Goal: Task Accomplishment & Management: Use online tool/utility

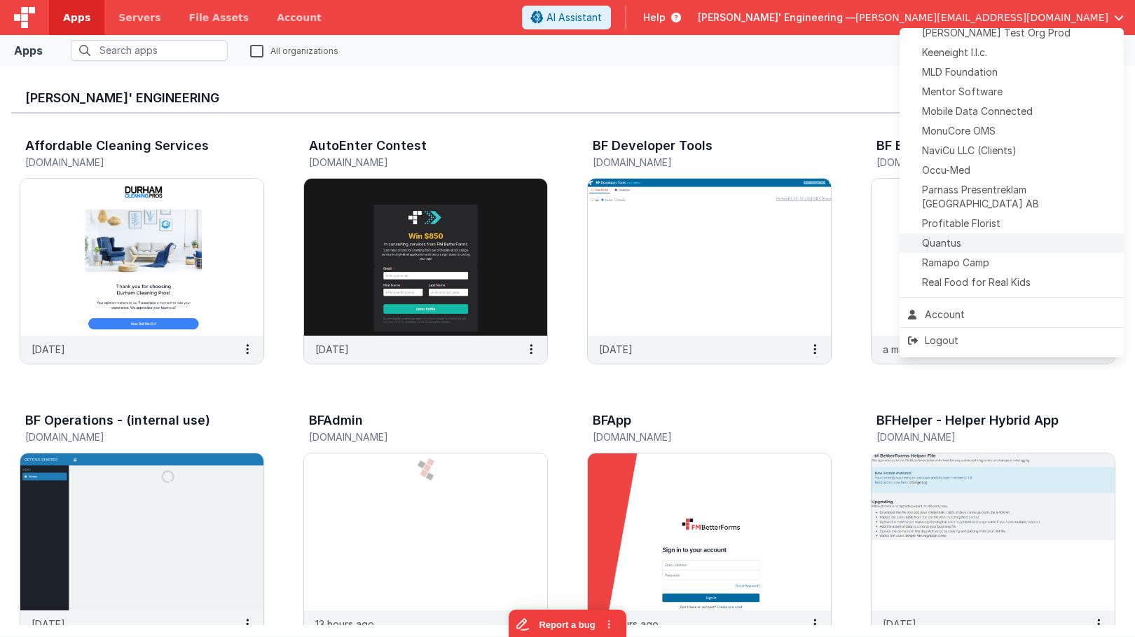
click at [974, 236] on div "Quantus" at bounding box center [1011, 243] width 207 height 14
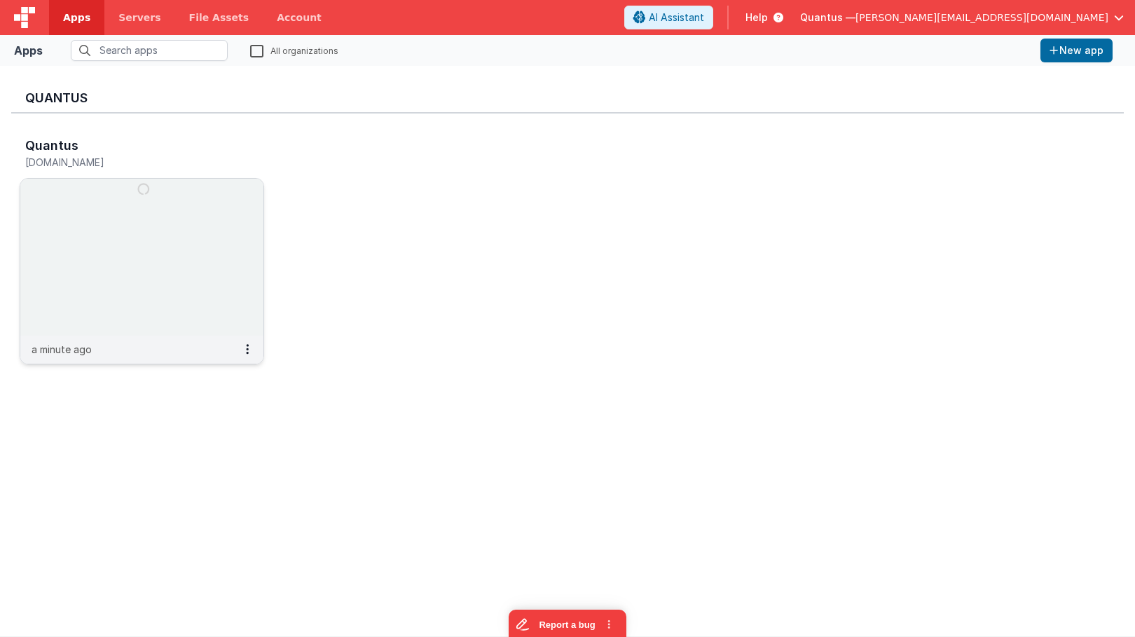
click at [39, 208] on img at bounding box center [141, 257] width 243 height 157
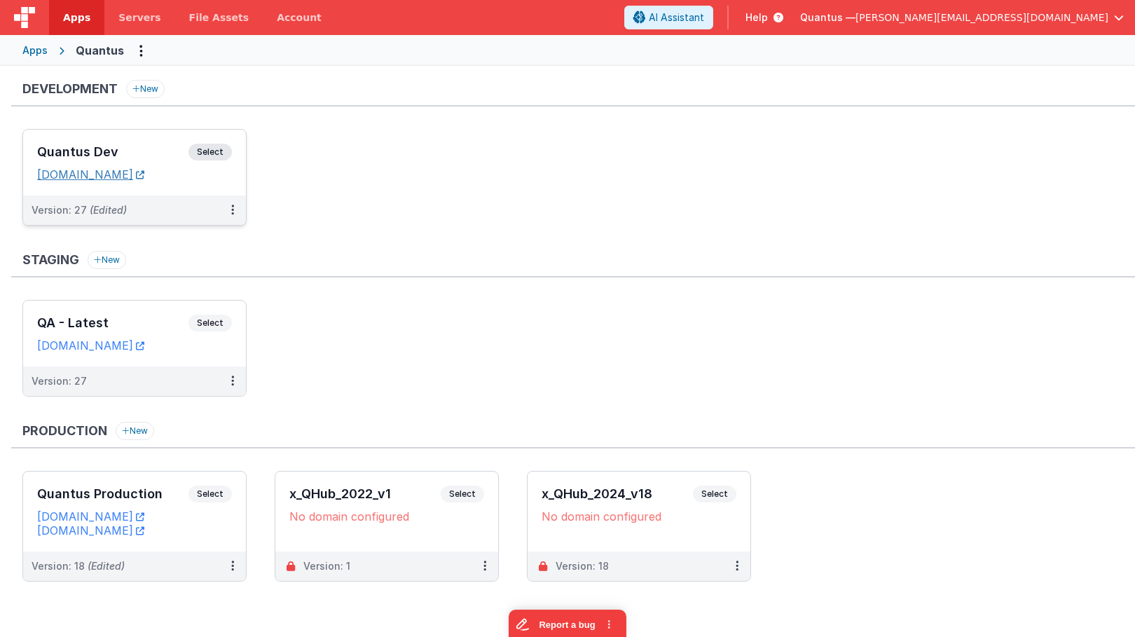
click at [144, 173] on link "[DOMAIN_NAME]" at bounding box center [90, 175] width 107 height 14
click at [132, 150] on h3 "Quantus Dev" at bounding box center [112, 152] width 151 height 14
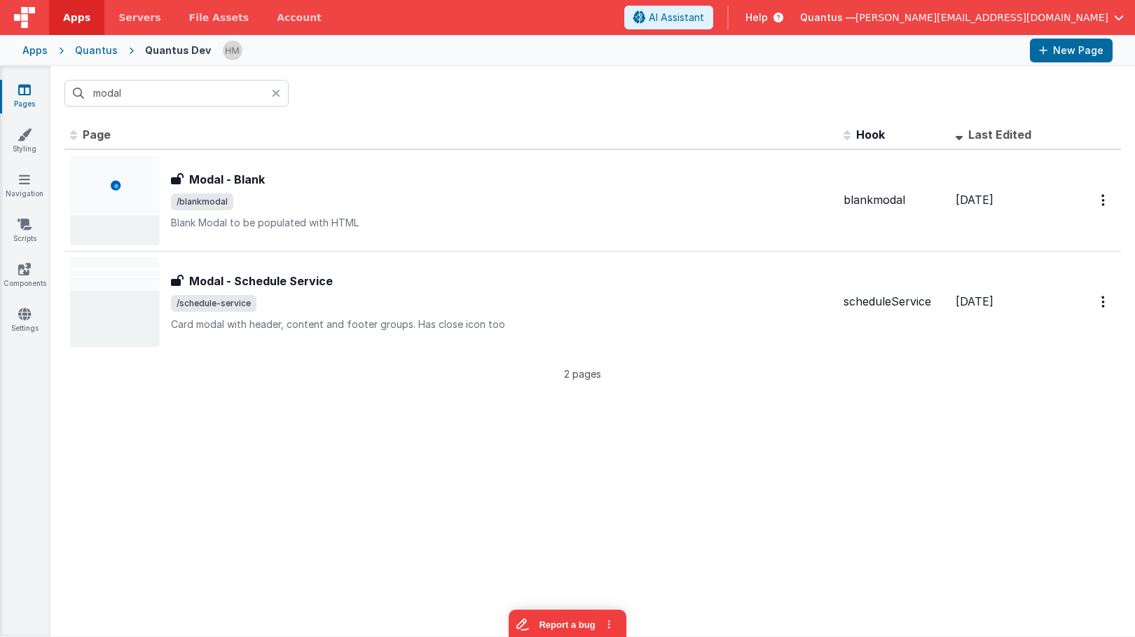
click at [280, 91] on icon at bounding box center [276, 93] width 8 height 11
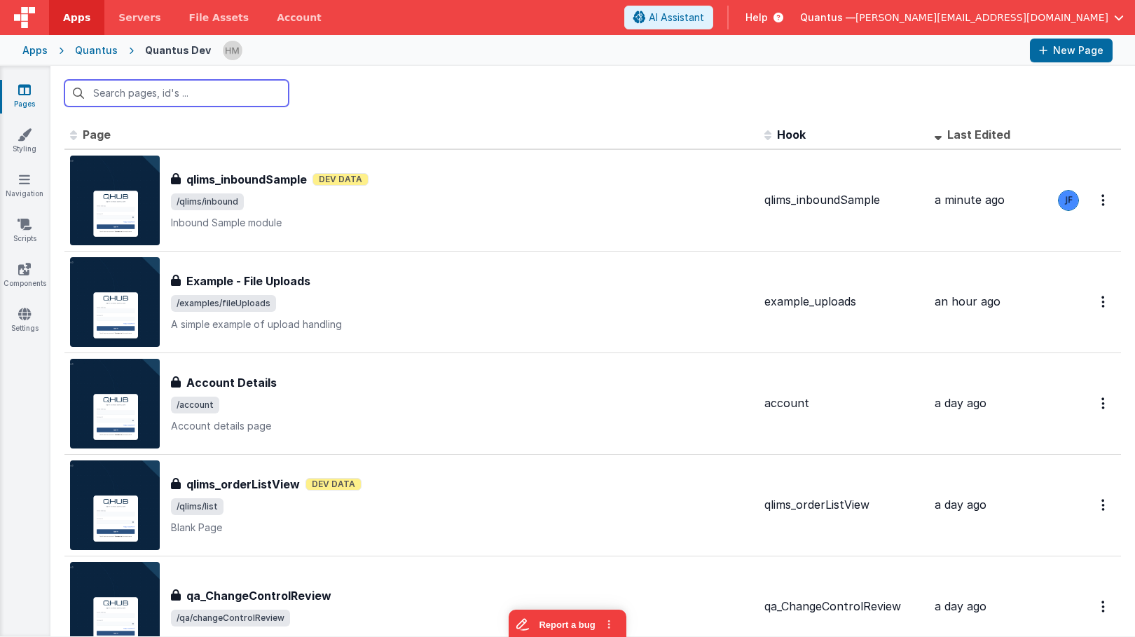
click at [246, 93] on input "text" at bounding box center [176, 93] width 224 height 27
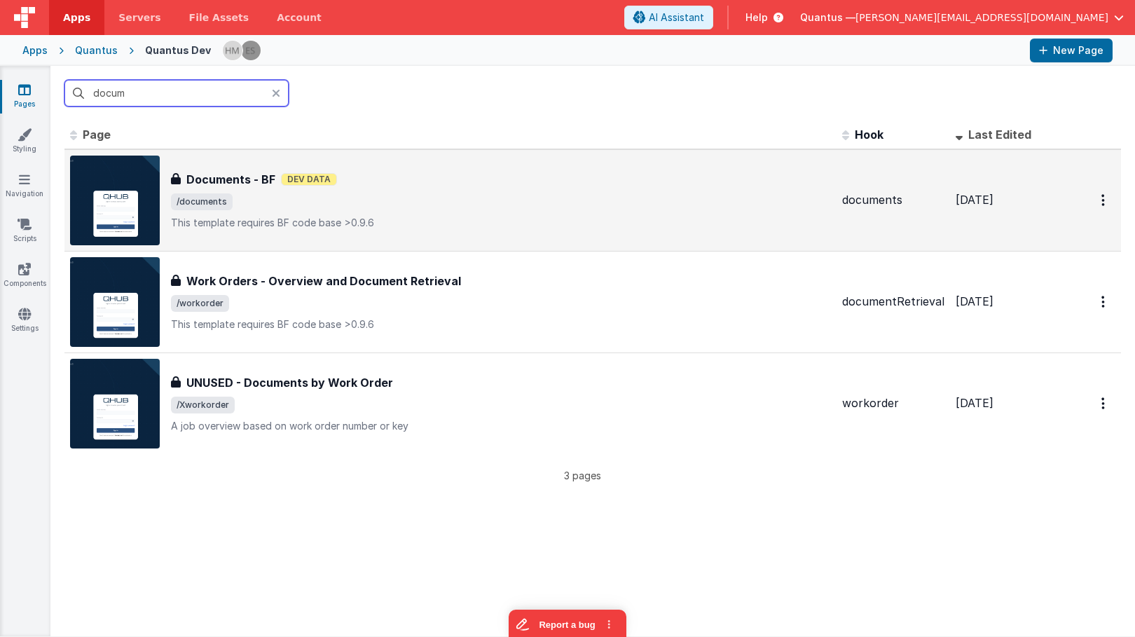
type input "docum"
click at [546, 185] on div "Documents - BF Dev Data" at bounding box center [501, 179] width 660 height 17
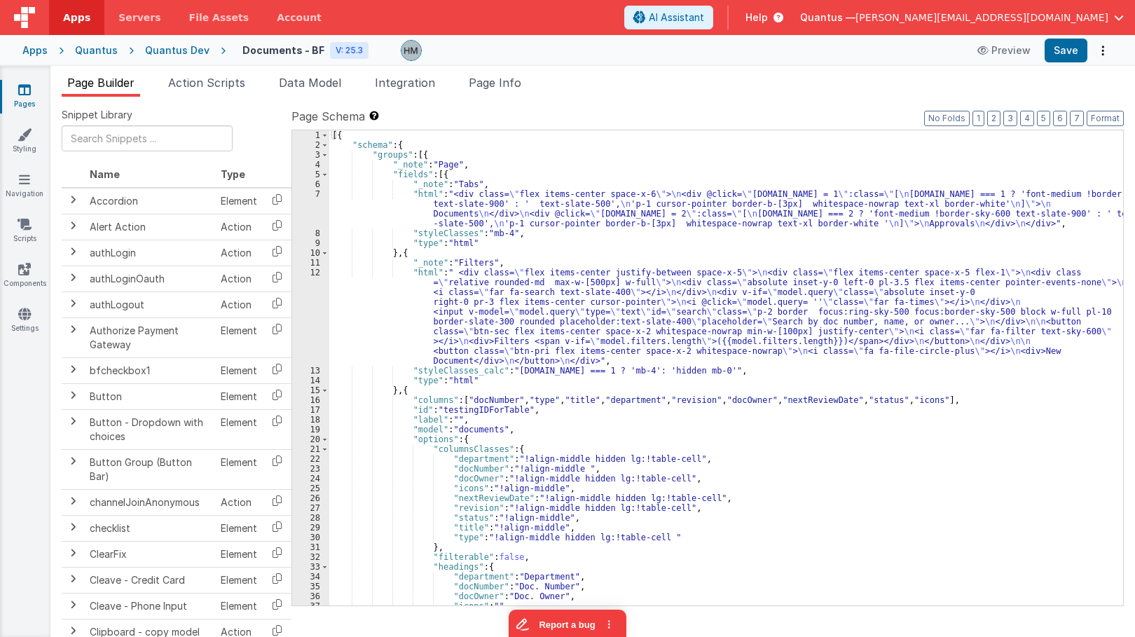
click at [412, 299] on div "[{ "schema" : { "groups" : [{ "_note" : "Page" , "fields" : [{ "_note" : "Tabs"…" at bounding box center [726, 377] width 794 height 495
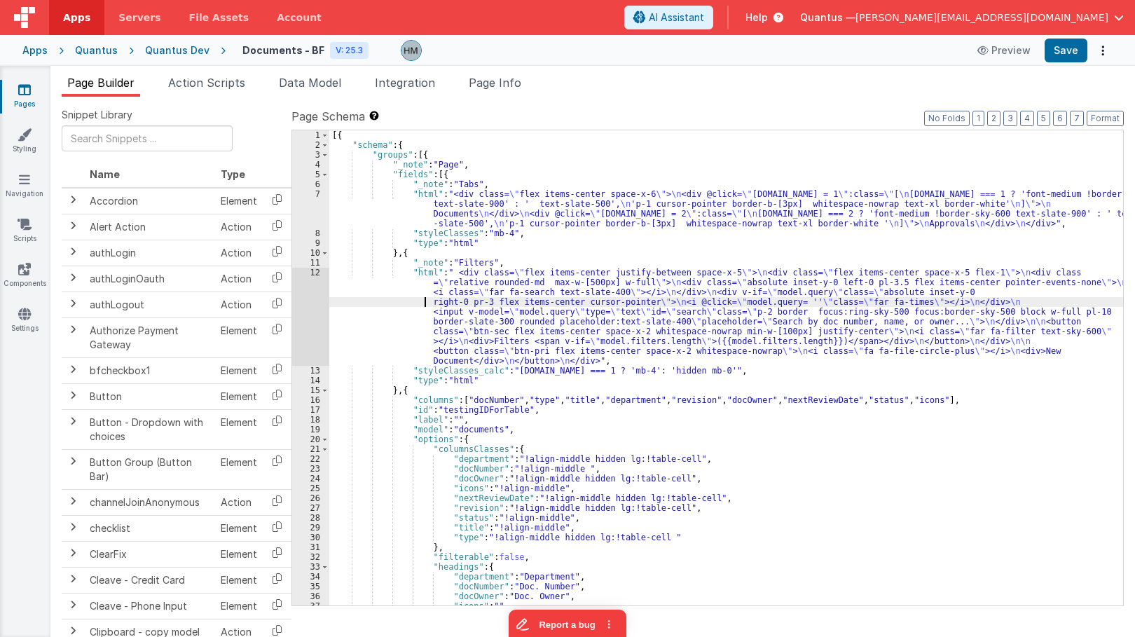
click at [310, 269] on div "12" at bounding box center [310, 317] width 37 height 98
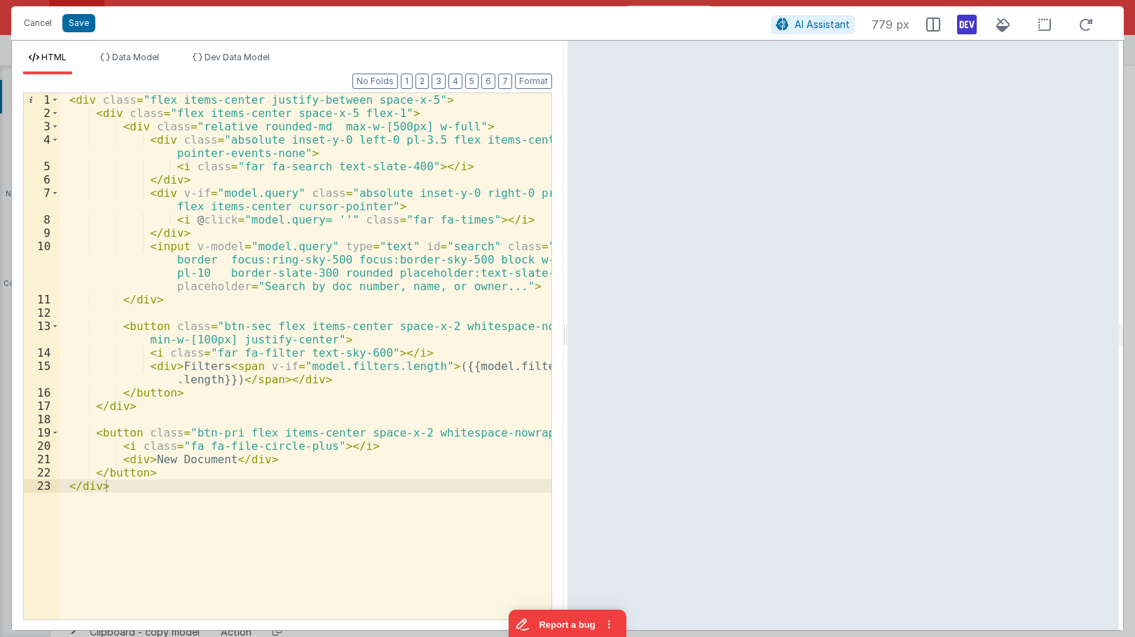
click at [94, 482] on div "< div class = "flex items-center justify-between space-x-5" > < div class = "fl…" at bounding box center [306, 369] width 492 height 553
click at [158, 482] on div "< div class = "flex items-center justify-between space-x-5" > < div class = "fl…" at bounding box center [306, 369] width 492 height 553
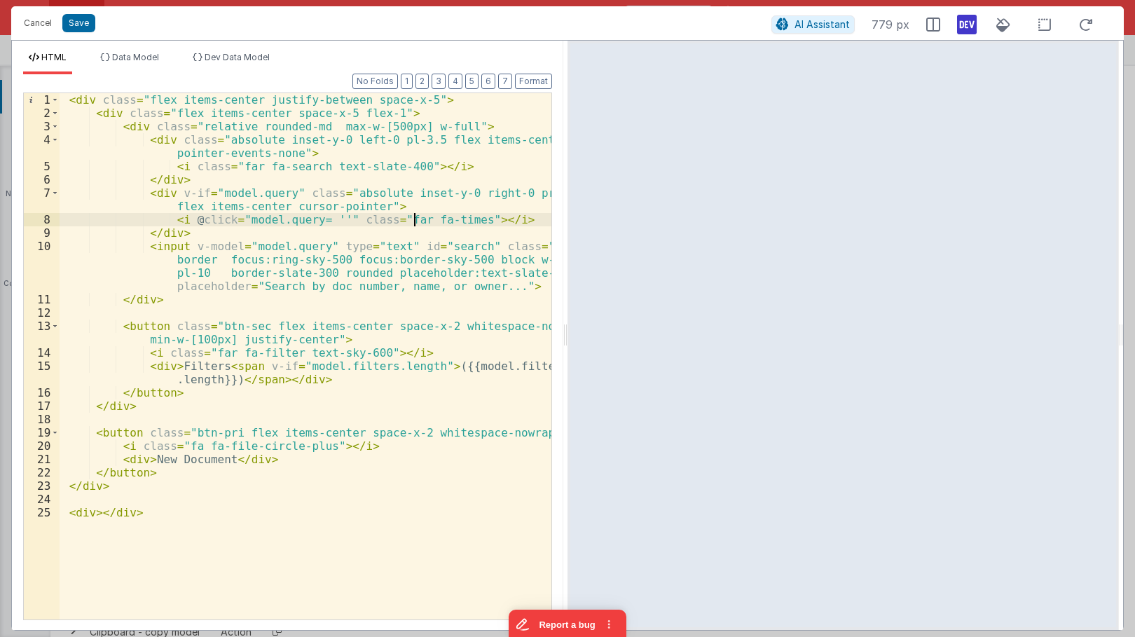
click at [416, 216] on div "< div class = "flex items-center justify-between space-x-5" > < div class = "fl…" at bounding box center [306, 369] width 492 height 553
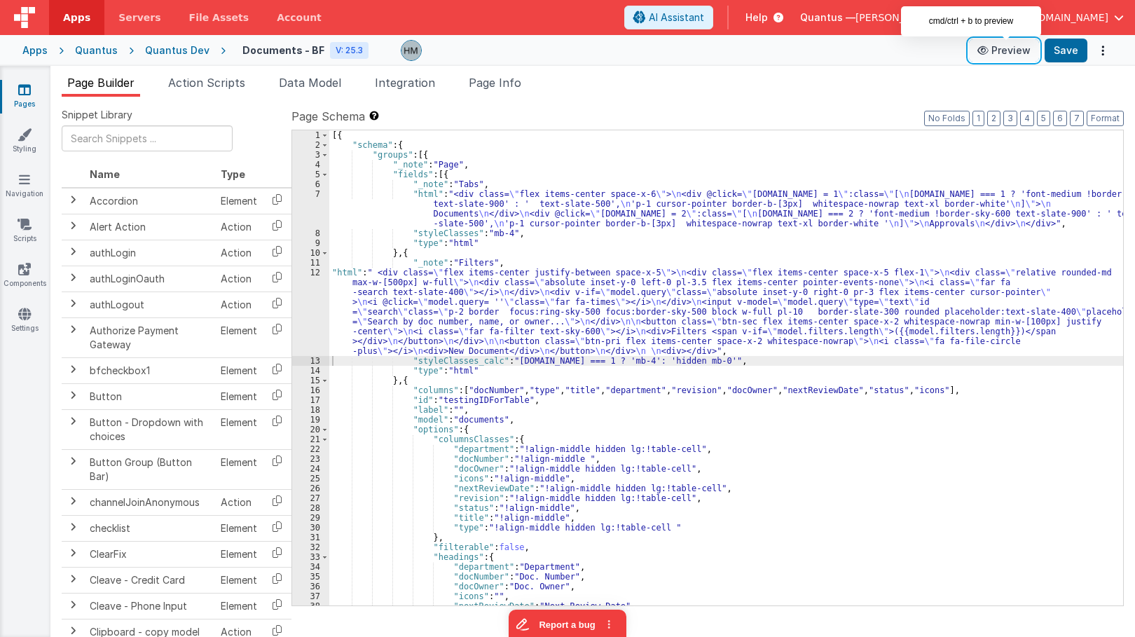
click at [1005, 49] on button "Preview" at bounding box center [1004, 50] width 70 height 22
click at [351, 276] on div "[{ "schema" : { "groups" : [{ "_note" : "Page" , "fields" : [{ "_note" : "Tabs"…" at bounding box center [726, 377] width 794 height 495
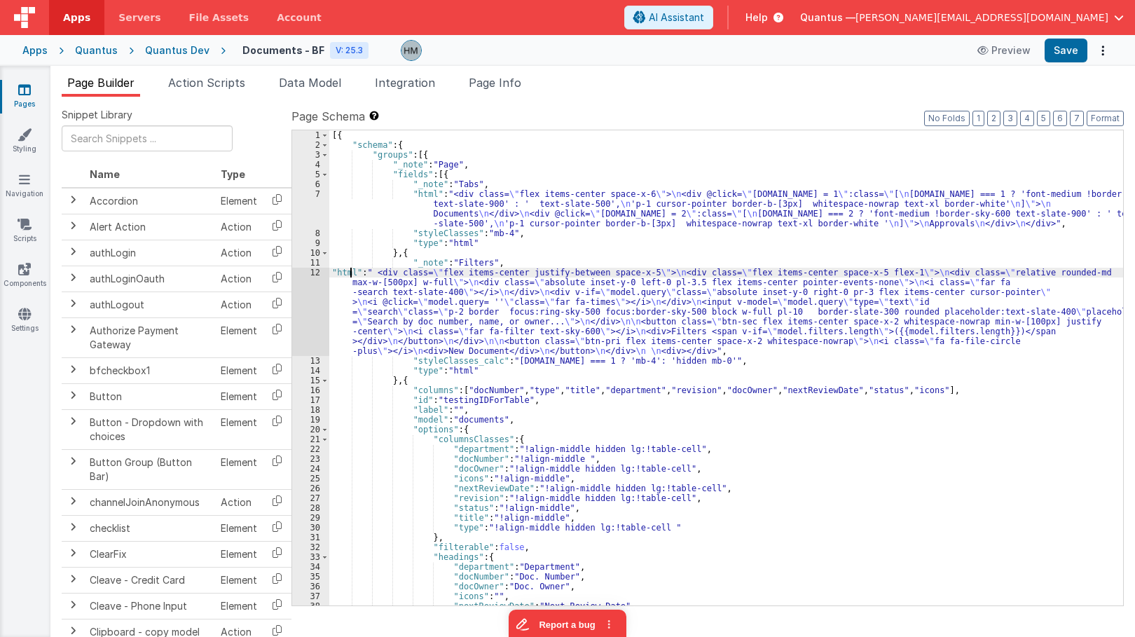
click at [307, 276] on div "12" at bounding box center [310, 312] width 37 height 88
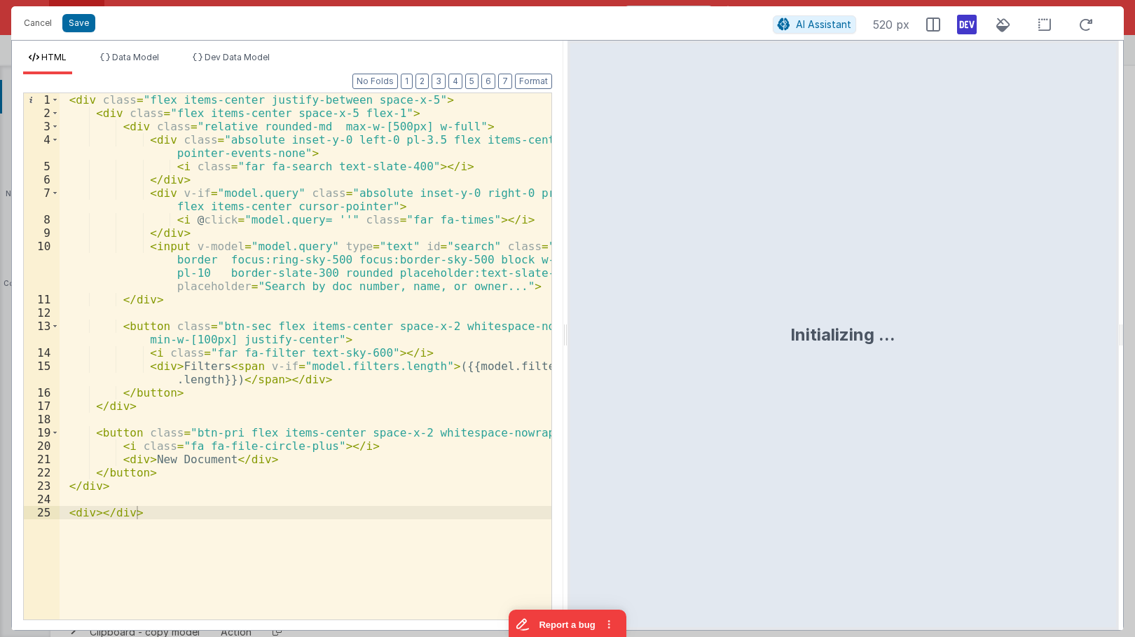
click at [91, 514] on div "< div class = "flex items-center justify-between space-x-5" > < div class = "fl…" at bounding box center [306, 369] width 492 height 553
click at [334, 512] on div "< div class = "flex items-center justify-between space-x-5" > < div class = "fl…" at bounding box center [306, 369] width 492 height 553
click at [349, 510] on div "< div class = "flex items-center justify-between space-x-5" > < div class = "fl…" at bounding box center [306, 369] width 492 height 553
click at [352, 511] on div "< div class = "flex items-center justify-between space-x-5" > < div class = "fl…" at bounding box center [306, 369] width 492 height 553
click at [409, 100] on div "< div class = "flex items-center justify-between space-x-5" > < div class = "fl…" at bounding box center [306, 369] width 492 height 553
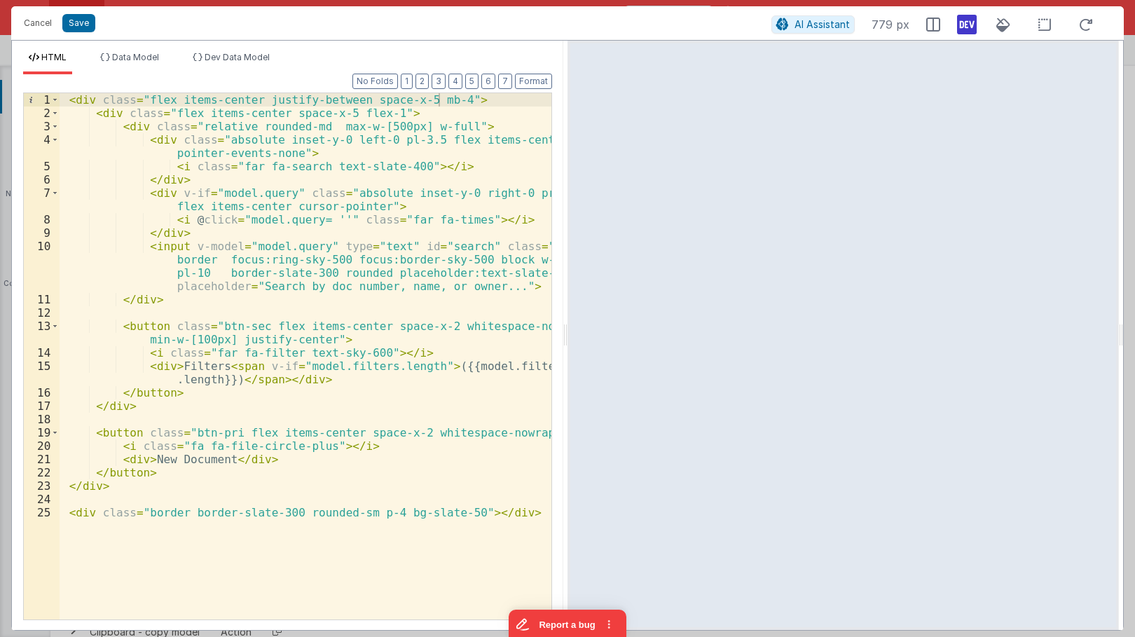
click at [461, 513] on div "< div class = "flex items-center justify-between space-x-5 mb-4" > < div class …" at bounding box center [306, 369] width 492 height 553
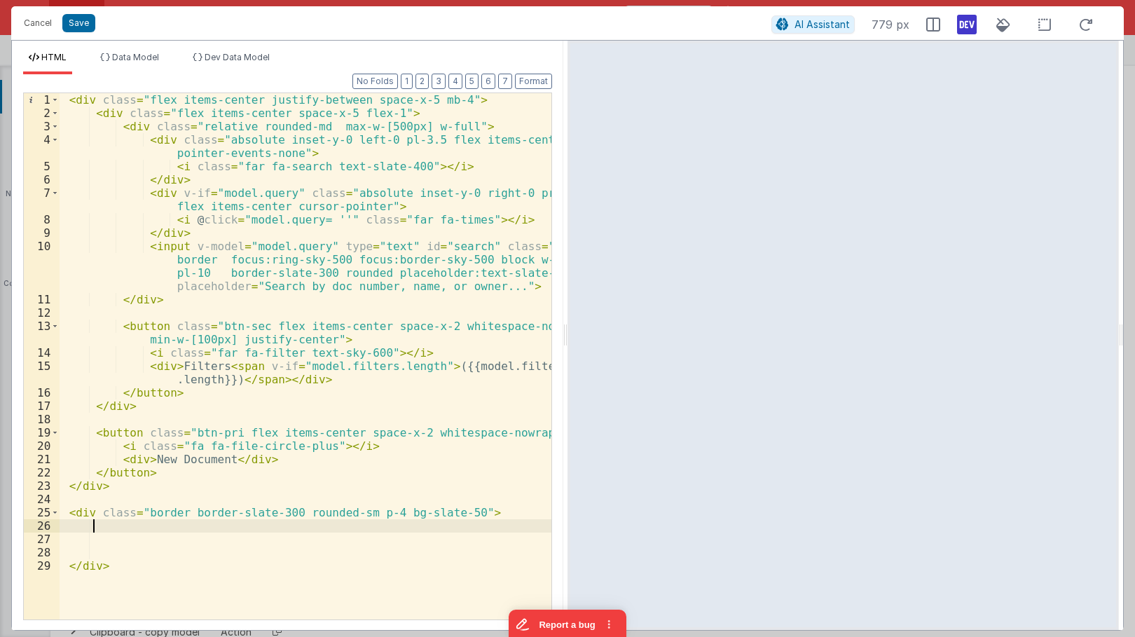
click at [129, 528] on div "< div class = "flex items-center justify-between space-x-5 mb-4" > < div class …" at bounding box center [306, 369] width 492 height 553
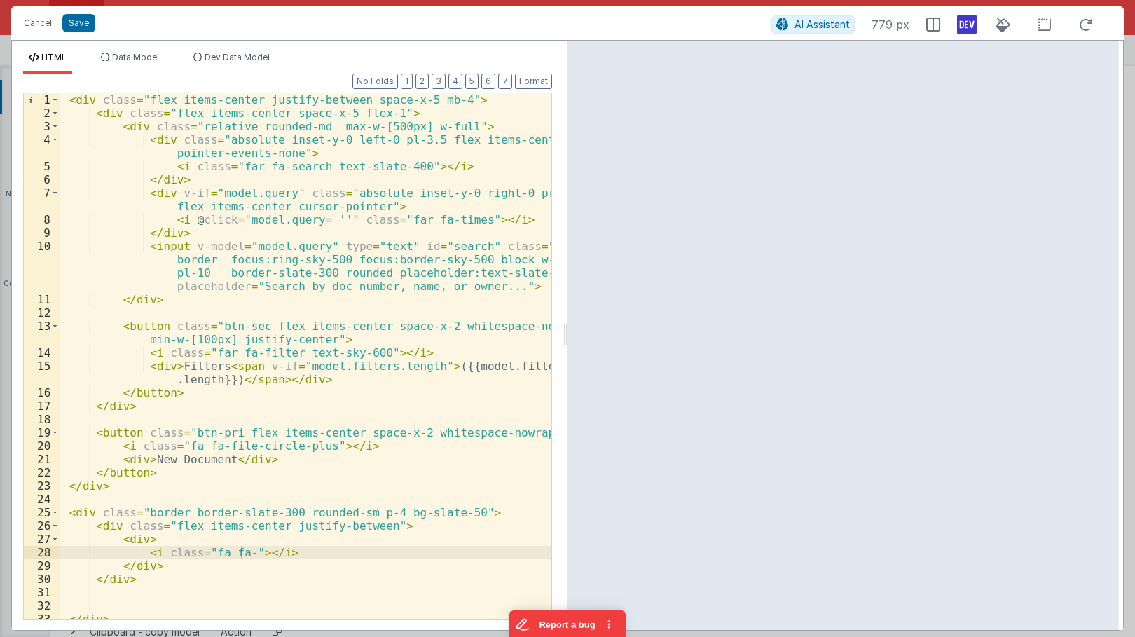
click at [240, 552] on div "< div class = "flex items-center justify-between space-x-5 mb-4" > < div class …" at bounding box center [306, 369] width 492 height 553
click at [196, 566] on div "< div class = "flex items-center justify-between space-x-5 mb-4" > < div class …" at bounding box center [306, 369] width 492 height 553
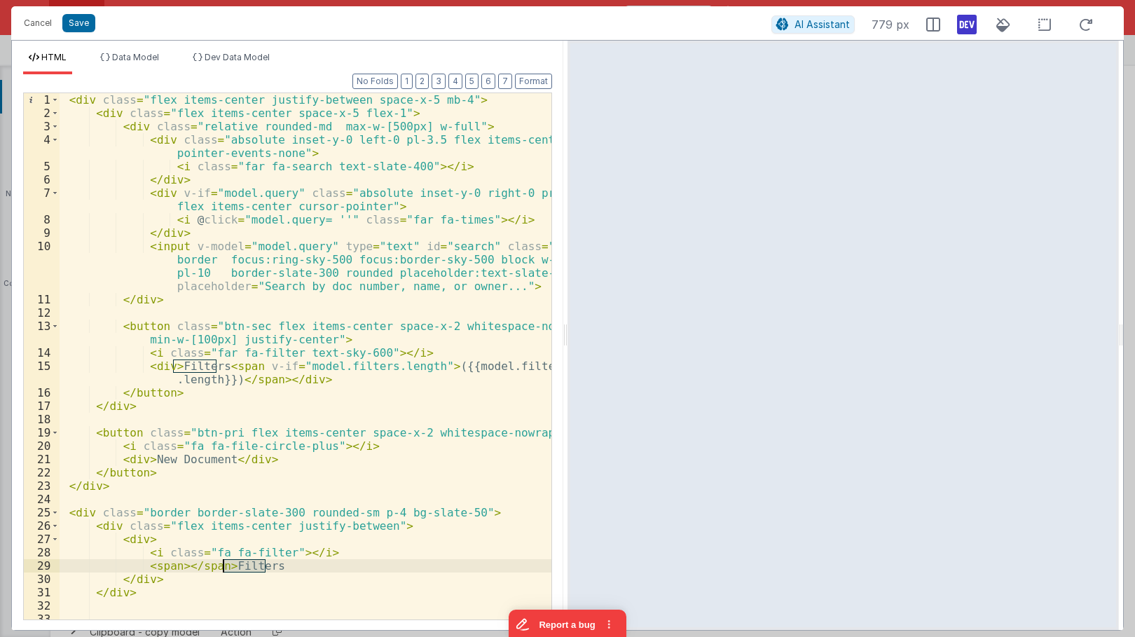
drag, startPoint x: 280, startPoint y: 566, endPoint x: 222, endPoint y: 563, distance: 58.3
click at [222, 563] on div "< div class = "flex items-center justify-between space-x-5 mb-4" > < div class …" at bounding box center [306, 369] width 492 height 553
click at [182, 565] on div "< div class = "flex items-center justify-between space-x-5 mb-4" > < div class …" at bounding box center [306, 369] width 492 height 553
paste textarea
click at [142, 538] on div "< div class = "flex items-center justify-between space-x-5 mb-4" > < div class …" at bounding box center [306, 369] width 492 height 553
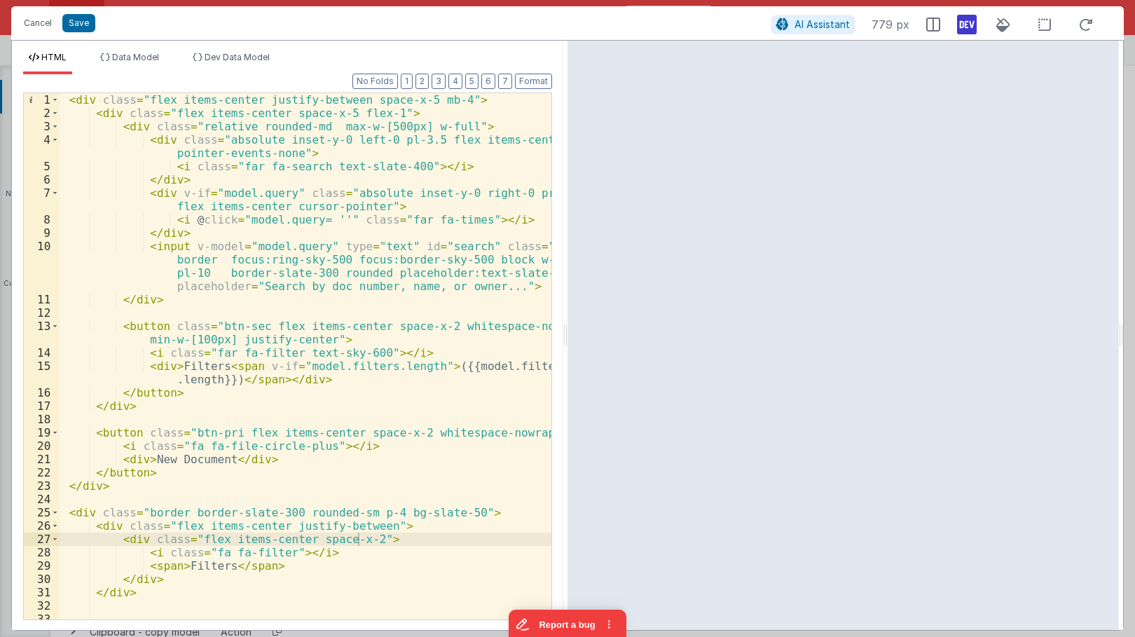
click at [278, 552] on div "< div class = "flex items-center justify-between space-x-5 mb-4" > < div class …" at bounding box center [306, 369] width 492 height 553
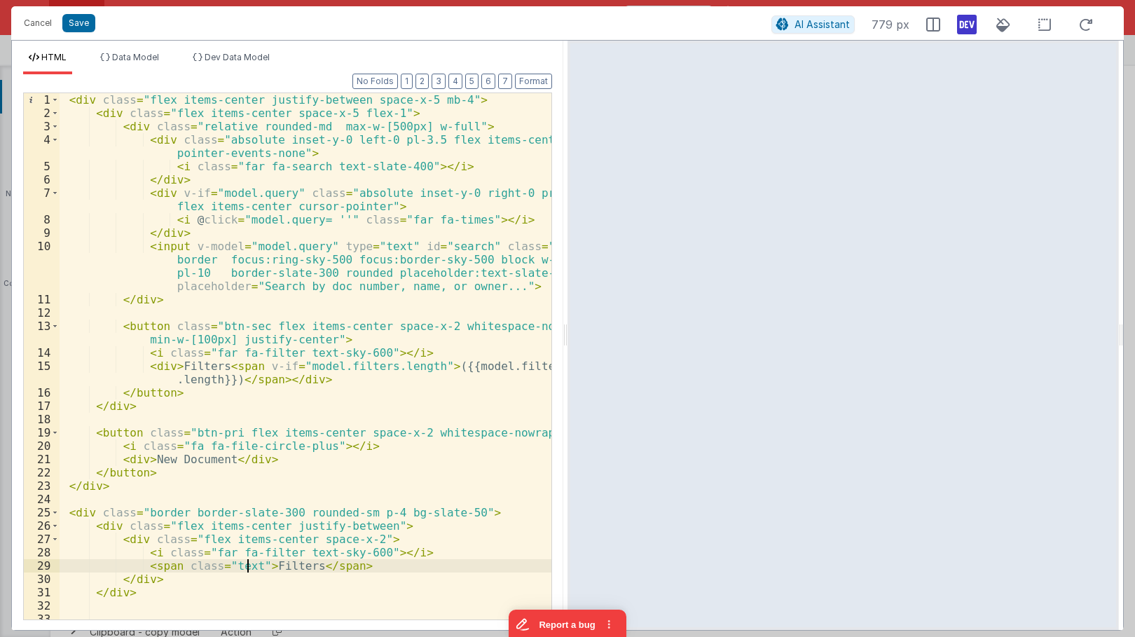
click at [250, 564] on div "< div class = "flex items-center justify-between space-x-5 mb-4" > < div class …" at bounding box center [306, 369] width 492 height 553
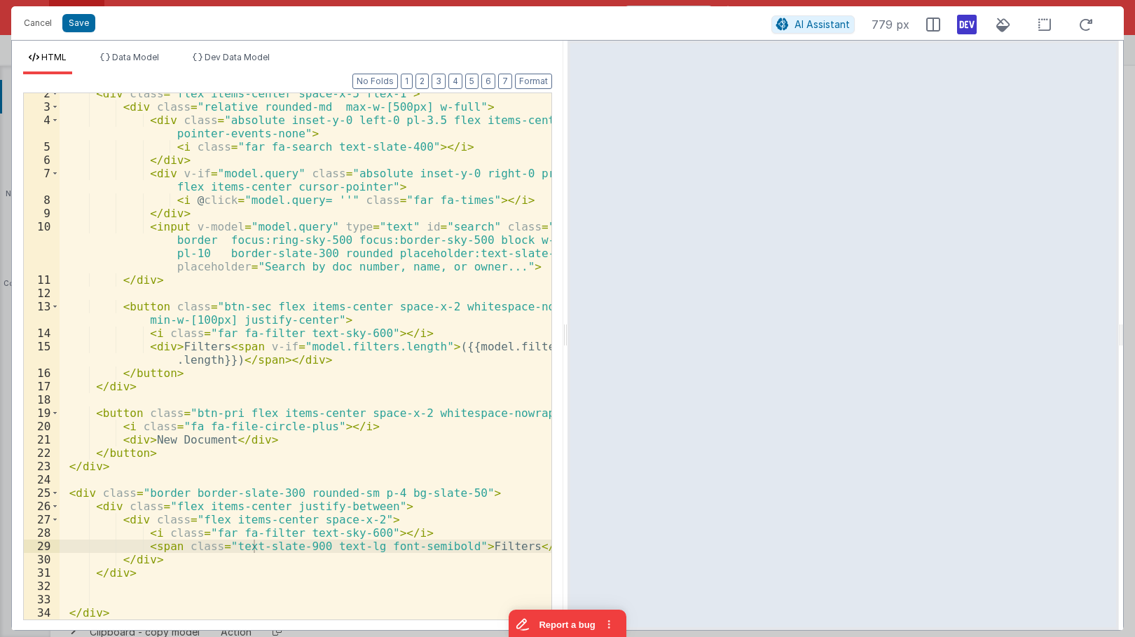
scroll to position [20, 0]
click at [169, 561] on div "< div class = "flex items-center space-x-5 flex-1" > < div class = "relative ro…" at bounding box center [306, 363] width 492 height 553
click at [370, 507] on div "< div class = "flex items-center space-x-5 flex-1" > < div class = "relative ro…" at bounding box center [306, 363] width 492 height 553
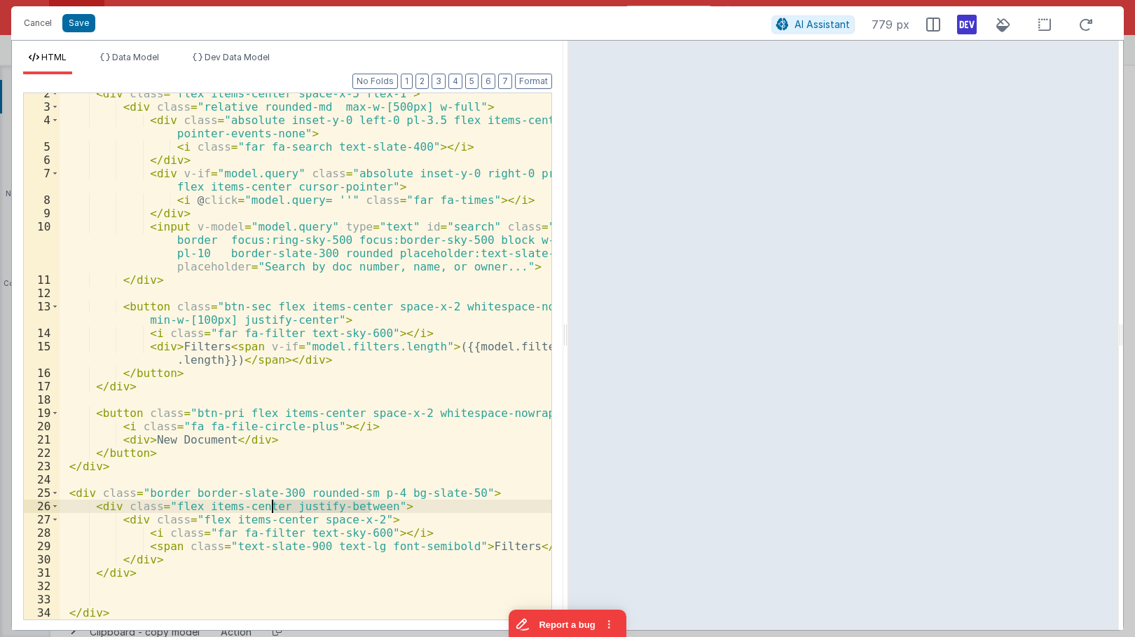
drag, startPoint x: 369, startPoint y: 507, endPoint x: 273, endPoint y: 504, distance: 96.1
click at [273, 504] on div "< div class = "flex items-center space-x-5 flex-1" > < div class = "relative ro…" at bounding box center [306, 363] width 492 height 553
click at [187, 561] on div "< div class = "flex items-center space-x-5 flex-1" > < div class = "relative ro…" at bounding box center [306, 363] width 492 height 553
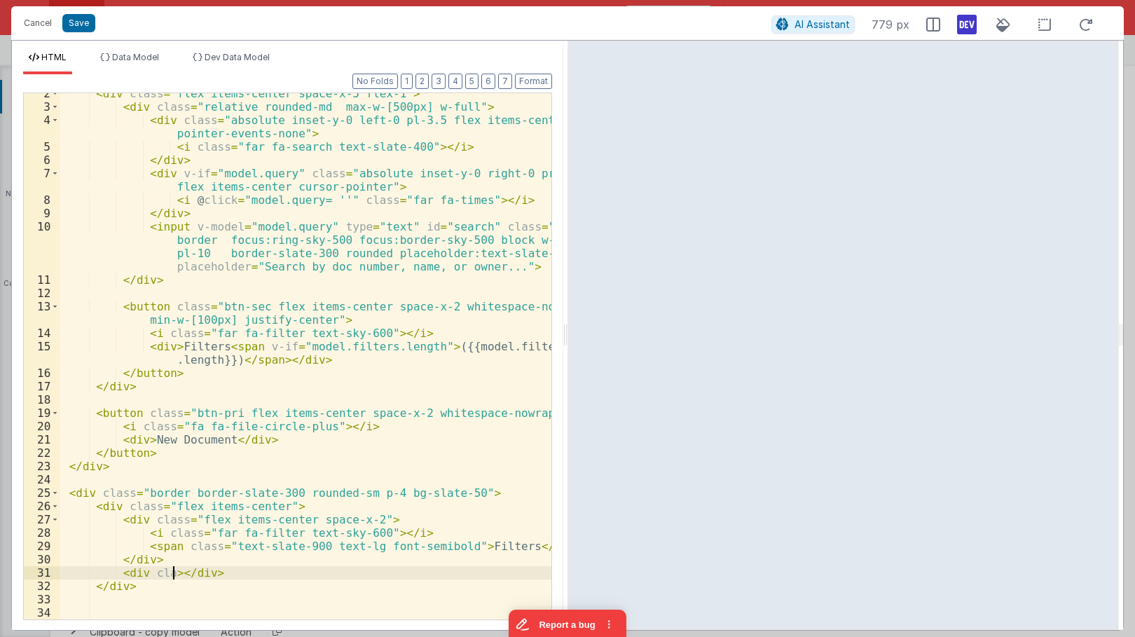
click at [175, 575] on div "< div class = "flex items-center space-x-5 flex-1" > < div class = "relative ro…" at bounding box center [306, 363] width 492 height 553
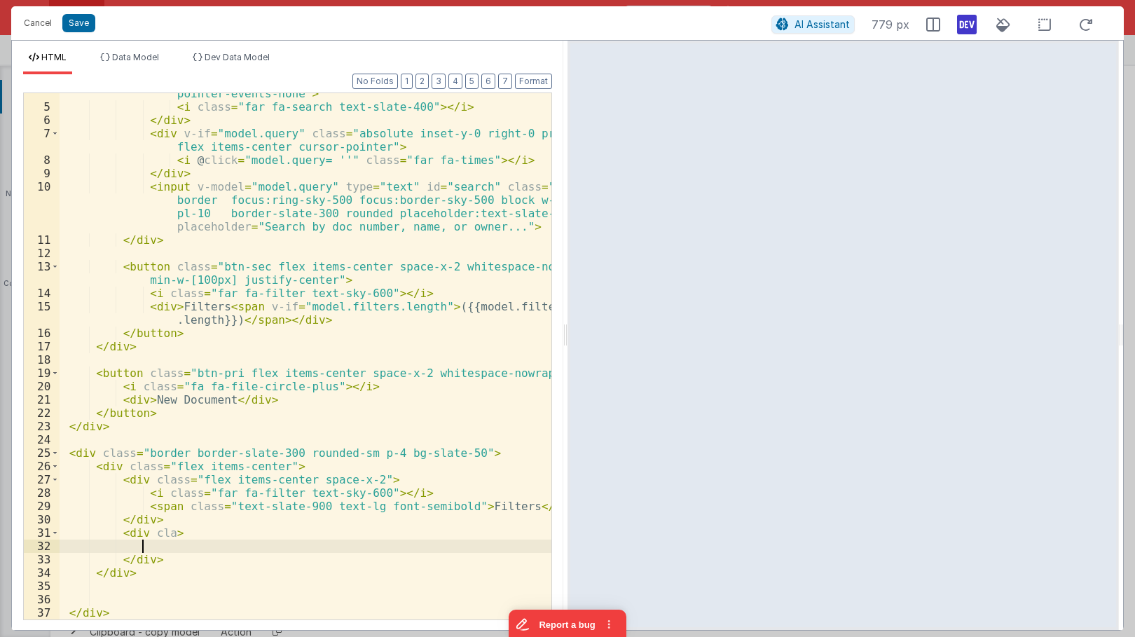
scroll to position [60, 0]
drag, startPoint x: 168, startPoint y: 567, endPoint x: 157, endPoint y: 559, distance: 14.0
click at [157, 559] on div "< div class = "absolute inset-y-0 left-0 pl-3.5 flex items-center pointer-event…" at bounding box center [306, 357] width 492 height 566
drag, startPoint x: 170, startPoint y: 540, endPoint x: 165, endPoint y: 550, distance: 10.7
click at [170, 540] on div "< div class = "absolute inset-y-0 left-0 pl-3.5 flex items-center pointer-event…" at bounding box center [306, 357] width 492 height 566
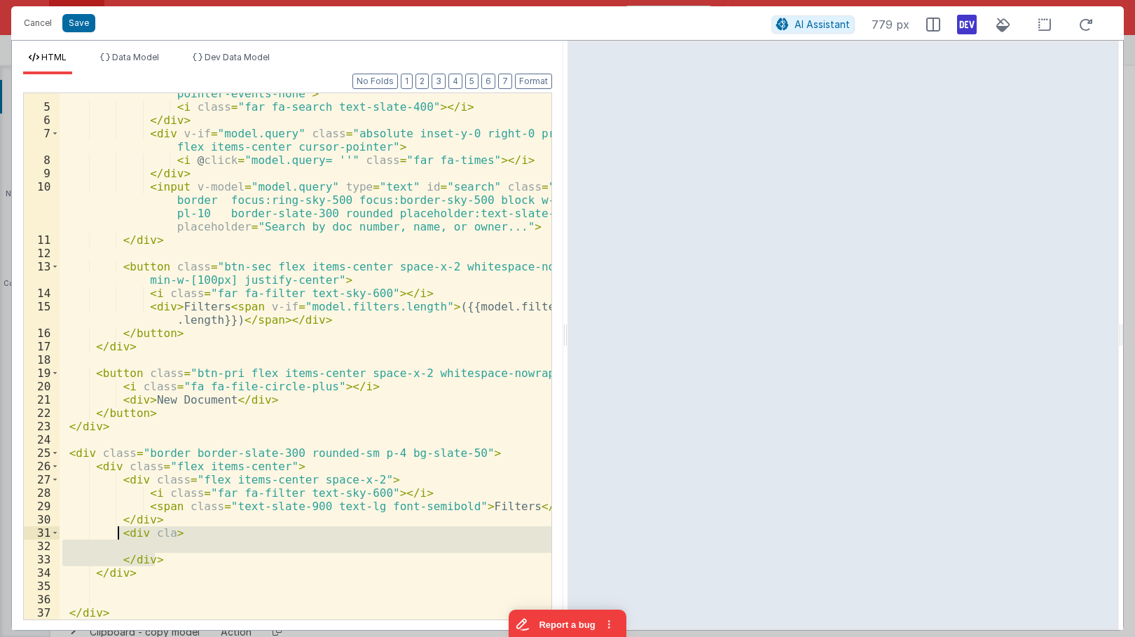
drag, startPoint x: 161, startPoint y: 559, endPoint x: 118, endPoint y: 533, distance: 49.8
click at [118, 533] on div "< div class = "absolute inset-y-0 left-0 pl-3.5 flex items-center pointer-event…" at bounding box center [306, 357] width 492 height 566
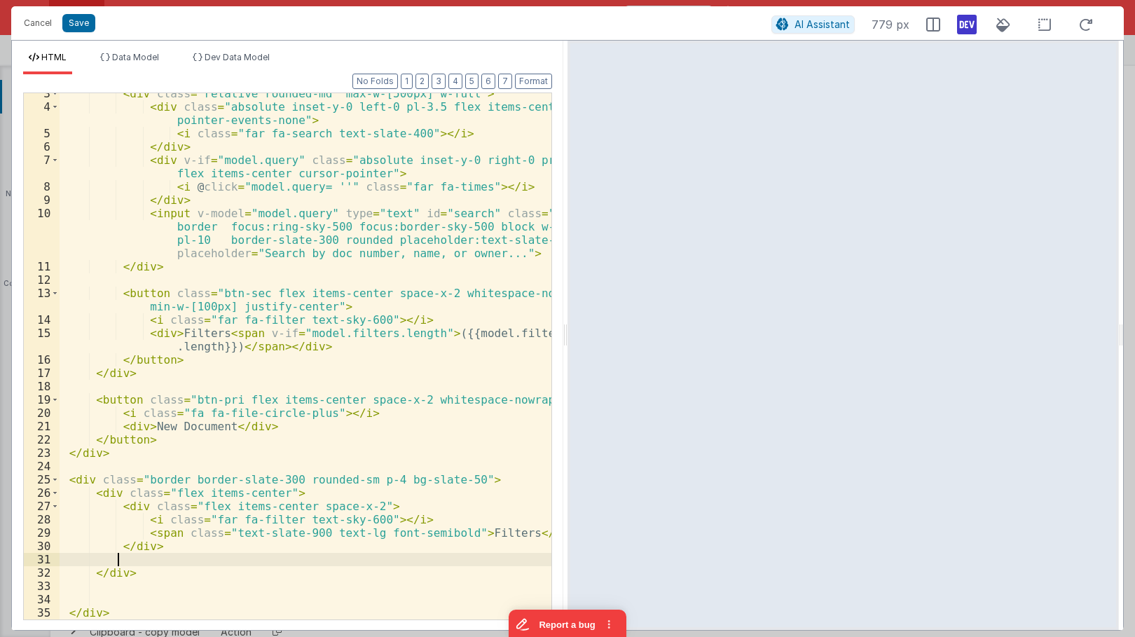
scroll to position [33, 0]
click at [245, 560] on div "< div class = "relative rounded-md max-w-[500px] w-full" > < div class = "absol…" at bounding box center [306, 363] width 492 height 553
click at [357, 507] on div "< div class = "relative rounded-md max-w-[500px] w-full" > < div class = "absol…" at bounding box center [306, 363] width 492 height 553
click at [310, 561] on div "< div class = "relative rounded-md max-w-[500px] w-full" > < div class = "absol…" at bounding box center [306, 363] width 492 height 553
click at [401, 561] on div "< div class = "relative rounded-md max-w-[500px] w-full" > < div class = "absol…" at bounding box center [306, 363] width 492 height 553
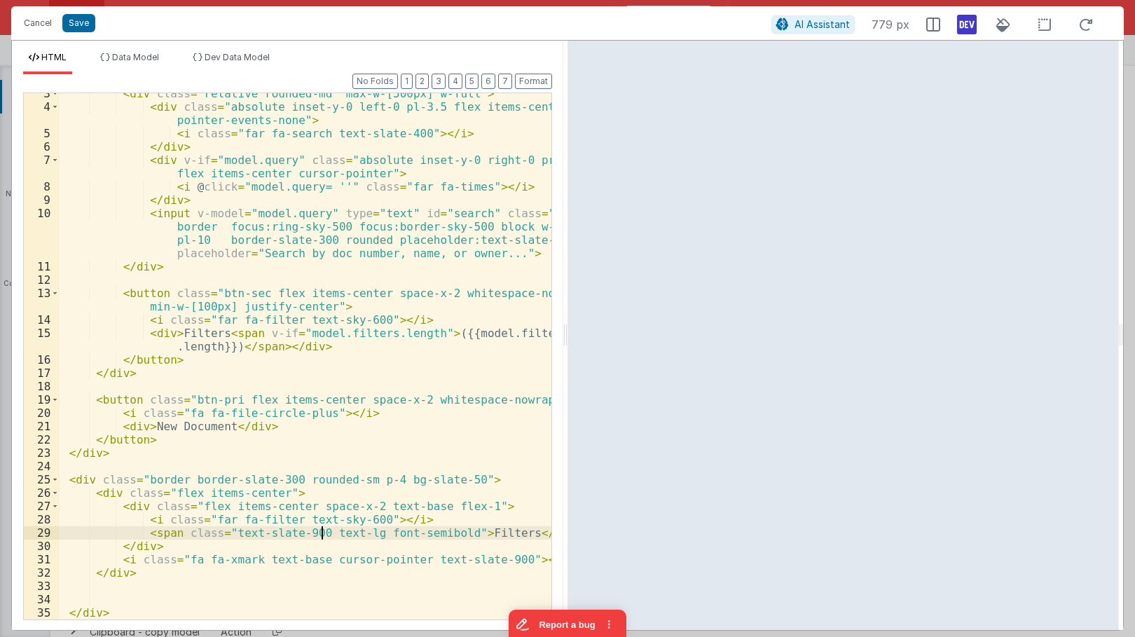
click at [323, 531] on div "< div class = "relative rounded-md max-w-[500px] w-full" > < div class = "absol…" at bounding box center [306, 363] width 492 height 553
click at [129, 561] on div "< div class = "relative rounded-md max-w-[500px] w-full" > < div class = "absol…" at bounding box center [306, 363] width 492 height 553
click at [206, 536] on div "< div class = "relative rounded-md max-w-[500px] w-full" > < div class = "absol…" at bounding box center [306, 363] width 492 height 553
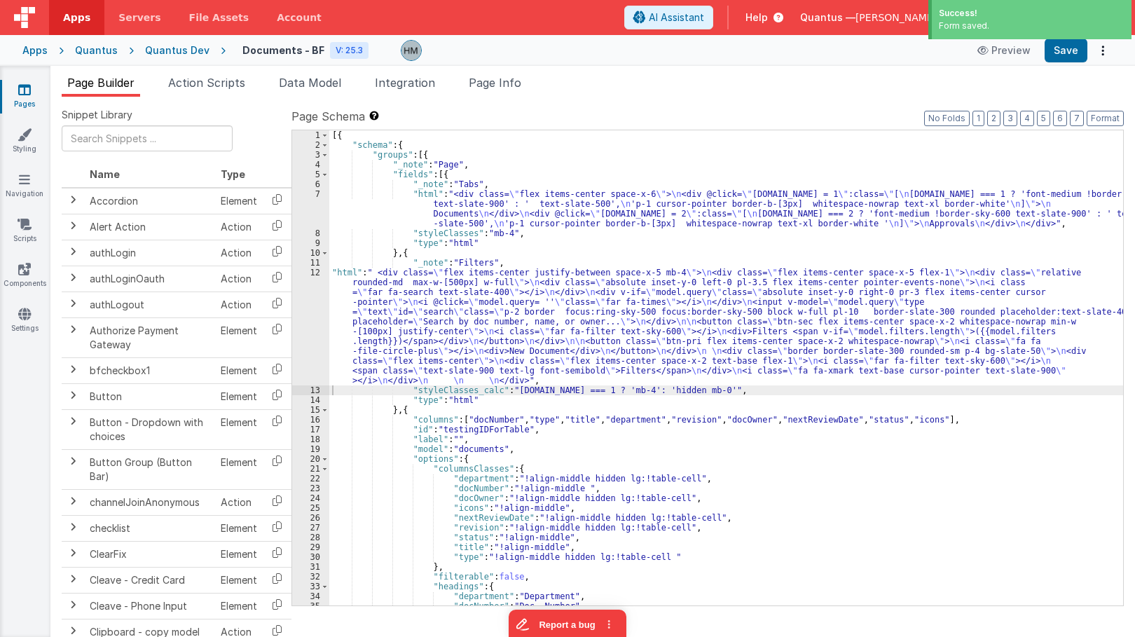
click at [402, 283] on div "[{ "schema" : { "groups" : [{ "_note" : "Page" , "fields" : [{ "_note" : "Tabs"…" at bounding box center [726, 377] width 794 height 495
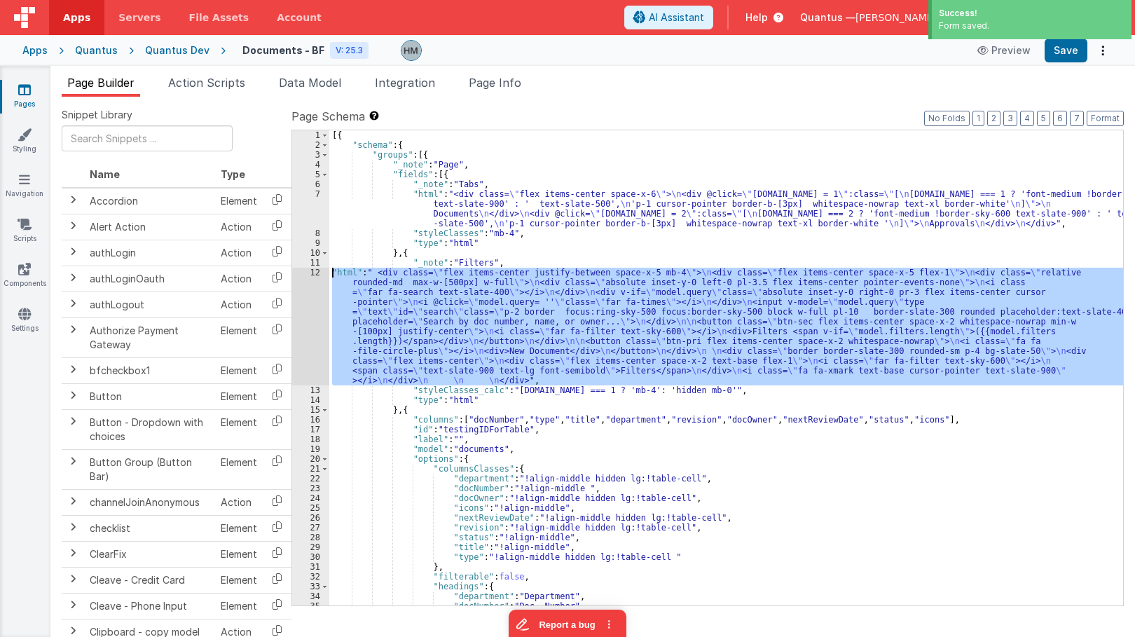
click at [315, 271] on div "12" at bounding box center [310, 327] width 37 height 118
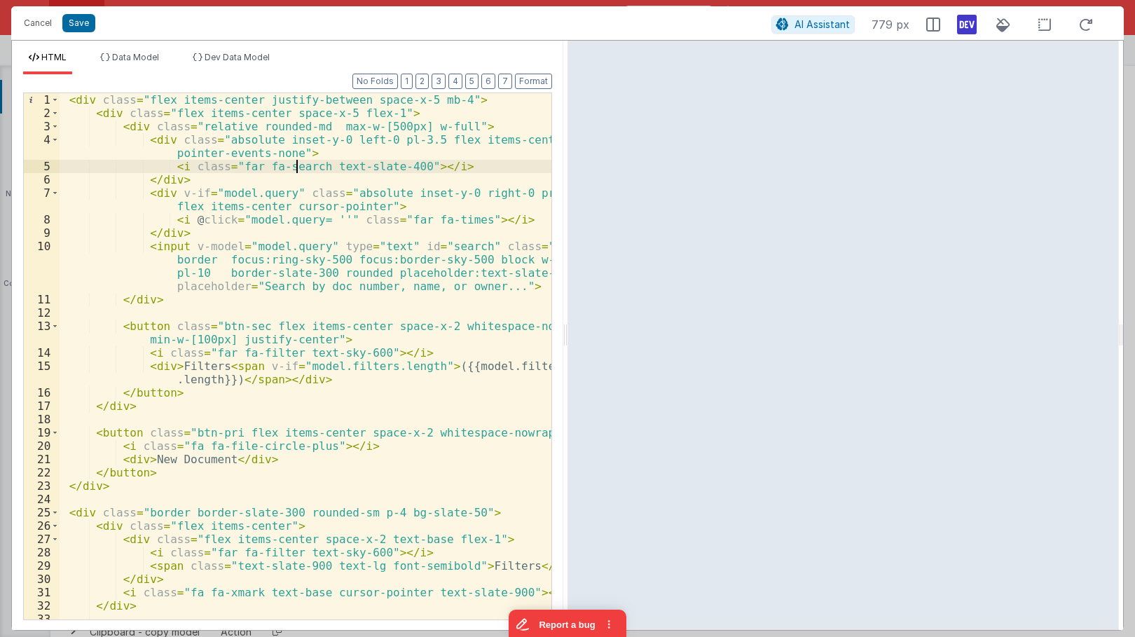
click at [299, 169] on div "< div class = "flex items-center justify-between space-x-5 mb-4" > < div class …" at bounding box center [306, 369] width 492 height 553
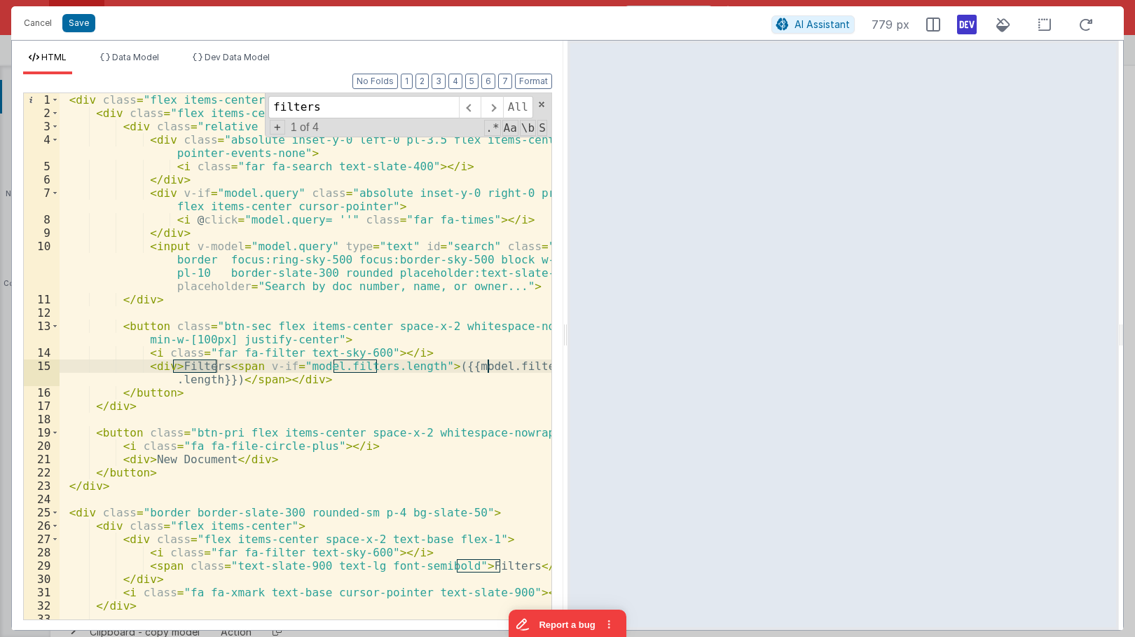
type input "filters"
click at [157, 364] on div "< div class = "flex items-center justify-between space-x-5 mb-4" > < div class …" at bounding box center [306, 369] width 492 height 553
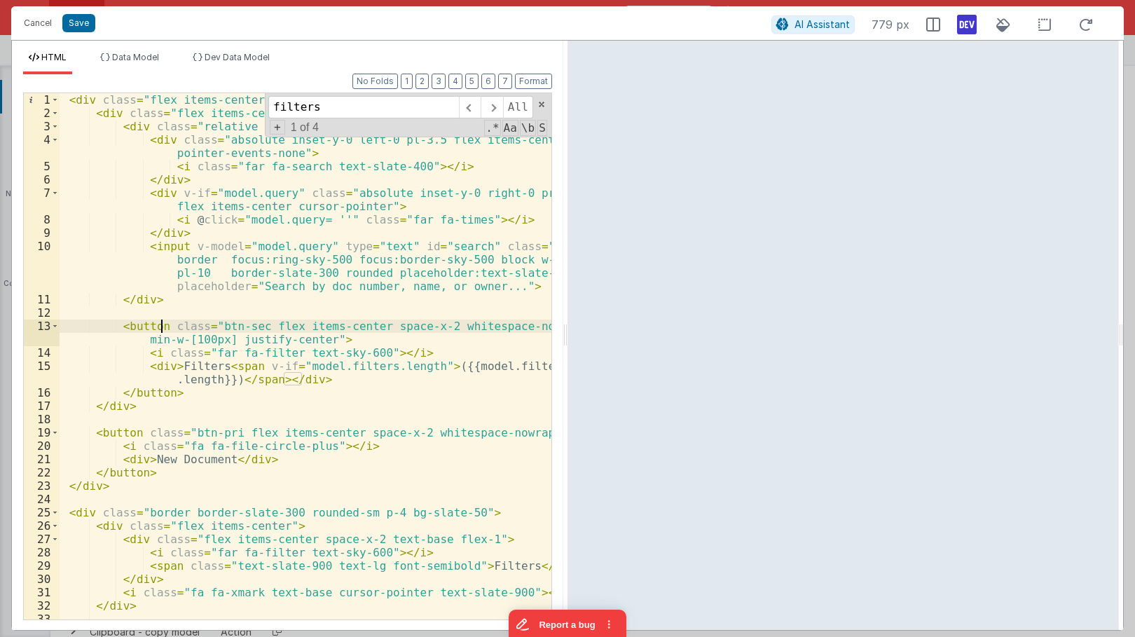
click at [164, 324] on div "< div class = "flex items-center justify-between space-x-5 mb-4" > < div class …" at bounding box center [306, 369] width 492 height 553
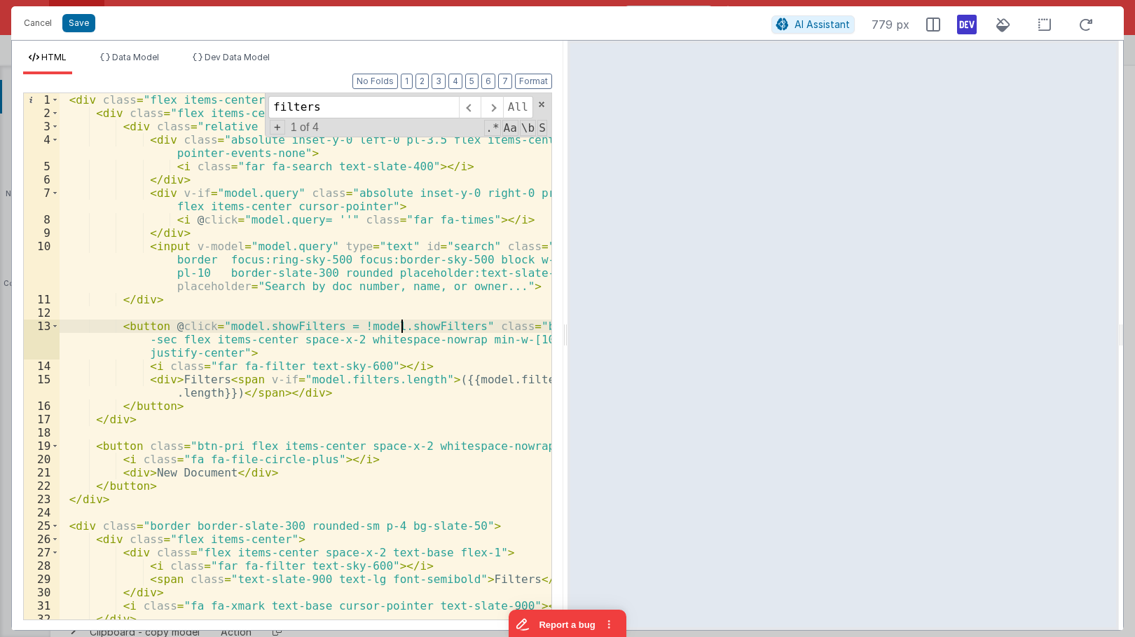
click at [403, 326] on div "< div class = "flex items-center justify-between space-x-5 mb-4" > < div class …" at bounding box center [306, 369] width 492 height 553
click at [120, 53] on span "Data Model" at bounding box center [135, 57] width 47 height 11
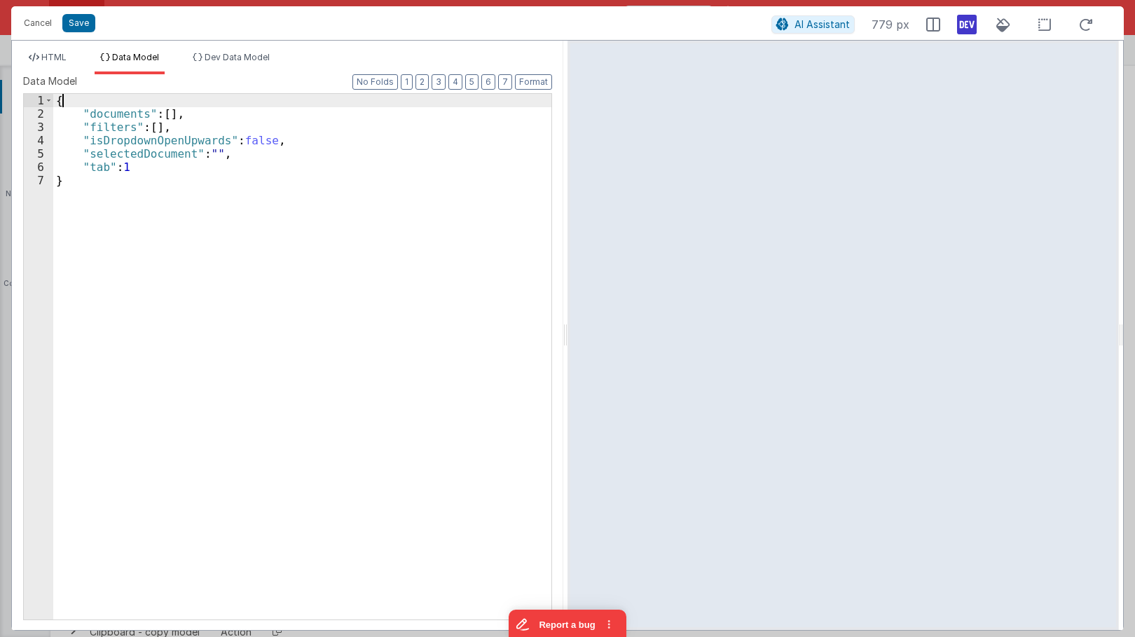
click at [121, 101] on div "{ "documents" : [ ] , "filters" : [ ] , "isDropdownOpenUpwards" : false , "sele…" at bounding box center [302, 370] width 498 height 552
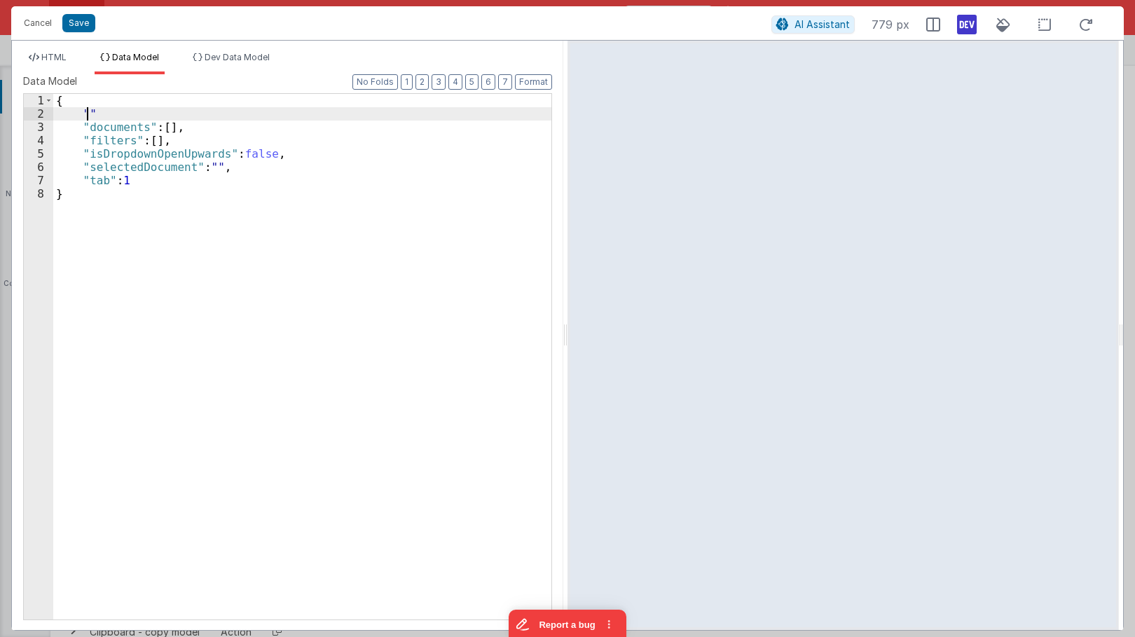
paste textarea
click at [55, 60] on span "HTML" at bounding box center [53, 57] width 25 height 11
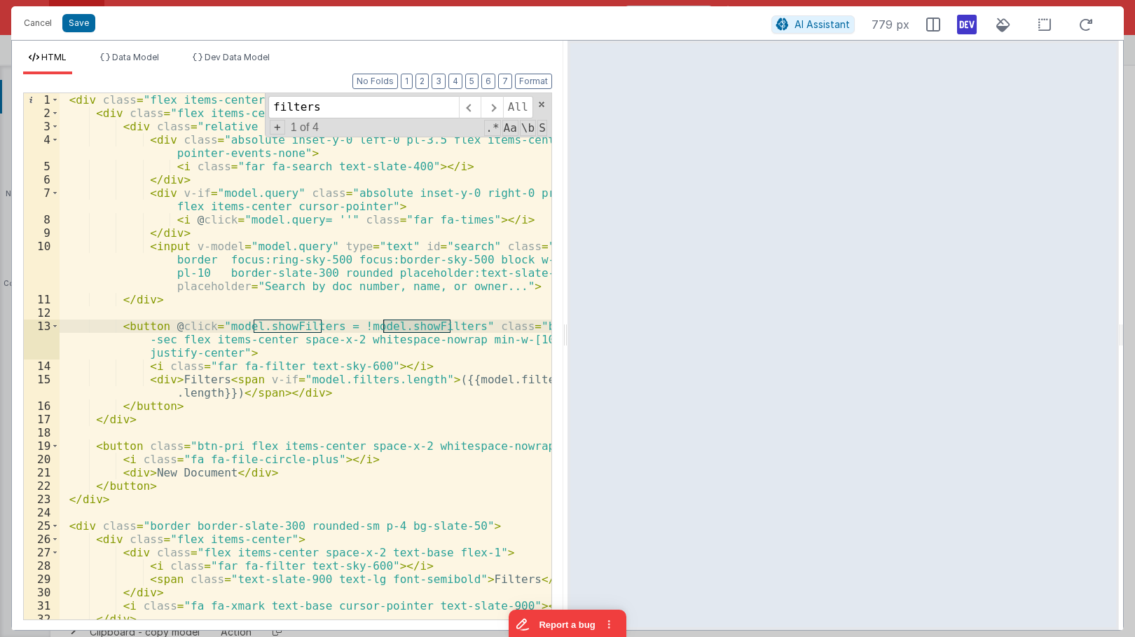
click at [148, 354] on div "< div class = "flex items-center justify-between space-x-5 mb-4" > < div class …" at bounding box center [306, 369] width 492 height 553
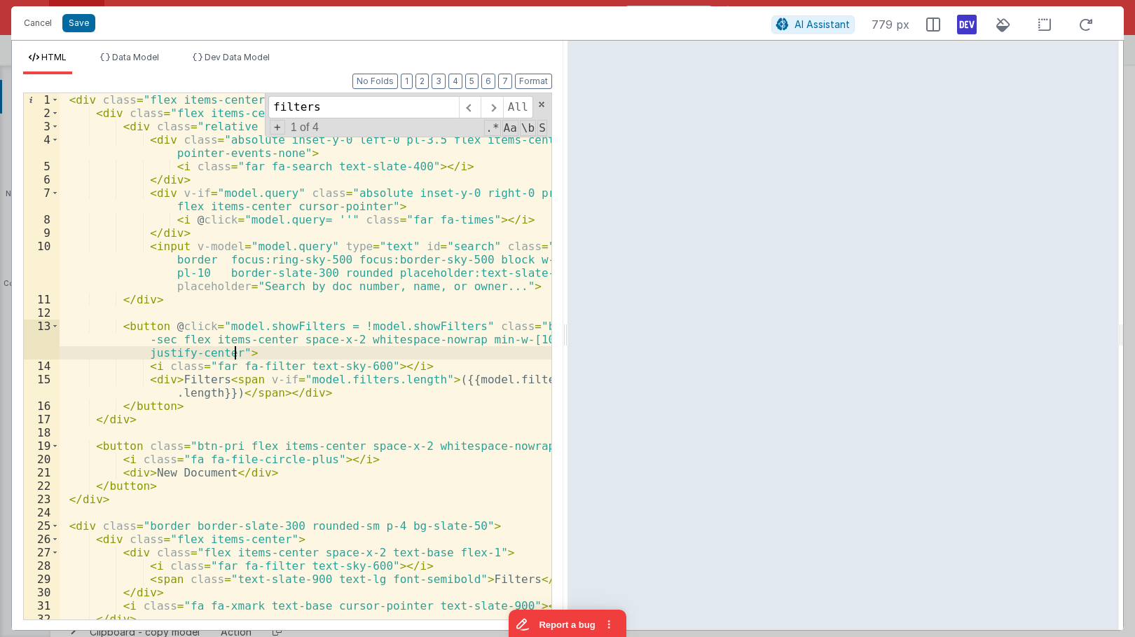
click at [234, 353] on div "< div class = "flex items-center justify-between space-x-5 mb-4" > < div class …" at bounding box center [306, 369] width 492 height 553
drag, startPoint x: 536, startPoint y: 352, endPoint x: 242, endPoint y: 353, distance: 294.4
click at [242, 353] on div "< div class = "flex items-center justify-between space-x-5 mb-4" > < div class …" at bounding box center [306, 369] width 492 height 553
click at [331, 352] on div "< div class = "flex items-center justify-between space-x-5 mb-4" > < div class …" at bounding box center [306, 356] width 492 height 526
click at [504, 354] on div "< div class = "flex items-center justify-between space-x-5 mb-4" > < div class …" at bounding box center [306, 369] width 492 height 553
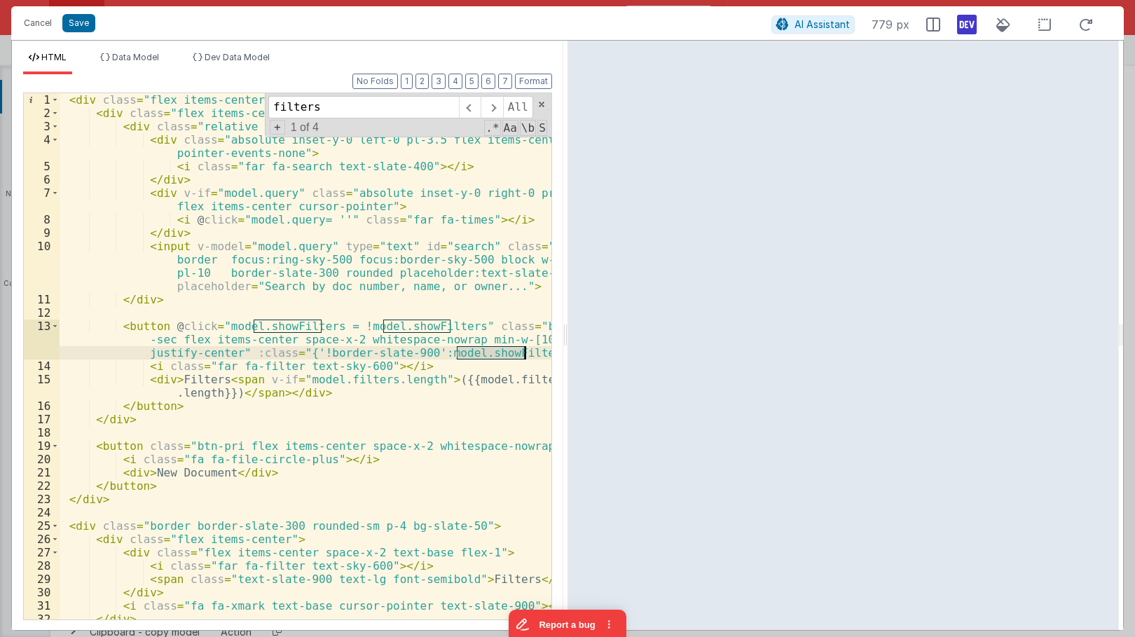
click at [504, 354] on div "< div class = "flex items-center justify-between space-x-5 mb-4" > < div class …" at bounding box center [306, 369] width 492 height 553
click at [400, 245] on div "< div class = "flex items-center justify-between space-x-5 mb-4" > < div class …" at bounding box center [306, 369] width 492 height 553
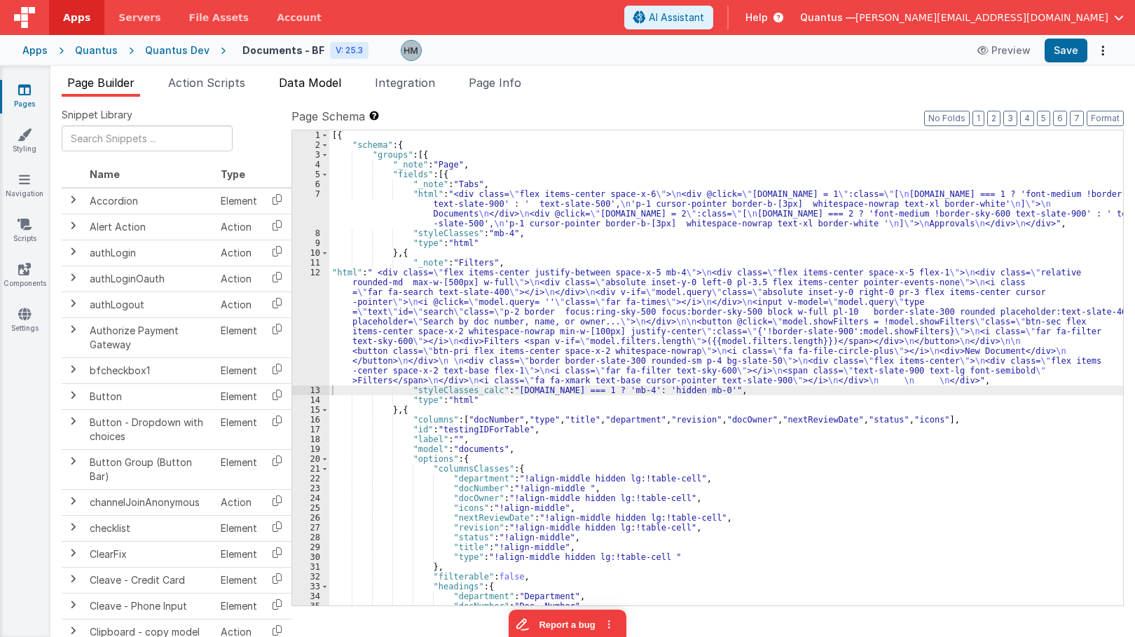
click at [334, 83] on span "Data Model" at bounding box center [310, 83] width 62 height 14
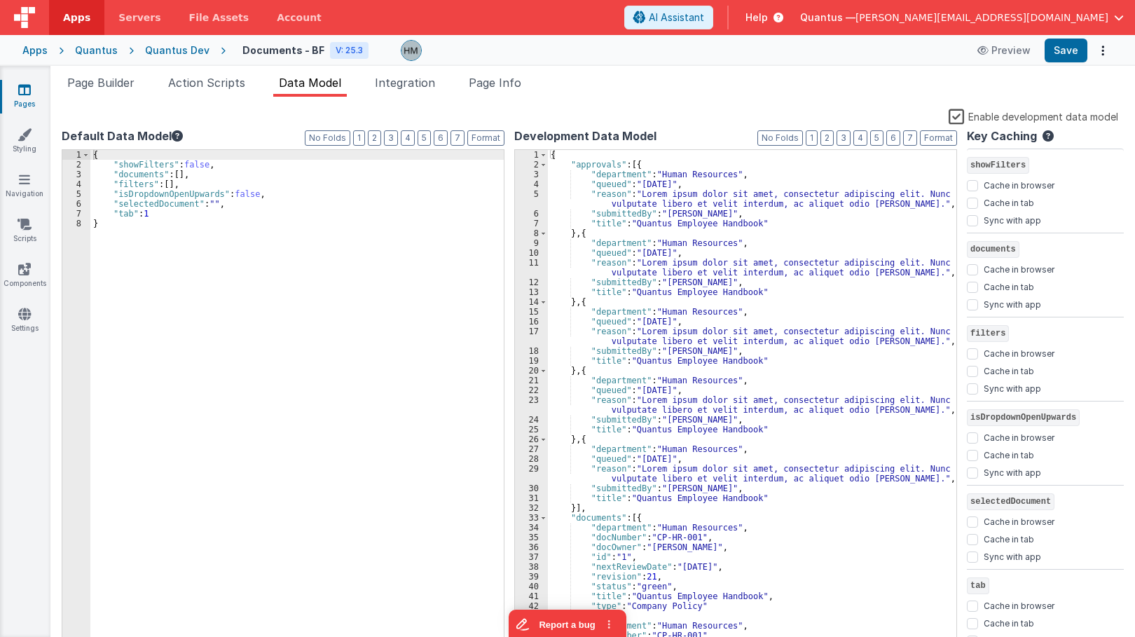
click at [134, 164] on div "{ "showFilters" : false , "documents" : [ ] , "filters" : [ ] , "isDropdownOpen…" at bounding box center [297, 409] width 414 height 519
click at [408, 177] on div "{ "showFilters" : false , "documents" : [ ] , "filters" : [ ] , "isDropdownOpen…" at bounding box center [297, 409] width 414 height 519
click at [107, 83] on span "Page Builder" at bounding box center [100, 83] width 67 height 14
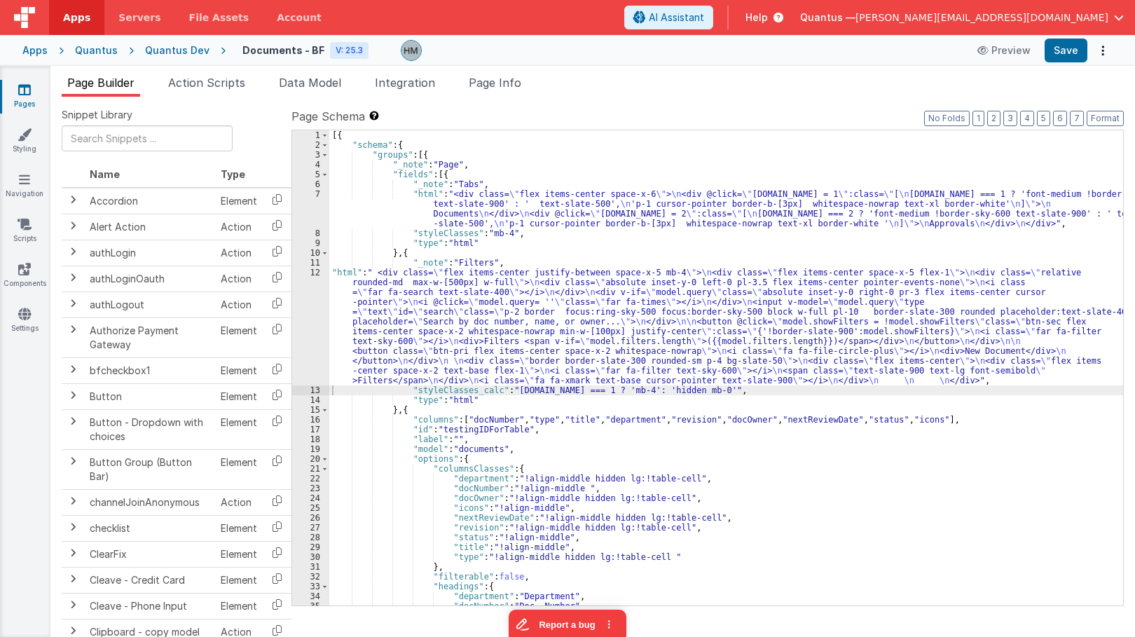
click at [415, 309] on div "[{ "schema" : { "groups" : [{ "_note" : "Page" , "fields" : [{ "_note" : "Tabs"…" at bounding box center [726, 377] width 794 height 495
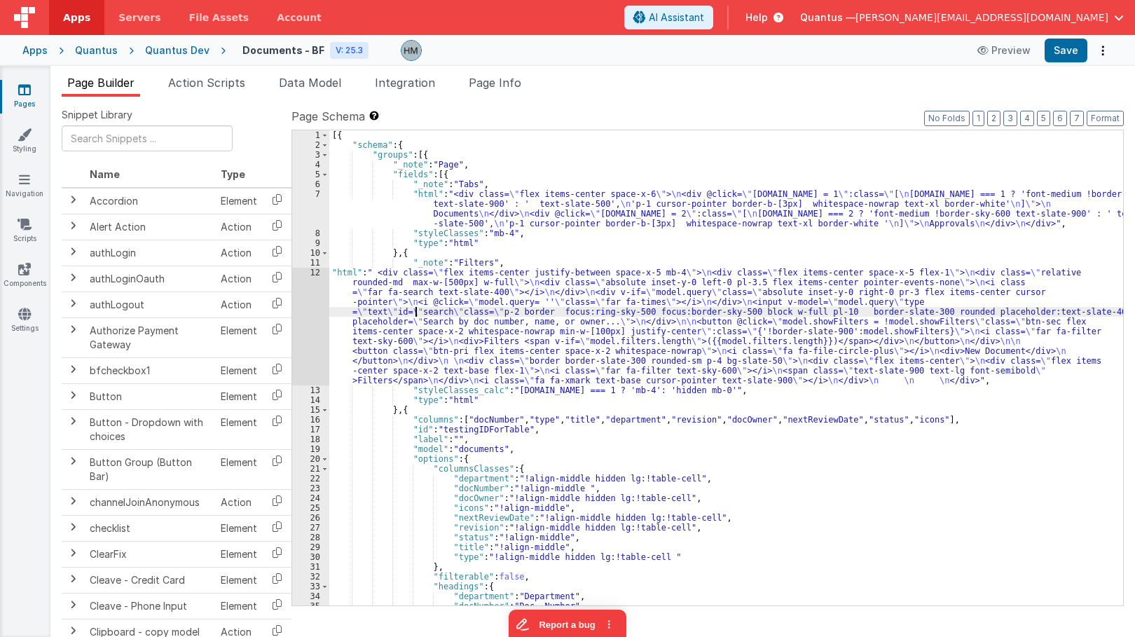
click at [314, 271] on div "12" at bounding box center [310, 327] width 37 height 118
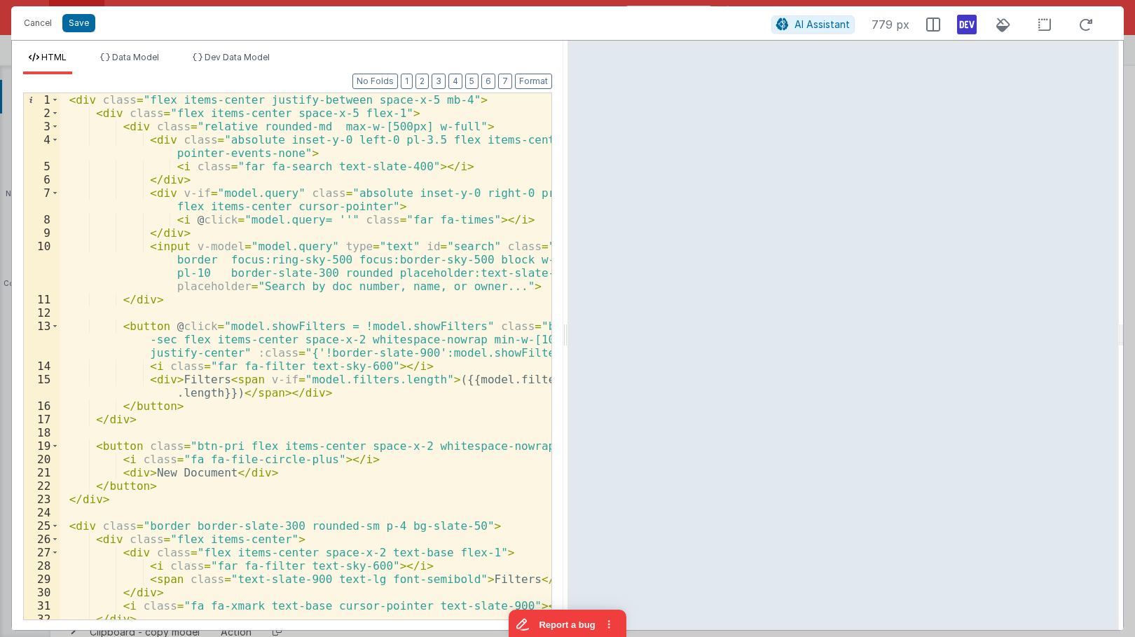
scroll to position [46, 0]
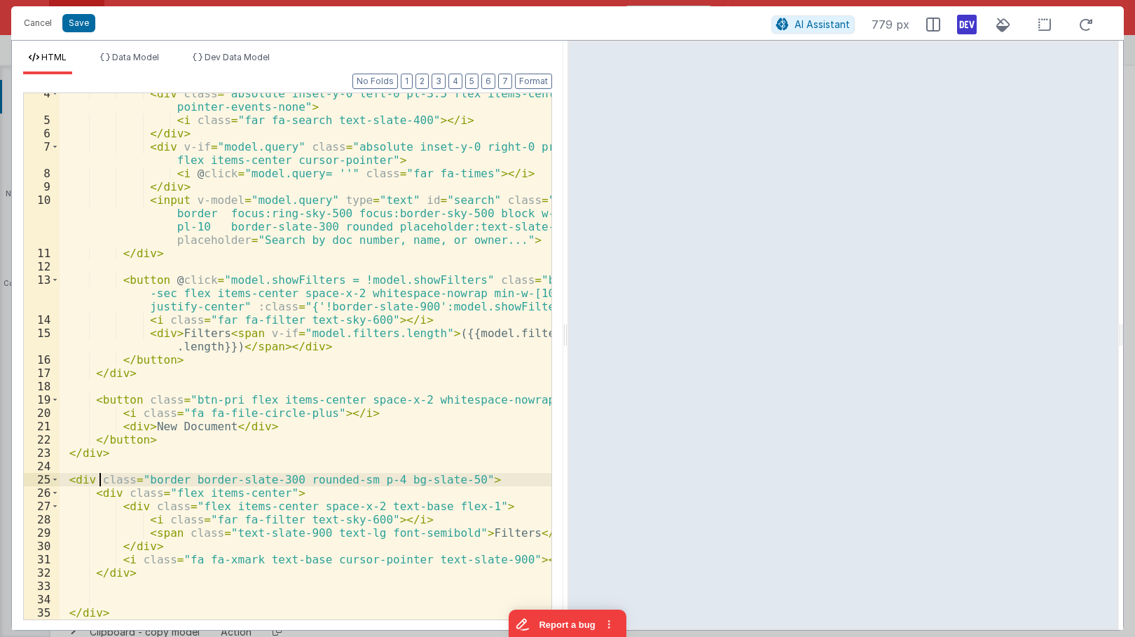
click at [97, 477] on div "< div class = "absolute inset-y-0 left-0 pl-3.5 flex items-center pointer-event…" at bounding box center [306, 370] width 492 height 566
click at [94, 477] on div "< div class = "absolute inset-y-0 left-0 pl-3.5 flex items-center pointer-event…" at bounding box center [306, 370] width 492 height 566
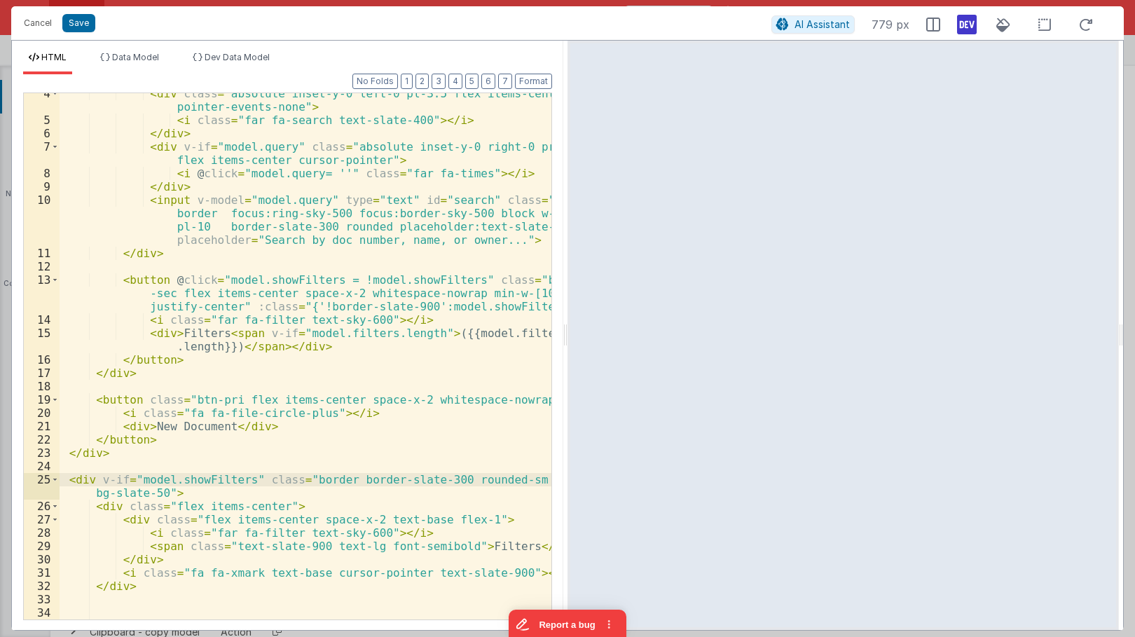
click at [137, 474] on div "< div class = "absolute inset-y-0 left-0 pl-3.5 flex items-center pointer-event…" at bounding box center [306, 370] width 492 height 566
click at [102, 477] on div "< div class = "absolute inset-y-0 left-0 pl-3.5 flex items-center pointer-event…" at bounding box center [306, 370] width 492 height 566
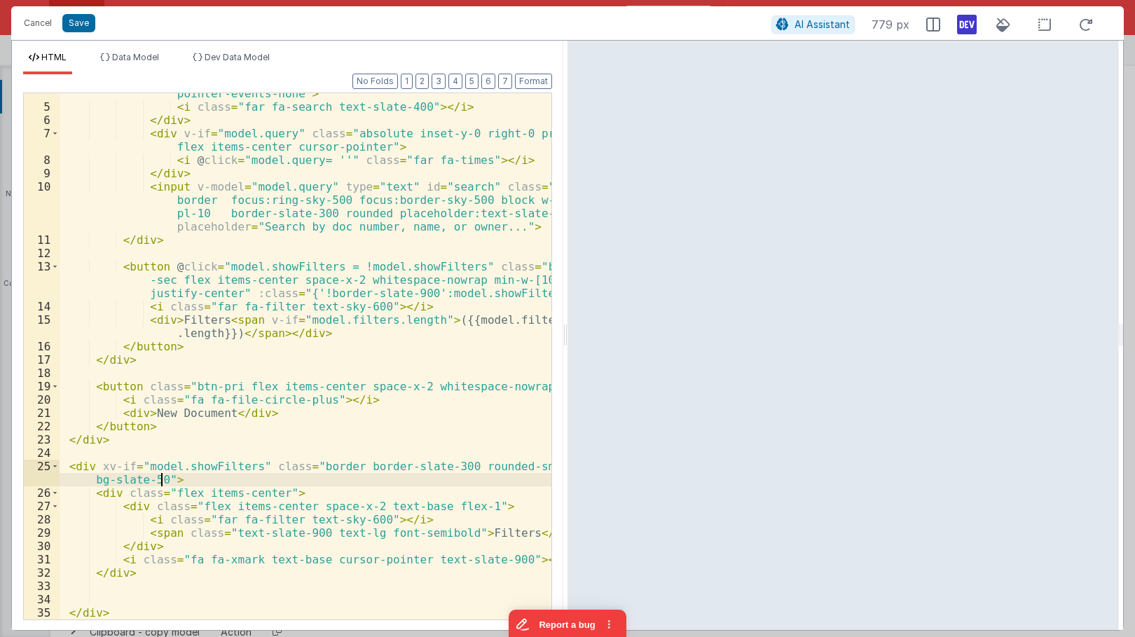
click at [163, 479] on div "< div class = "absolute inset-y-0 left-0 pl-3.5 flex items-center pointer-event…" at bounding box center [306, 357] width 492 height 566
click at [144, 575] on div "< div class = "absolute inset-y-0 left-0 pl-3.5 flex items-center pointer-event…" at bounding box center [306, 357] width 492 height 566
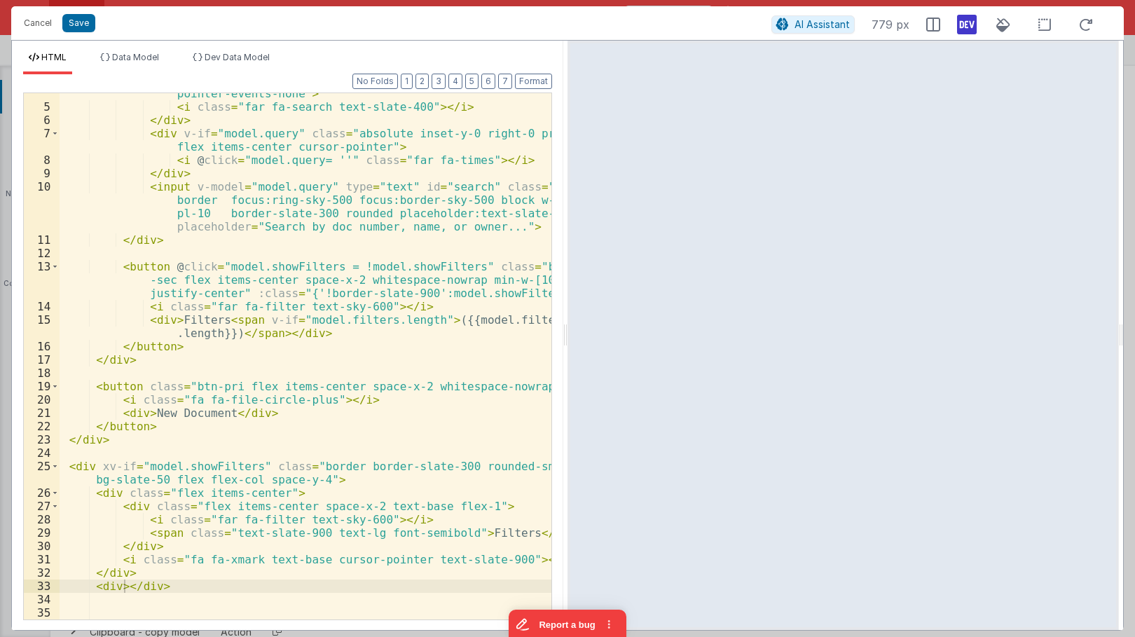
click at [119, 589] on div "< div class = "absolute inset-y-0 left-0 pl-3.5 flex items-center pointer-event…" at bounding box center [306, 357] width 492 height 566
click at [248, 591] on div "< div class = "absolute inset-y-0 left-0 pl-3.5 flex items-center pointer-event…" at bounding box center [306, 357] width 492 height 566
click at [267, 585] on div "< div class = "absolute inset-y-0 left-0 pl-3.5 flex items-center pointer-event…" at bounding box center [306, 357] width 492 height 566
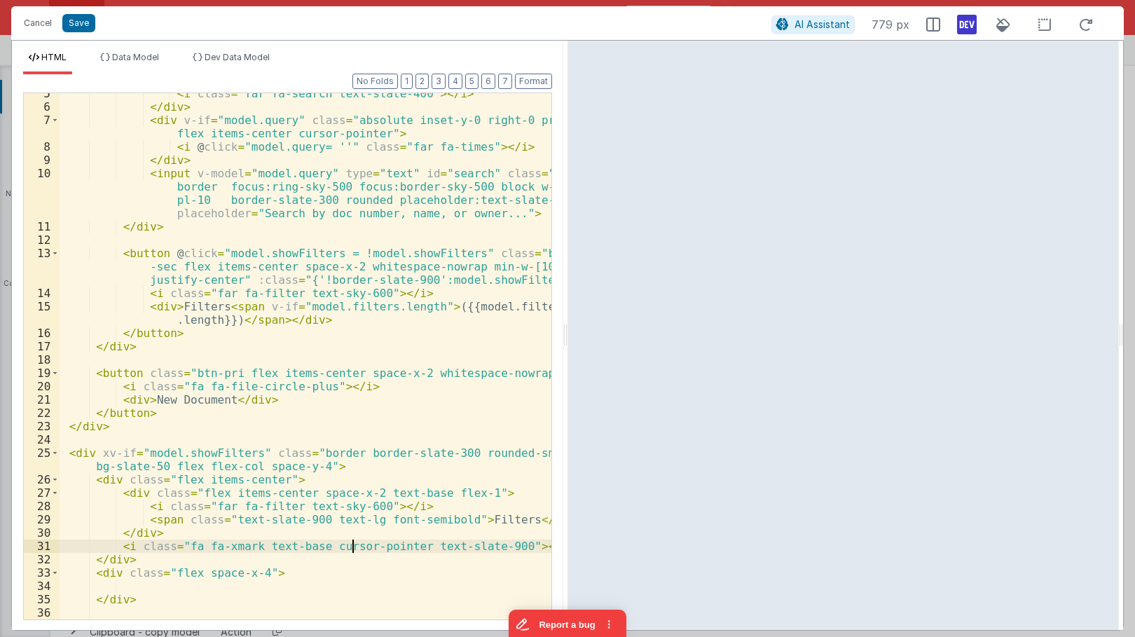
click at [350, 550] on div "< i class = "far fa-search text-slate-400" > </ i > </ div > < div v-if = "mode…" at bounding box center [306, 363] width 492 height 553
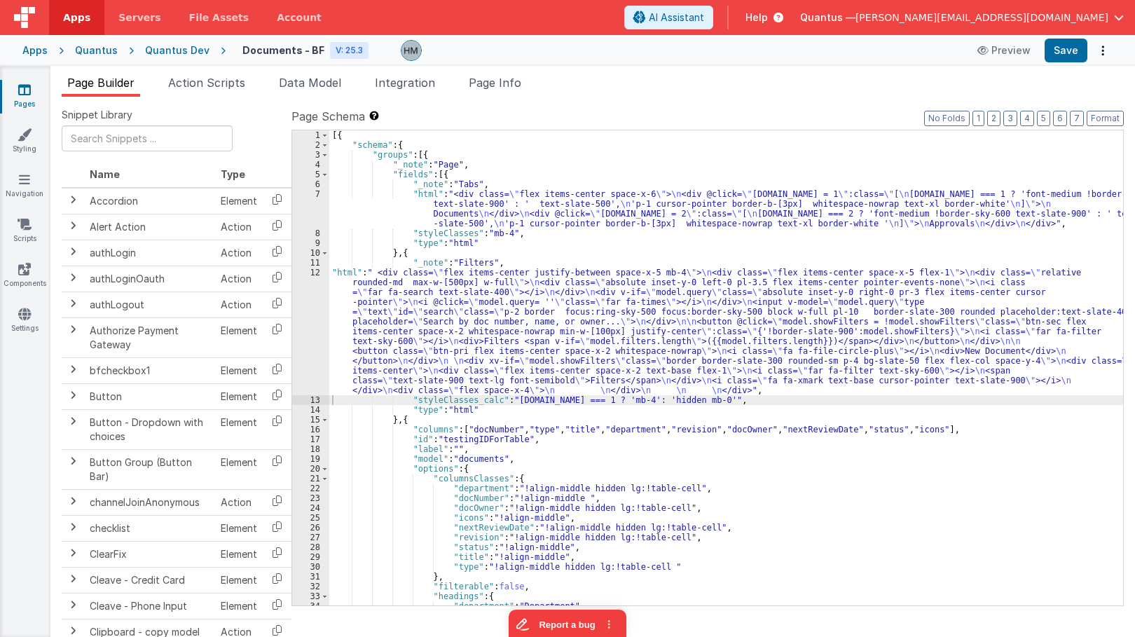
click at [357, 282] on div "[{ "schema" : { "groups" : [{ "_note" : "Page" , "fields" : [{ "_note" : "Tabs"…" at bounding box center [726, 377] width 794 height 495
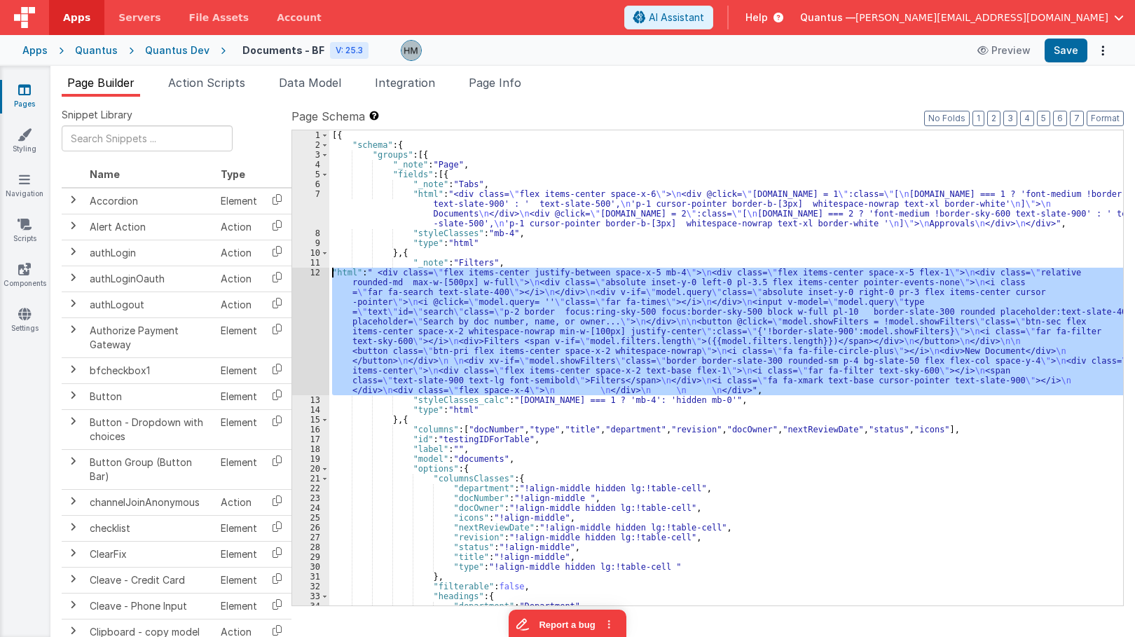
click at [303, 270] on div "12" at bounding box center [310, 332] width 37 height 128
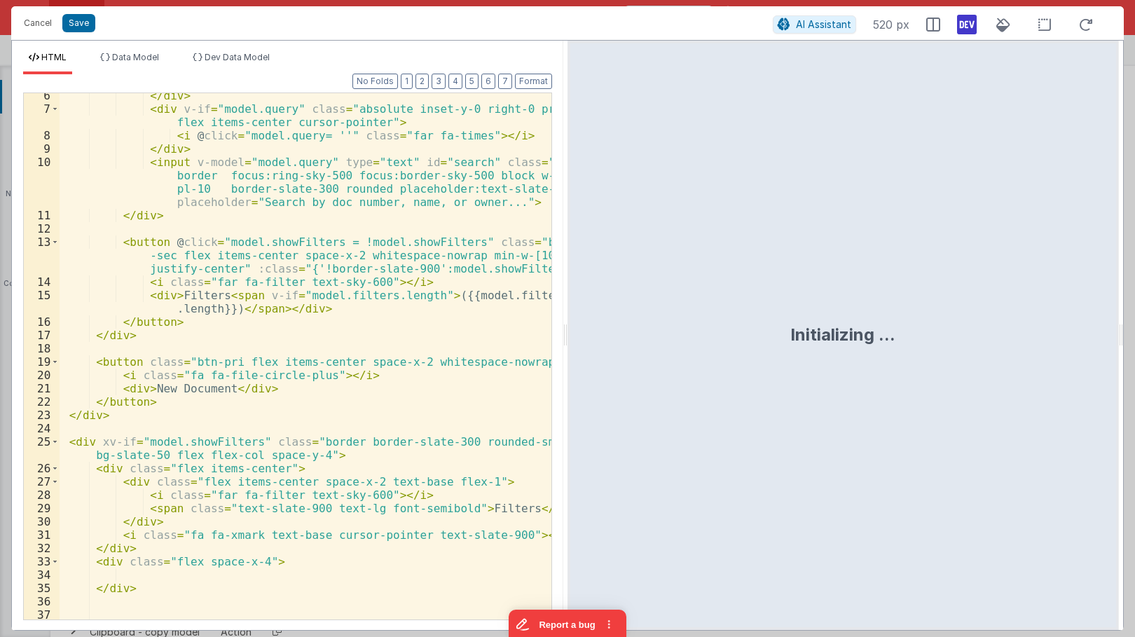
scroll to position [100, 0]
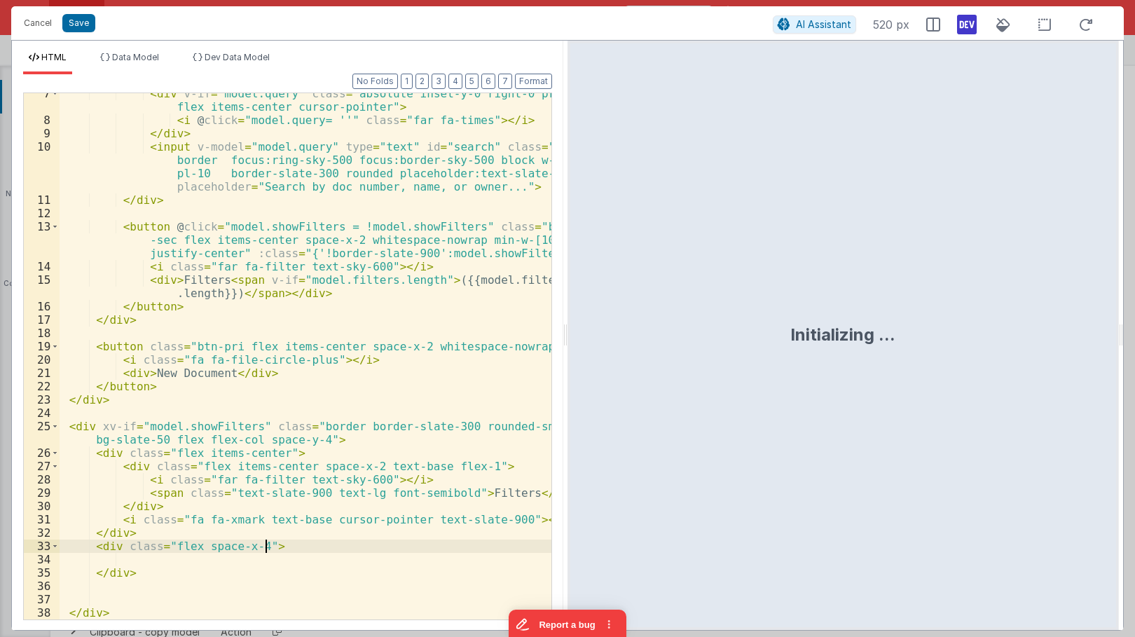
click at [294, 545] on div "< div v-if = "model.query" class = "absolute inset-y-0 right-0 pr-3 flex items-…" at bounding box center [306, 370] width 492 height 566
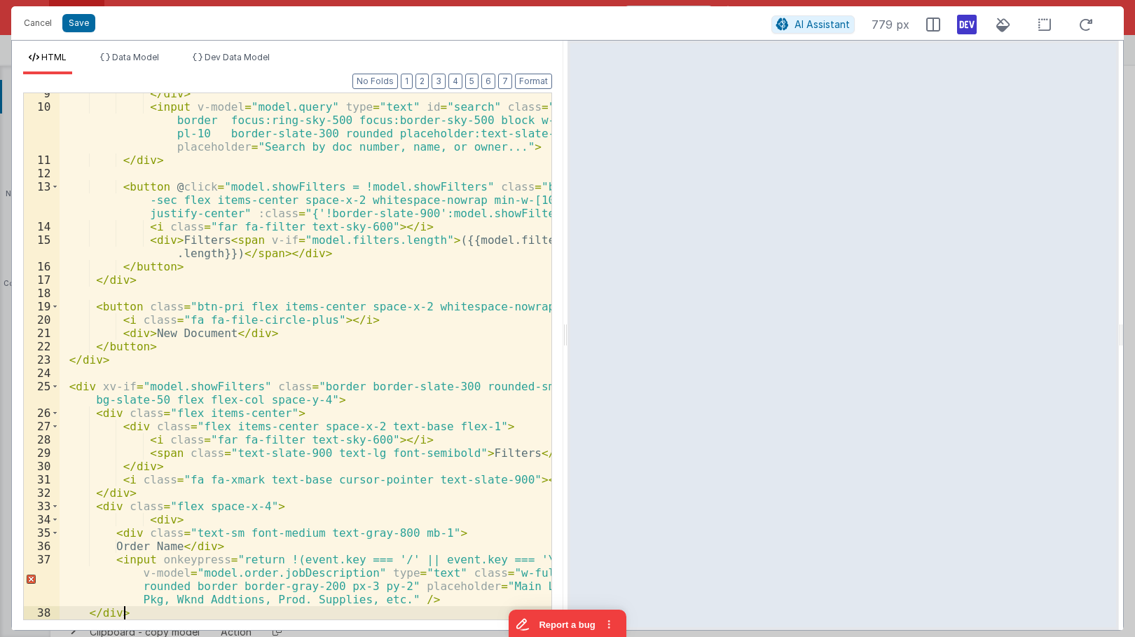
scroll to position [206, 0]
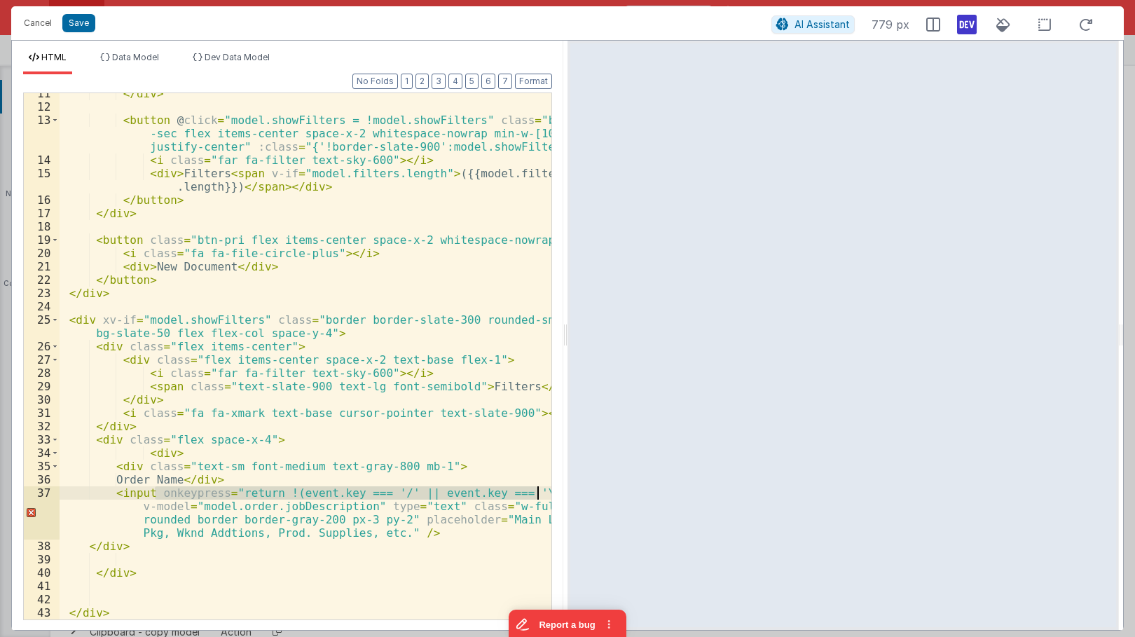
drag, startPoint x: 153, startPoint y: 491, endPoint x: 542, endPoint y: 491, distance: 388.3
click at [542, 491] on div "</ div > < button @ click = "model.showFilters = !model.showFilters" class = "b…" at bounding box center [306, 363] width 492 height 553
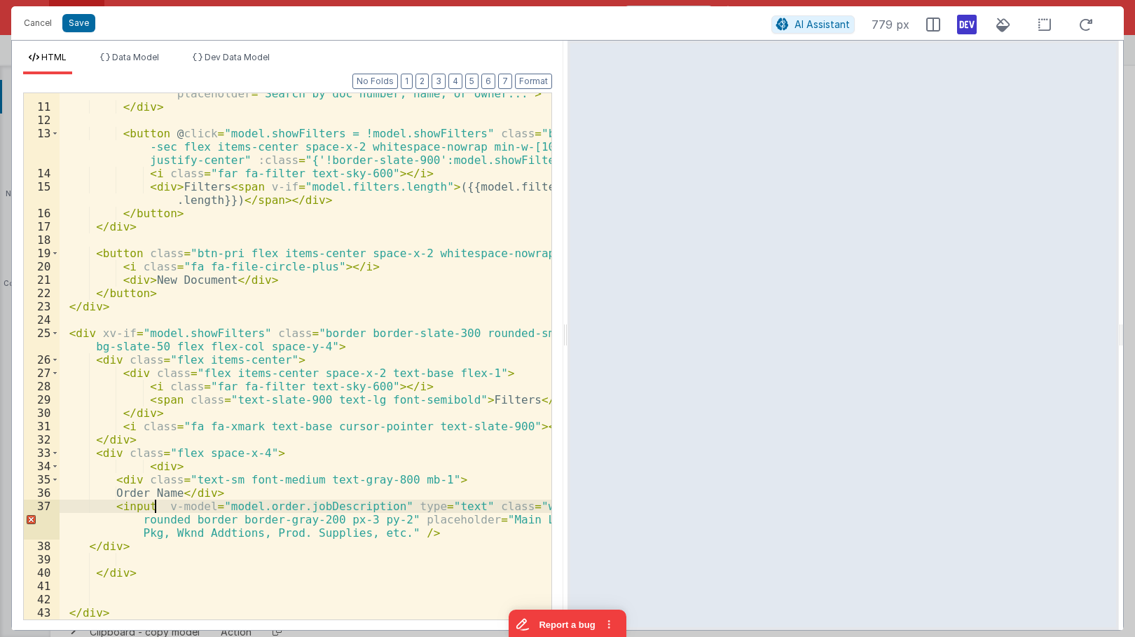
scroll to position [193, 0]
click at [317, 507] on div "< input v-model = "model.query" type = "text" id = "search" class = "p-2 border…" at bounding box center [306, 343] width 492 height 593
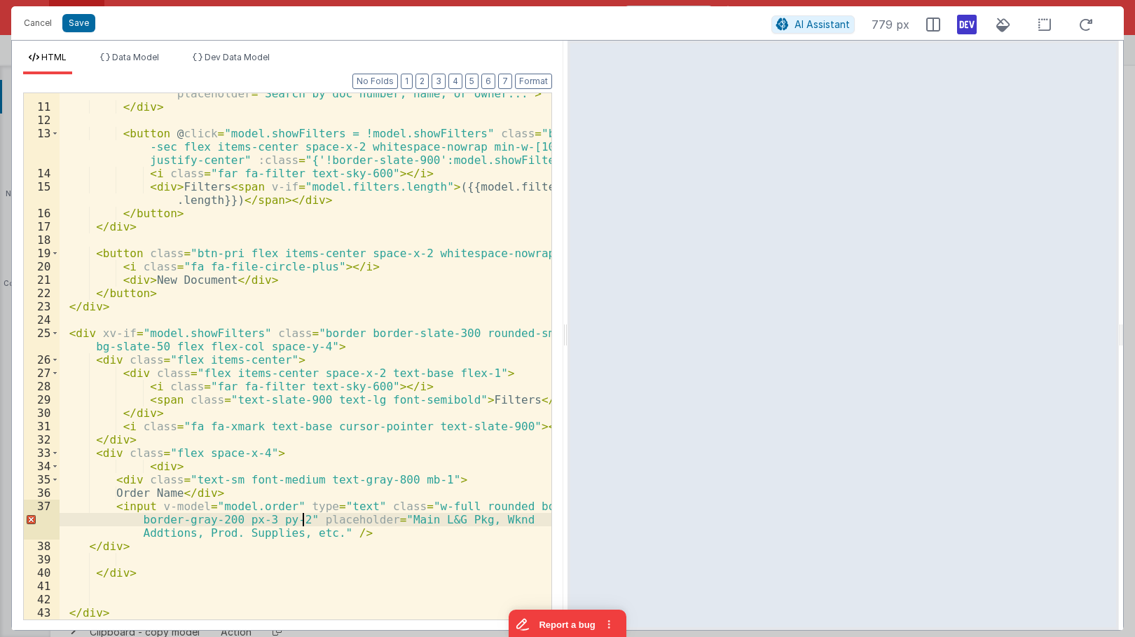
click at [303, 520] on div "< input v-model = "model.query" type = "text" id = "search" class = "p-2 border…" at bounding box center [306, 343] width 492 height 593
drag, startPoint x: 319, startPoint y: 533, endPoint x: 383, endPoint y: 520, distance: 65.2
click at [383, 520] on div "< input v-model = "model.query" type = "text" id = "search" class = "p-2 border…" at bounding box center [306, 343] width 492 height 593
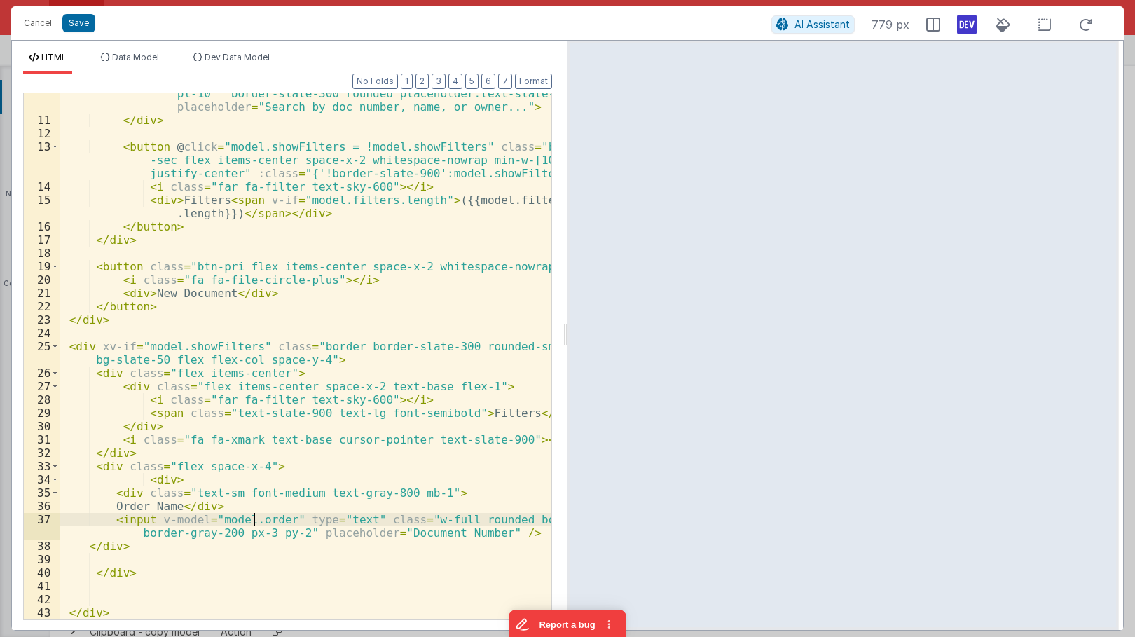
click at [252, 517] on div "< input v-model = "model.query" type = "text" id = "search" class = "p-2 border…" at bounding box center [306, 356] width 492 height 593
drag, startPoint x: 198, startPoint y: 505, endPoint x: 135, endPoint y: 510, distance: 62.5
click at [135, 510] on div "< input v-model = "model.query" type = "text" id = "search" class = "p-2 border…" at bounding box center [306, 356] width 492 height 593
click at [145, 55] on span "Data Model" at bounding box center [135, 57] width 47 height 11
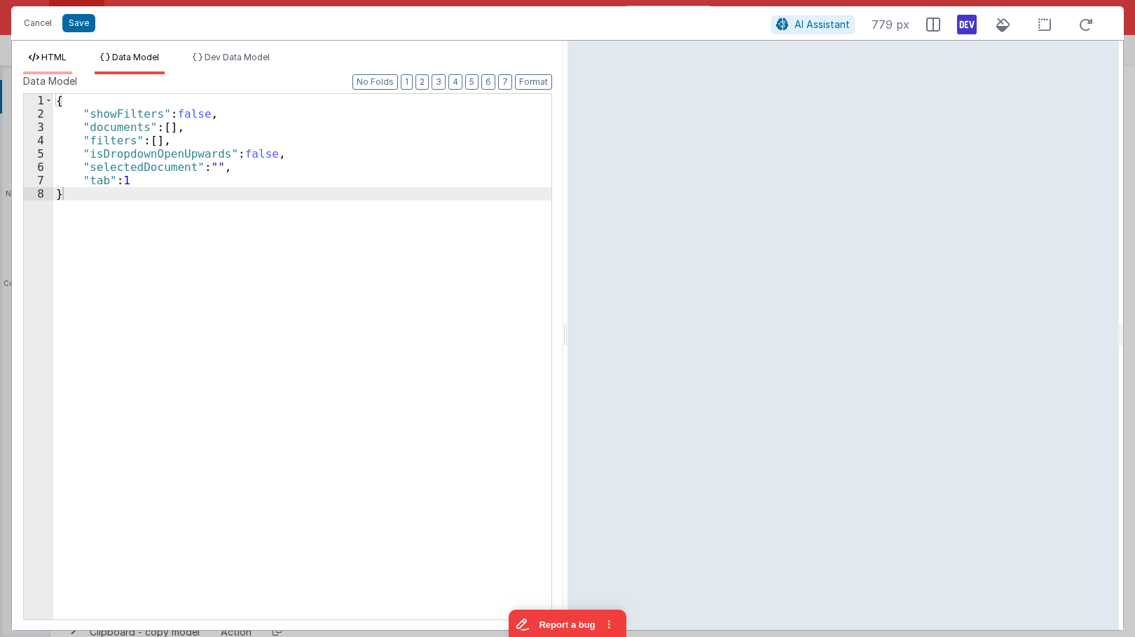
click at [48, 66] on li "HTML" at bounding box center [47, 63] width 49 height 22
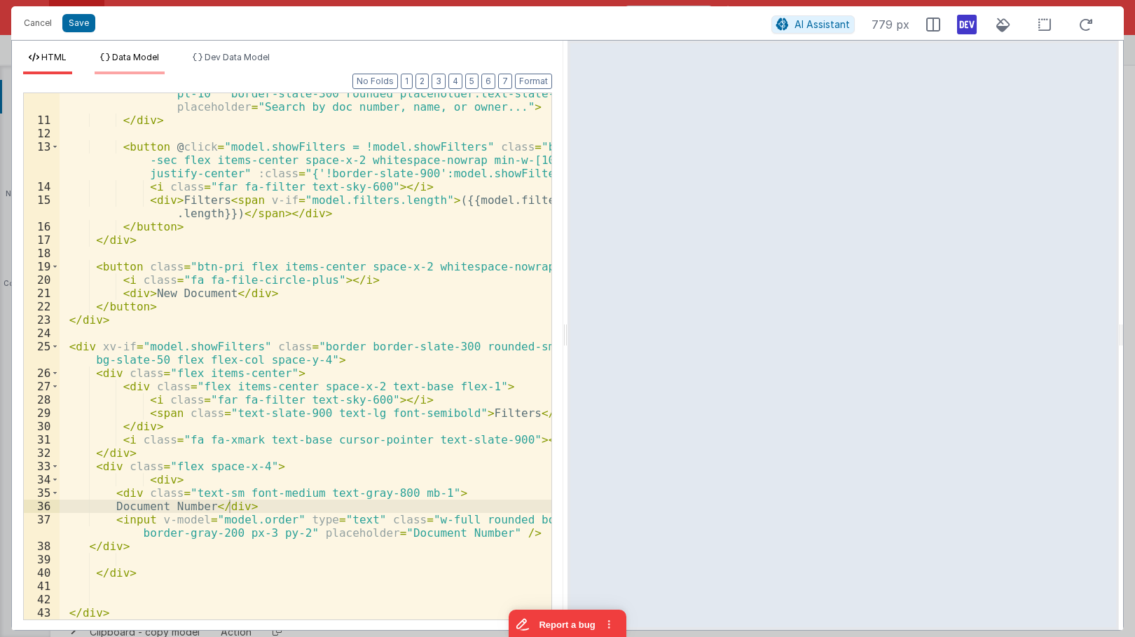
click at [149, 52] on li "Data Model" at bounding box center [130, 63] width 70 height 22
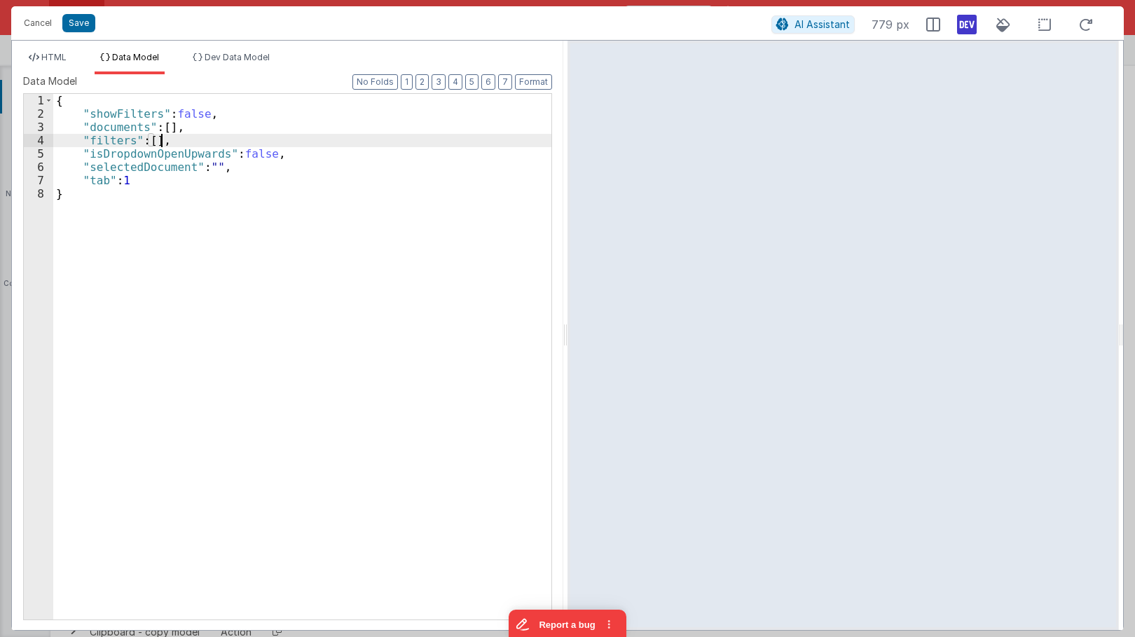
click at [161, 137] on div "{ "showFilters" : false , "documents" : [ ] , "filters" : [ ] , "isDropdownOpen…" at bounding box center [302, 370] width 498 height 552
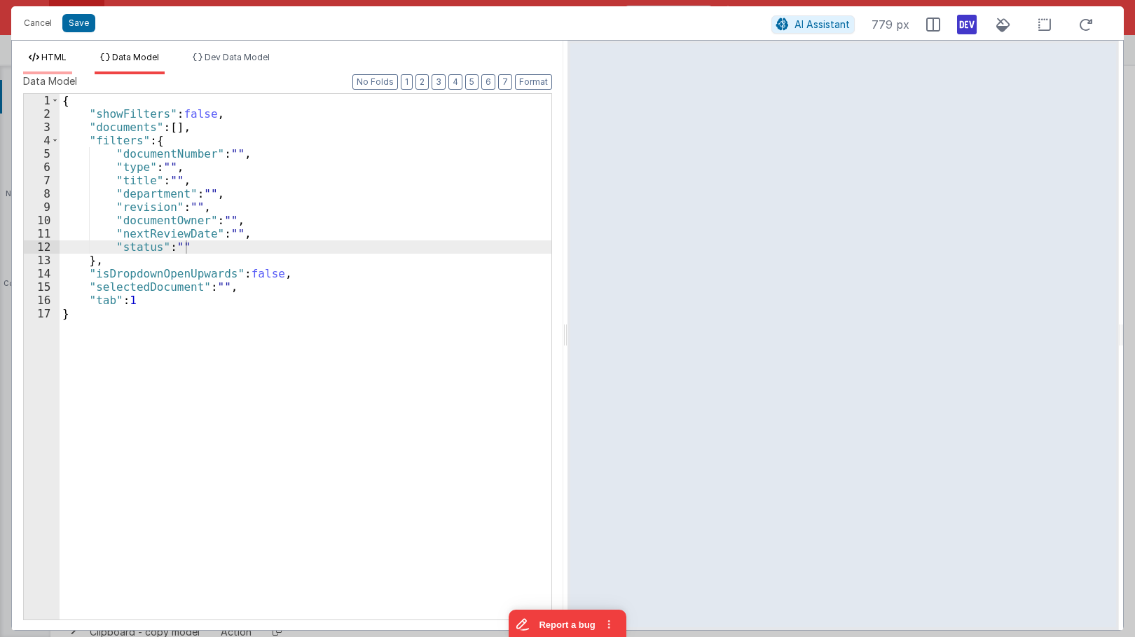
click at [63, 57] on span "HTML" at bounding box center [53, 57] width 25 height 11
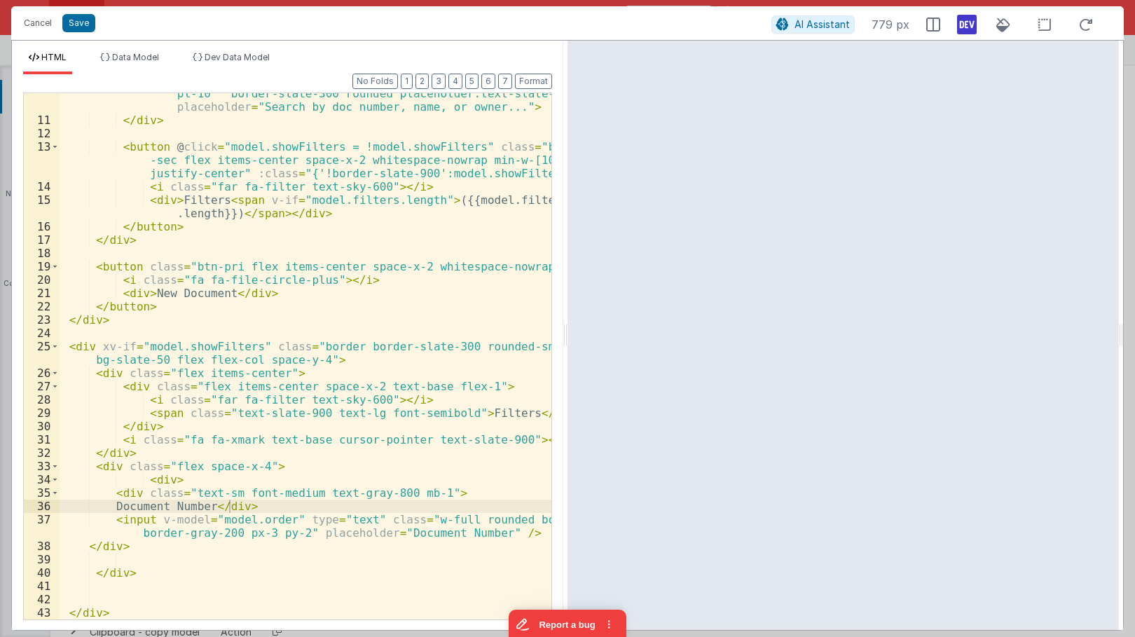
click at [254, 505] on div "< input v-model = "model.query" type = "text" id = "search" class = "p-2 border…" at bounding box center [306, 356] width 492 height 593
click at [351, 492] on div "< input v-model = "model.query" type = "text" id = "search" class = "p-2 border…" at bounding box center [306, 356] width 492 height 593
click at [287, 490] on div "< input v-model = "model.query" type = "text" id = "search" class = "p-2 border…" at bounding box center [306, 356] width 492 height 593
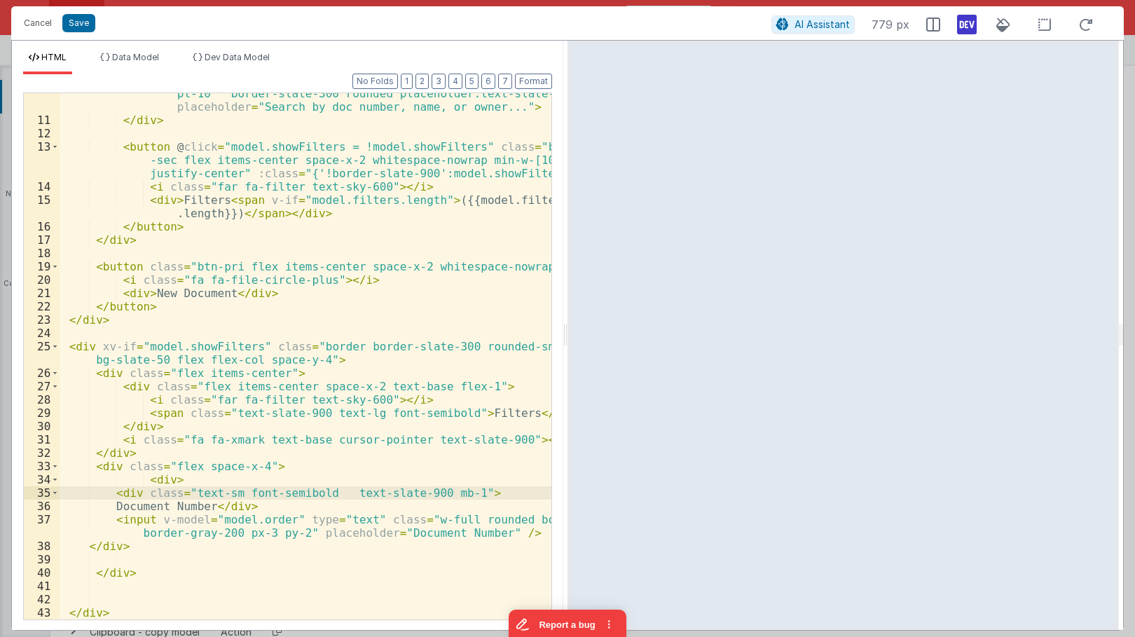
click at [266, 515] on div "< input v-model = "model.query" type = "text" id = "search" class = "p-2 border…" at bounding box center [306, 356] width 492 height 593
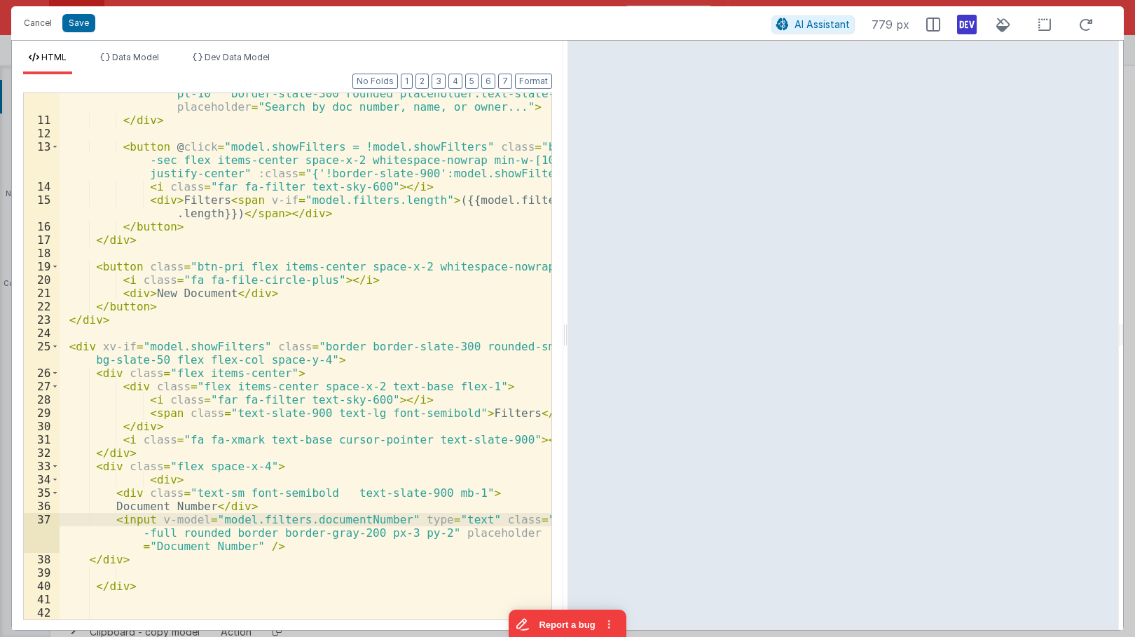
click at [129, 499] on div "< input v-model = "model.query" type = "text" id = "search" class = "p-2 border…" at bounding box center [306, 356] width 492 height 593
click at [535, 83] on button "Format" at bounding box center [533, 81] width 37 height 15
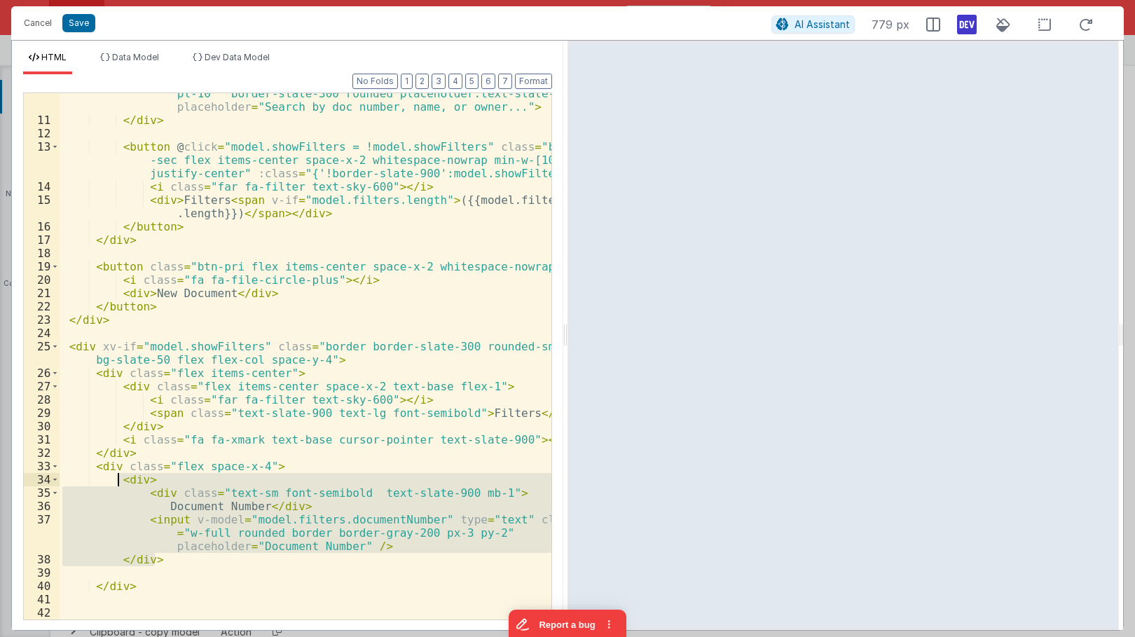
drag, startPoint x: 164, startPoint y: 558, endPoint x: 119, endPoint y: 479, distance: 91.0
click at [119, 479] on div "< input v-model = "model.query" type = "text" id = "search" class = "p-2 border…" at bounding box center [306, 356] width 492 height 593
click at [153, 487] on div "< input v-model = "model.query" type = "text" id = "search" class = "p-2 border…" at bounding box center [306, 356] width 492 height 526
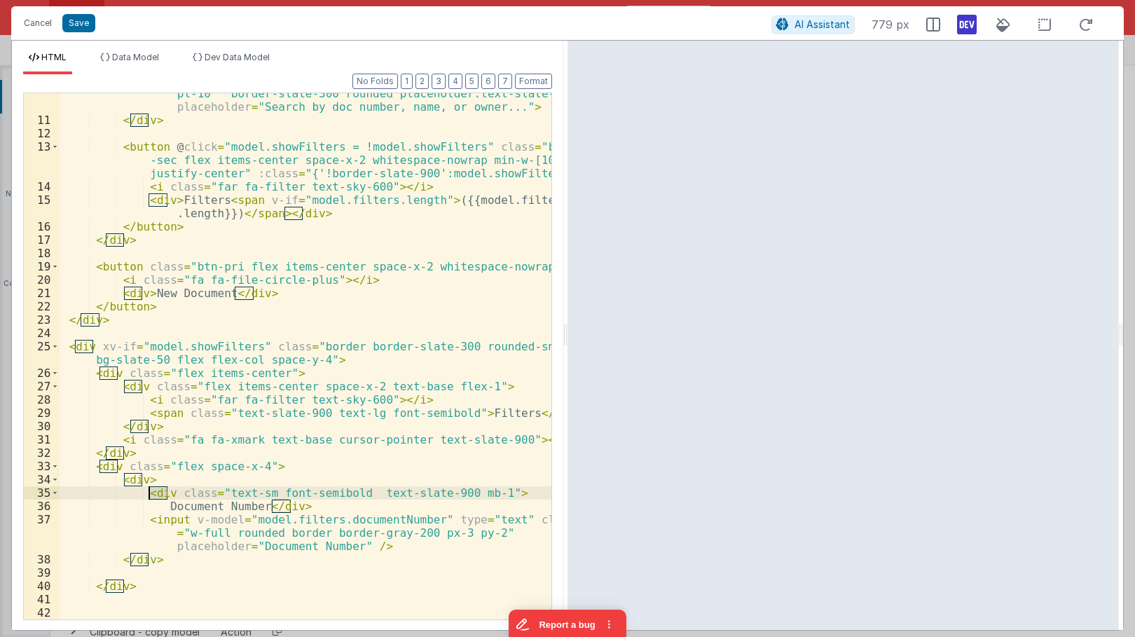
click at [153, 487] on div "< input v-model = "model.query" type = "text" id = "search" class = "p-2 border…" at bounding box center [306, 356] width 492 height 593
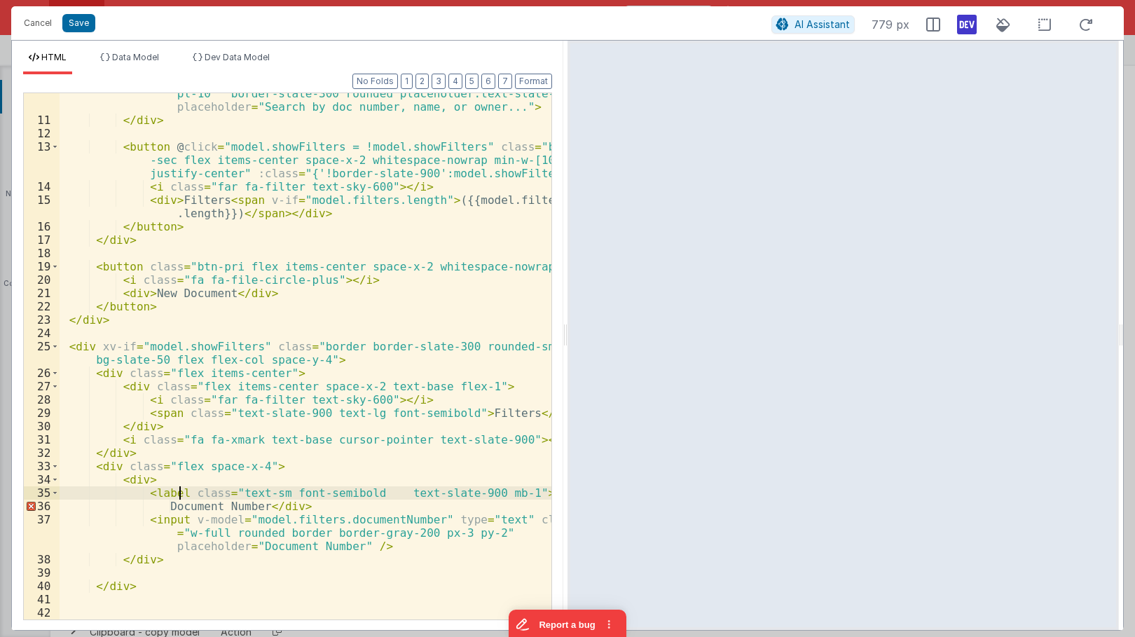
click at [170, 496] on div "< input v-model = "model.query" type = "text" id = "search" class = "p-2 border…" at bounding box center [306, 356] width 492 height 593
click at [278, 506] on div "< input v-model = "model.query" type = "text" id = "search" class = "p-2 border…" at bounding box center [306, 356] width 492 height 593
click at [279, 492] on div "< input v-model = "model.query" type = "text" id = "search" class = "p-2 border…" at bounding box center [306, 356] width 492 height 593
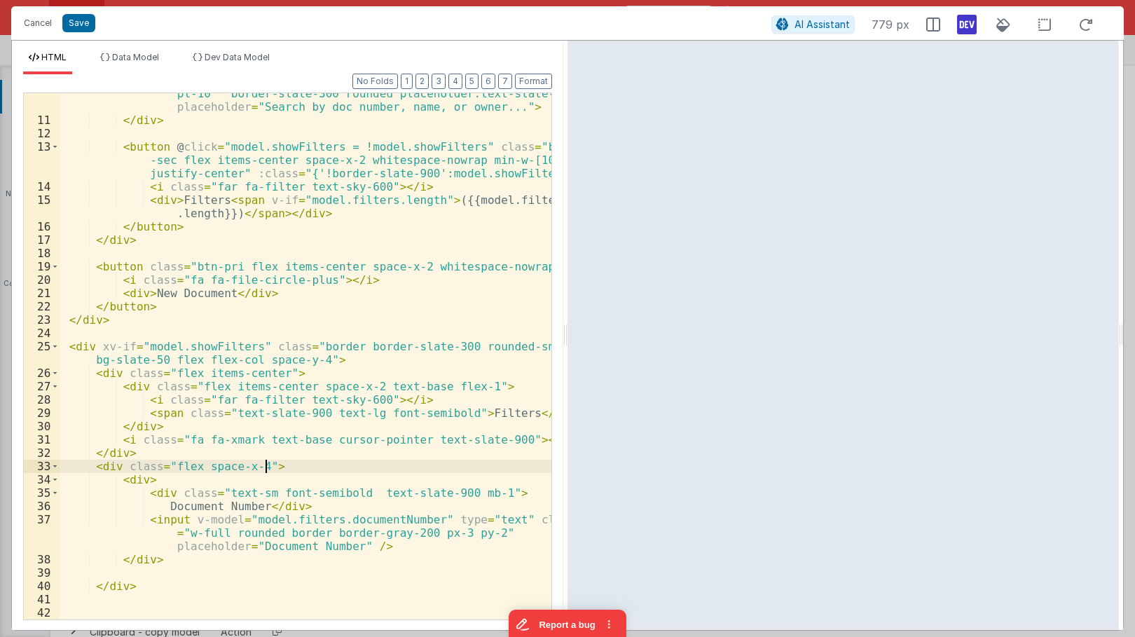
click at [327, 470] on div "< input v-model = "model.query" type = "text" id = "search" class = "p-2 border…" at bounding box center [306, 356] width 492 height 593
click at [535, 83] on button "Format" at bounding box center [533, 81] width 37 height 15
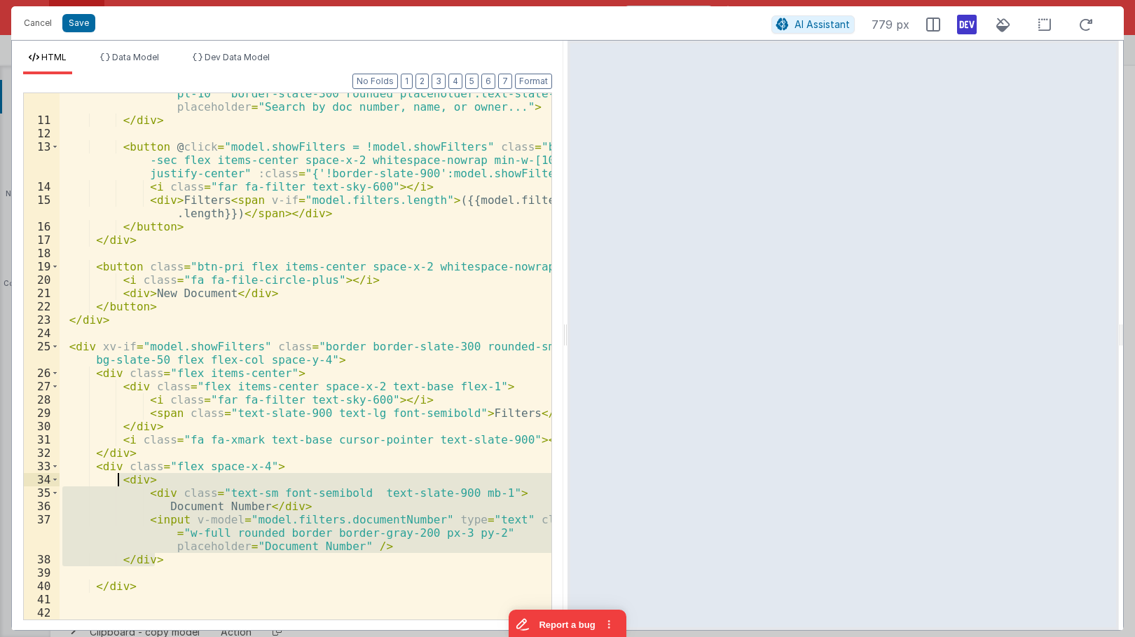
drag, startPoint x: 160, startPoint y: 557, endPoint x: 121, endPoint y: 477, distance: 89.0
click at [121, 477] on div "< input v-model = "model.query" type = "text" id = "search" class = "p-2 border…" at bounding box center [306, 356] width 492 height 593
click at [185, 560] on div "< input v-model = "model.query" type = "text" id = "search" class = "p-2 border…" at bounding box center [306, 356] width 492 height 526
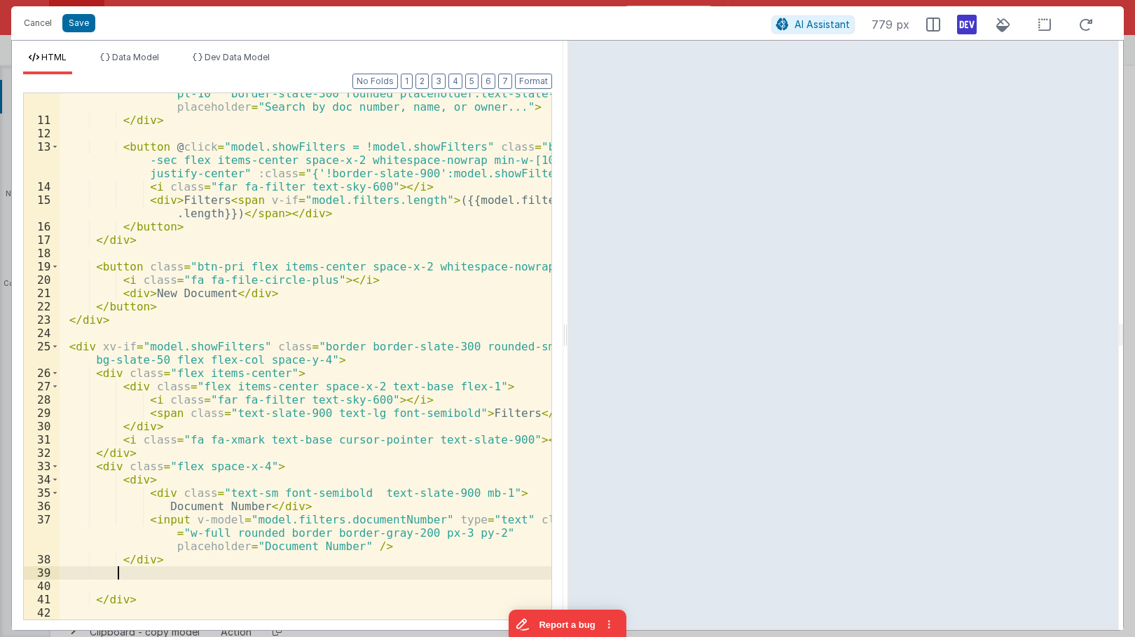
paste textarea
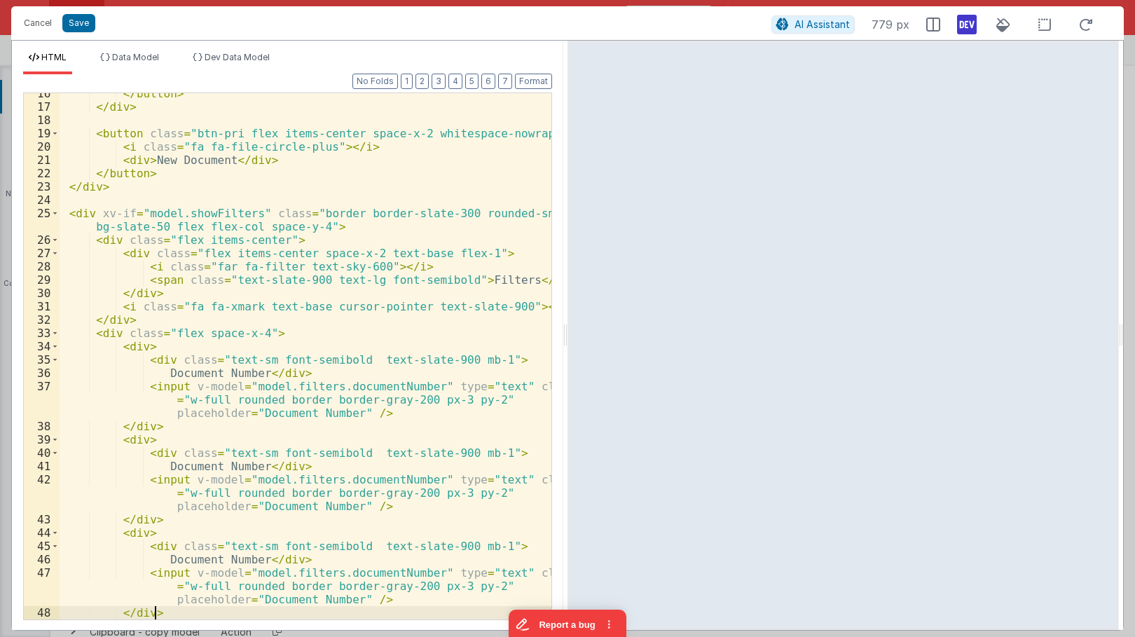
paste textarea
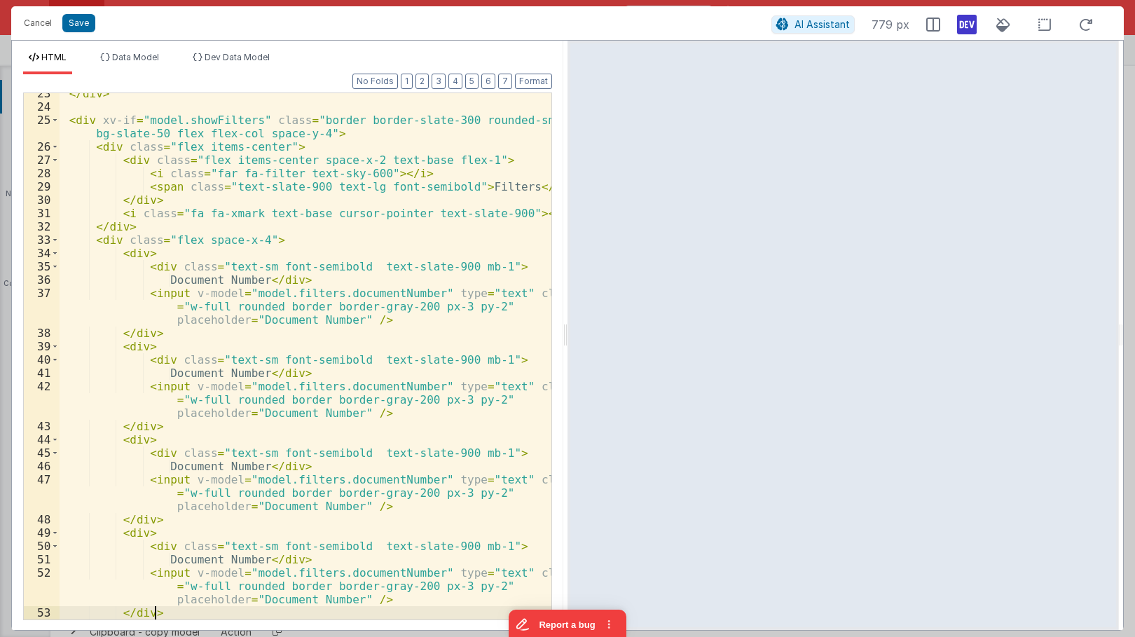
scroll to position [406, 0]
click at [540, 83] on button "Format" at bounding box center [533, 81] width 37 height 15
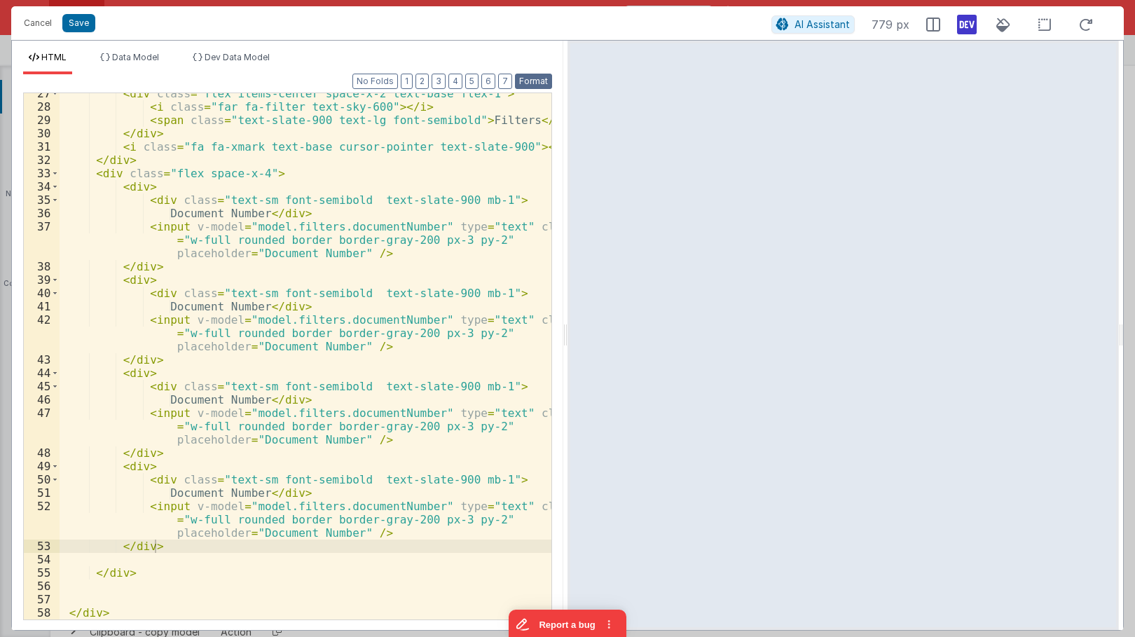
scroll to position [304, 0]
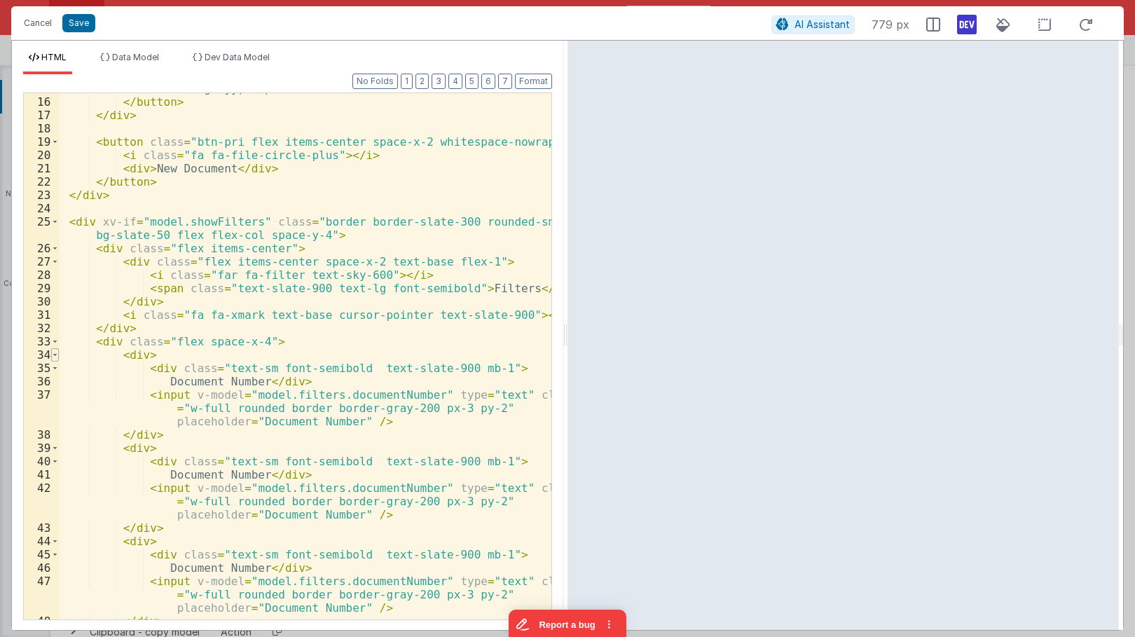
click at [57, 354] on span at bounding box center [55, 354] width 8 height 13
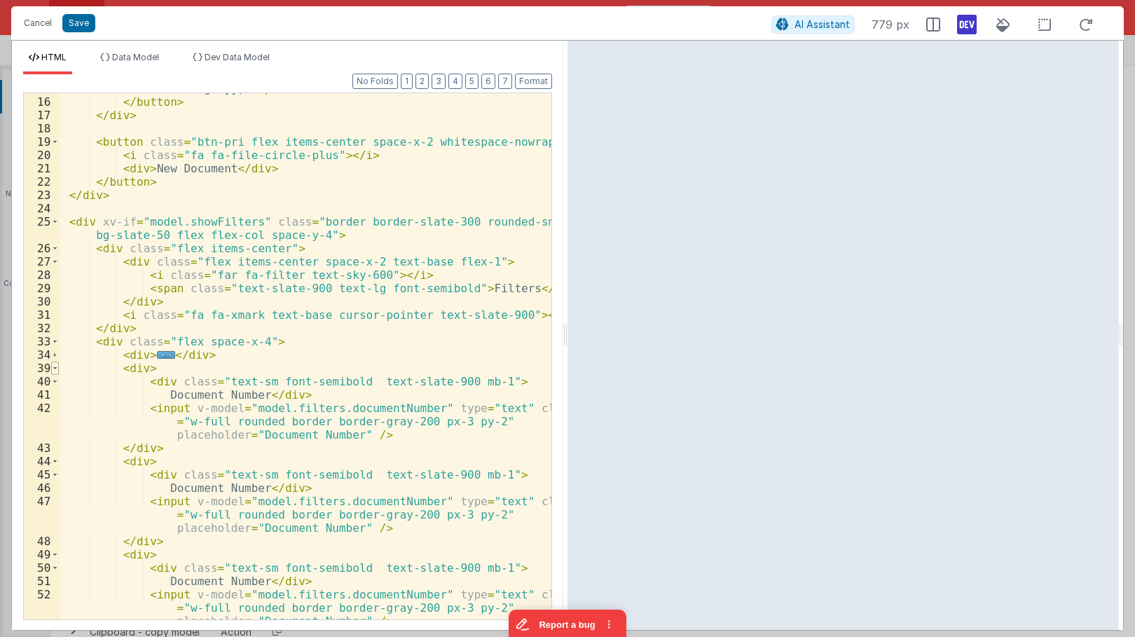
click at [55, 371] on span at bounding box center [55, 368] width 8 height 13
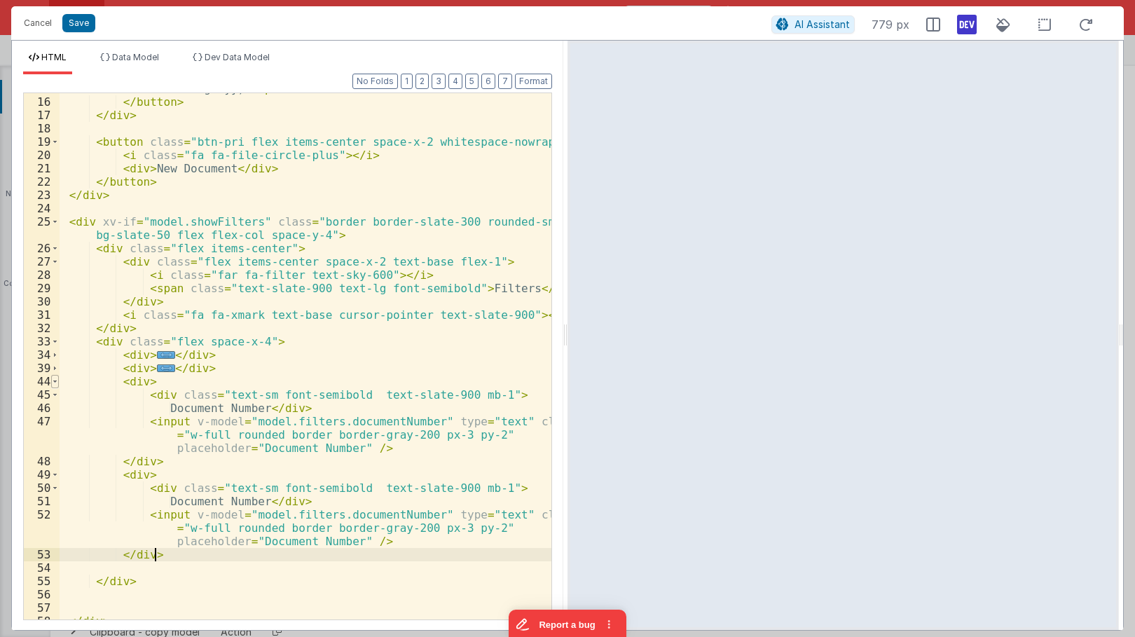
click at [55, 382] on span at bounding box center [55, 381] width 8 height 13
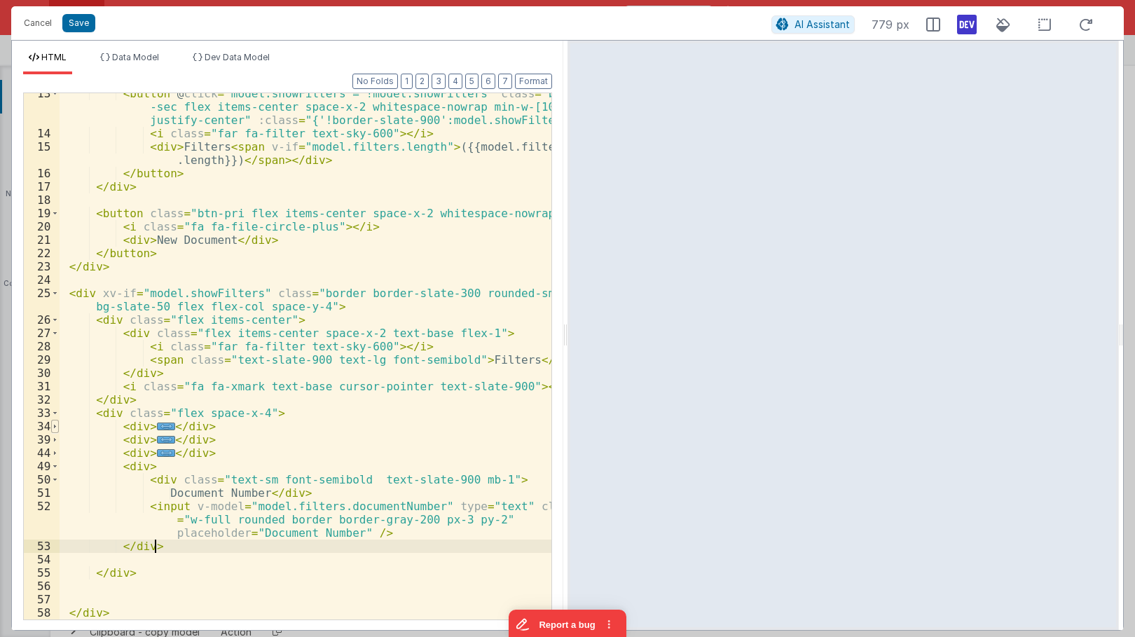
scroll to position [233, 0]
click at [55, 465] on span at bounding box center [55, 466] width 8 height 13
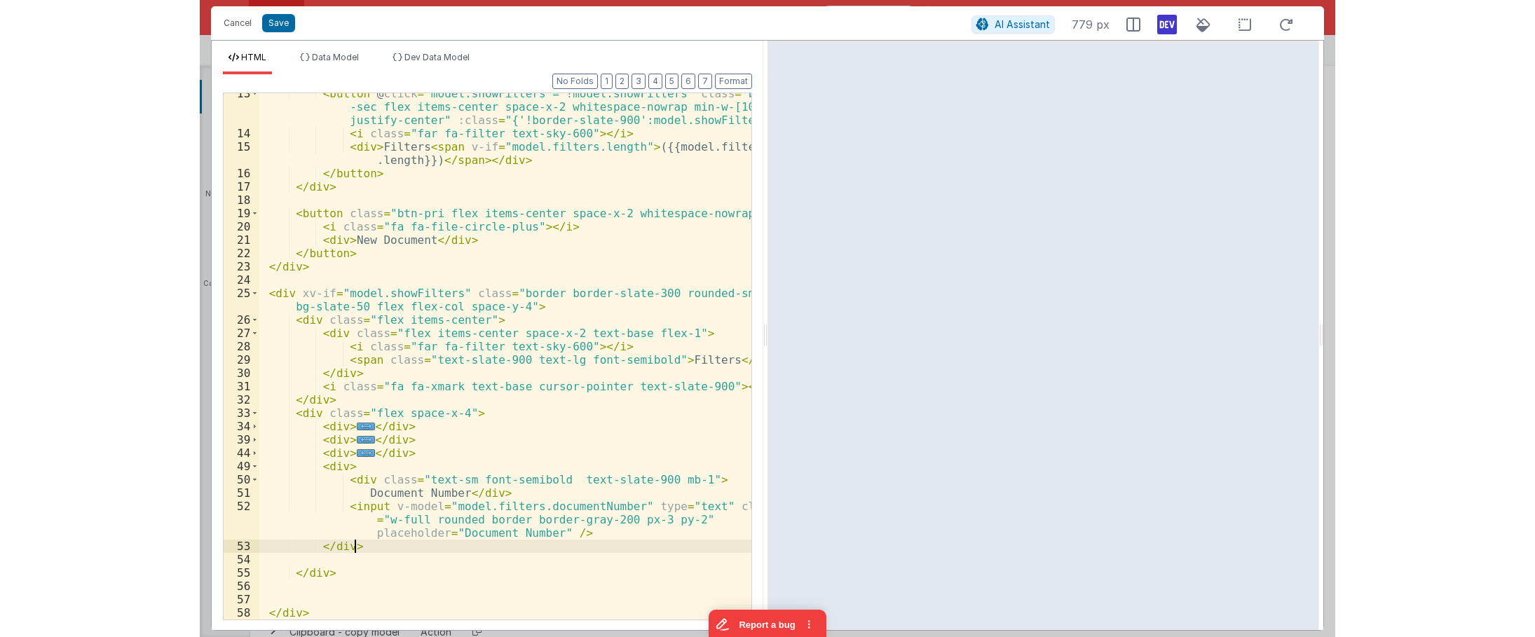
scroll to position [153, 0]
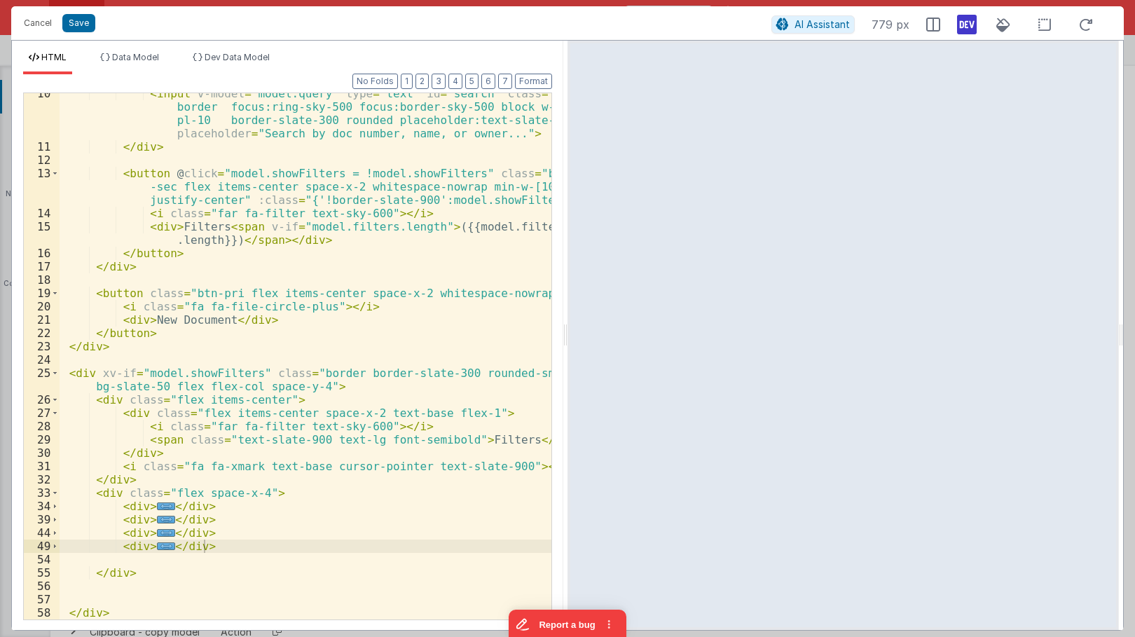
click at [252, 494] on div "< input v-model = "model.query" type = "text" id = "search" class = "p-2 border…" at bounding box center [306, 383] width 492 height 593
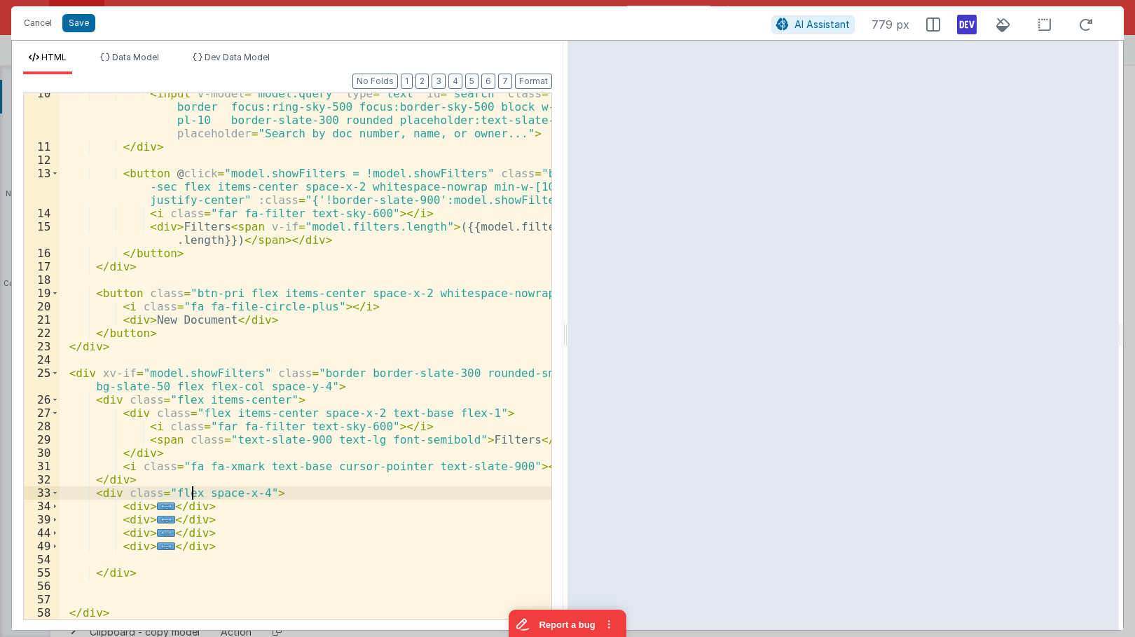
click at [208, 538] on div "< input v-model = "model.query" type = "text" id = "search" class = "p-2 border…" at bounding box center [306, 383] width 492 height 593
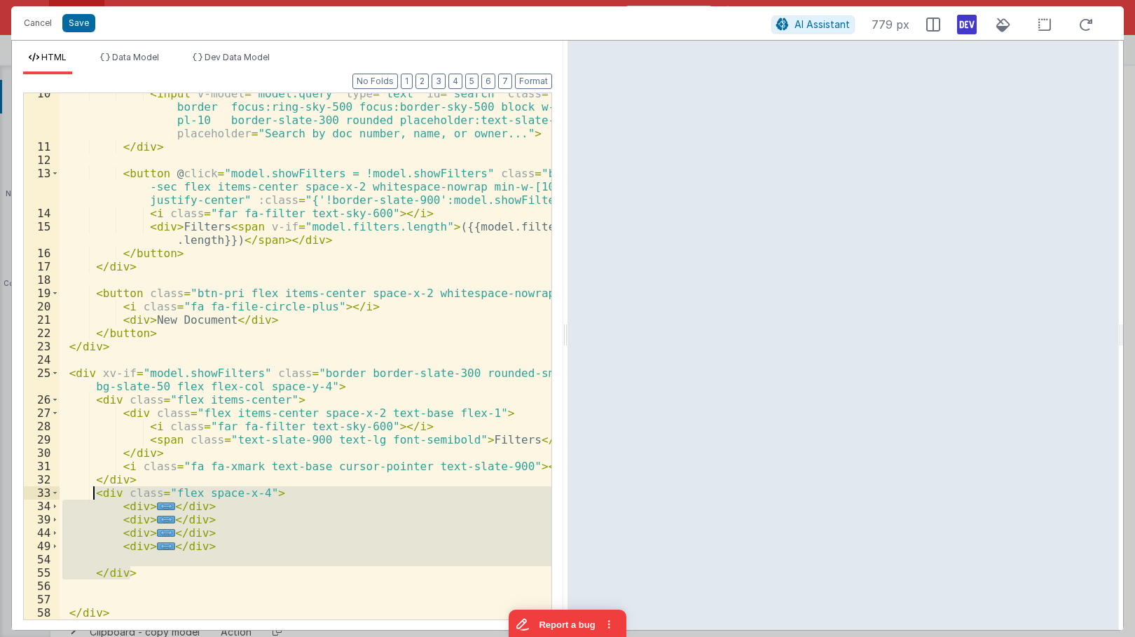
drag, startPoint x: 145, startPoint y: 574, endPoint x: 93, endPoint y: 497, distance: 92.9
click at [93, 497] on div "< input v-model = "model.query" type = "text" id = "search" class = "p-2 border…" at bounding box center [306, 383] width 492 height 593
drag, startPoint x: 205, startPoint y: 476, endPoint x: 267, endPoint y: 491, distance: 64.1
click at [210, 476] on div "< input v-model = "model.query" type = "text" id = "search" class = "p-2 border…" at bounding box center [306, 383] width 492 height 593
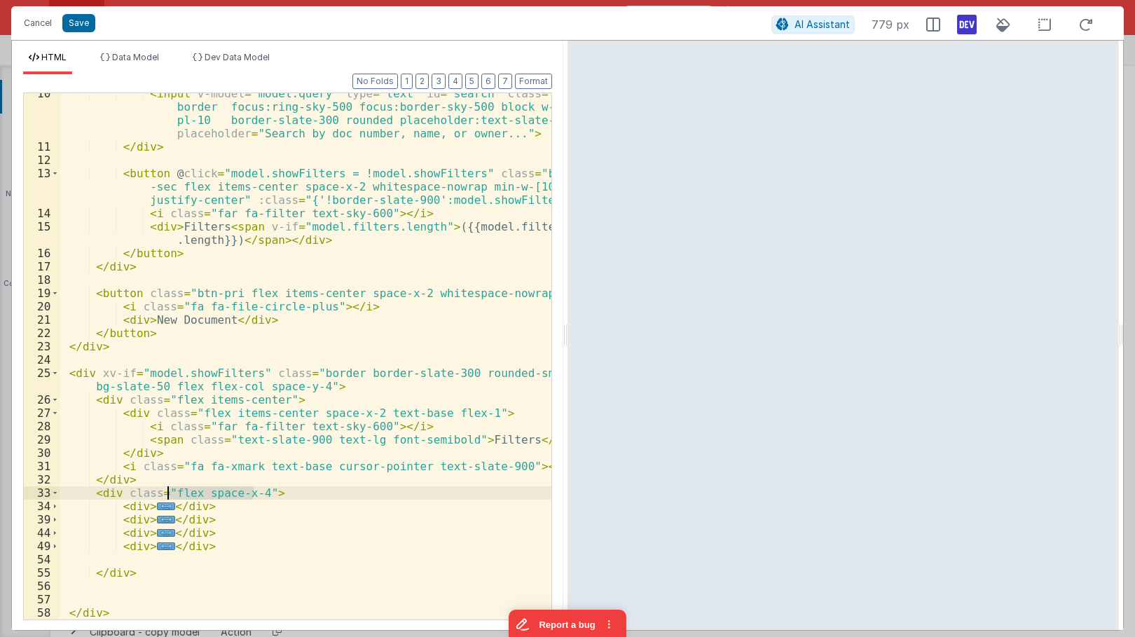
drag, startPoint x: 252, startPoint y: 494, endPoint x: 170, endPoint y: 492, distance: 82.0
click at [170, 492] on div "< input v-model = "model.query" type = "text" id = "search" class = "p-2 border…" at bounding box center [306, 383] width 492 height 593
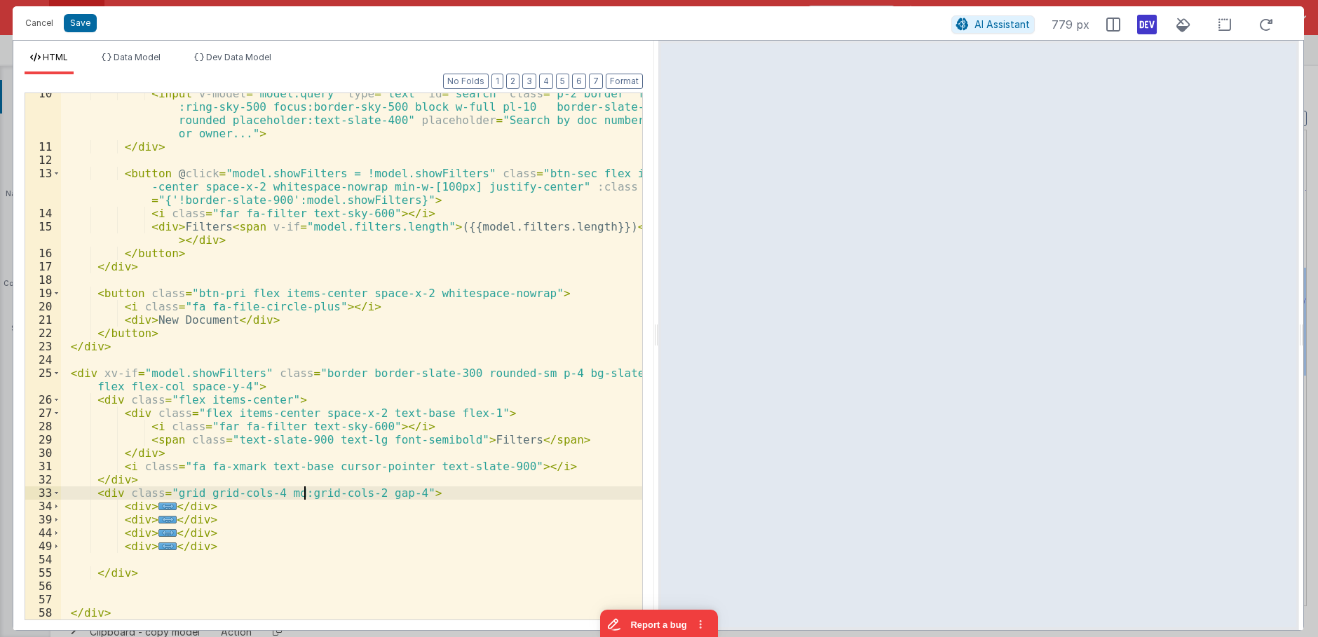
click at [303, 499] on div "< input v-model = "model.query" type = "text" id = "search" class = "p-2 border…" at bounding box center [351, 383] width 581 height 593
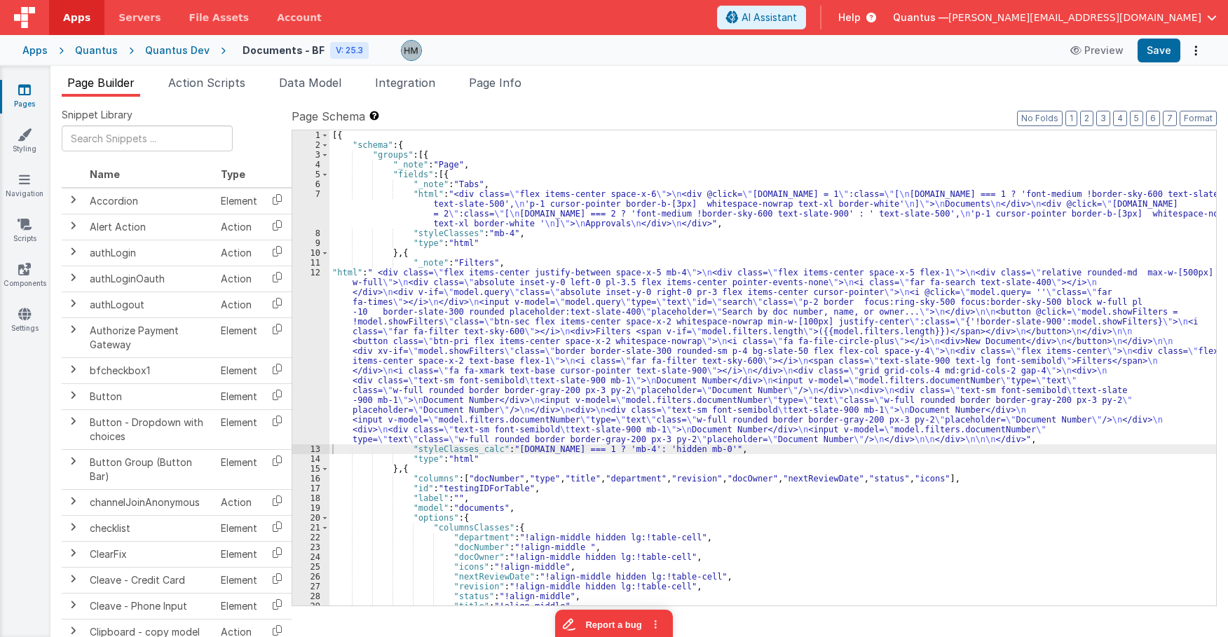
click at [333, 259] on div "[{ "schema" : { "groups" : [{ "_note" : "Page" , "fields" : [{ "_note" : "Tabs"…" at bounding box center [772, 377] width 887 height 495
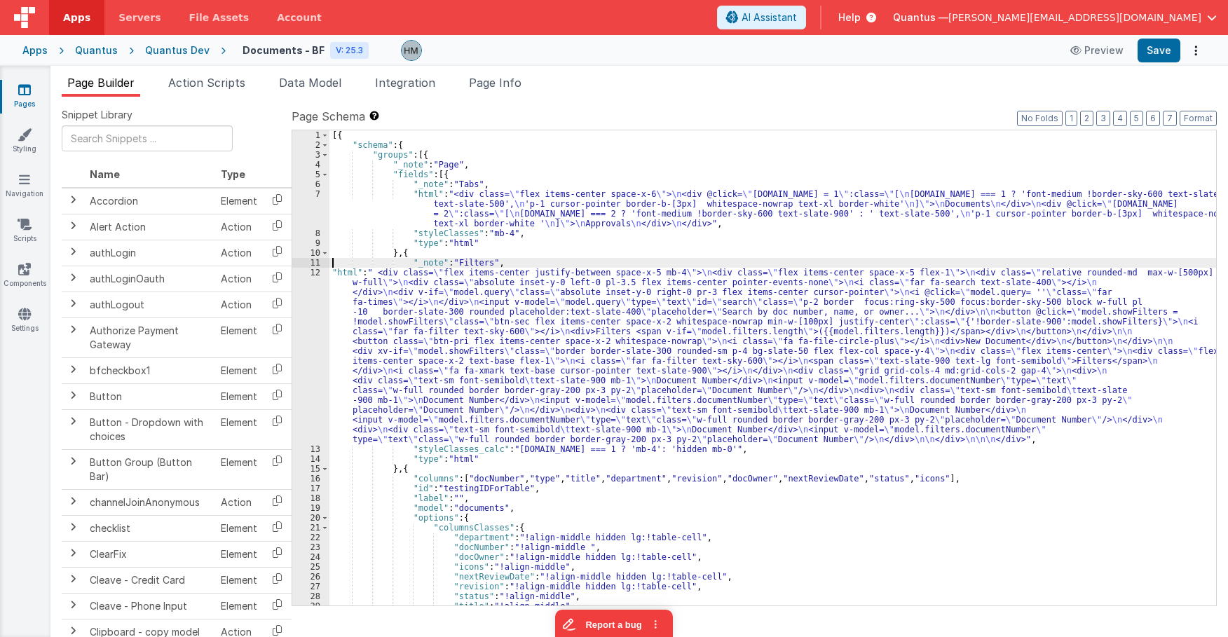
click at [315, 272] on div "12" at bounding box center [310, 356] width 37 height 177
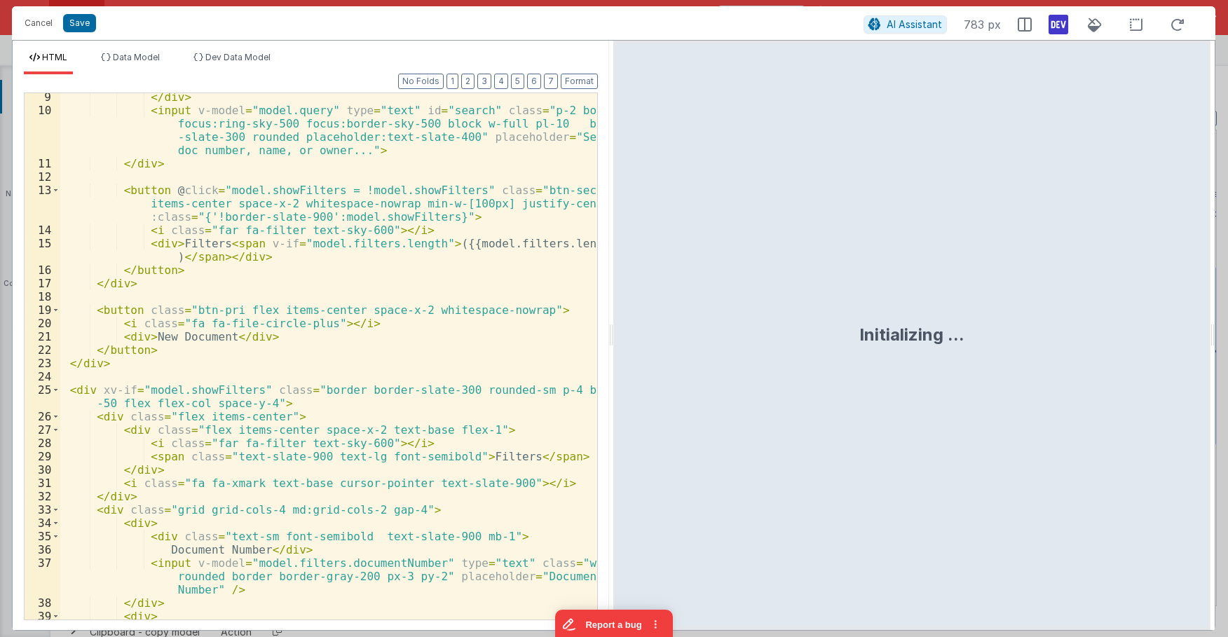
scroll to position [136, 0]
click at [273, 509] on div "</ div > < input v-model = "model.query" type = "text" id = "search" class = "p…" at bounding box center [328, 366] width 537 height 553
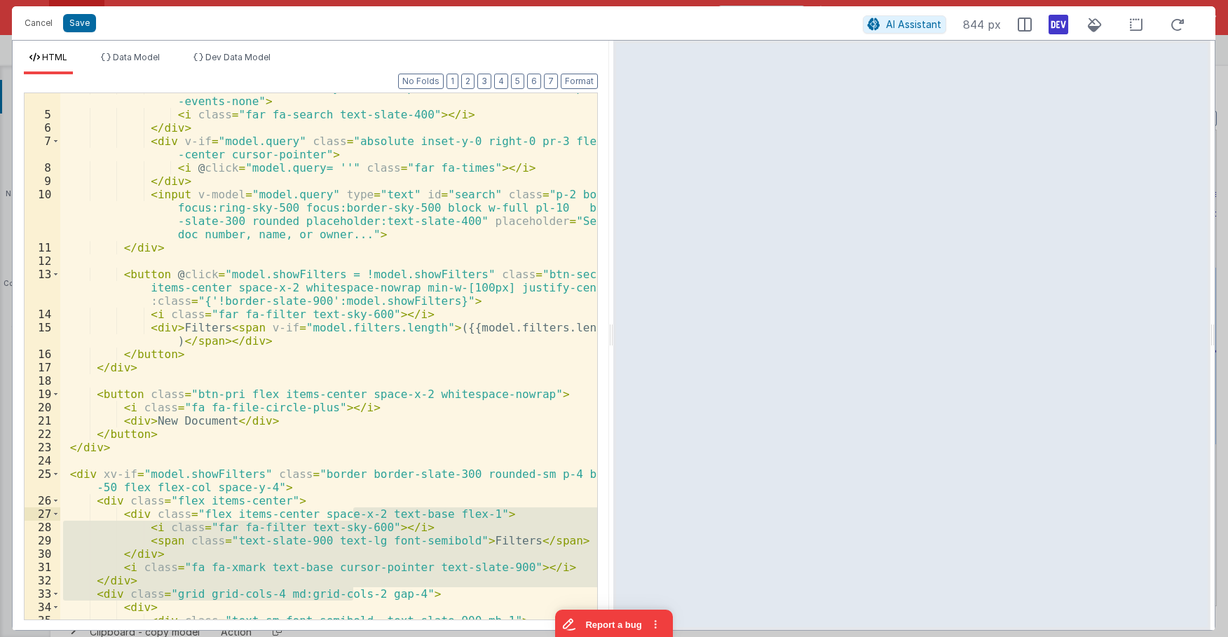
click at [356, 511] on div "< div class = "absolute inset-y-0 left-0 pl-3.5 flex items-center pointer -even…" at bounding box center [328, 364] width 537 height 566
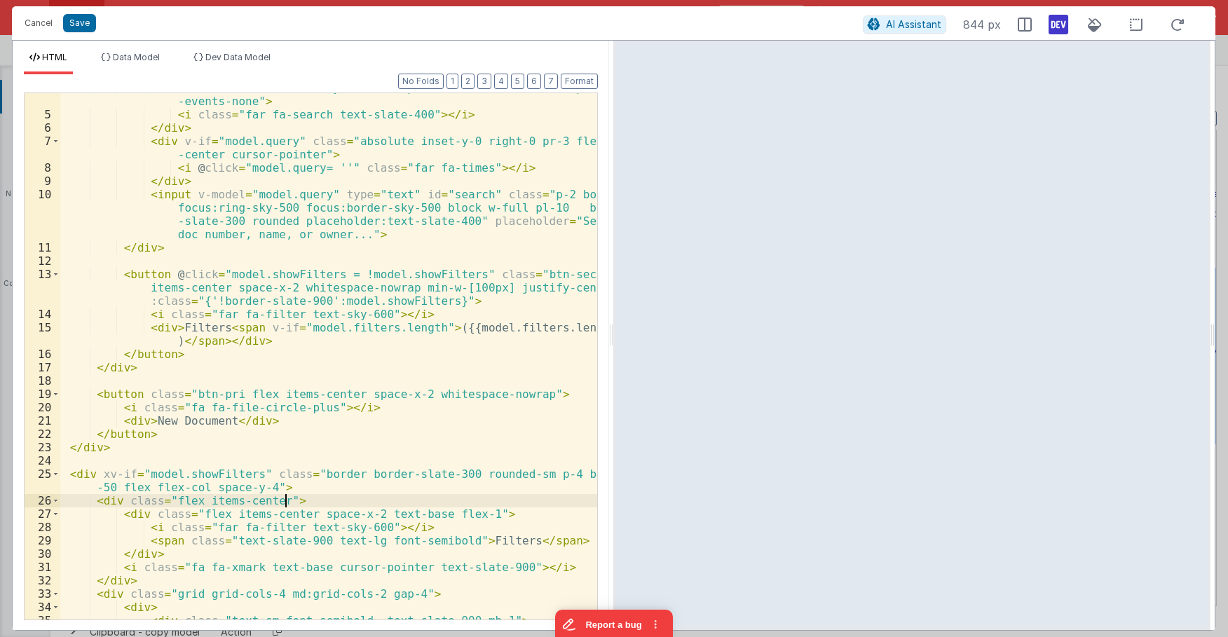
click at [357, 504] on div "< div class = "absolute inset-y-0 left-0 pl-3.5 flex items-center pointer -even…" at bounding box center [328, 364] width 537 height 566
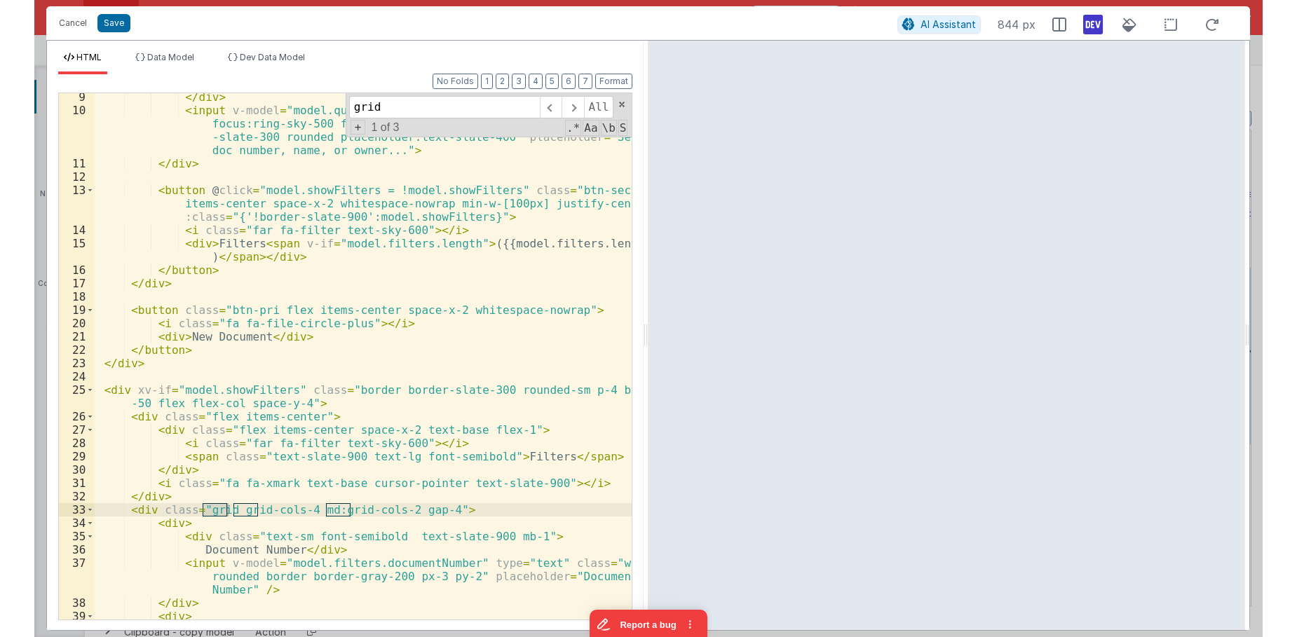
scroll to position [136, 0]
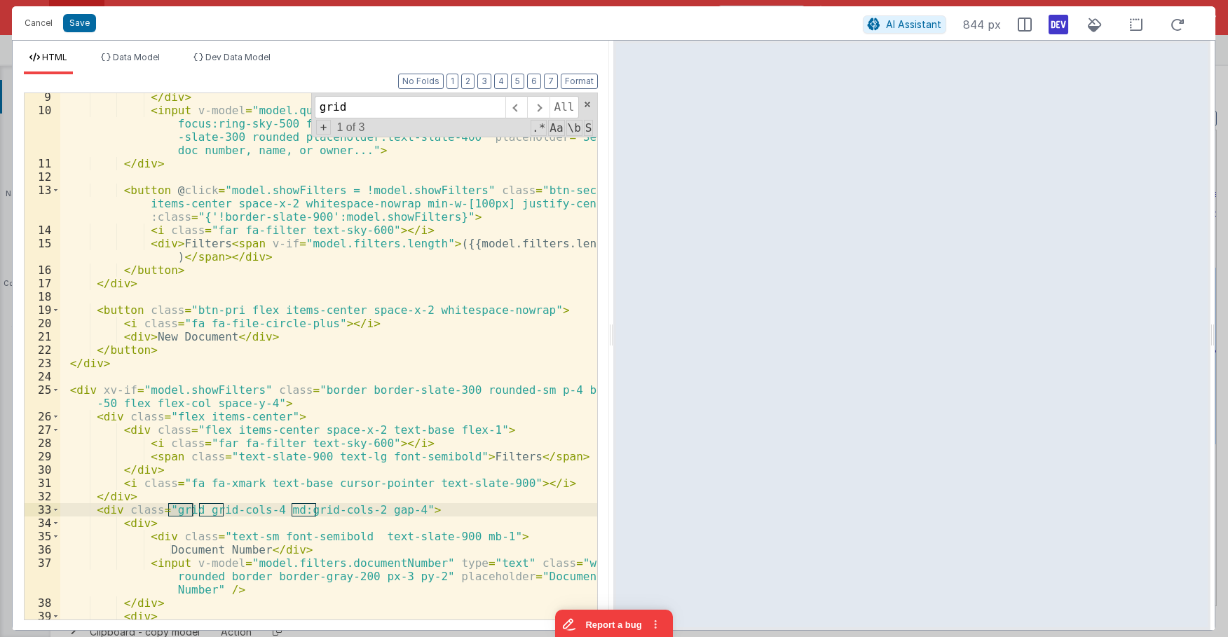
type input "grid"
click at [355, 510] on div "</ div > < input v-model = "model.query" type = "text" id = "search" class = "p…" at bounding box center [328, 366] width 537 height 553
click at [267, 510] on div "</ div > < input v-model = "model.query" type = "text" id = "search" class = "p…" at bounding box center [328, 366] width 537 height 553
click at [338, 513] on div "</ div > < input v-model = "model.query" type = "text" id = "search" class = "p…" at bounding box center [328, 366] width 537 height 553
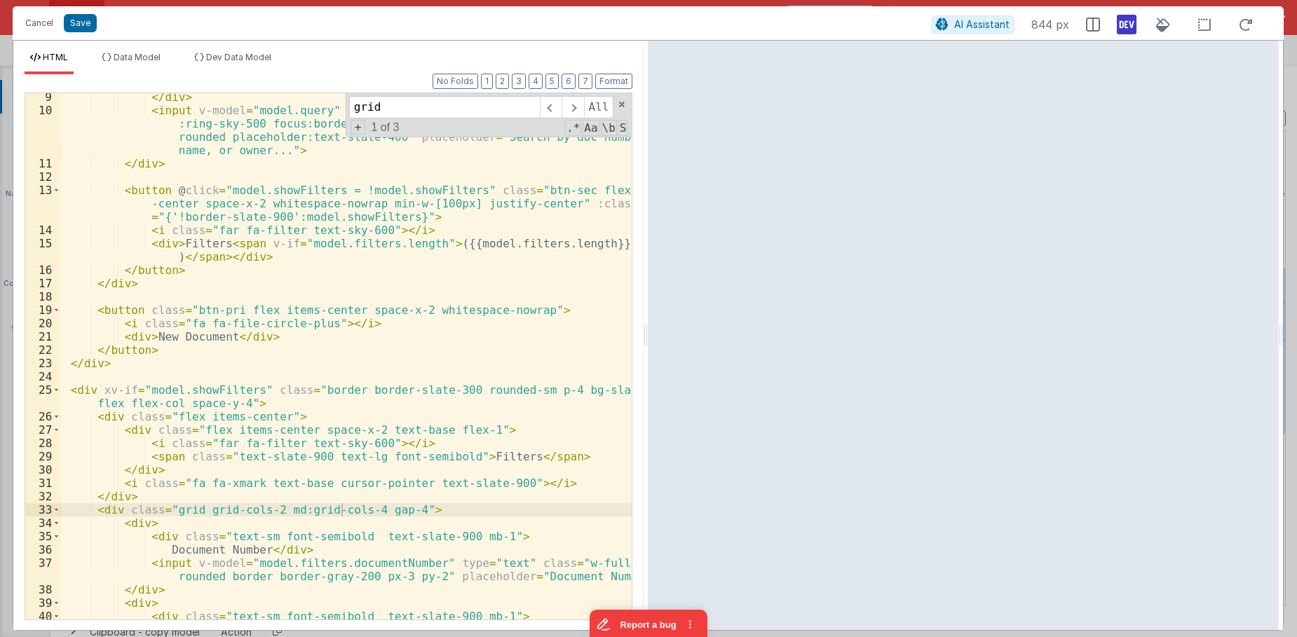
scroll to position [388, 0]
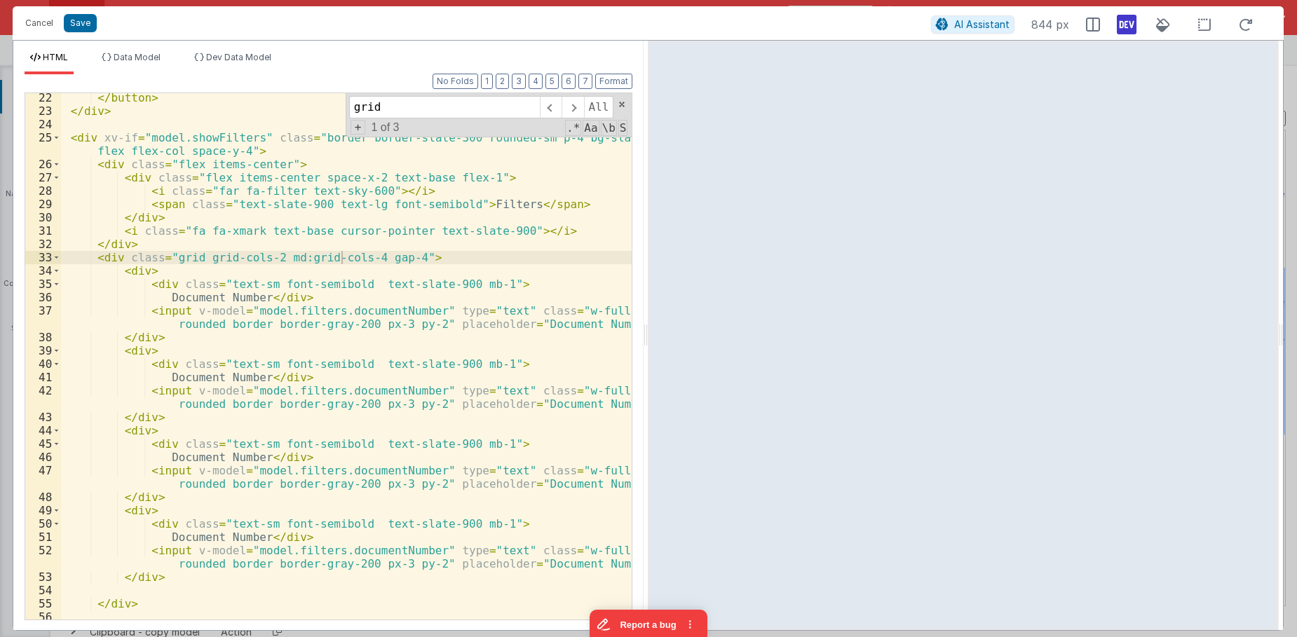
click at [360, 393] on div "</ button > </ div > < div xv-if = "model.showFilters" class = "border border-s…" at bounding box center [346, 367] width 571 height 553
click at [360, 390] on div "</ button > </ div > < div xv-if = "model.showFilters" class = "border border-s…" at bounding box center [346, 367] width 571 height 553
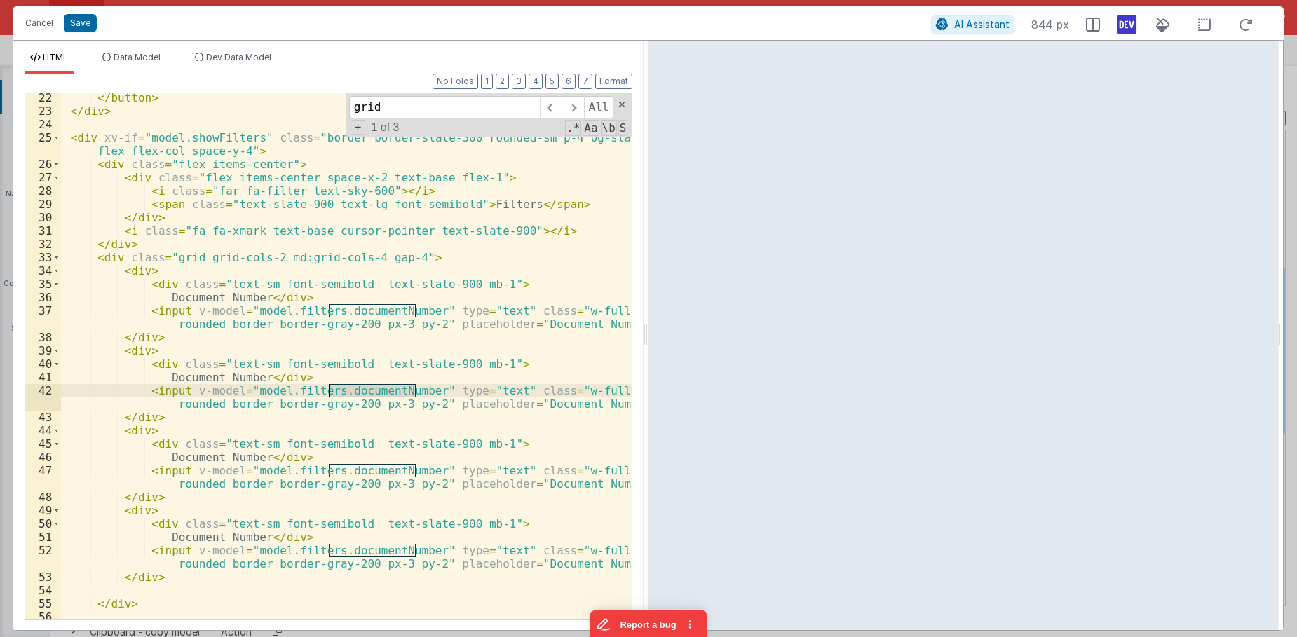
click at [360, 390] on div "</ button > </ div > < div xv-if = "model.showFilters" class = "border border-s…" at bounding box center [346, 367] width 571 height 553
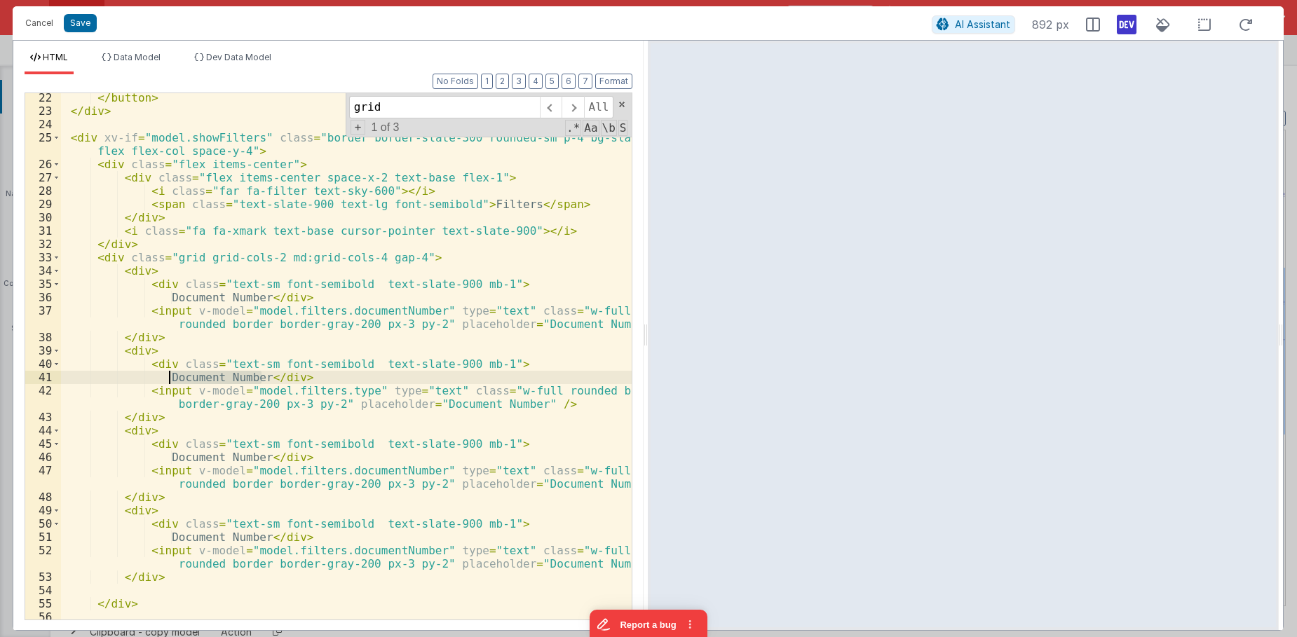
drag, startPoint x: 261, startPoint y: 376, endPoint x: 170, endPoint y: 376, distance: 91.1
click at [170, 376] on div "</ button > </ div > < div xv-if = "model.showFilters" class = "border border-s…" at bounding box center [346, 367] width 571 height 553
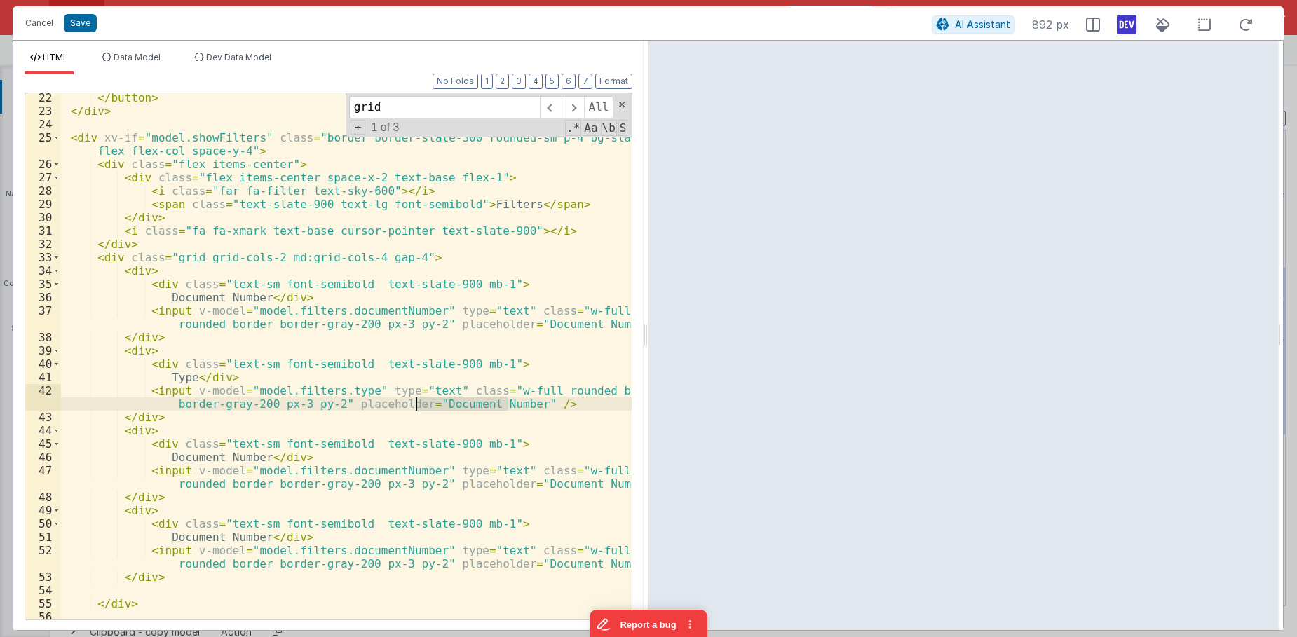
drag, startPoint x: 509, startPoint y: 402, endPoint x: 416, endPoint y: 407, distance: 92.7
click at [416, 407] on div "</ button > </ div > < div xv-if = "model.showFilters" class = "border border-s…" at bounding box center [346, 367] width 571 height 553
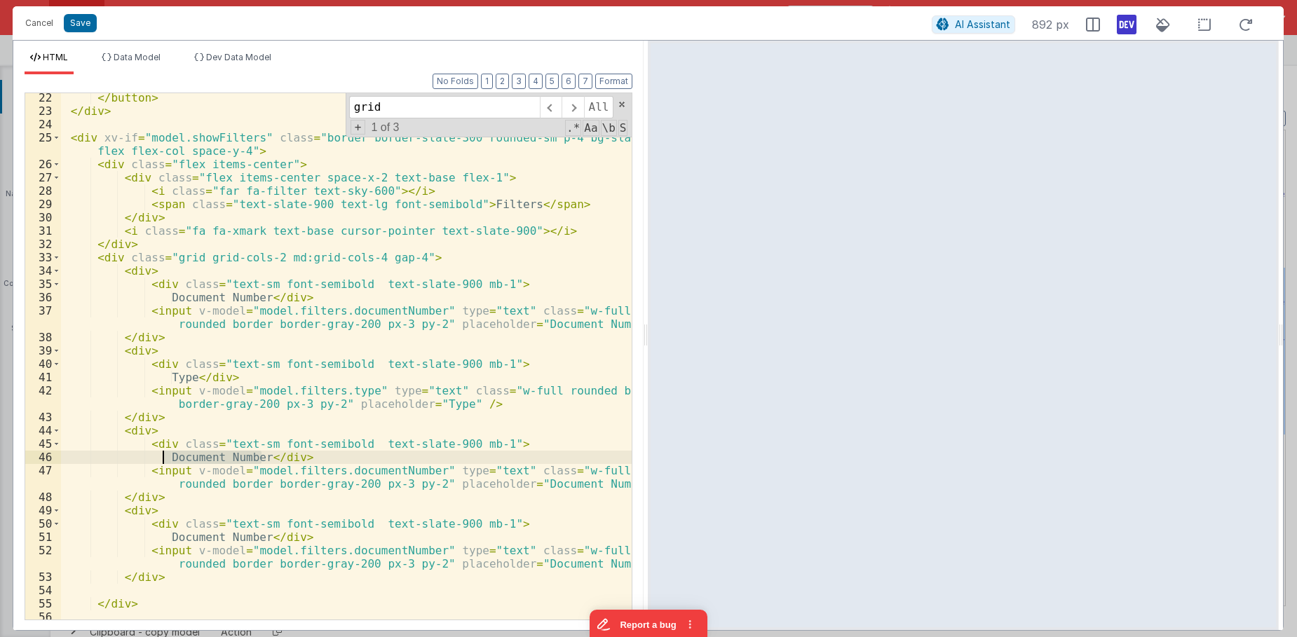
drag, startPoint x: 261, startPoint y: 454, endPoint x: 194, endPoint y: 450, distance: 66.7
click at [165, 462] on div "</ button > </ div > < div xv-if = "model.showFilters" class = "border border-s…" at bounding box center [346, 367] width 571 height 553
click at [372, 473] on div "</ button > </ div > < div xv-if = "model.showFilters" class = "border border-s…" at bounding box center [346, 367] width 571 height 553
drag, startPoint x: 372, startPoint y: 473, endPoint x: 381, endPoint y: 472, distance: 9.1
click at [378, 473] on div "</ button > </ div > < div xv-if = "model.showFilters" class = "border border-s…" at bounding box center [346, 367] width 571 height 553
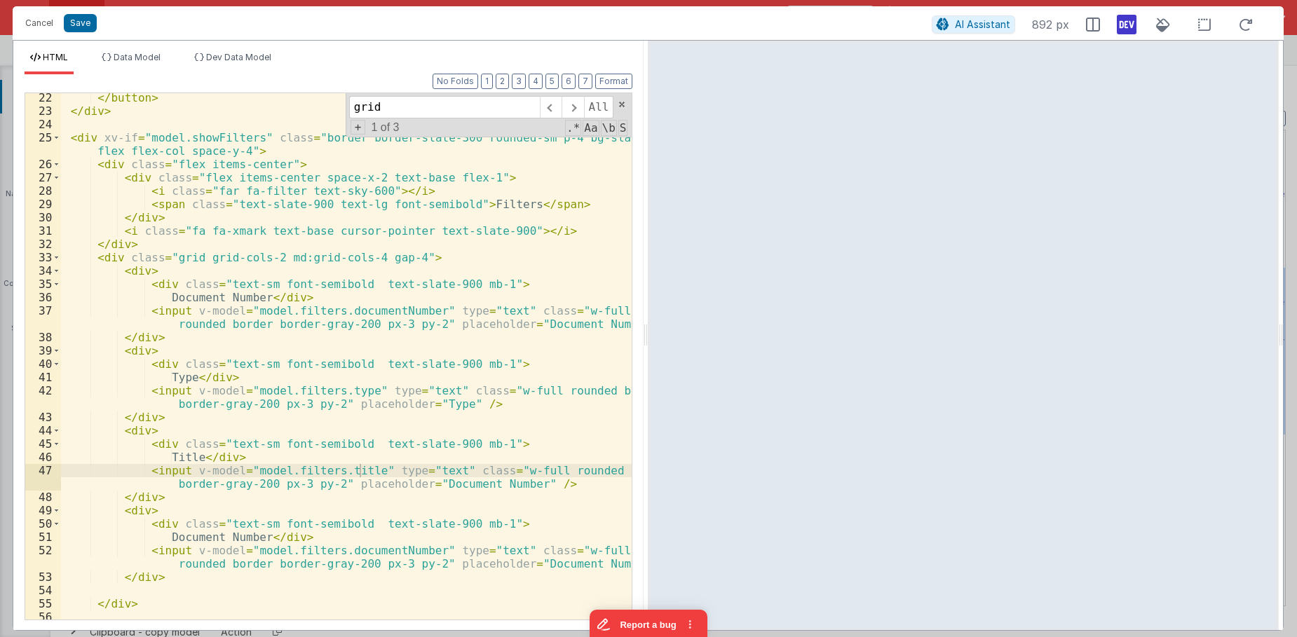
click at [363, 552] on div "</ button > </ div > < div xv-if = "model.showFilters" class = "border border-s…" at bounding box center [346, 367] width 571 height 553
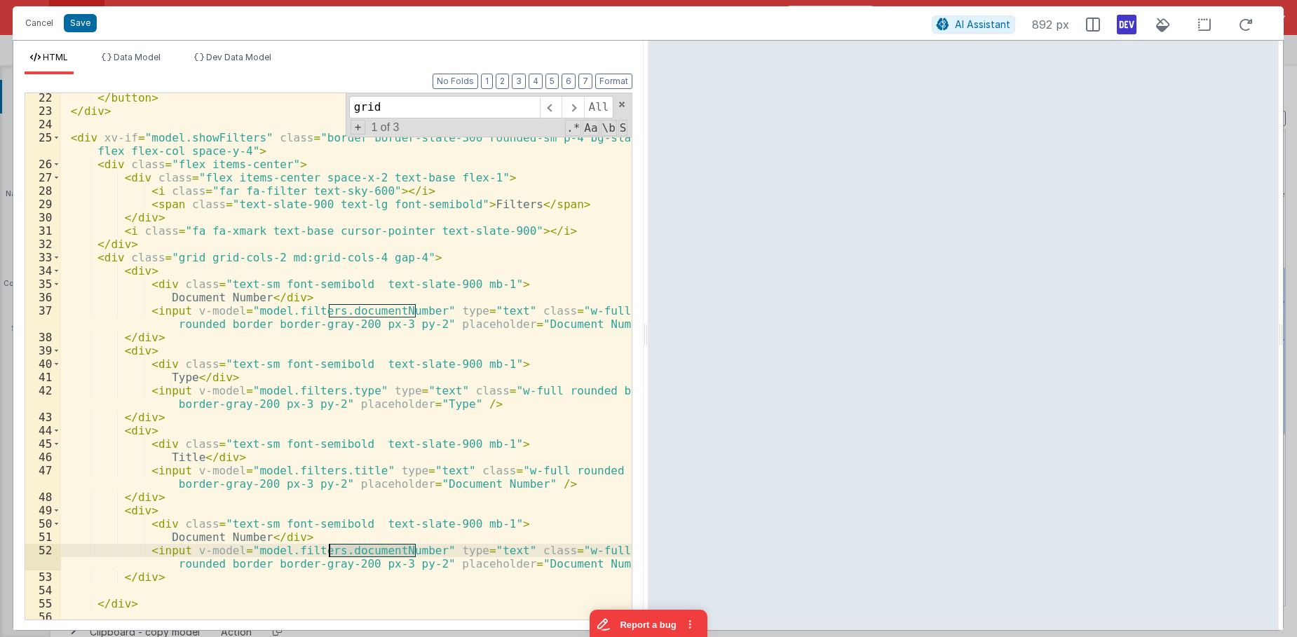
click at [363, 552] on div "</ button > </ div > < div xv-if = "model.showFilters" class = "border border-s…" at bounding box center [346, 367] width 571 height 553
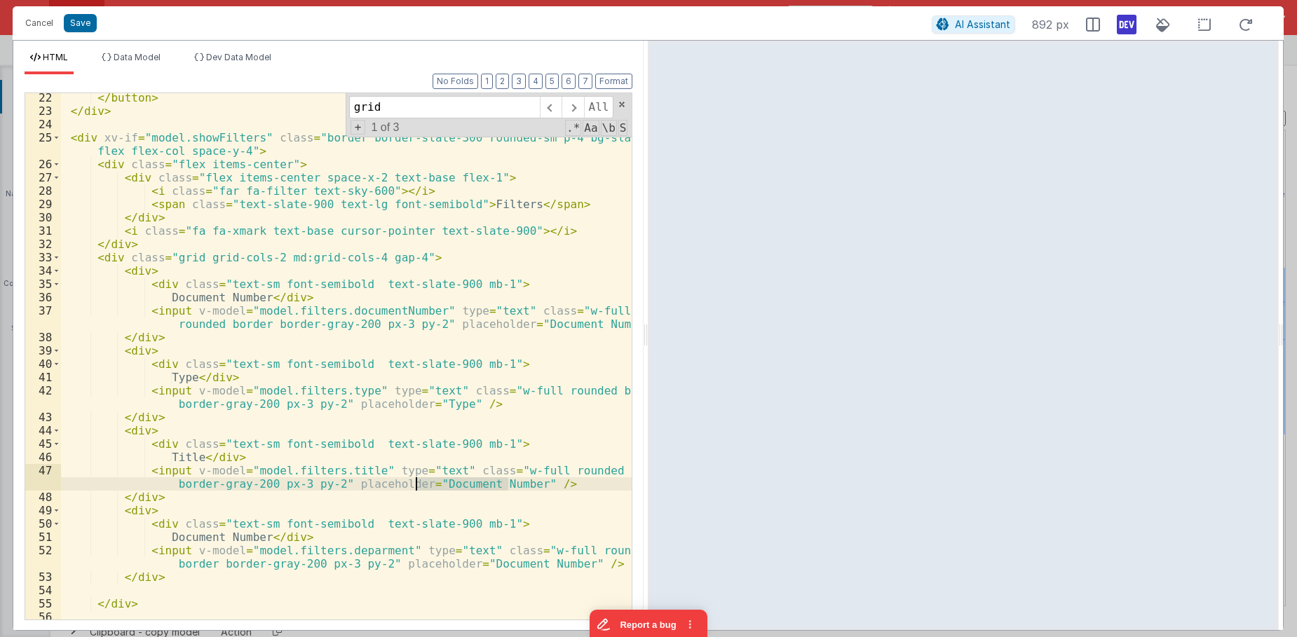
drag, startPoint x: 508, startPoint y: 481, endPoint x: 416, endPoint y: 487, distance: 92.0
click at [416, 487] on div "</ button > </ div > < div xv-if = "model.showFilters" class = "border border-s…" at bounding box center [346, 367] width 571 height 553
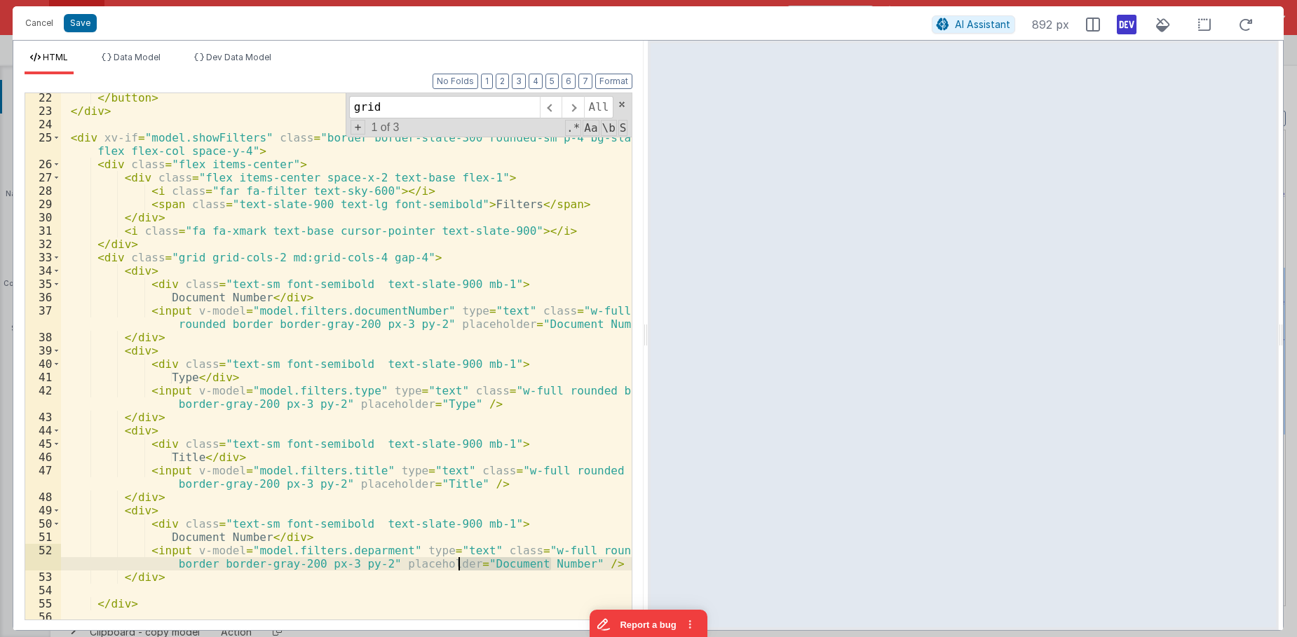
drag, startPoint x: 548, startPoint y: 561, endPoint x: 459, endPoint y: 566, distance: 89.2
click at [459, 566] on div "</ button > </ div > < div xv-if = "model.showFilters" class = "border border-s…" at bounding box center [346, 367] width 571 height 553
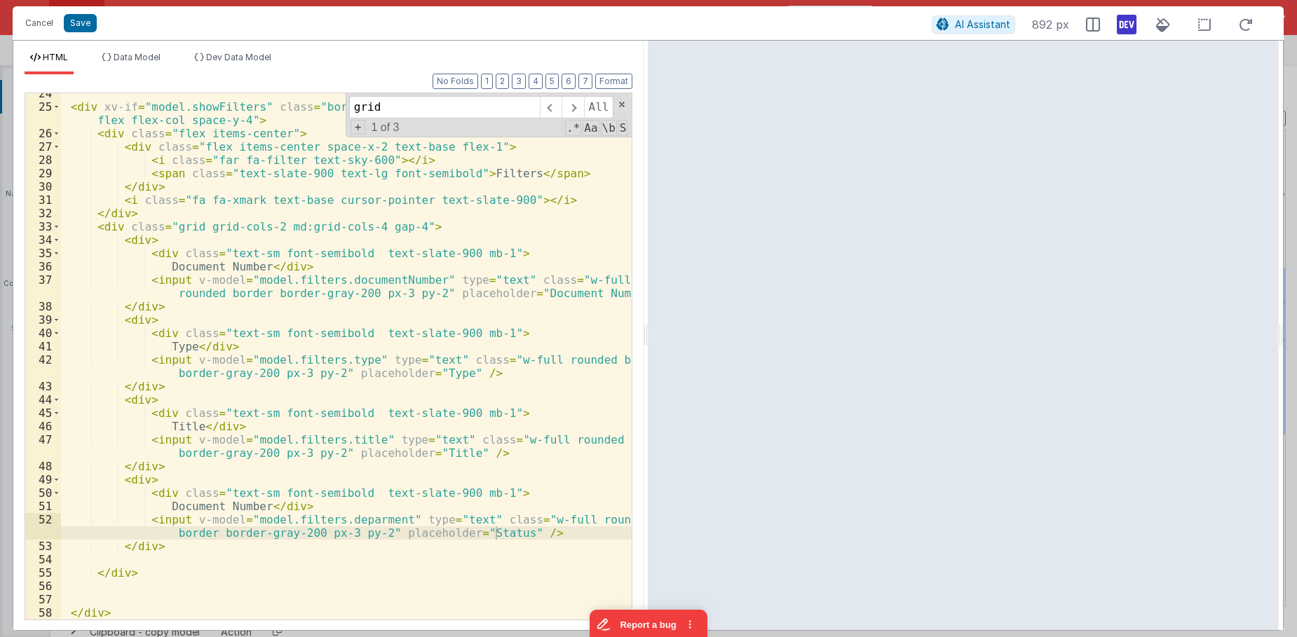
click at [224, 313] on div "< div xv-if = "model.showFilters" class = "border border-slate-300 rounded-sm p…" at bounding box center [346, 363] width 571 height 553
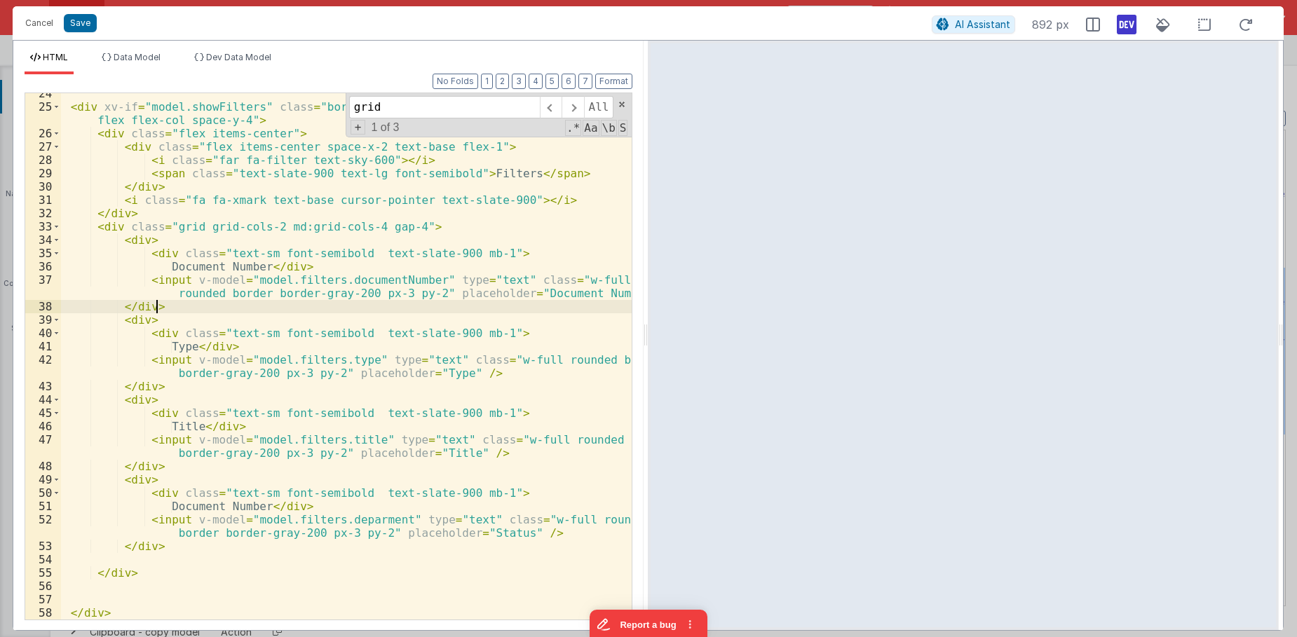
click at [225, 306] on div "< div xv-if = "model.showFilters" class = "border border-slate-300 rounded-sm p…" at bounding box center [346, 363] width 571 height 553
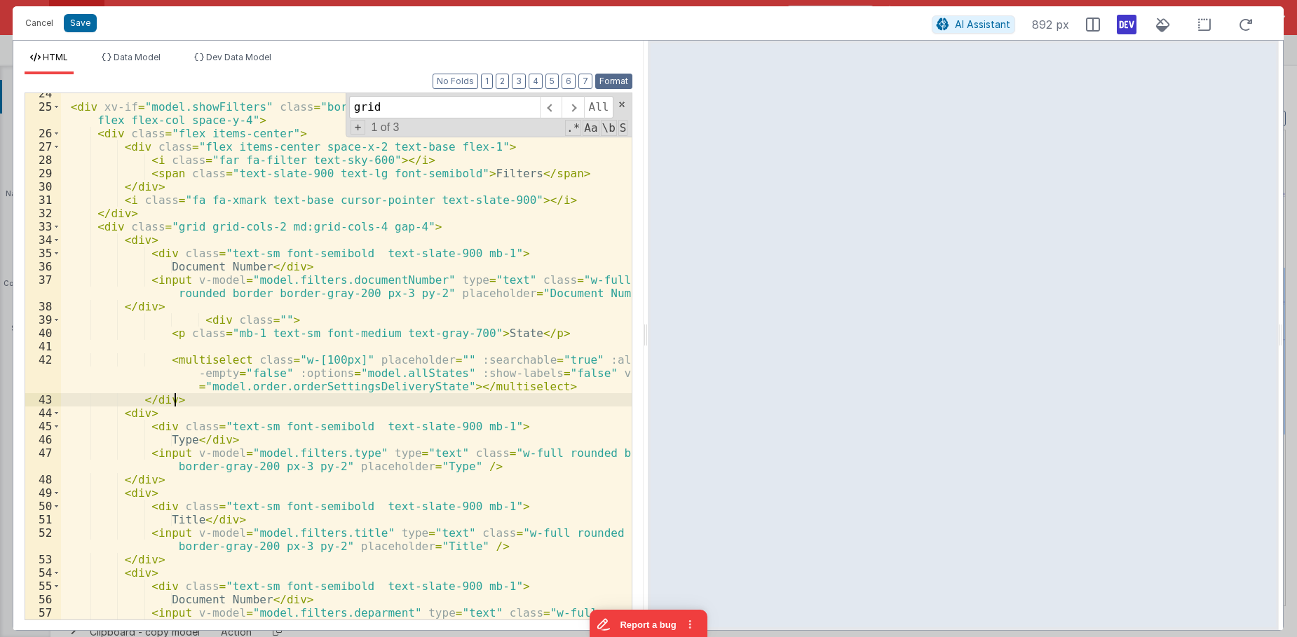
click at [602, 79] on button "Format" at bounding box center [613, 81] width 37 height 15
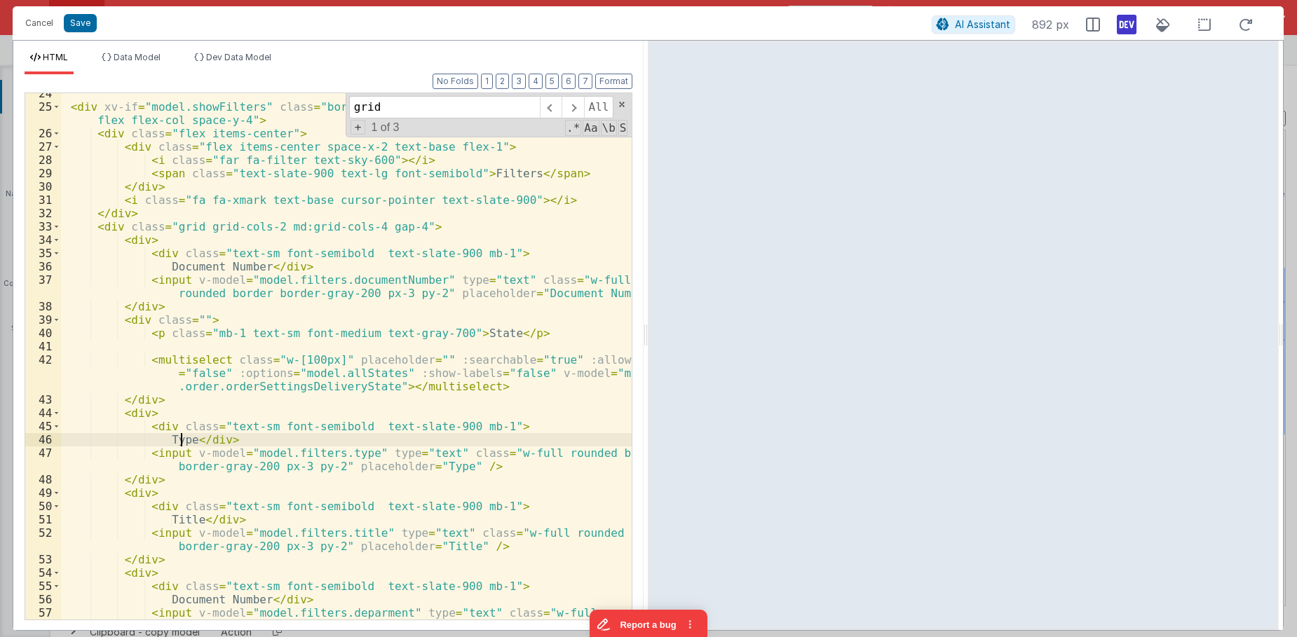
click at [178, 442] on div "< div xv-if = "model.showFilters" class = "border border-slate-300 rounded-sm p…" at bounding box center [346, 370] width 571 height 566
click at [225, 437] on div "< div xv-if = "model.showFilters" class = "border border-slate-300 rounded-sm p…" at bounding box center [346, 370] width 571 height 566
drag, startPoint x: 237, startPoint y: 438, endPoint x: 144, endPoint y: 426, distance: 93.3
click at [144, 426] on div "< div xv-if = "model.showFilters" class = "border border-slate-300 rounded-sm p…" at bounding box center [346, 370] width 571 height 566
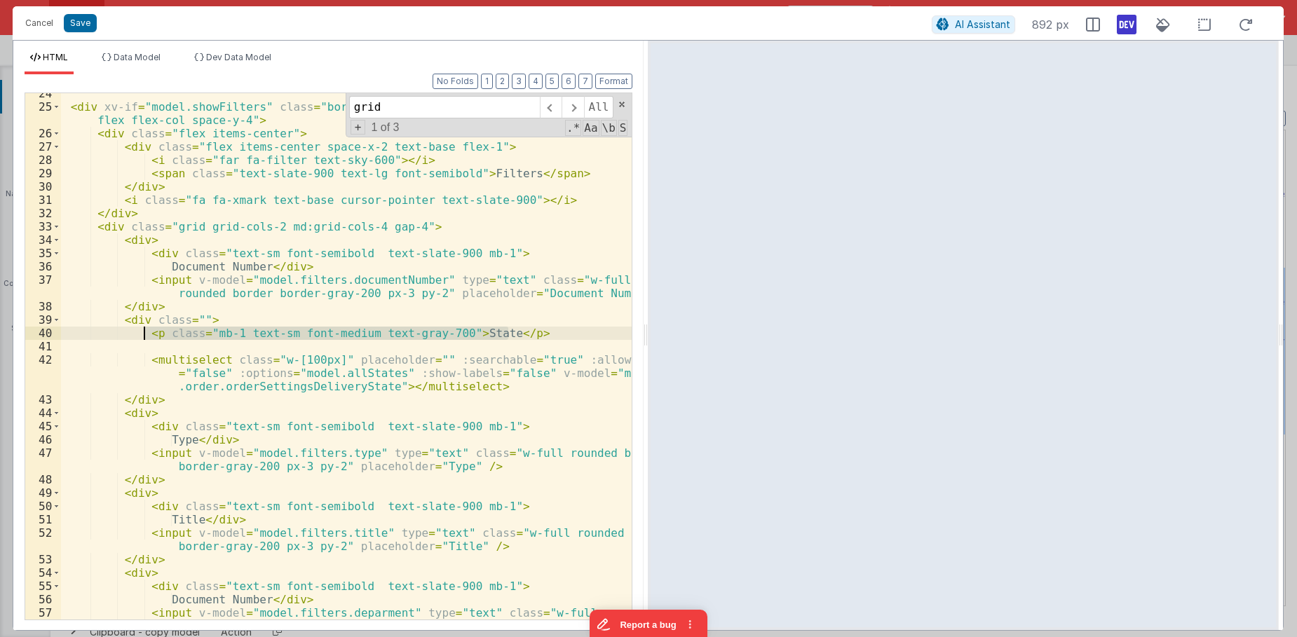
drag, startPoint x: 508, startPoint y: 332, endPoint x: 144, endPoint y: 336, distance: 363.8
click at [144, 336] on div "< div xv-if = "model.showFilters" class = "border border-slate-300 rounded-sm p…" at bounding box center [346, 370] width 571 height 566
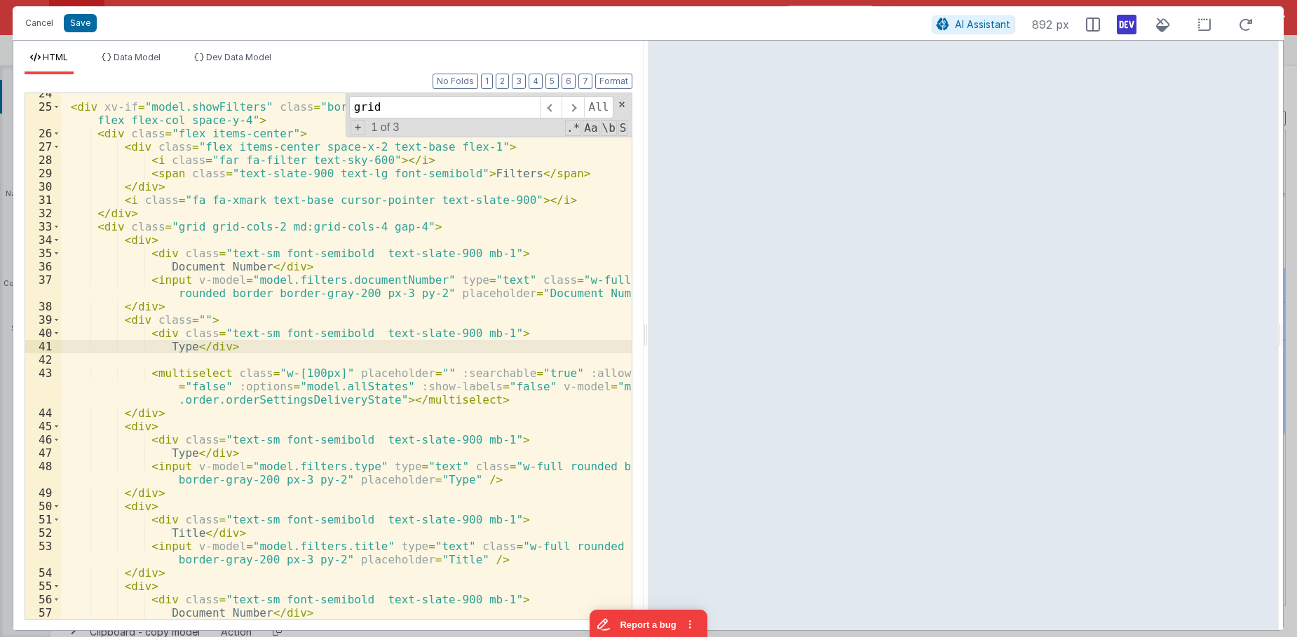
click at [193, 360] on div "< div xv-if = "model.showFilters" class = "border border-slate-300 rounded-sm p…" at bounding box center [346, 370] width 571 height 566
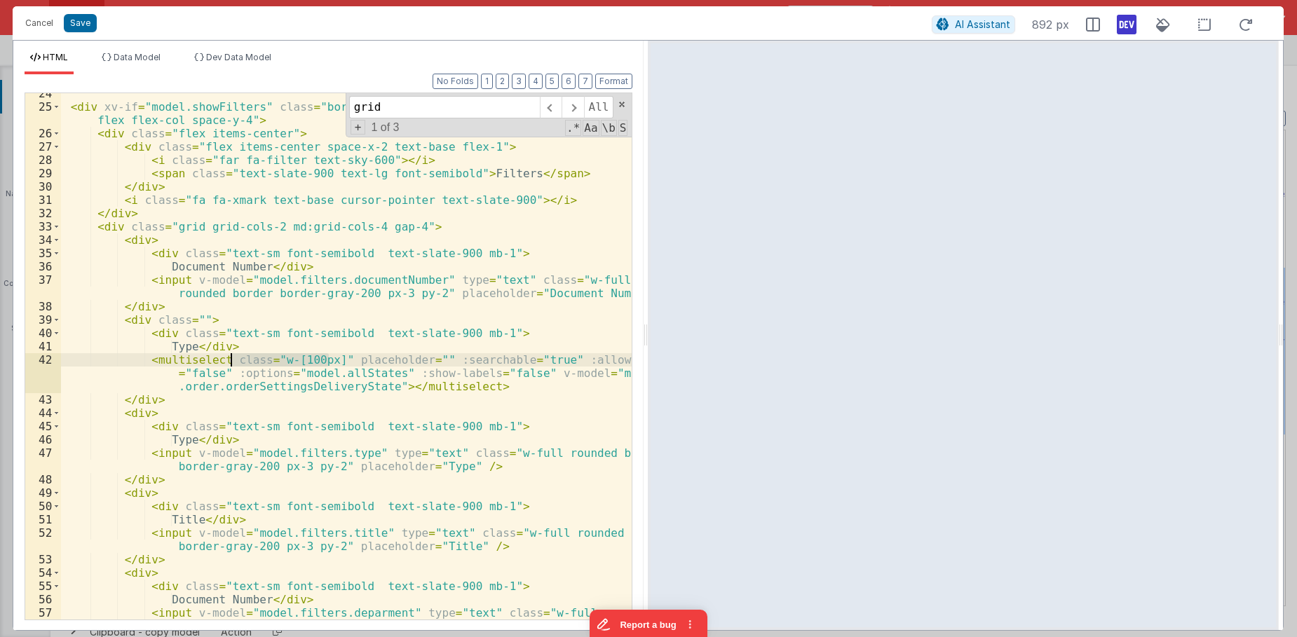
drag, startPoint x: 328, startPoint y: 360, endPoint x: 228, endPoint y: 363, distance: 99.6
click at [228, 363] on div "< div xv-if = "model.showFilters" class = "border border-slate-300 rounded-sm p…" at bounding box center [346, 370] width 571 height 566
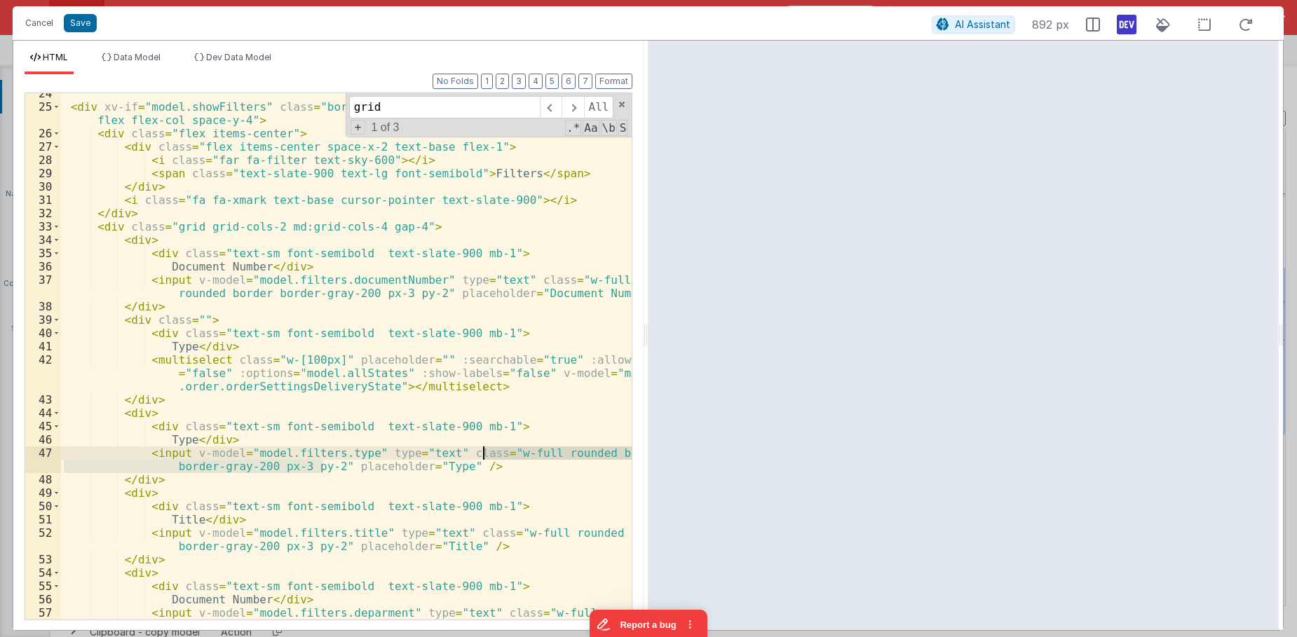
drag, startPoint x: 322, startPoint y: 464, endPoint x: 484, endPoint y: 451, distance: 163.1
click at [484, 451] on div "< div xv-if = "model.showFilters" class = "border border-slate-300 rounded-sm p…" at bounding box center [346, 370] width 571 height 566
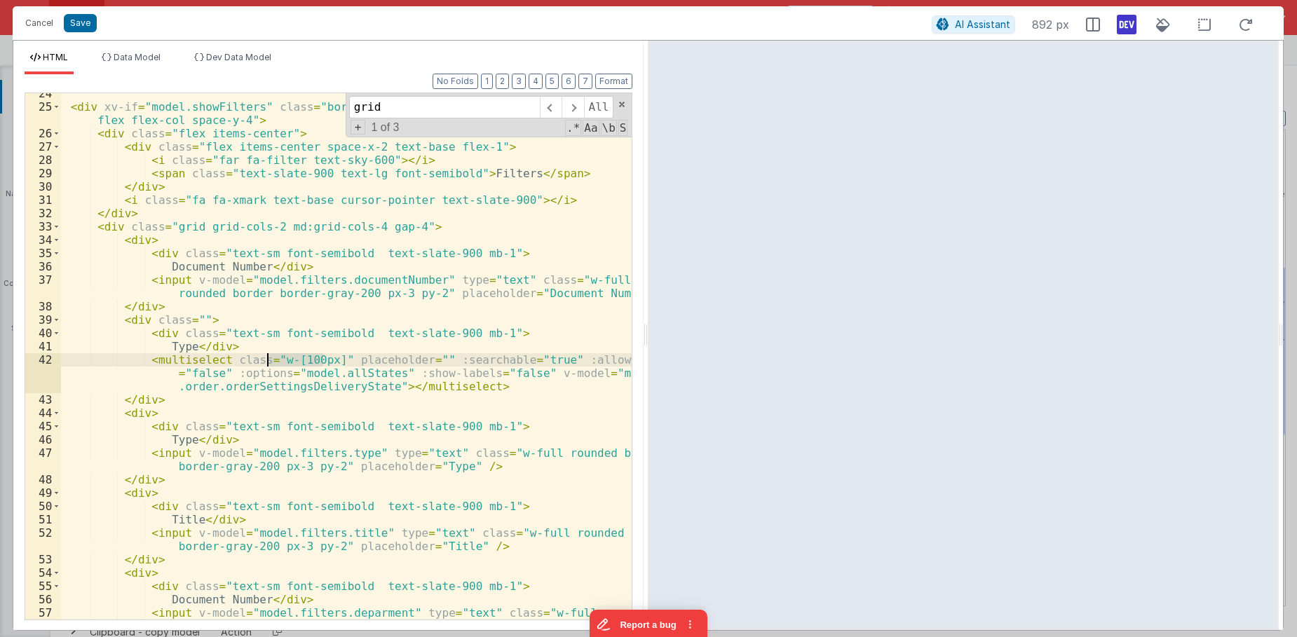
drag, startPoint x: 321, startPoint y: 359, endPoint x: 264, endPoint y: 360, distance: 56.8
click at [264, 360] on div "< div xv-if = "model.showFilters" class = "border border-slate-300 rounded-sm p…" at bounding box center [346, 370] width 571 height 566
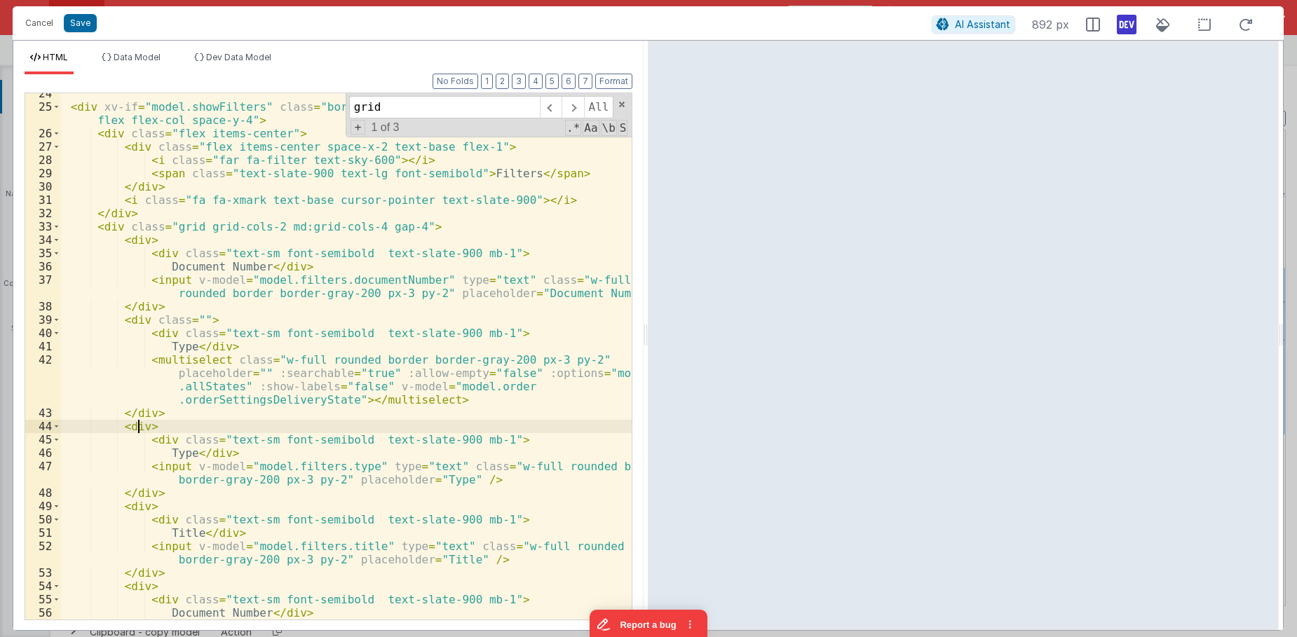
click at [135, 428] on div "< div xv-if = "model.showFilters" class = "border border-slate-300 rounded-sm p…" at bounding box center [346, 370] width 571 height 566
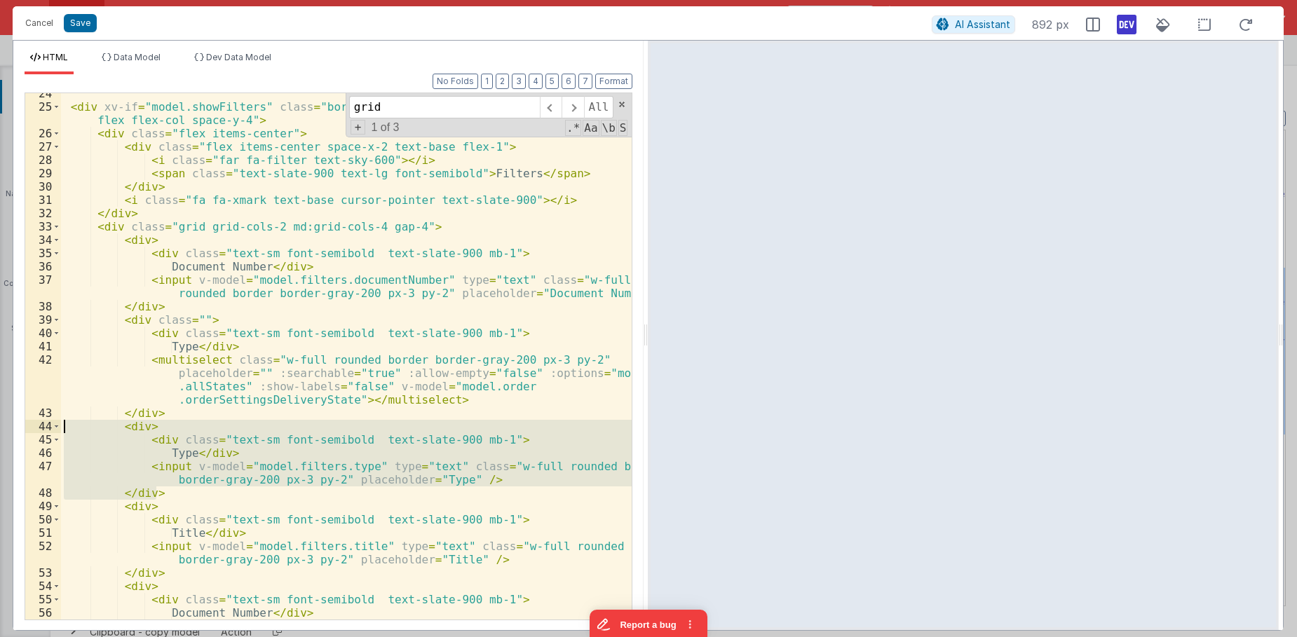
drag, startPoint x: 160, startPoint y: 493, endPoint x: -3, endPoint y: 430, distance: 174.7
click at [61, 430] on div "< div xv-if = "model.showFilters" class = "border border-slate-300 rounded-sm p…" at bounding box center [346, 356] width 571 height 526
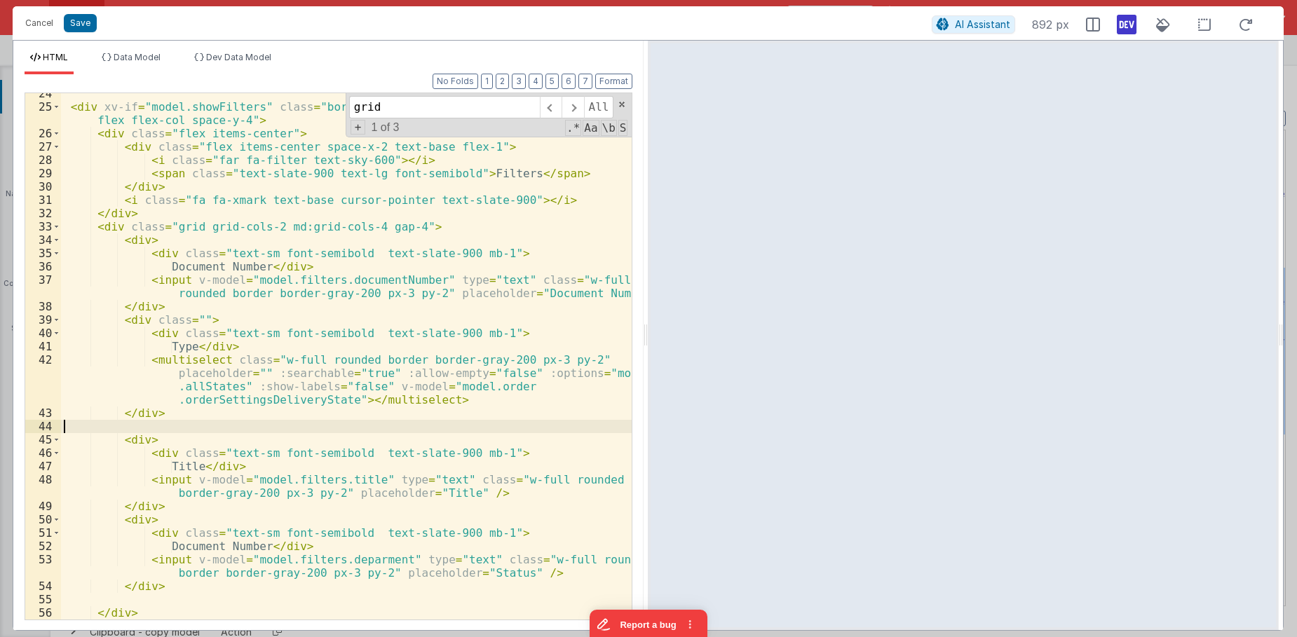
click at [266, 401] on div "< div xv-if = "model.showFilters" class = "border border-slate-300 rounded-sm p…" at bounding box center [346, 363] width 571 height 553
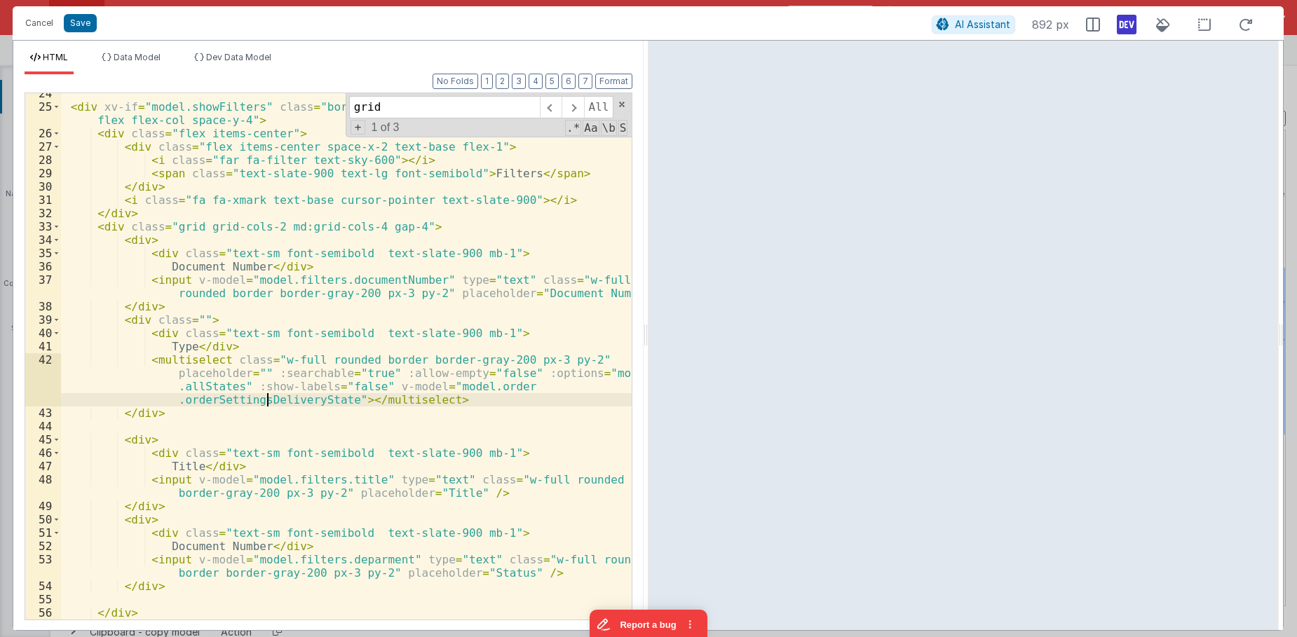
click at [266, 401] on div "< div xv-if = "model.showFilters" class = "border border-slate-300 rounded-sm p…" at bounding box center [346, 363] width 571 height 553
click at [210, 387] on div "< div xv-if = "model.showFilters" class = "border border-slate-300 rounded-sm p…" at bounding box center [346, 363] width 571 height 553
click at [222, 385] on div "< div xv-if = "model.showFilters" class = "border border-slate-300 rounded-sm p…" at bounding box center [346, 363] width 571 height 553
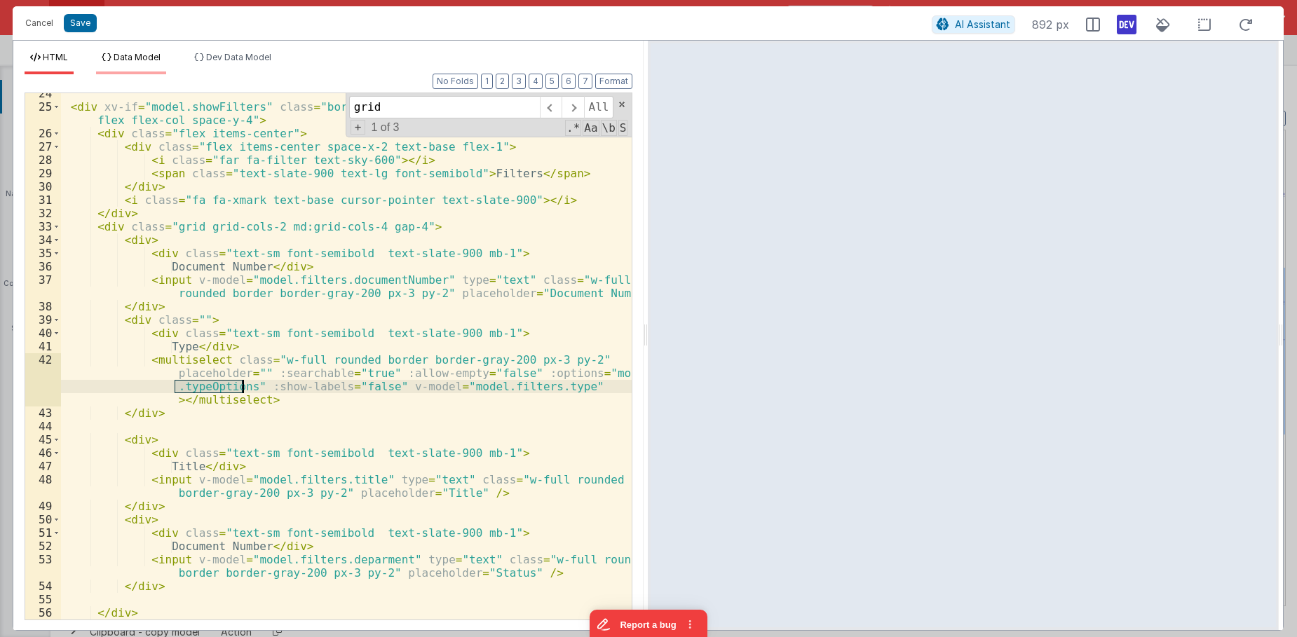
click at [138, 59] on span "Data Model" at bounding box center [137, 57] width 47 height 11
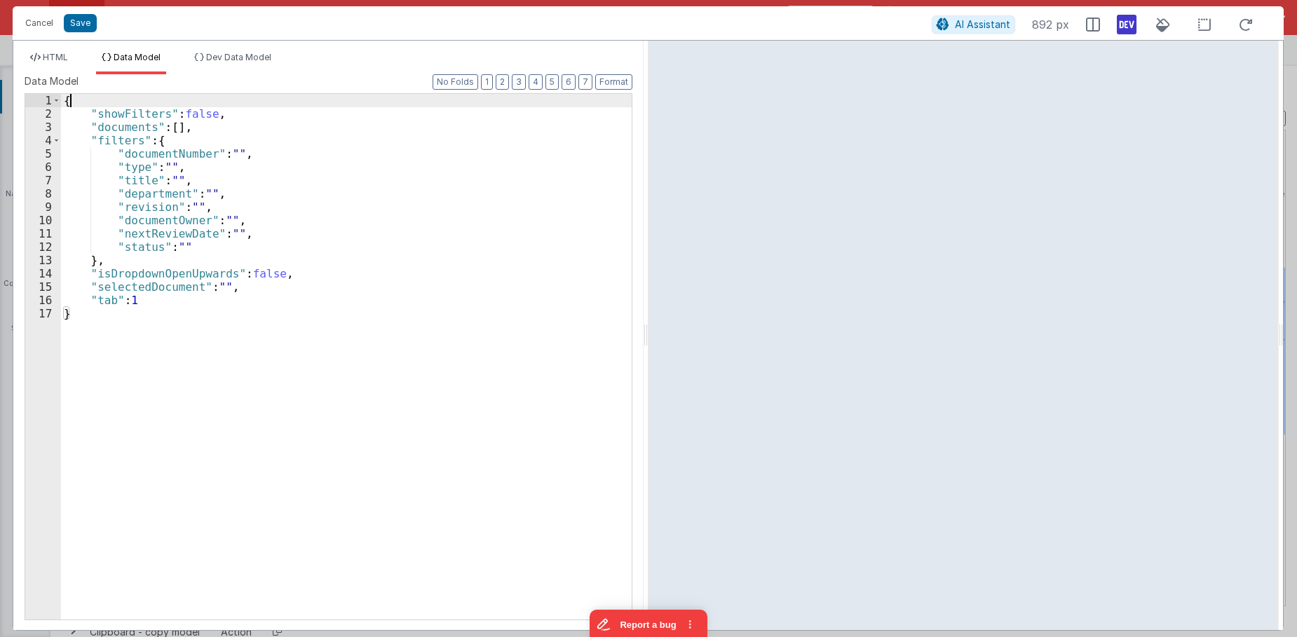
click at [107, 100] on div "{ "showFilters" : false , "documents" : [ ] , "filters" : { "documentNumber" : …" at bounding box center [346, 370] width 571 height 552
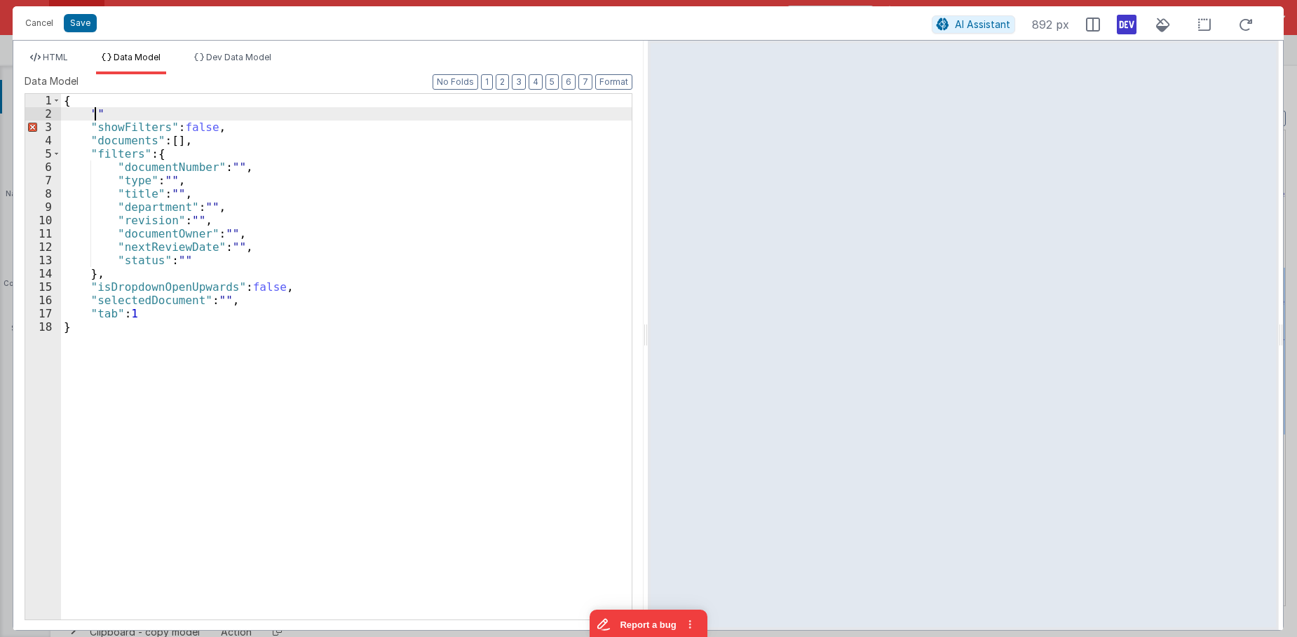
paste textarea
click at [224, 144] on div "{ "typeOptions" : [ "Type 1" , "Type 2" ] , "showFilters" : false , "documents"…" at bounding box center [346, 370] width 571 height 552
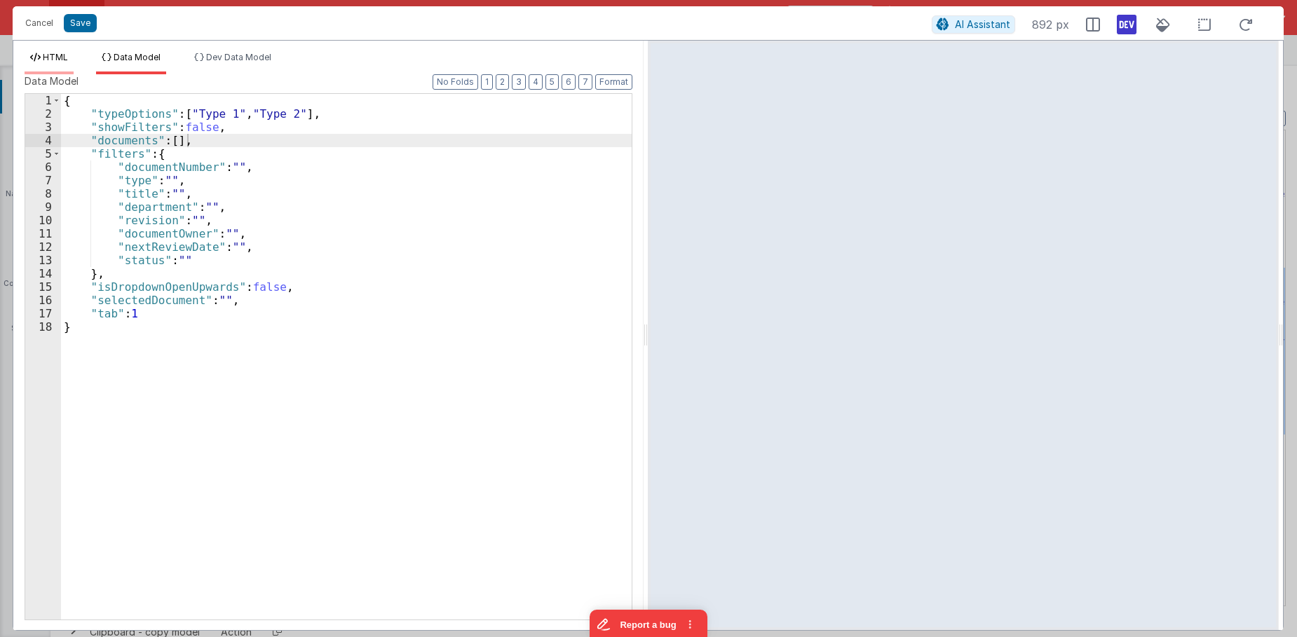
click at [67, 59] on span "HTML" at bounding box center [55, 57] width 25 height 11
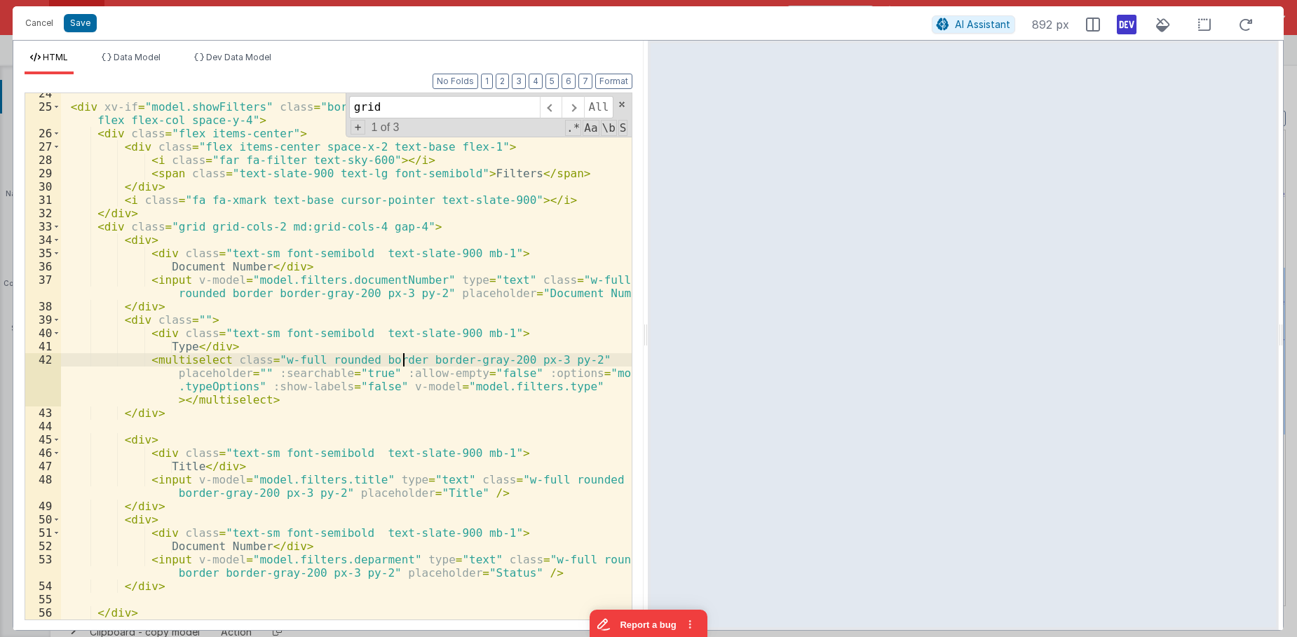
click at [402, 366] on div "< div xv-if = "model.showFilters" class = "border border-slate-300 rounded-sm p…" at bounding box center [346, 363] width 571 height 553
click at [376, 355] on div "< div xv-if = "model.showFilters" class = "border border-slate-300 rounded-sm p…" at bounding box center [346, 363] width 571 height 553
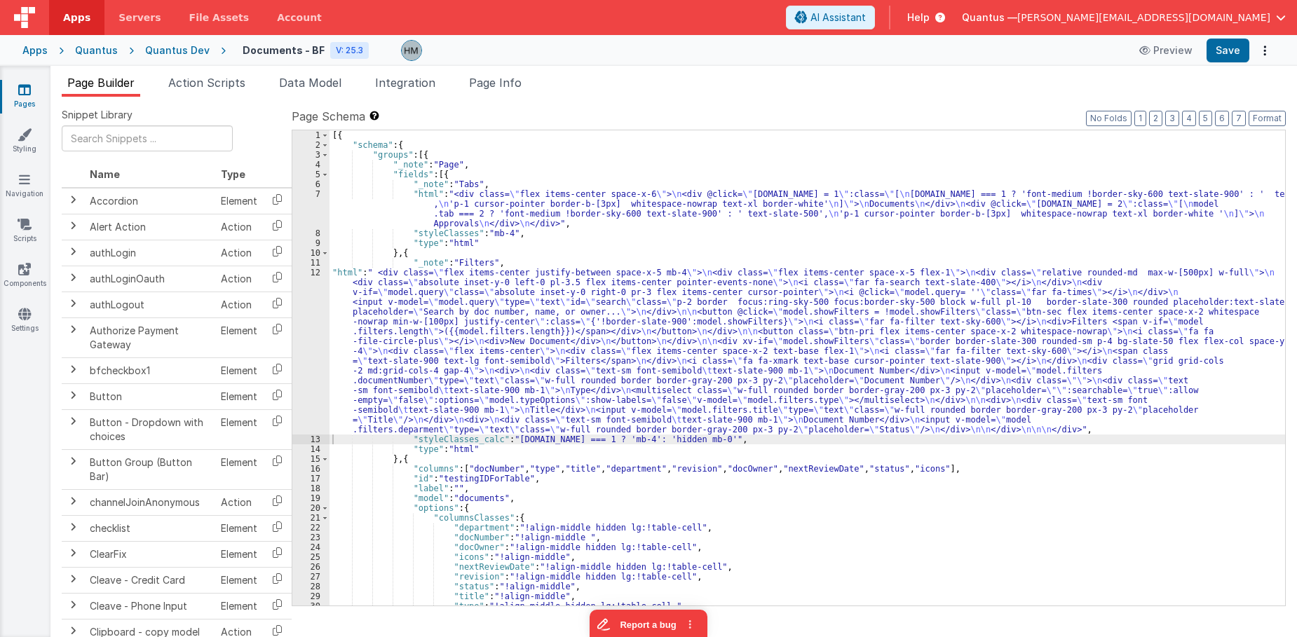
drag, startPoint x: 350, startPoint y: 280, endPoint x: 342, endPoint y: 278, distance: 8.2
click at [350, 280] on div "[{ "schema" : { "groups" : [{ "_note" : "Page" , "fields" : [{ "_note" : "Tabs"…" at bounding box center [806, 377] width 955 height 495
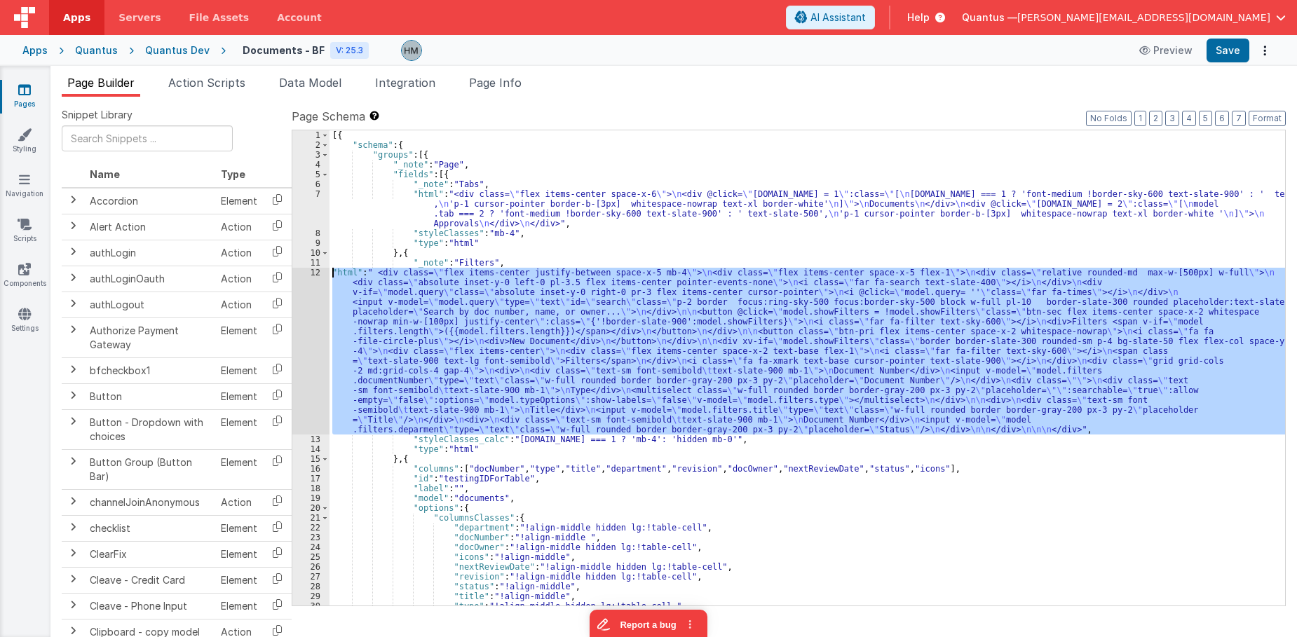
click at [314, 268] on div "12" at bounding box center [310, 351] width 37 height 167
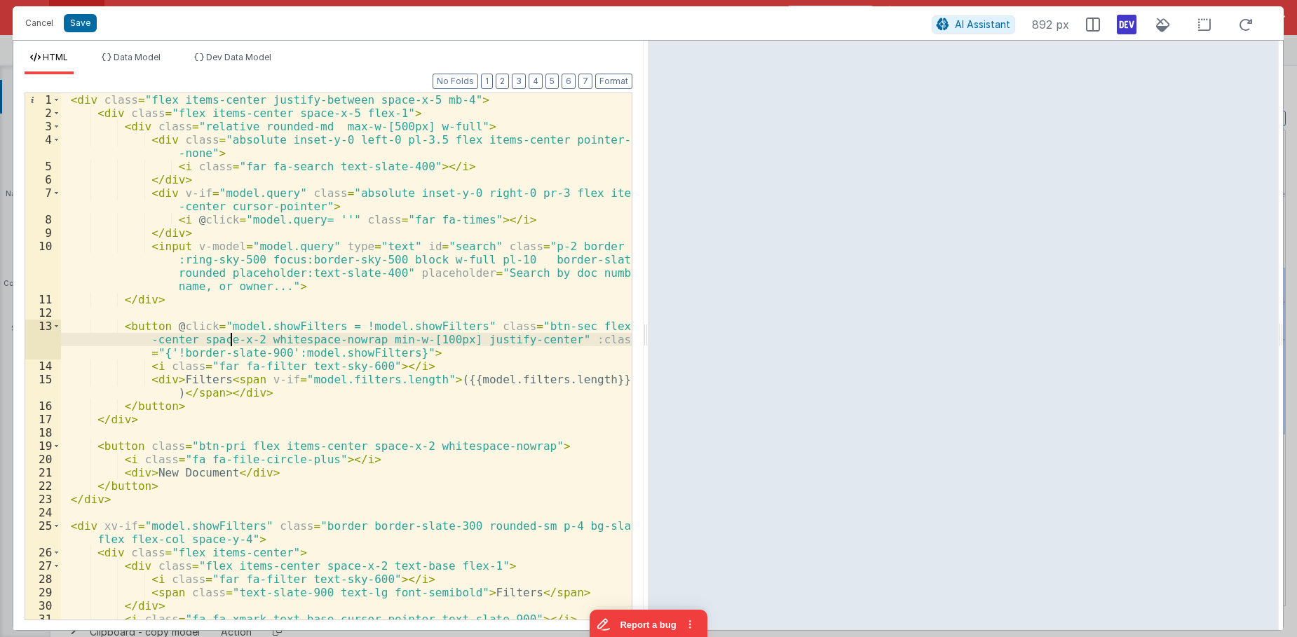
click at [228, 343] on div "< div class = "flex items-center justify-between space-x-5 mb-4" > < div class …" at bounding box center [346, 369] width 571 height 553
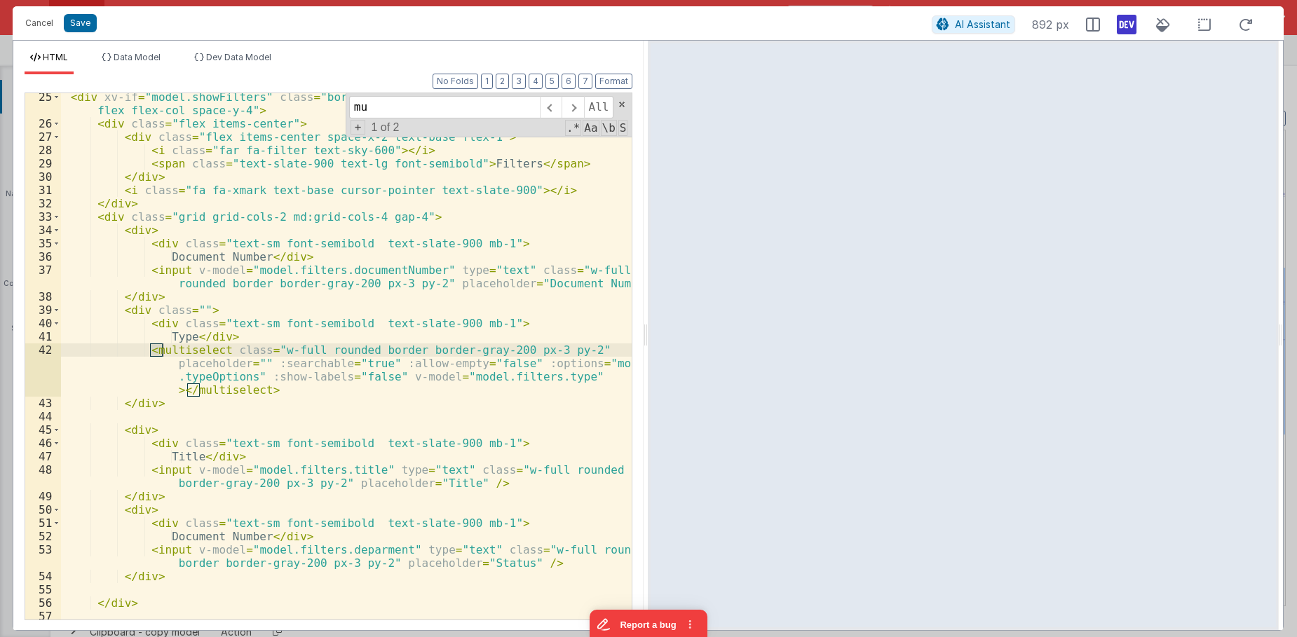
scroll to position [429, 0]
type input "multisel"
drag, startPoint x: 313, startPoint y: 350, endPoint x: 559, endPoint y: 353, distance: 245.3
click at [559, 353] on div "< div xv-if = "model.showFilters" class = "border border-slate-300 rounded-sm p…" at bounding box center [346, 373] width 571 height 566
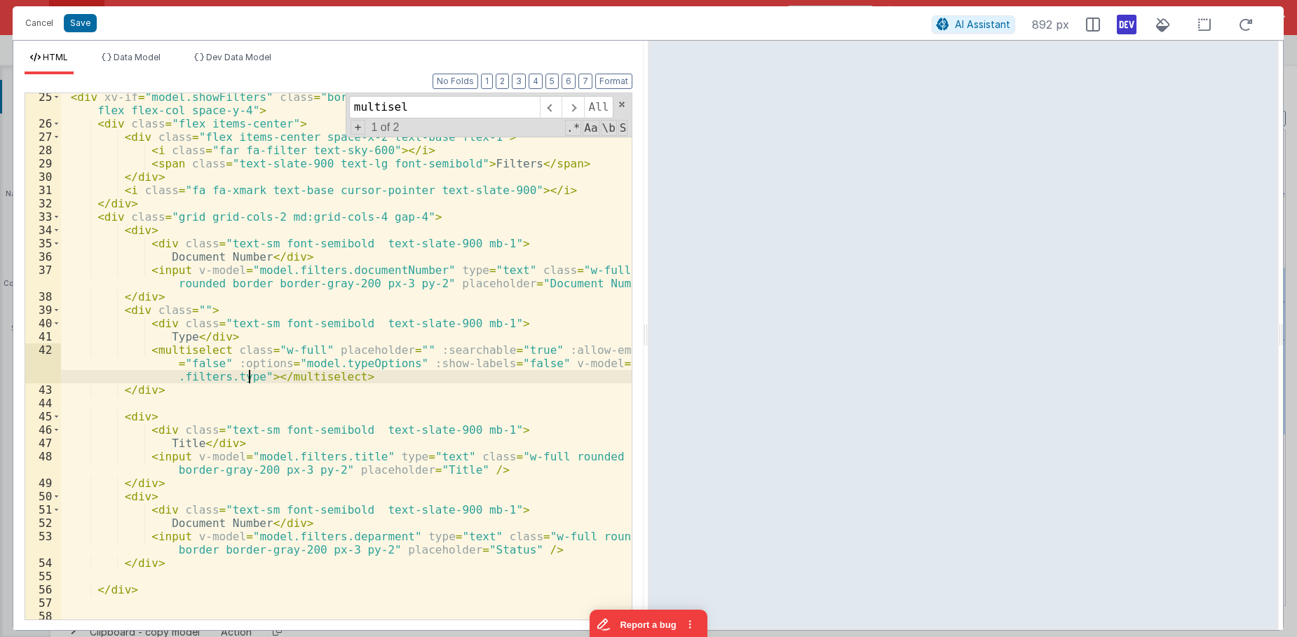
click at [250, 376] on div "< div xv-if = "model.showFilters" class = "border border-slate-300 rounded-sm p…" at bounding box center [346, 373] width 571 height 566
click at [254, 374] on div "< div xv-if = "model.showFilters" class = "border border-slate-300 rounded-sm p…" at bounding box center [346, 373] width 571 height 566
drag, startPoint x: 459, startPoint y: 378, endPoint x: 378, endPoint y: 379, distance: 81.3
click at [378, 379] on div "< div xv-if = "model.showFilters" class = "border border-slate-300 rounded-sm p…" at bounding box center [346, 373] width 571 height 566
click at [456, 388] on div "< div xv-if = "model.showFilters" class = "border border-slate-300 rounded-sm p…" at bounding box center [346, 373] width 571 height 566
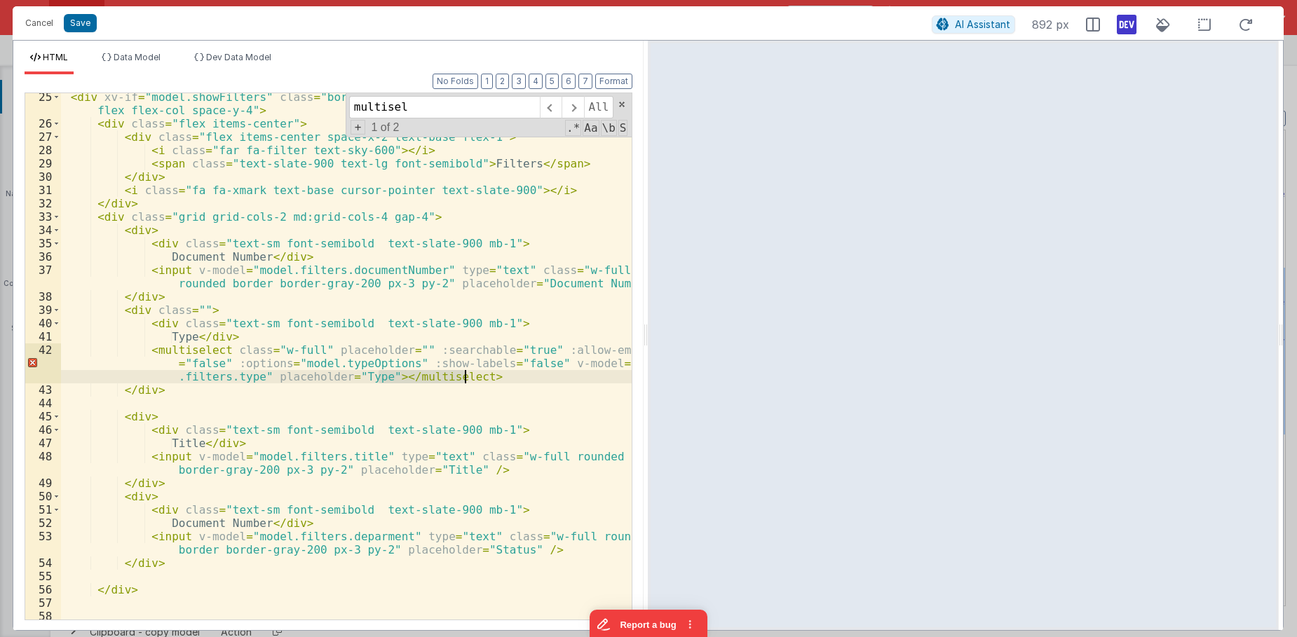
click at [313, 380] on div "< div xv-if = "model.showFilters" class = "border border-slate-300 rounded-sm p…" at bounding box center [346, 373] width 571 height 566
drag, startPoint x: 404, startPoint y: 348, endPoint x: 317, endPoint y: 350, distance: 87.6
click at [317, 350] on div "< div xv-if = "model.showFilters" class = "border border-slate-300 rounded-sm p…" at bounding box center [346, 373] width 571 height 566
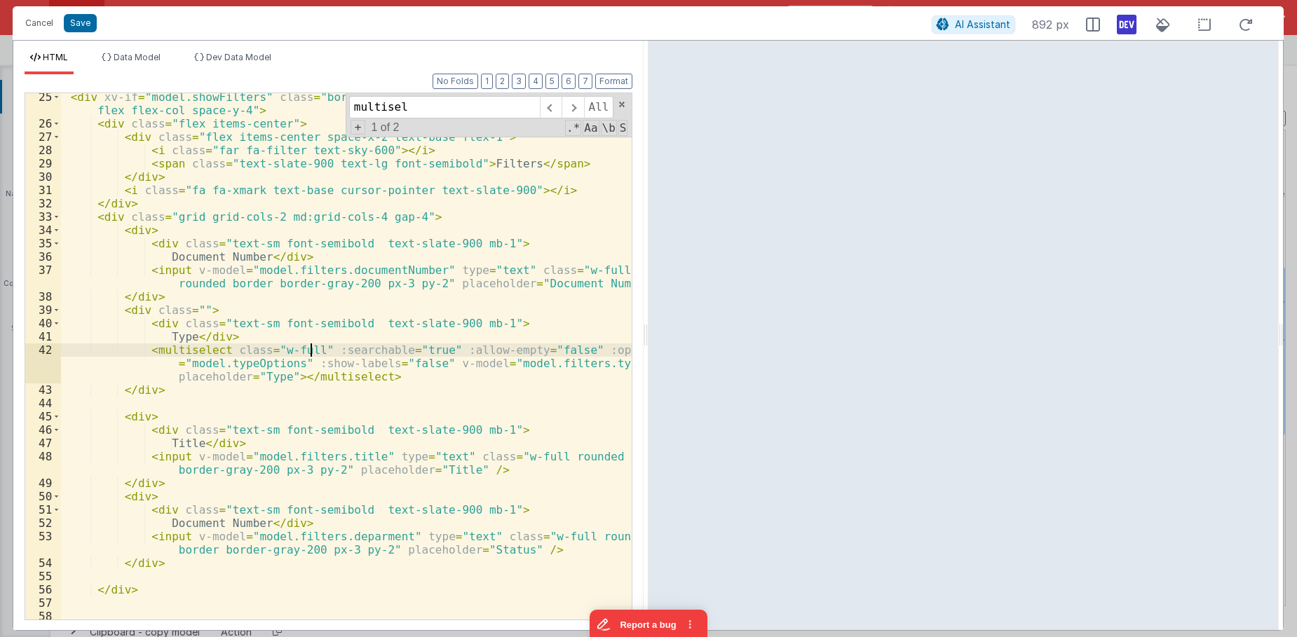
click at [417, 355] on div "< div xv-if = "model.showFilters" class = "border border-slate-300 rounded-sm p…" at bounding box center [346, 373] width 571 height 566
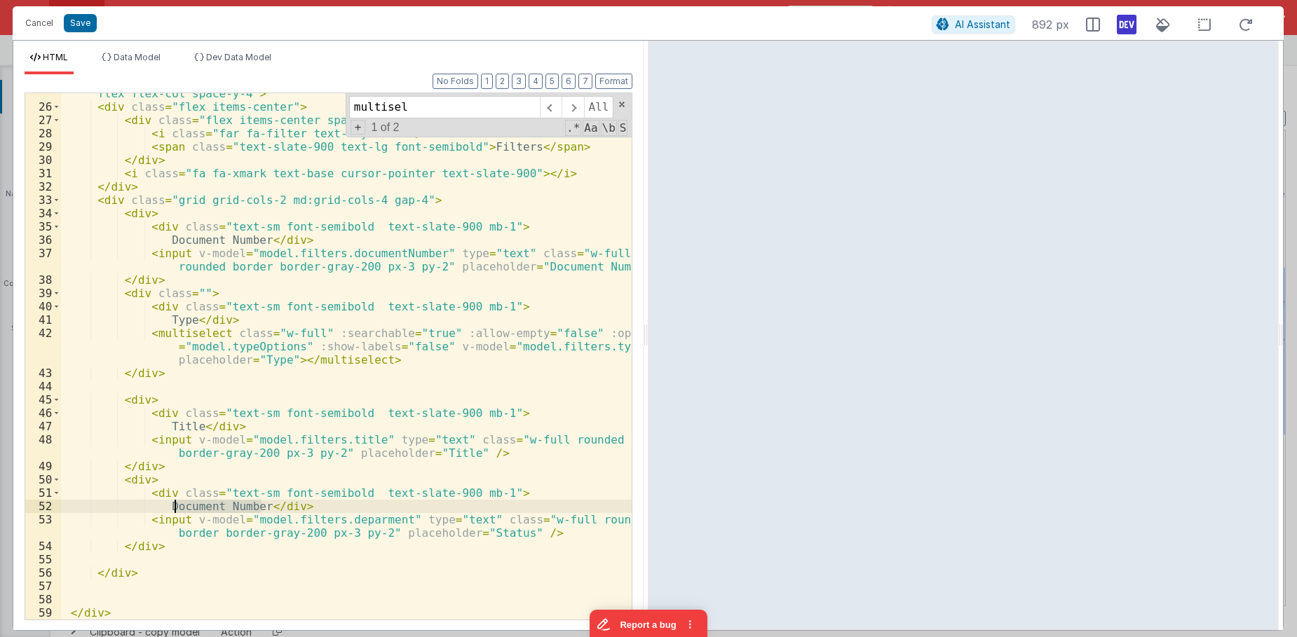
drag, startPoint x: 262, startPoint y: 508, endPoint x: 177, endPoint y: 510, distance: 84.8
click at [177, 510] on div "< div xv-if = "model.showFilters" class = "border border-slate-300 rounded-sm p…" at bounding box center [346, 357] width 571 height 566
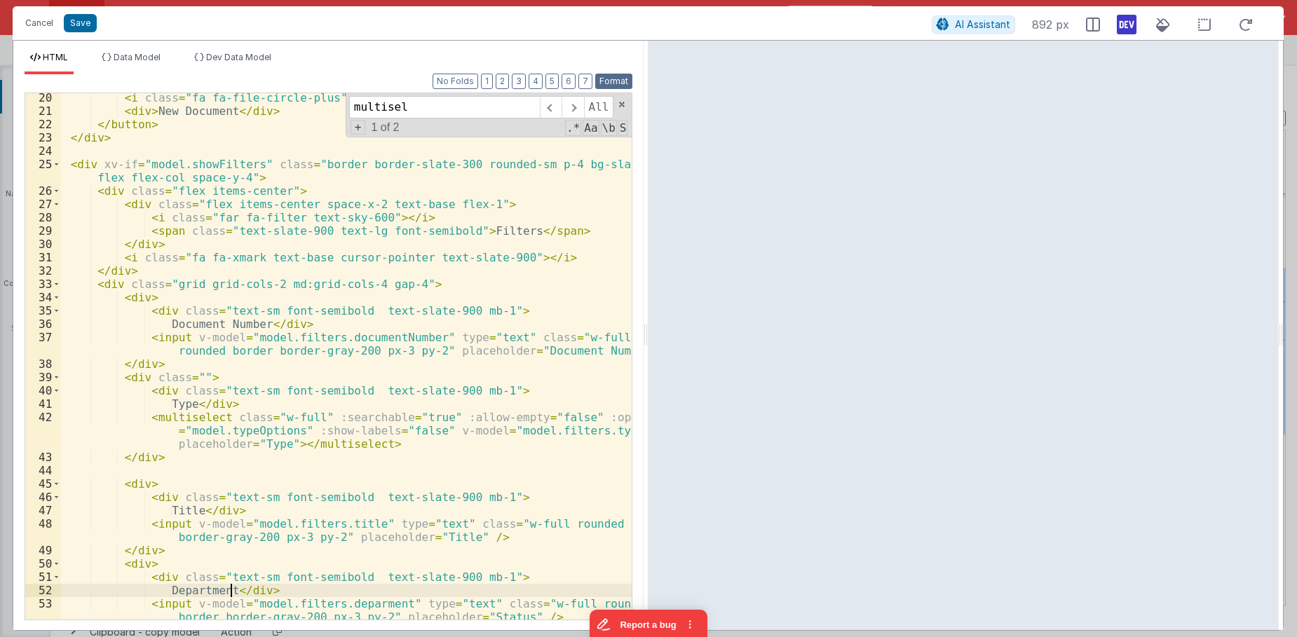
click at [605, 82] on button "Format" at bounding box center [613, 81] width 37 height 15
click at [60, 285] on span at bounding box center [57, 284] width 8 height 13
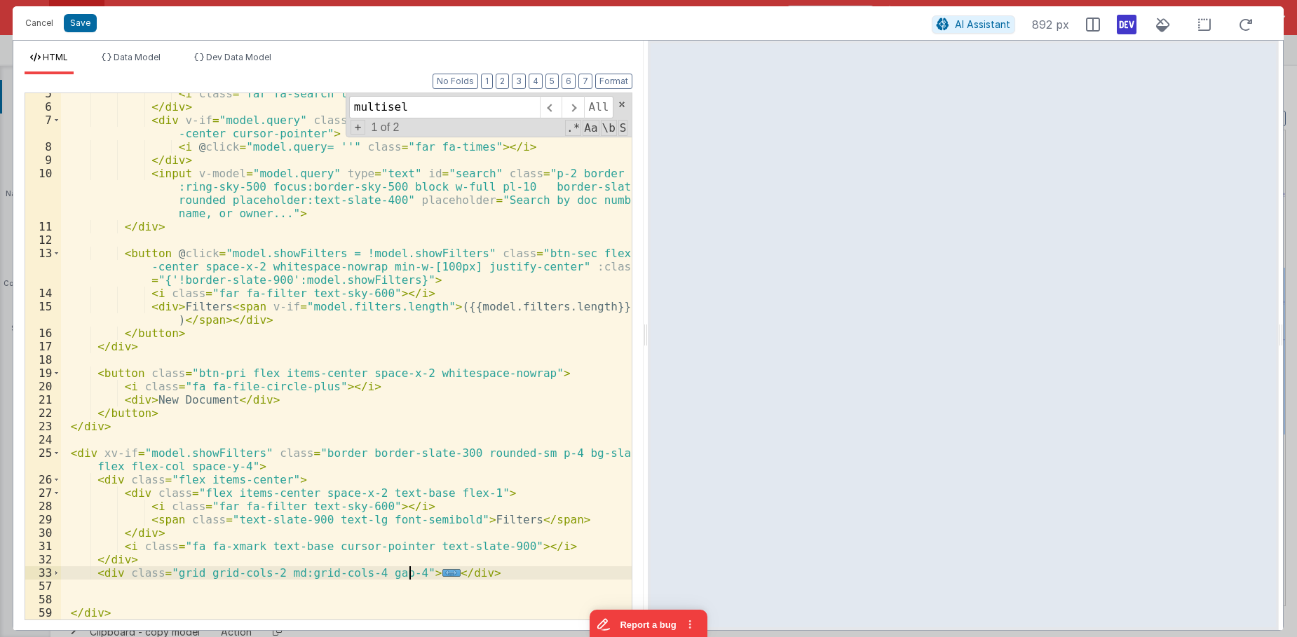
scroll to position [73, 0]
drag, startPoint x: 463, startPoint y: 571, endPoint x: 97, endPoint y: 575, distance: 366.6
click at [97, 575] on div "< i class = "far fa-search text-slate-400" > </ i > </ div > < div v-if = "mode…" at bounding box center [346, 363] width 571 height 553
click at [479, 568] on div "< i class = "far fa-search text-slate-400" > </ i > </ div > < div v-if = "mode…" at bounding box center [346, 356] width 571 height 526
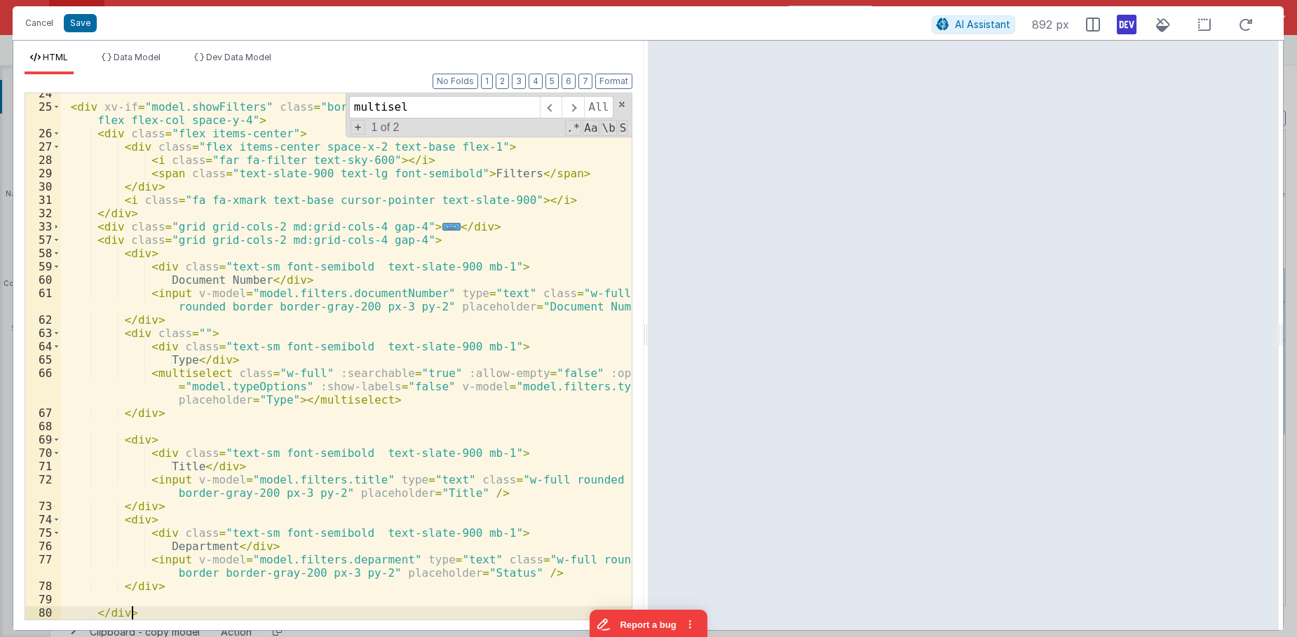
scroll to position [459, 0]
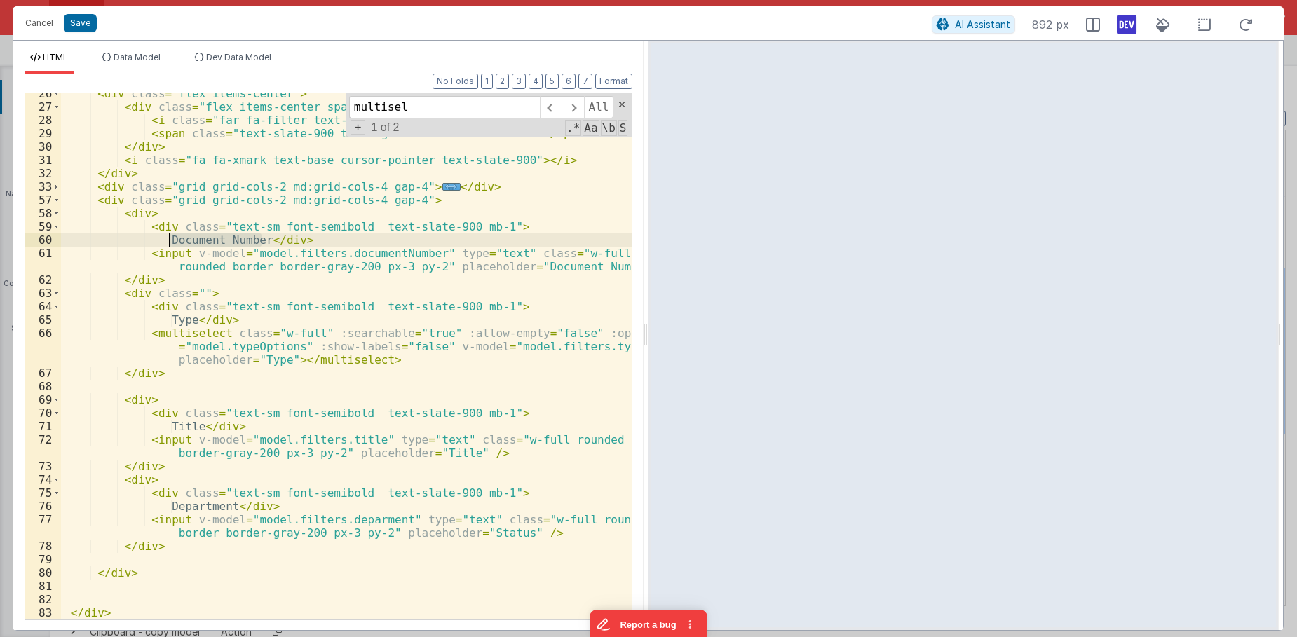
drag, startPoint x: 259, startPoint y: 239, endPoint x: 169, endPoint y: 238, distance: 90.4
click at [169, 238] on div "< div class = "flex items-center" > < div class = "flex items-center space-x-2 …" at bounding box center [346, 363] width 571 height 553
click at [364, 252] on div "< div class = "flex items-center" > < div class = "flex items-center space-x-2 …" at bounding box center [346, 363] width 571 height 553
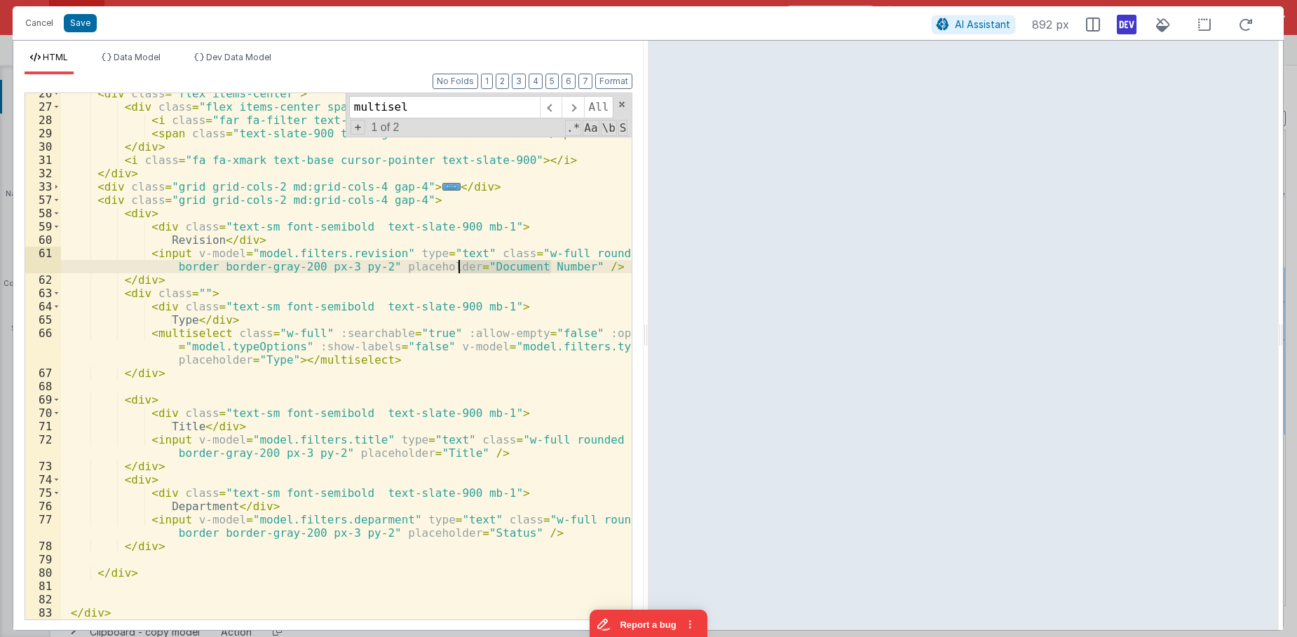
drag, startPoint x: 552, startPoint y: 268, endPoint x: 460, endPoint y: 267, distance: 91.1
click at [460, 267] on div "< div class = "flex items-center" > < div class = "flex items-center space-x-2 …" at bounding box center [346, 363] width 571 height 553
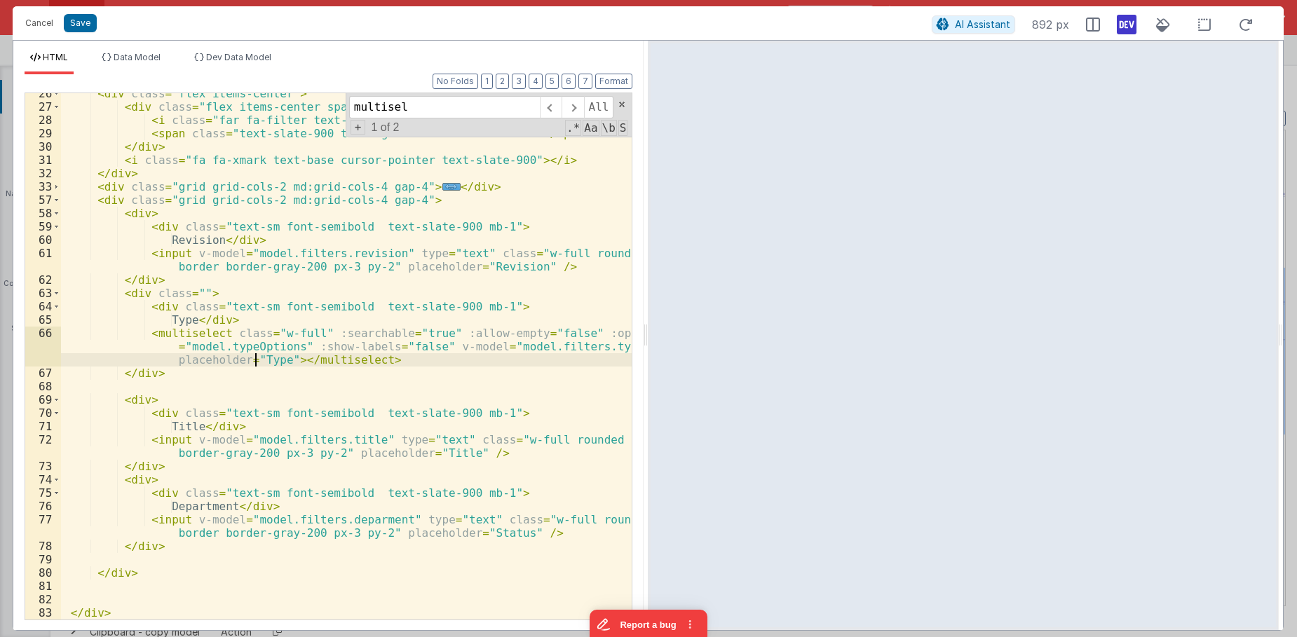
click at [255, 359] on div "< div class = "flex items-center" > < div class = "flex items-center space-x-2 …" at bounding box center [346, 363] width 571 height 553
click at [187, 322] on div "< div class = "flex items-center" > < div class = "flex items-center space-x-2 …" at bounding box center [346, 363] width 571 height 553
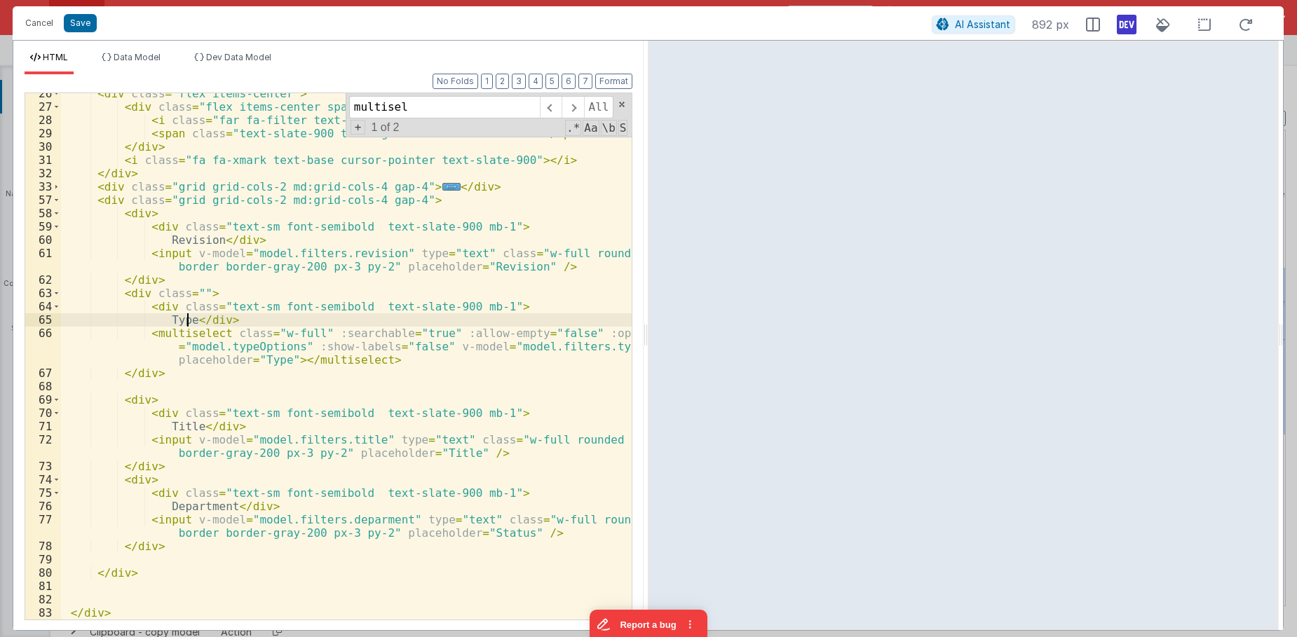
click at [187, 322] on div "< div class = "flex items-center" > < div class = "flex items-center space-x-2 …" at bounding box center [346, 363] width 571 height 553
click at [261, 363] on div "< div class = "flex items-center" > < div class = "flex items-center space-x-2 …" at bounding box center [346, 363] width 571 height 553
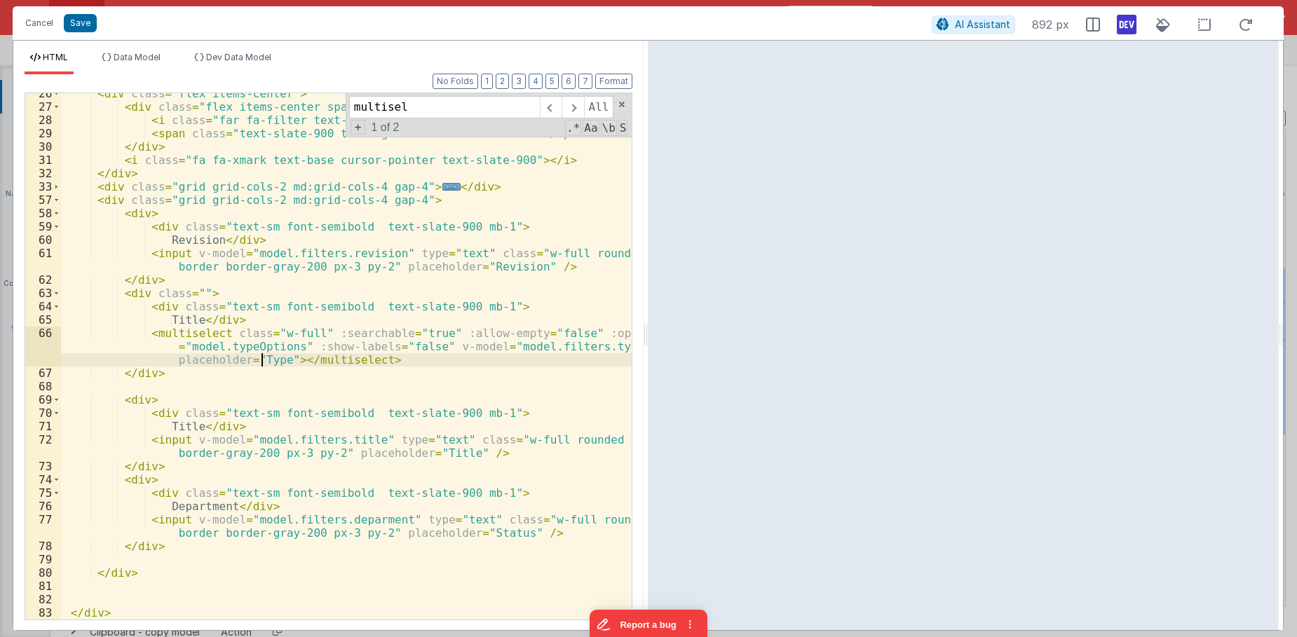
click at [261, 363] on div "< div class = "flex items-center" > < div class = "flex items-center space-x-2 …" at bounding box center [346, 363] width 571 height 553
click at [271, 348] on div "< div class = "flex items-center" > < div class = "flex items-center space-x-2 …" at bounding box center [346, 363] width 571 height 553
click at [289, 348] on div "< div class = "flex items-center" > < div class = "flex items-center space-x-2 …" at bounding box center [346, 363] width 571 height 553
click at [290, 348] on div "< div class = "flex items-center" > < div class = "flex items-center space-x-2 …" at bounding box center [346, 363] width 571 height 553
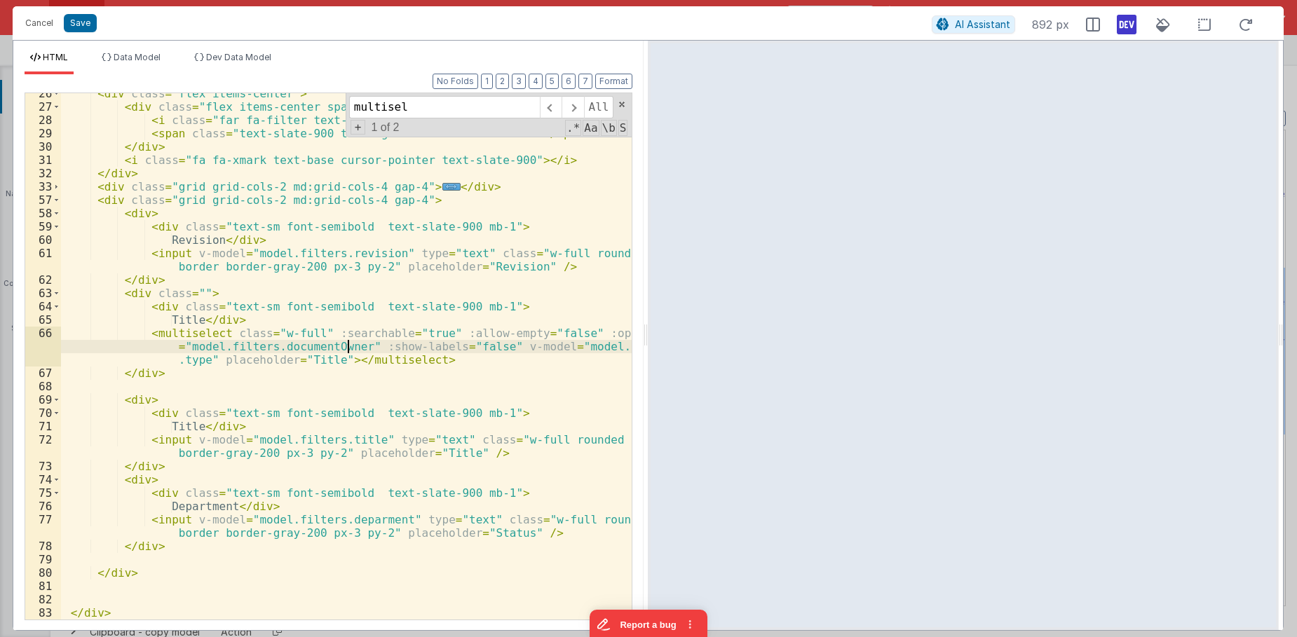
click at [190, 318] on div "< div class = "flex items-center" > < div class = "flex items-center space-x-2 …" at bounding box center [346, 363] width 571 height 553
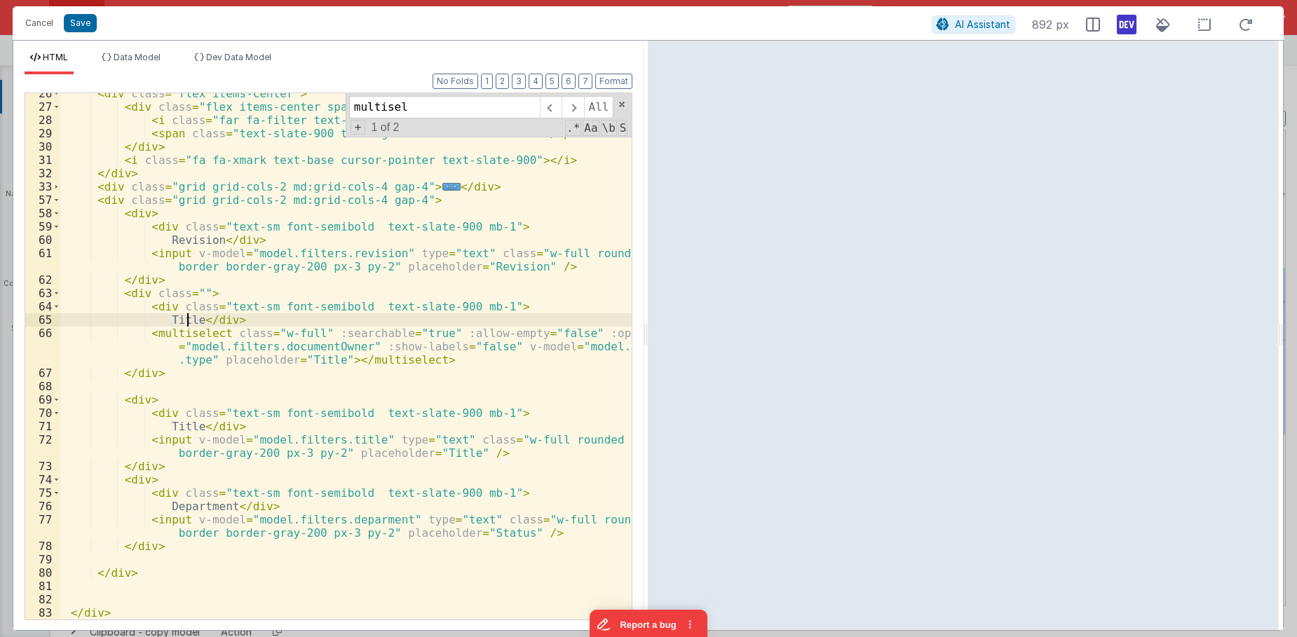
click at [190, 318] on div "< div class = "flex items-center" > < div class = "flex items-center space-x-2 …" at bounding box center [346, 363] width 571 height 553
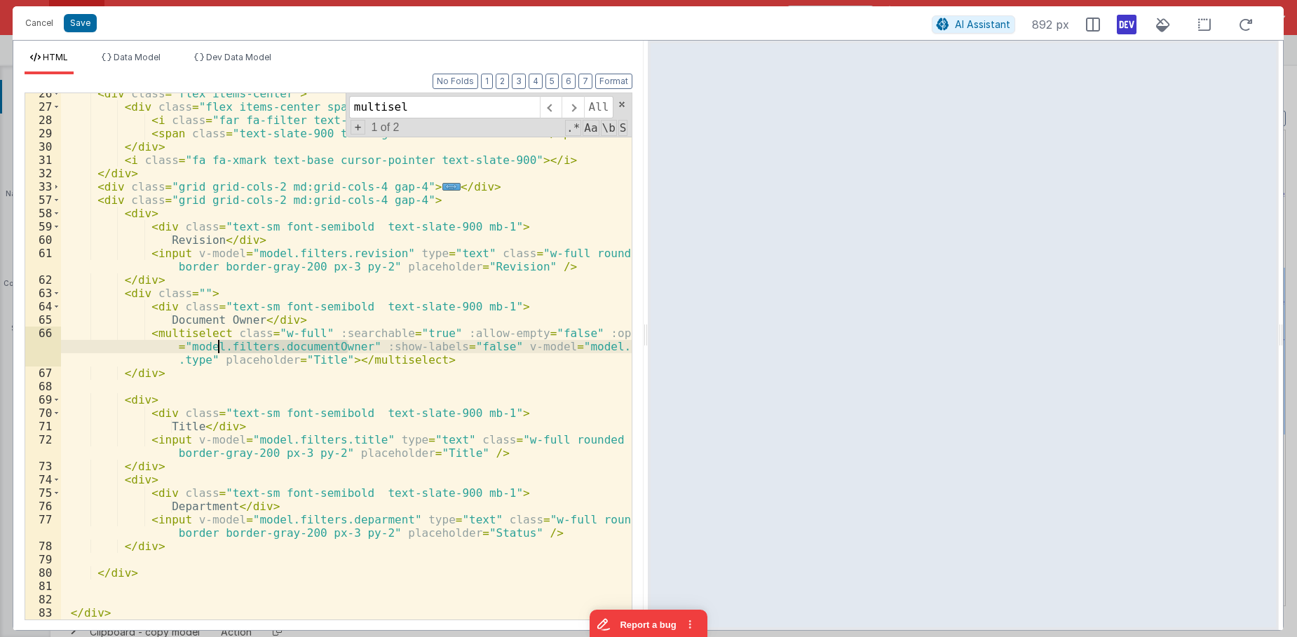
drag, startPoint x: 346, startPoint y: 348, endPoint x: 219, endPoint y: 349, distance: 126.2
click at [219, 349] on div "< div class = "flex items-center" > < div class = "flex items-center space-x-2 …" at bounding box center [346, 363] width 571 height 553
click at [140, 70] on li "Data Model" at bounding box center [131, 63] width 70 height 22
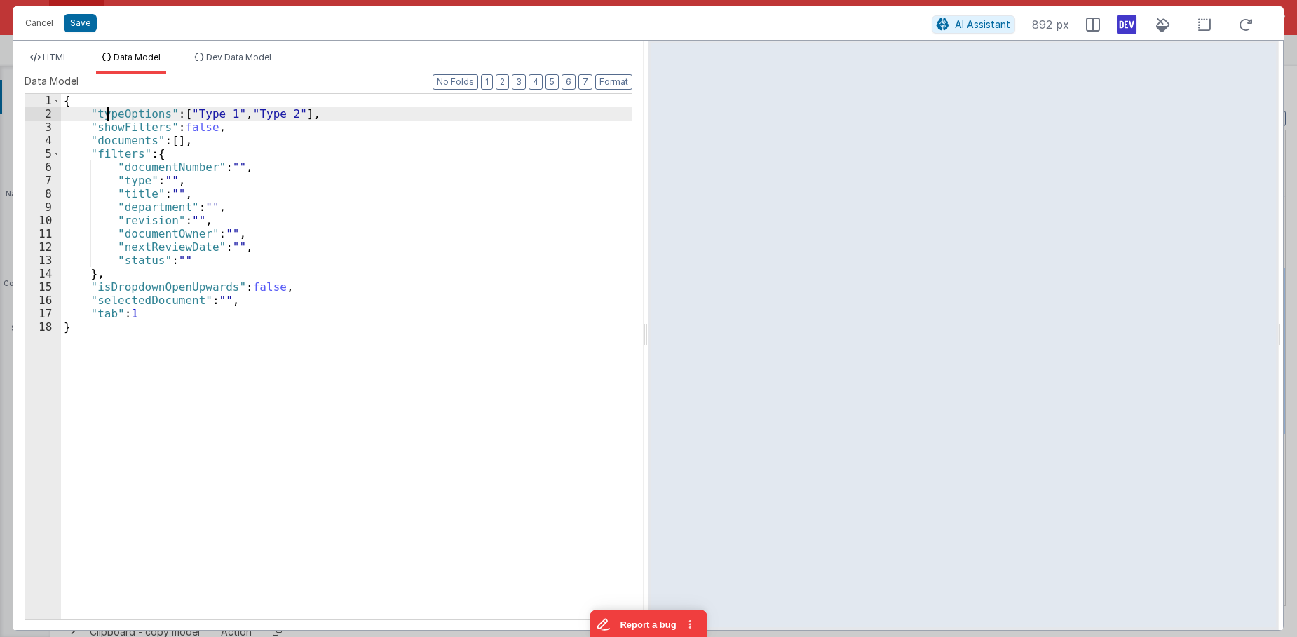
click at [105, 114] on div "{ "typeOptions" : [ "Type 1" , "Type 2" ] , "showFilters" : false , "documents"…" at bounding box center [346, 370] width 571 height 552
click at [66, 57] on span "HTML" at bounding box center [55, 57] width 25 height 11
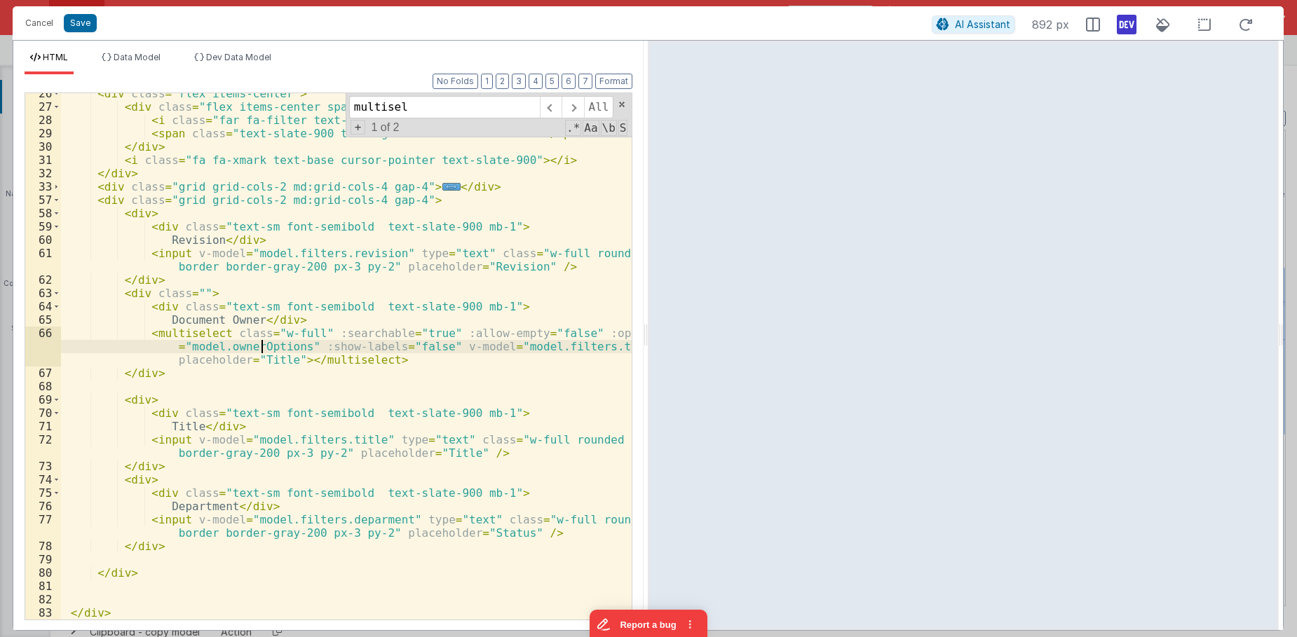
click at [259, 342] on div "< div class = "flex items-center" > < div class = "flex items-center space-x-2 …" at bounding box center [346, 363] width 571 height 553
paste textarea
click at [535, 346] on div "< div class = "flex items-center" > < div class = "flex items-center space-x-2 …" at bounding box center [346, 363] width 571 height 553
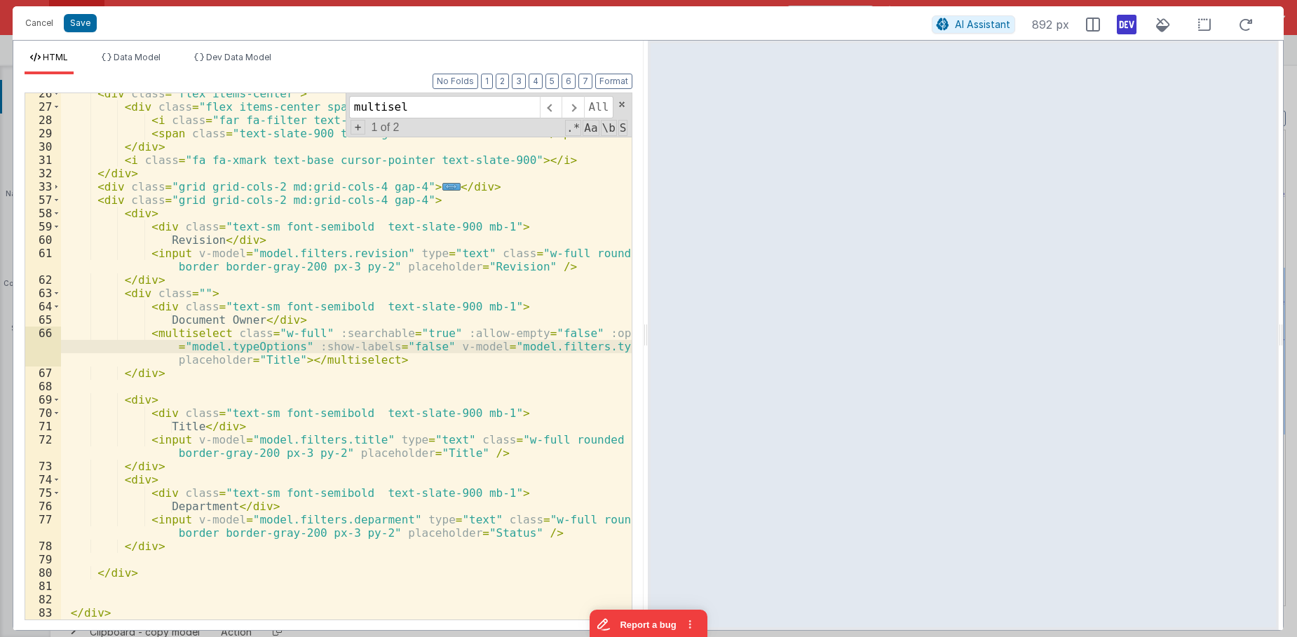
click at [589, 349] on div "< div class = "flex items-center" > < div class = "flex items-center space-x-2 …" at bounding box center [346, 363] width 571 height 553
click at [369, 356] on div "< div class = "flex items-center" > < div class = "flex items-center space-x-2 …" at bounding box center [346, 363] width 571 height 553
click at [184, 422] on div "< div class = "flex items-center" > < div class = "flex items-center space-x-2 …" at bounding box center [346, 363] width 571 height 553
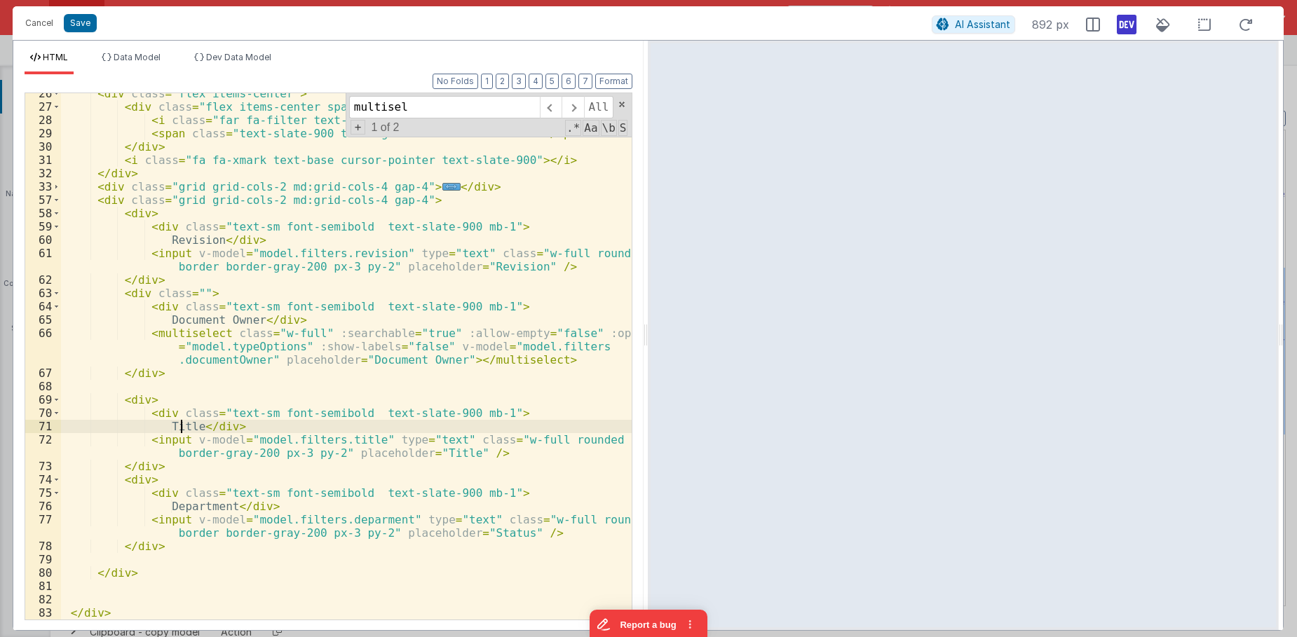
click at [184, 422] on div "< div class = "flex items-center" > < div class = "flex items-center space-x-2 …" at bounding box center [346, 363] width 571 height 553
click at [343, 442] on div "< div class = "flex items-center" > < div class = "flex items-center space-x-2 …" at bounding box center [346, 363] width 571 height 553
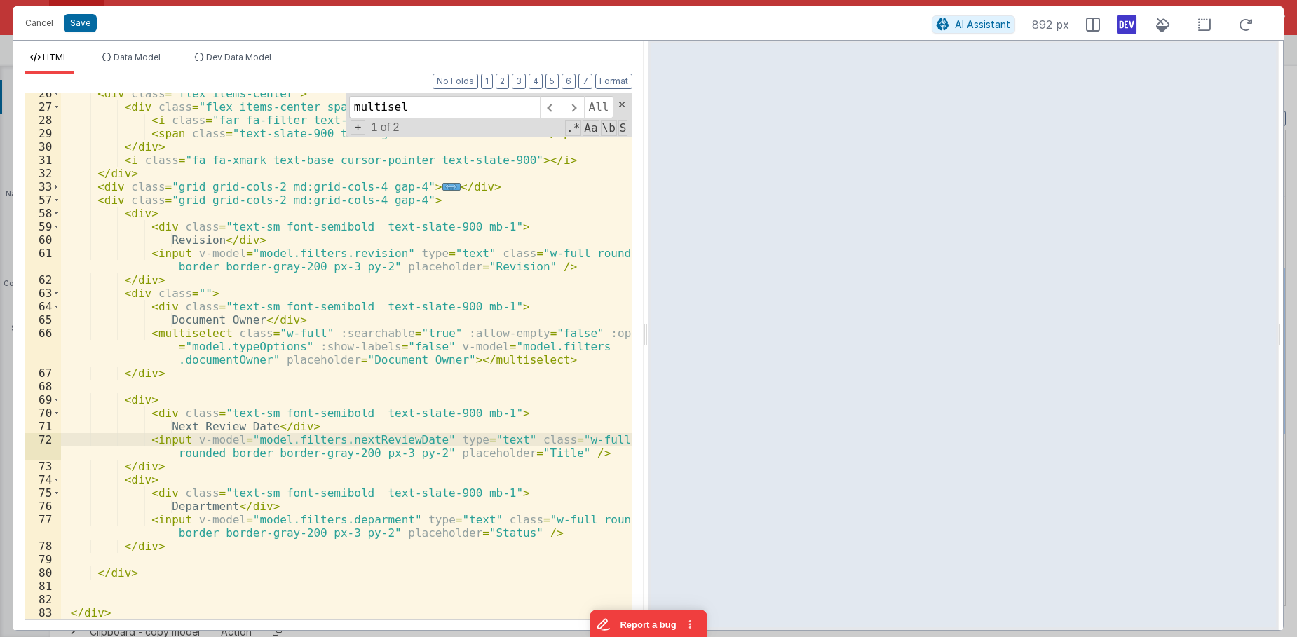
click at [515, 456] on div "< div class = "flex items-center" > < div class = "flex items-center space-x-2 …" at bounding box center [346, 363] width 571 height 553
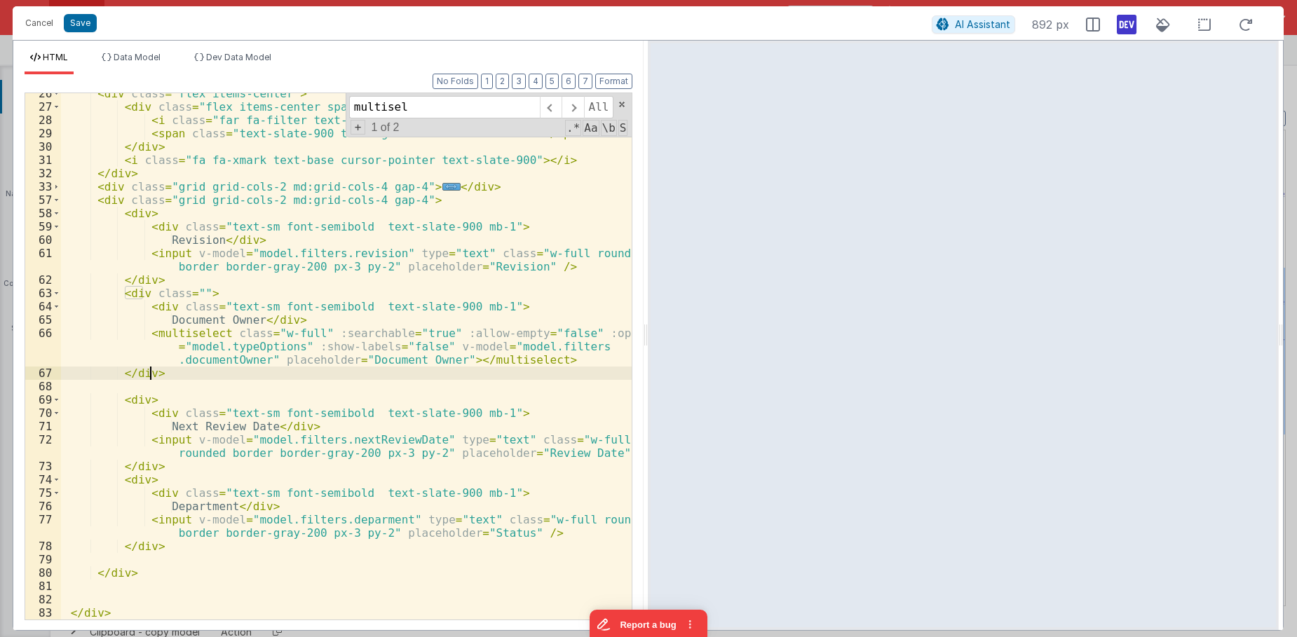
click at [147, 371] on div "< div class = "flex items-center" > < div class = "flex items-center space-x-2 …" at bounding box center [346, 363] width 571 height 553
click at [146, 375] on div "< div class = "flex items-center" > < div class = "flex items-center space-x-2 …" at bounding box center [346, 363] width 571 height 553
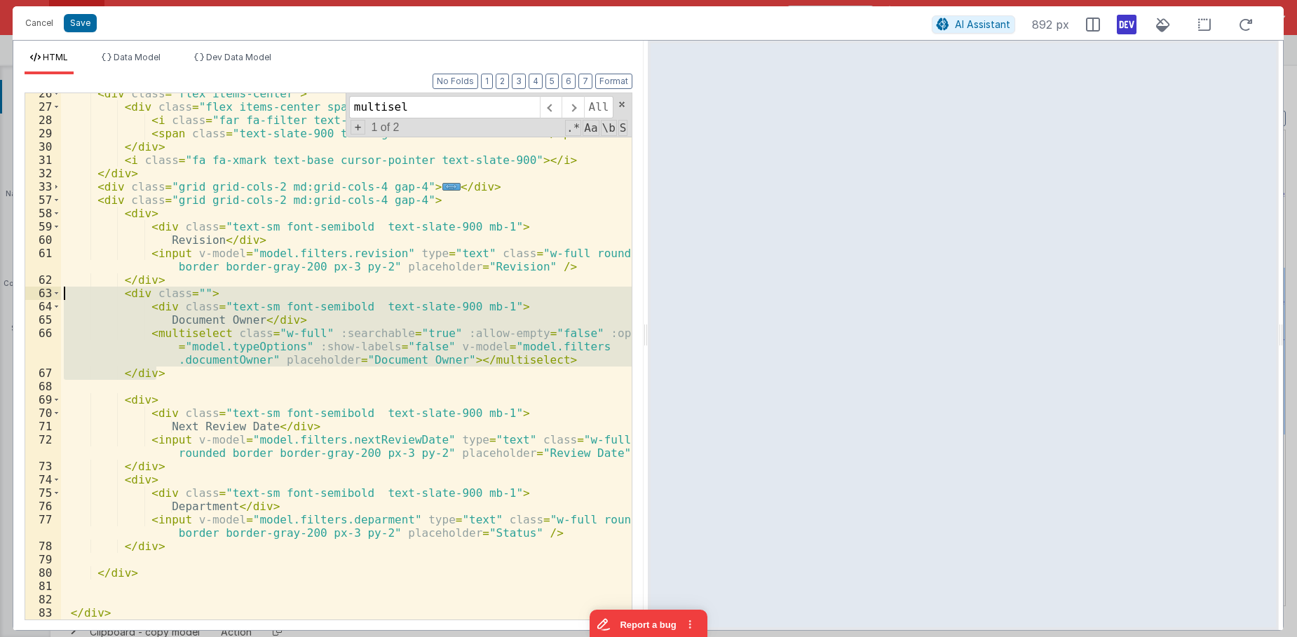
drag, startPoint x: 157, startPoint y: 371, endPoint x: -6, endPoint y: 295, distance: 179.4
click at [61, 295] on div "< div class = "flex items-center" > < div class = "flex items-center space-x-2 …" at bounding box center [346, 356] width 571 height 526
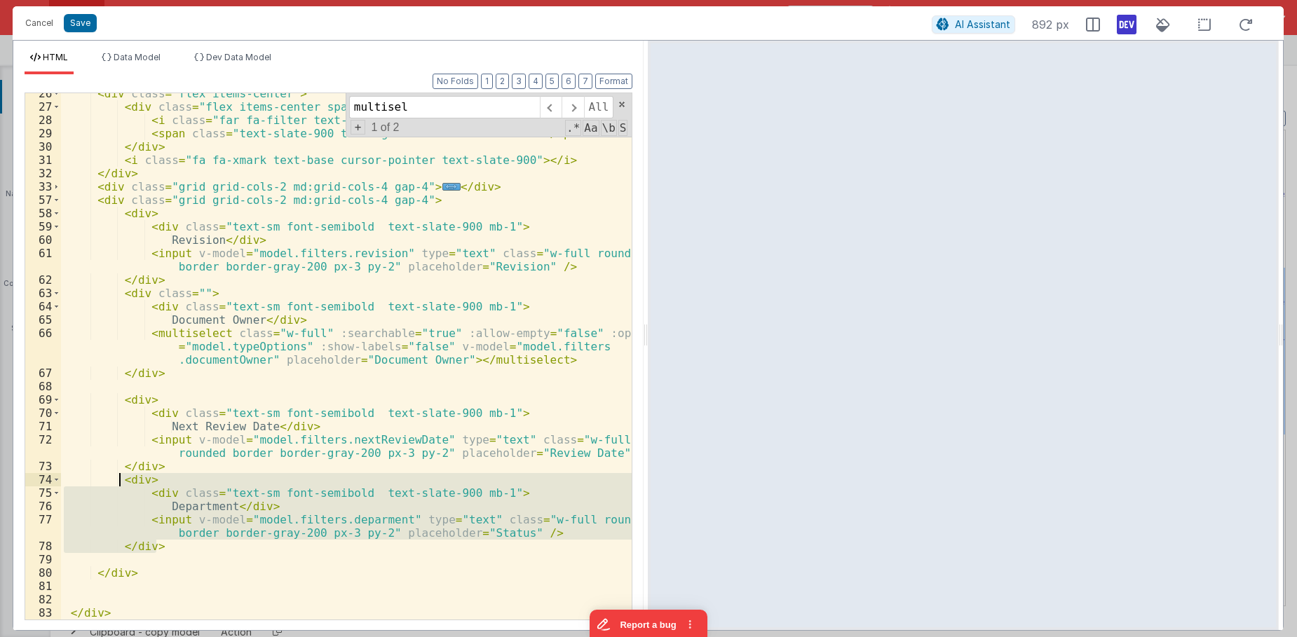
drag, startPoint x: 139, startPoint y: 528, endPoint x: 118, endPoint y: 481, distance: 51.8
click at [118, 481] on div "< div class = "flex items-center" > < div class = "flex items-center space-x-2 …" at bounding box center [346, 363] width 571 height 553
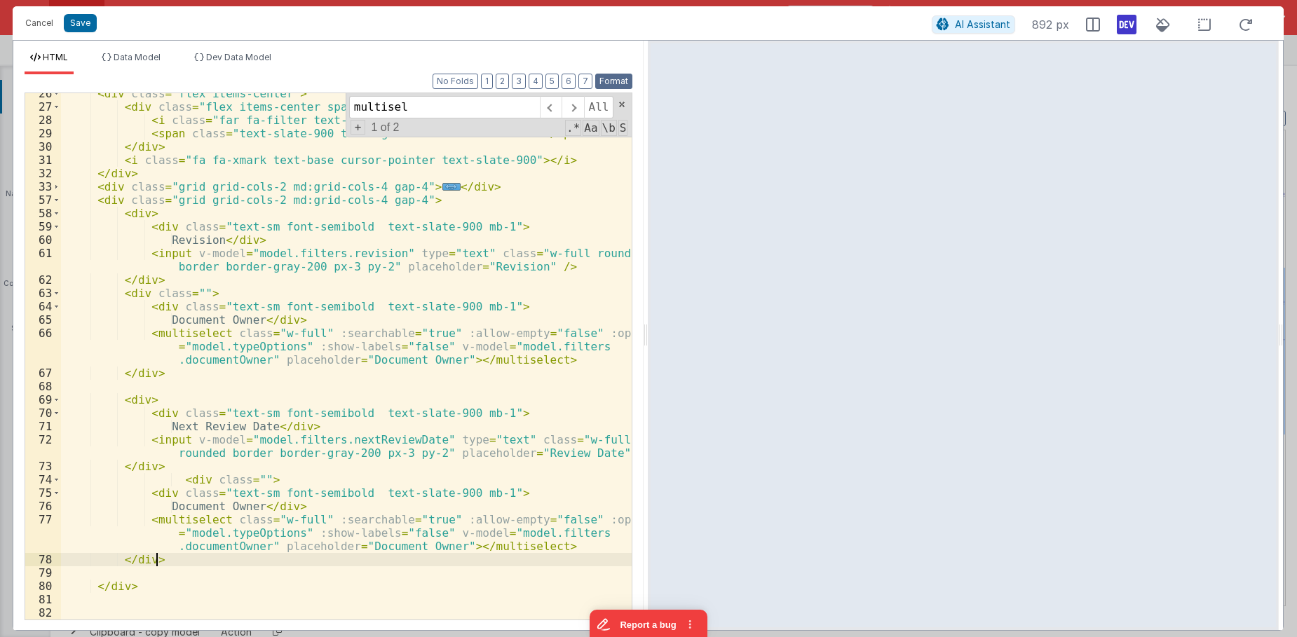
click at [607, 84] on button "Format" at bounding box center [613, 81] width 37 height 15
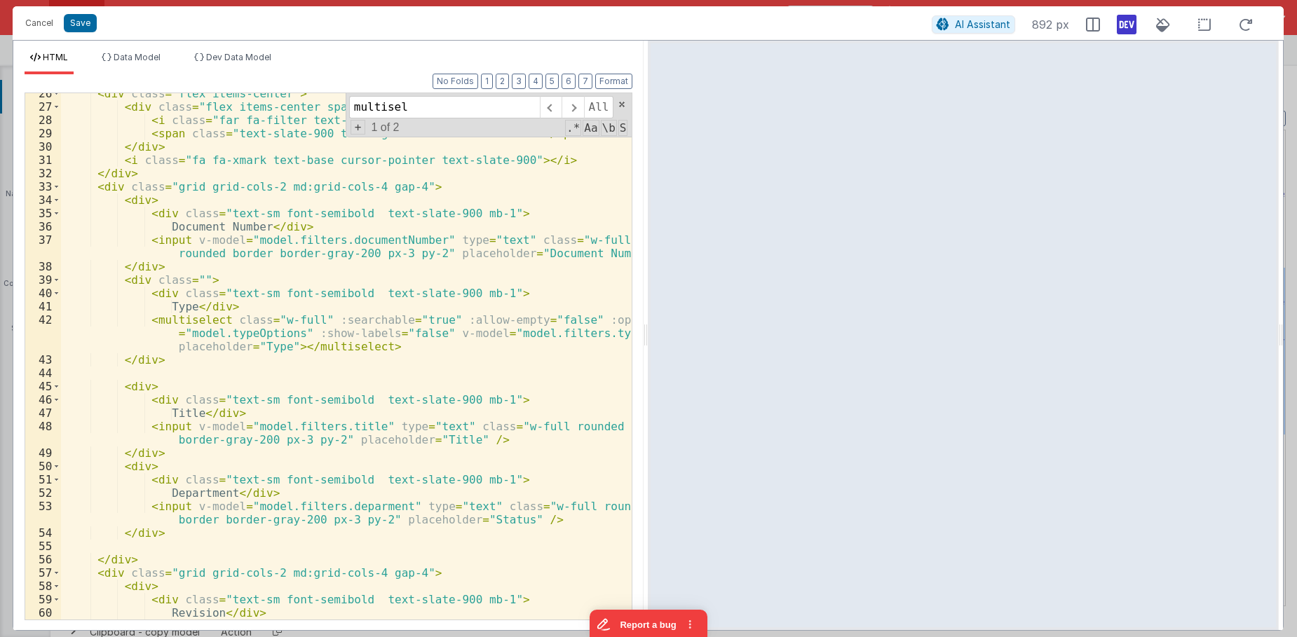
click at [335, 411] on div "< div class = "flex items-center" > < div class = "flex items-center space-x-2 …" at bounding box center [346, 370] width 571 height 566
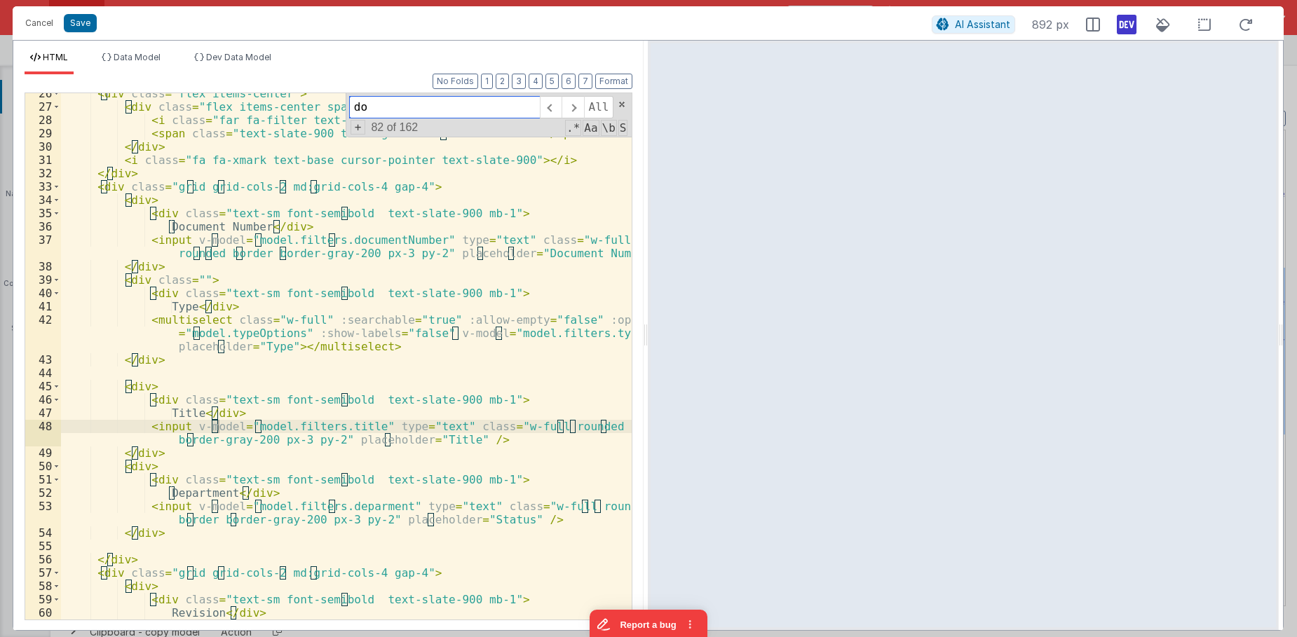
scroll to position [802, 0]
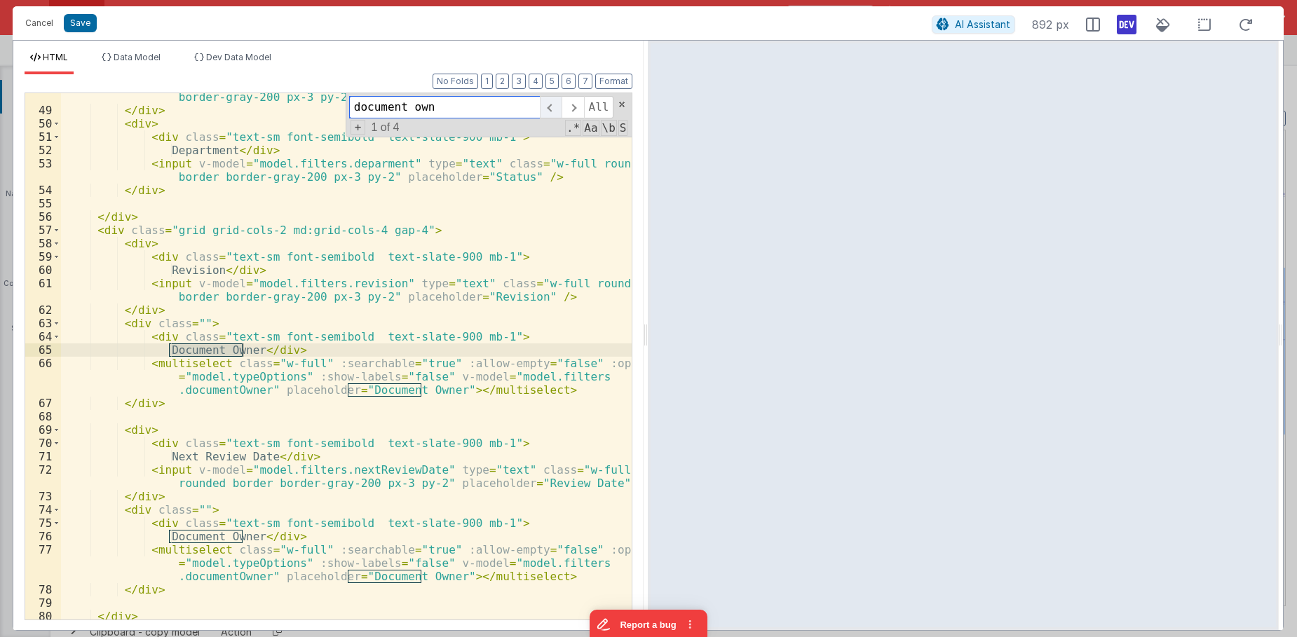
type input "document own"
click at [552, 108] on span at bounding box center [551, 107] width 22 height 22
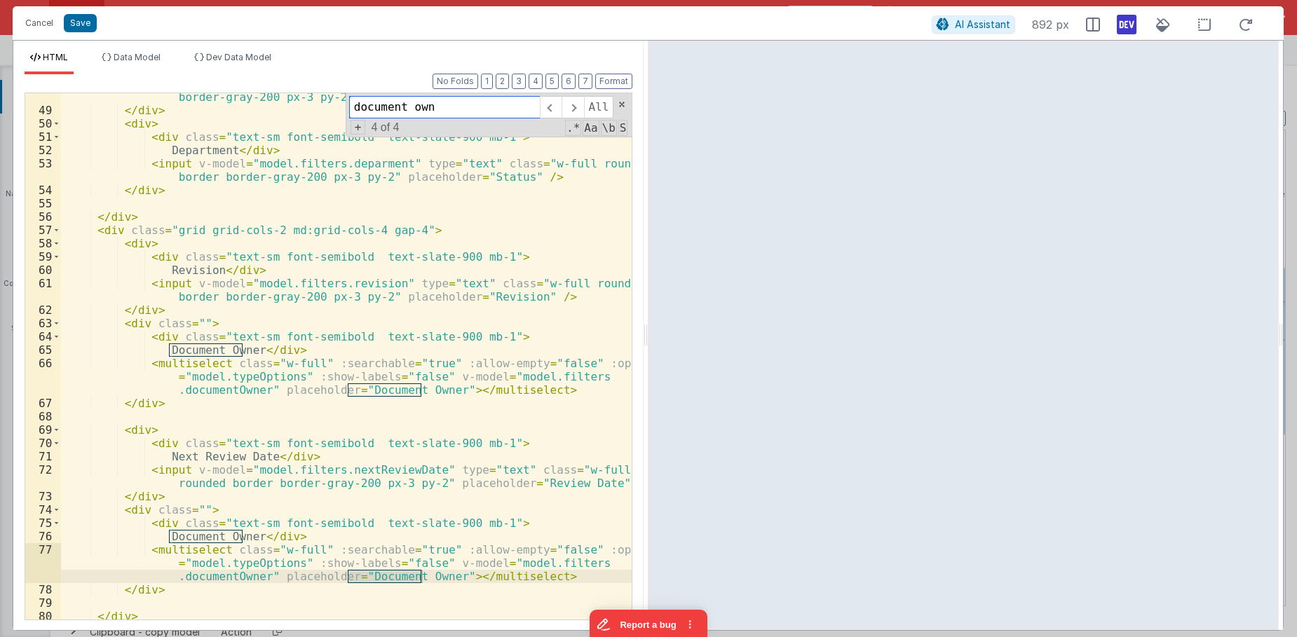
scroll to position [845, 0]
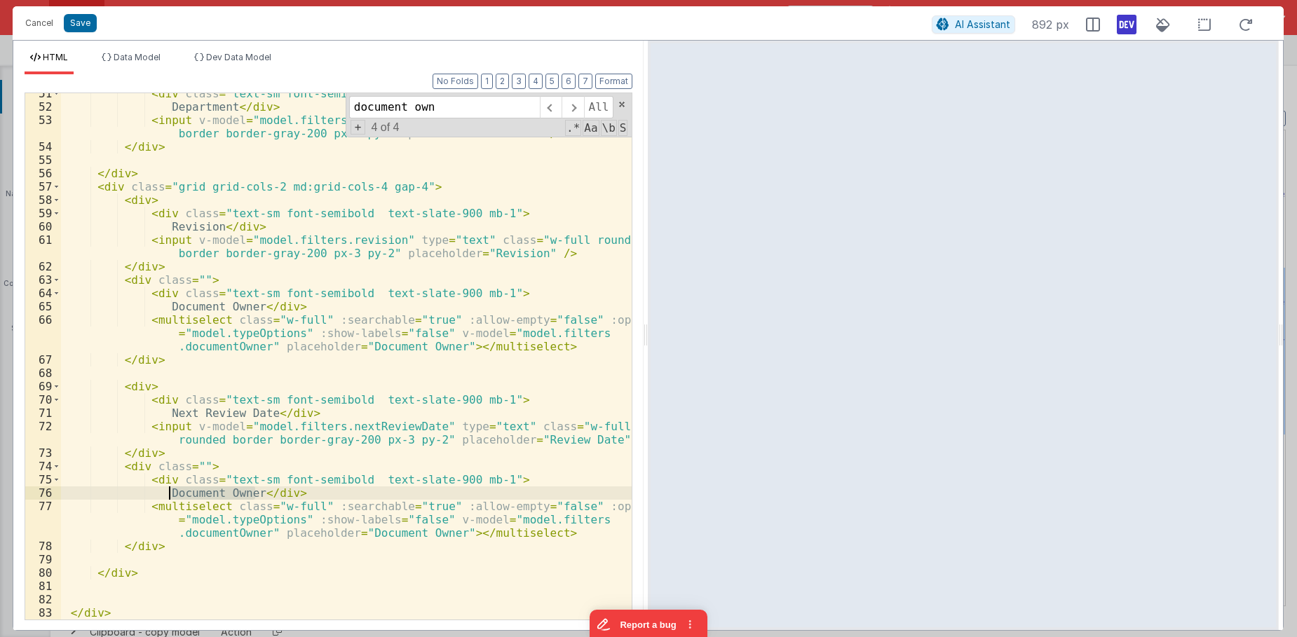
drag, startPoint x: 252, startPoint y: 495, endPoint x: 169, endPoint y: 494, distance: 83.4
click at [169, 494] on div "< div class = "text-sm font-semibold text-slate-900 mb-1" > Department </ div >…" at bounding box center [346, 363] width 571 height 553
click at [189, 492] on div "< div class = "text-sm font-semibold text-slate-900 mb-1" > Department </ div >…" at bounding box center [346, 363] width 571 height 553
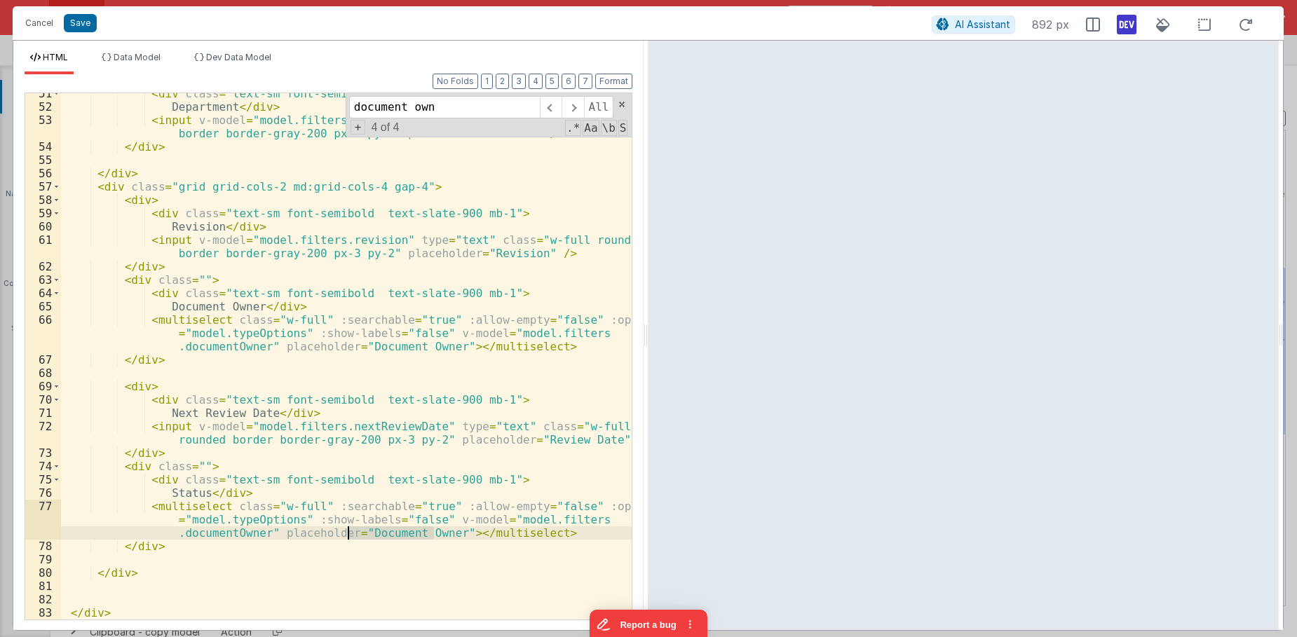
drag, startPoint x: 432, startPoint y: 533, endPoint x: 348, endPoint y: 533, distance: 84.1
click at [348, 533] on div "< div class = "text-sm font-semibold text-slate-900 mb-1" > Department </ div >…" at bounding box center [346, 363] width 571 height 553
click at [244, 531] on div "< div class = "text-sm font-semibold text-slate-900 mb-1" > Department </ div >…" at bounding box center [346, 363] width 571 height 553
click at [573, 520] on div "< div class = "text-sm font-semibold text-slate-900 mb-1" > Department </ div >…" at bounding box center [346, 363] width 571 height 553
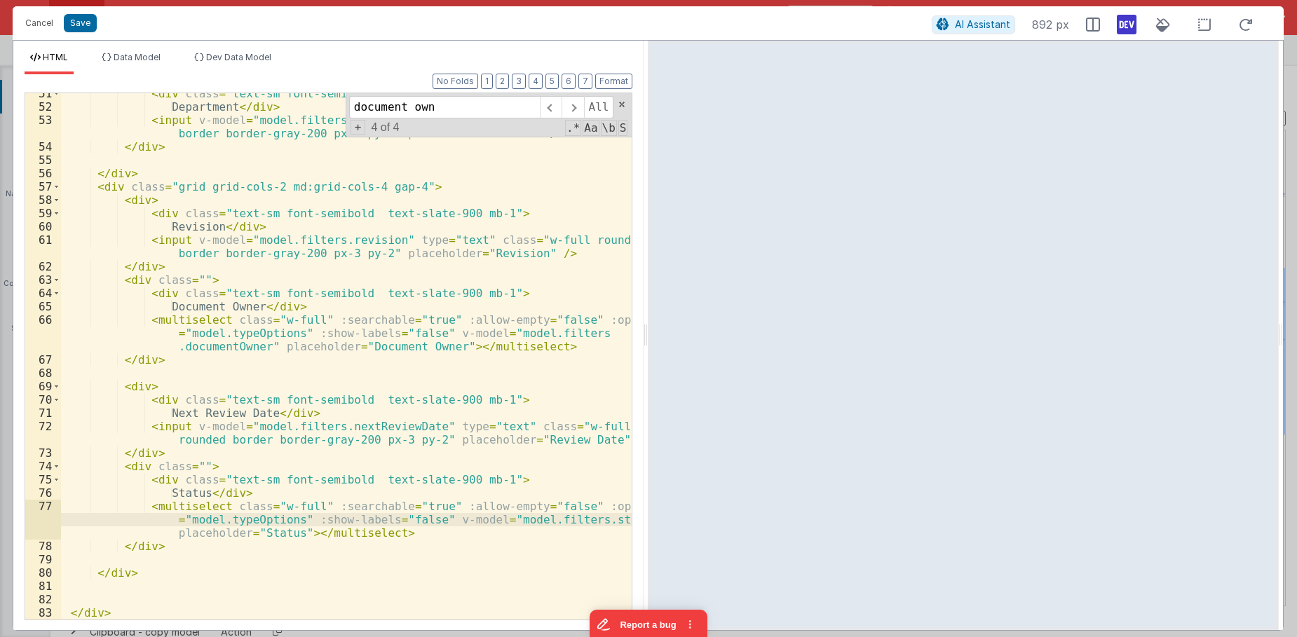
click at [429, 507] on div "< div class = "text-sm font-semibold text-slate-900 mb-1" > Department </ div >…" at bounding box center [346, 363] width 571 height 553
click at [169, 453] on div "< div class = "text-sm font-semibold text-slate-900 mb-1" > Department </ div >…" at bounding box center [346, 363] width 571 height 553
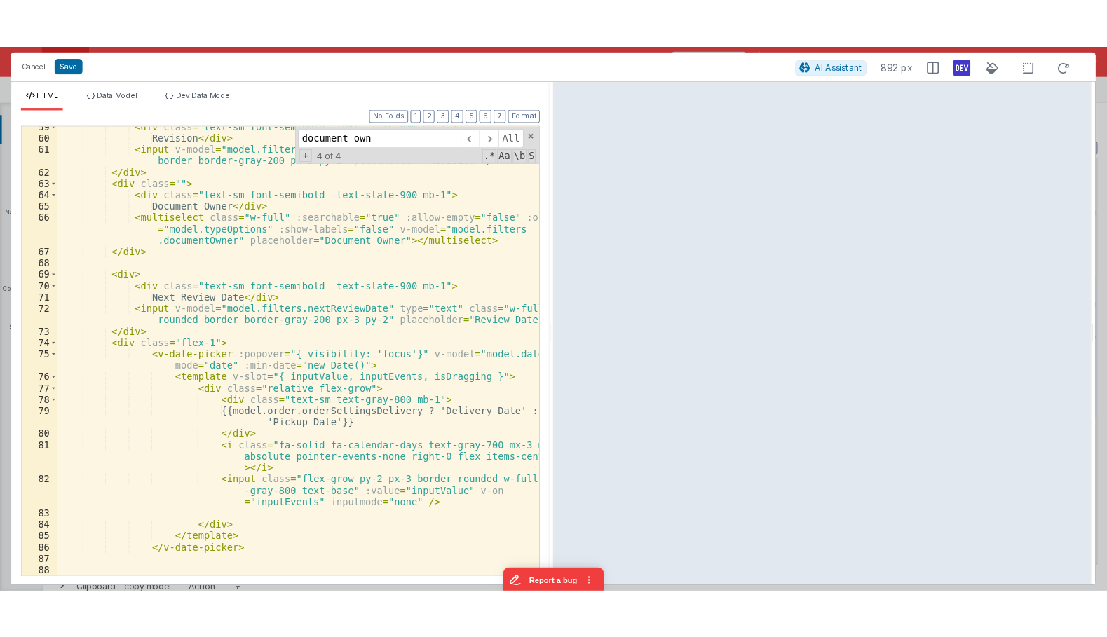
scroll to position [978, 0]
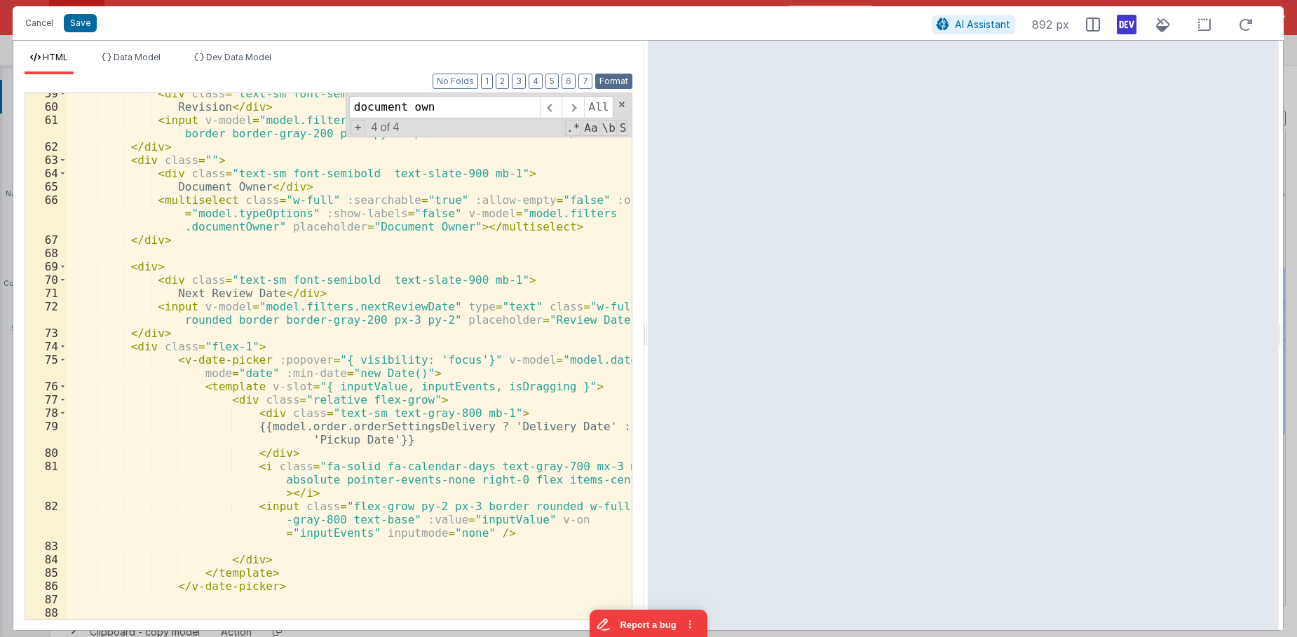
click at [627, 84] on button "Format" at bounding box center [613, 81] width 37 height 15
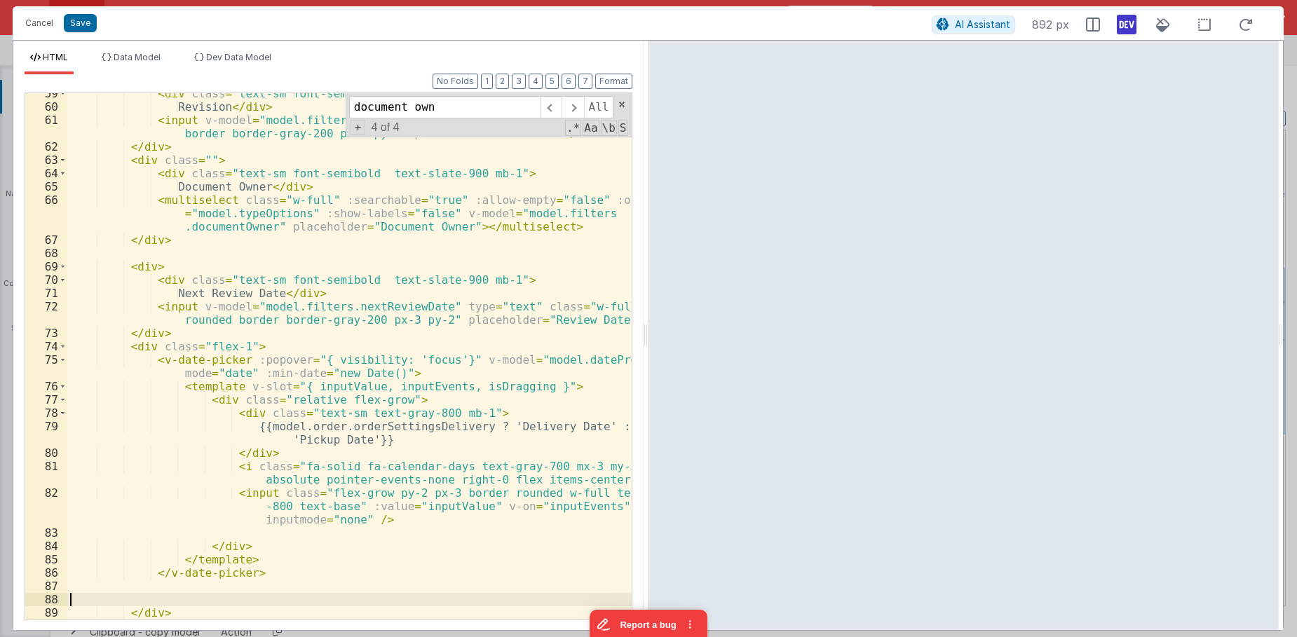
click at [156, 601] on div "< div class = "text-sm font-semibold text-slate-900 mb-1" > Revision </ div > <…" at bounding box center [349, 363] width 564 height 553
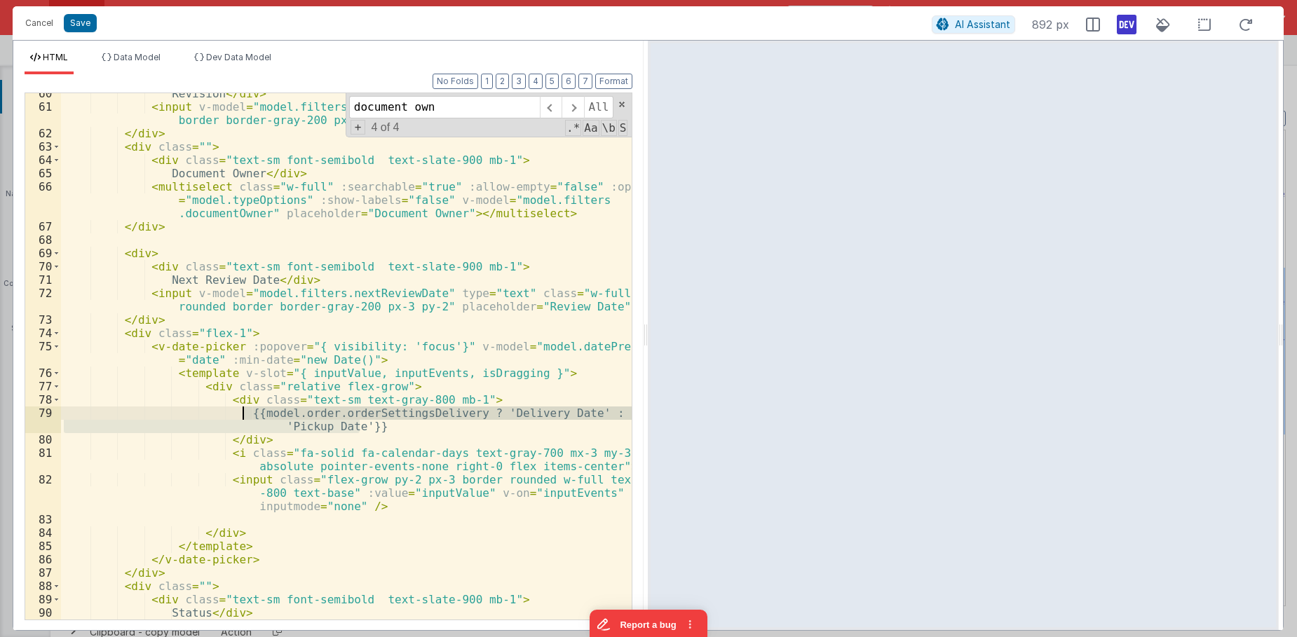
drag, startPoint x: 364, startPoint y: 430, endPoint x: 241, endPoint y: 415, distance: 123.6
click at [241, 415] on div "Revision </ div > < input v-model = "model.filters.revision" type = "text" clas…" at bounding box center [346, 377] width 571 height 580
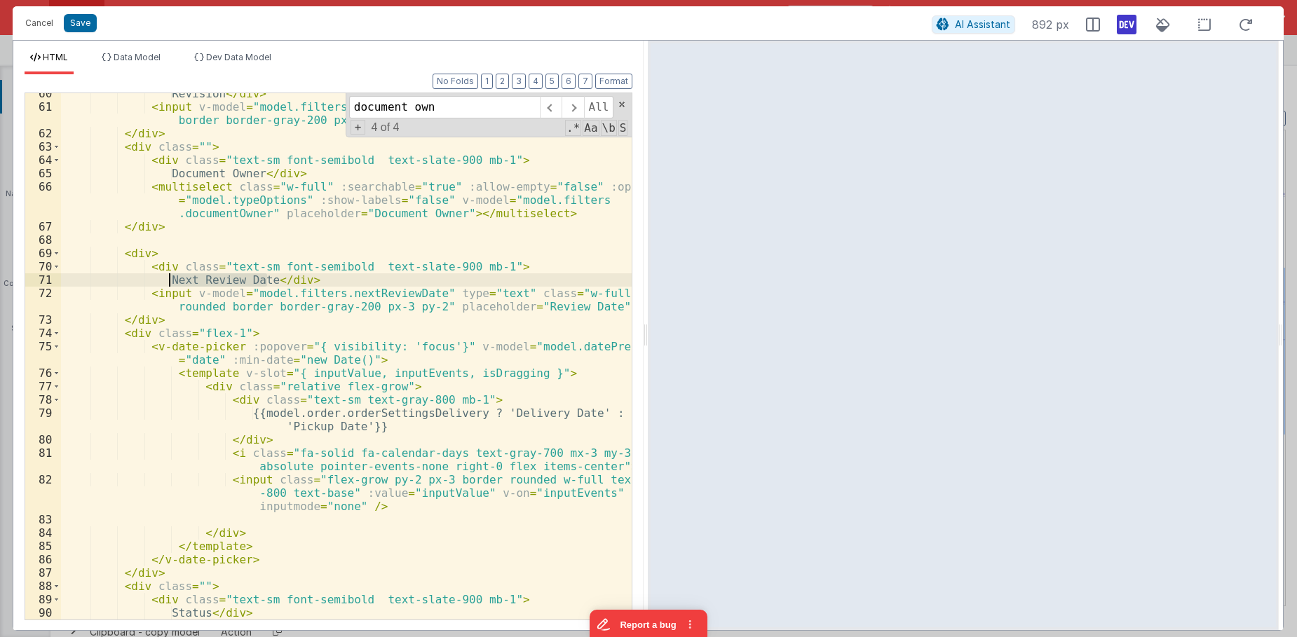
drag, startPoint x: 268, startPoint y: 280, endPoint x: 170, endPoint y: 276, distance: 98.2
click at [170, 276] on div "Revision </ div > < input v-model = "model.filters.revision" type = "text" clas…" at bounding box center [346, 377] width 571 height 580
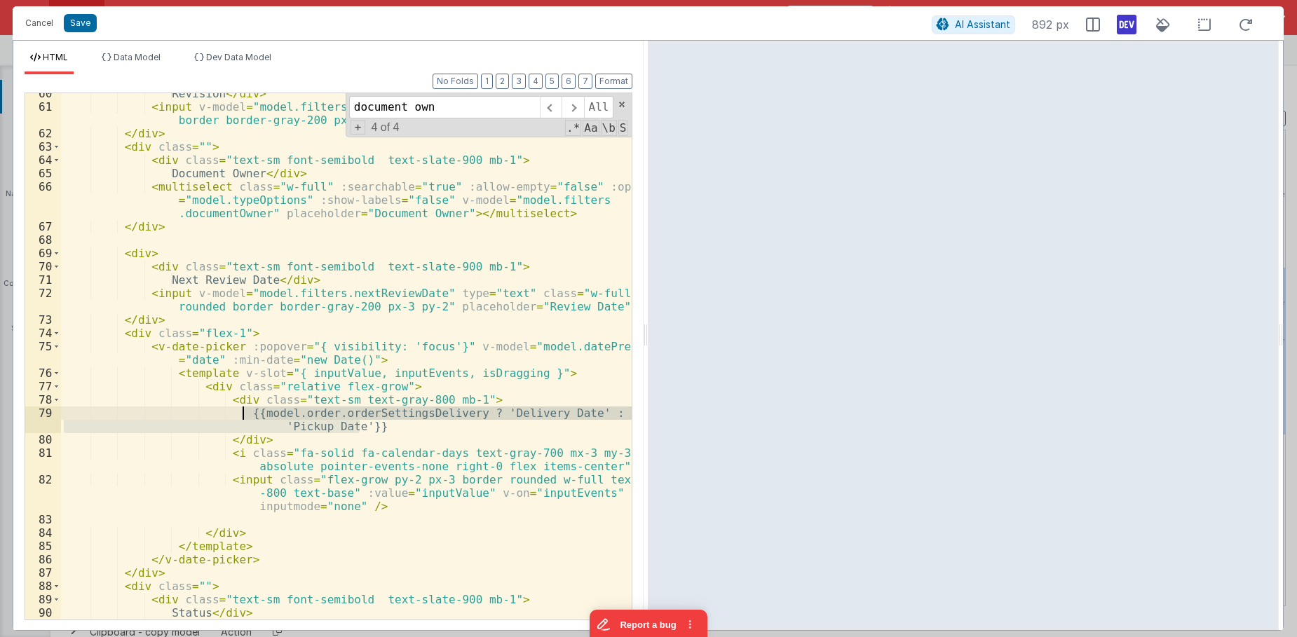
drag, startPoint x: 363, startPoint y: 427, endPoint x: 243, endPoint y: 411, distance: 120.8
click at [243, 411] on div "Revision </ div > < input v-model = "model.filters.revision" type = "text" clas…" at bounding box center [346, 377] width 571 height 580
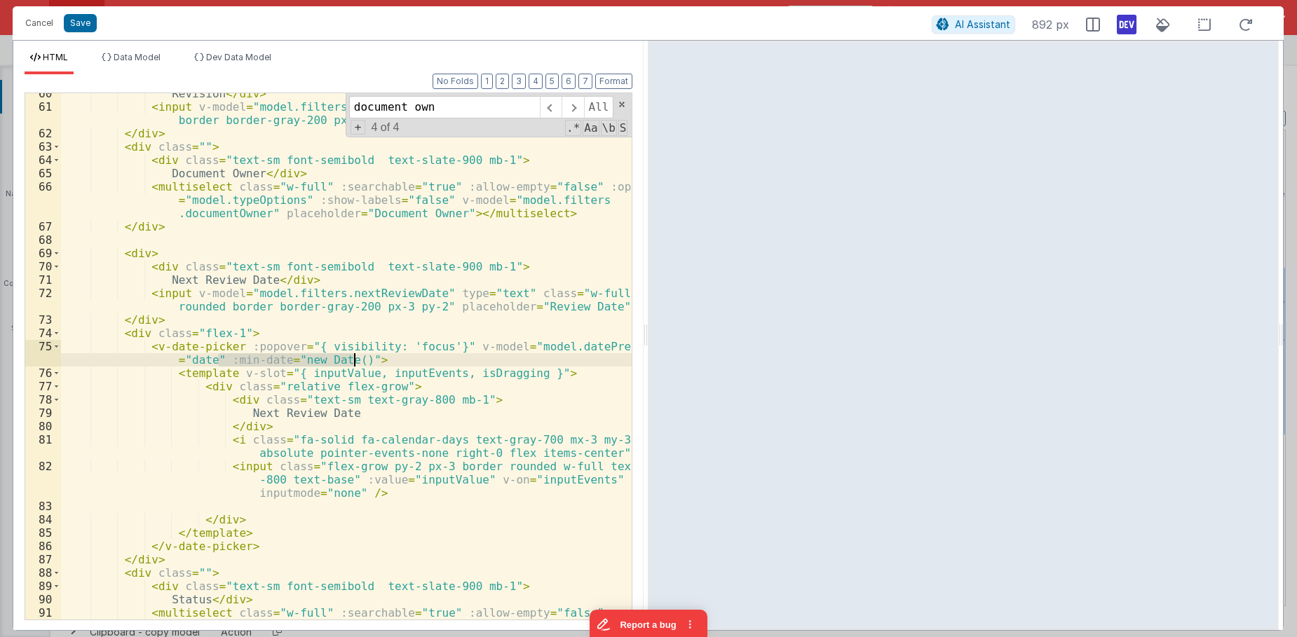
drag, startPoint x: 221, startPoint y: 362, endPoint x: 353, endPoint y: 359, distance: 132.5
click at [353, 359] on div "Revision </ div > < input v-model = "model.filters.revision" type = "text" clas…" at bounding box center [346, 377] width 571 height 580
click at [560, 347] on div "Revision </ div > < input v-model = "model.filters.revision" type = "text" clas…" at bounding box center [346, 377] width 571 height 580
click at [430, 439] on div "Revision </ div > < input v-model = "model.filters.revision" type = "text" clas…" at bounding box center [346, 377] width 571 height 580
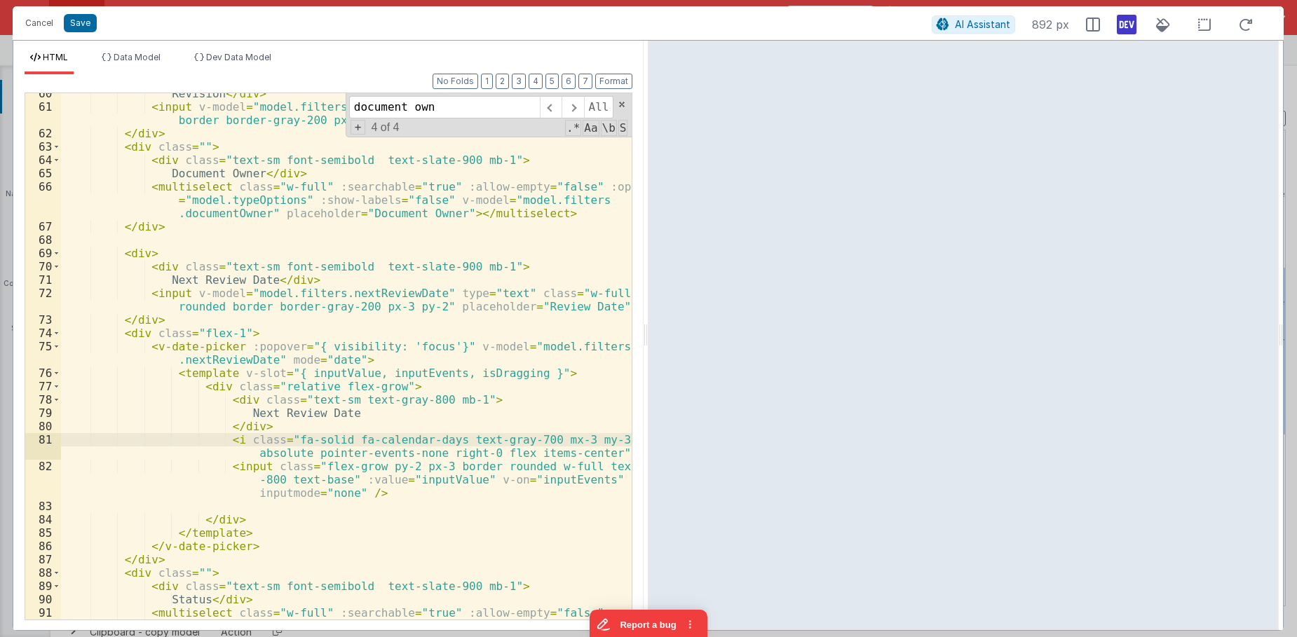
click at [435, 437] on div "Revision </ div > < input v-model = "model.filters.revision" type = "text" clas…" at bounding box center [346, 377] width 571 height 580
click at [481, 439] on div "Revision </ div > < input v-model = "model.filters.revision" type = "text" clas…" at bounding box center [346, 377] width 571 height 580
click at [204, 348] on div "Revision </ div > < input v-model = "model.filters.revision" type = "text" clas…" at bounding box center [346, 377] width 571 height 580
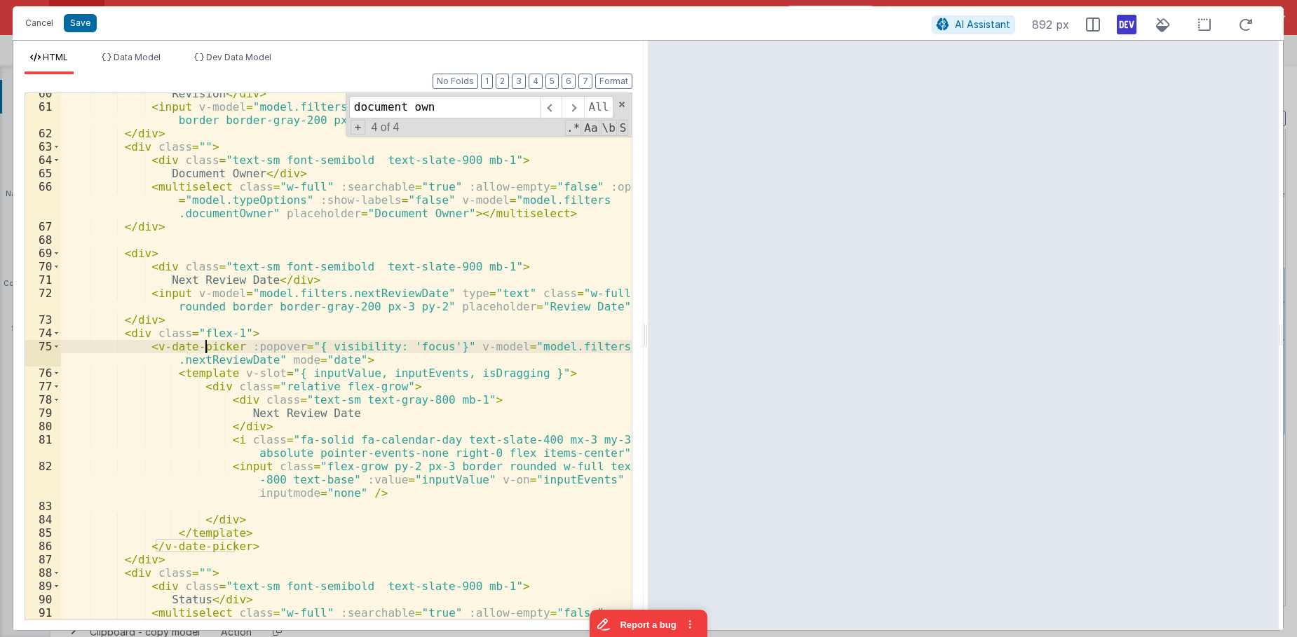
click at [203, 349] on div "Revision </ div > < input v-model = "model.filters.revision" type = "text" clas…" at bounding box center [346, 377] width 571 height 580
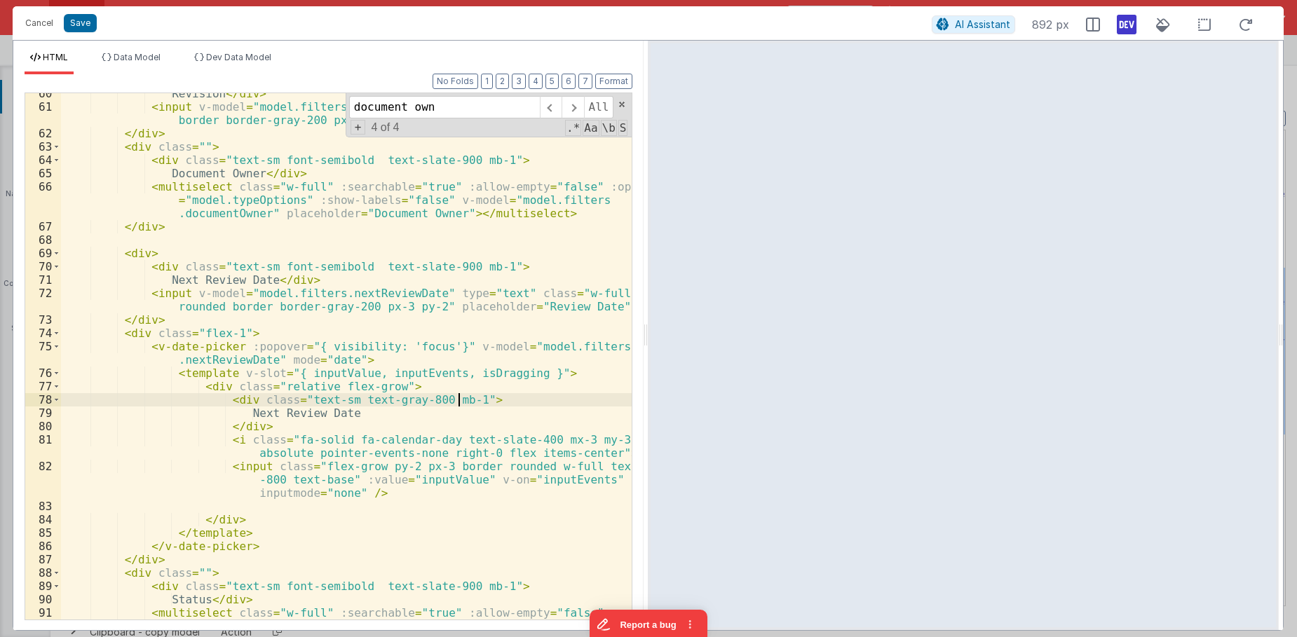
click at [457, 402] on div "Revision </ div > < input v-model = "model.filters.revision" type = "text" clas…" at bounding box center [346, 377] width 571 height 580
click at [142, 318] on div "Revision </ div > < input v-model = "model.filters.revision" type = "text" clas…" at bounding box center [346, 377] width 571 height 580
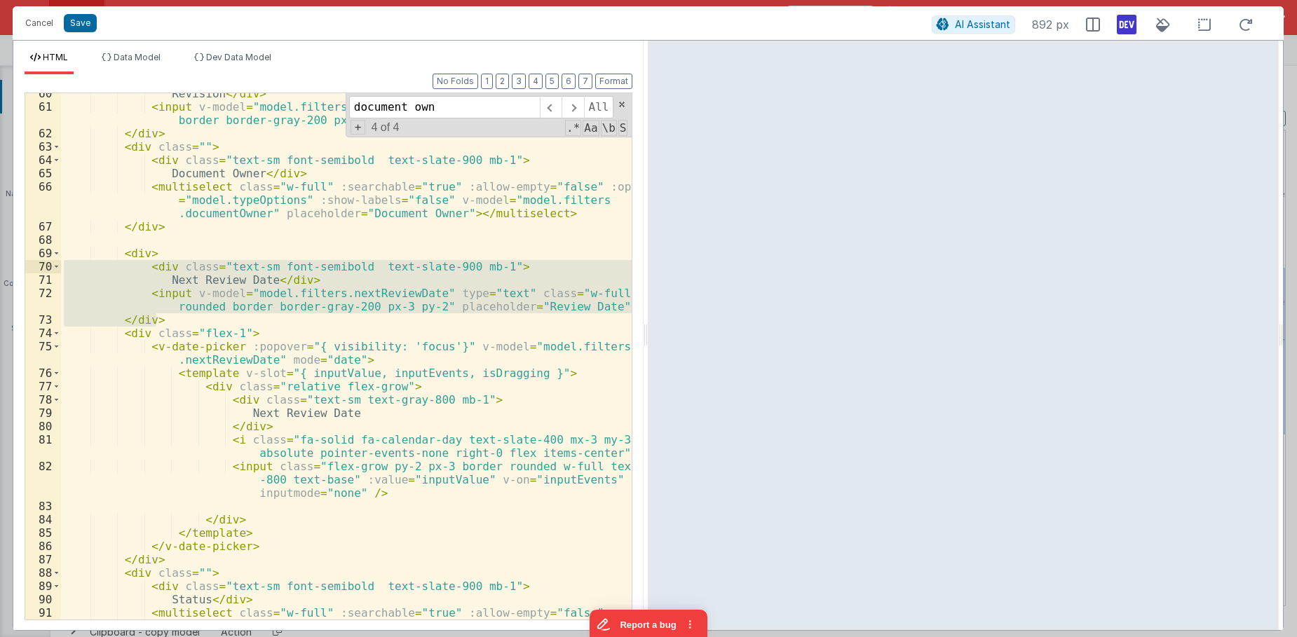
drag, startPoint x: 170, startPoint y: 317, endPoint x: 30, endPoint y: 266, distance: 148.3
click at [61, 266] on div "Revision </ div > < input v-model = "model.filters.revision" type = "text" clas…" at bounding box center [346, 356] width 571 height 526
click at [165, 273] on div "Revision </ div > < input v-model = "model.filters.revision" type = "text" clas…" at bounding box center [346, 356] width 571 height 526
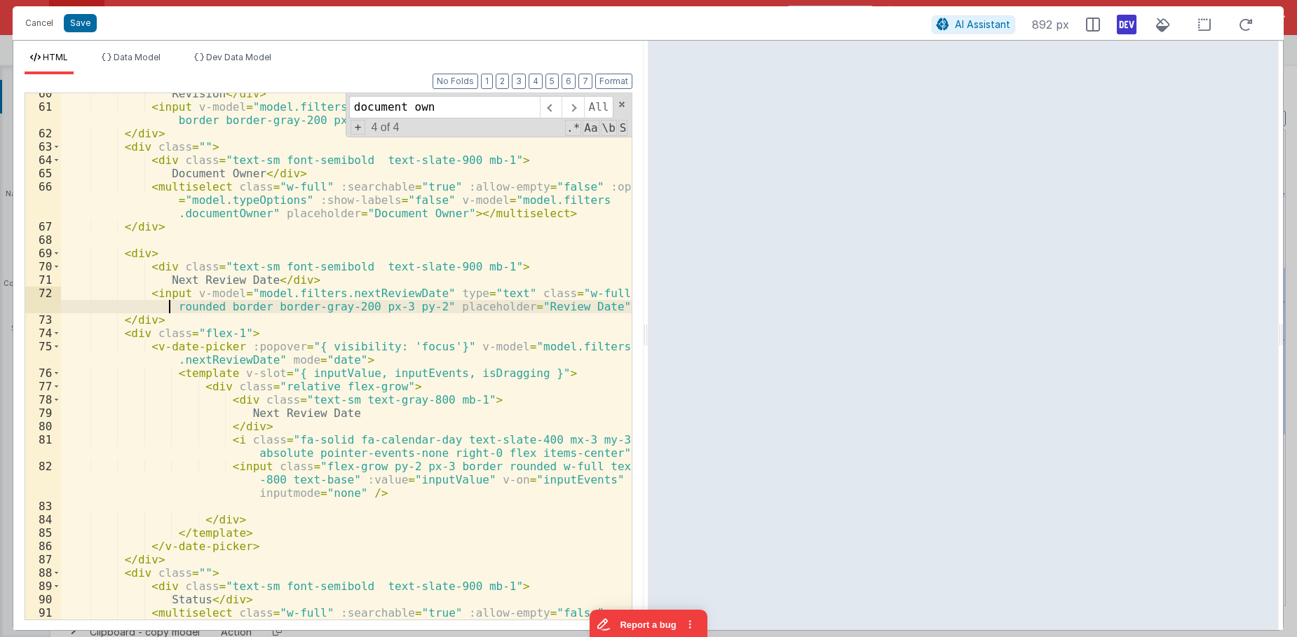
click at [140, 313] on div "Revision </ div > < input v-model = "model.filters.revision" type = "text" clas…" at bounding box center [346, 377] width 571 height 580
click at [141, 320] on div "Revision </ div > < input v-model = "model.filters.revision" type = "text" clas…" at bounding box center [346, 377] width 571 height 580
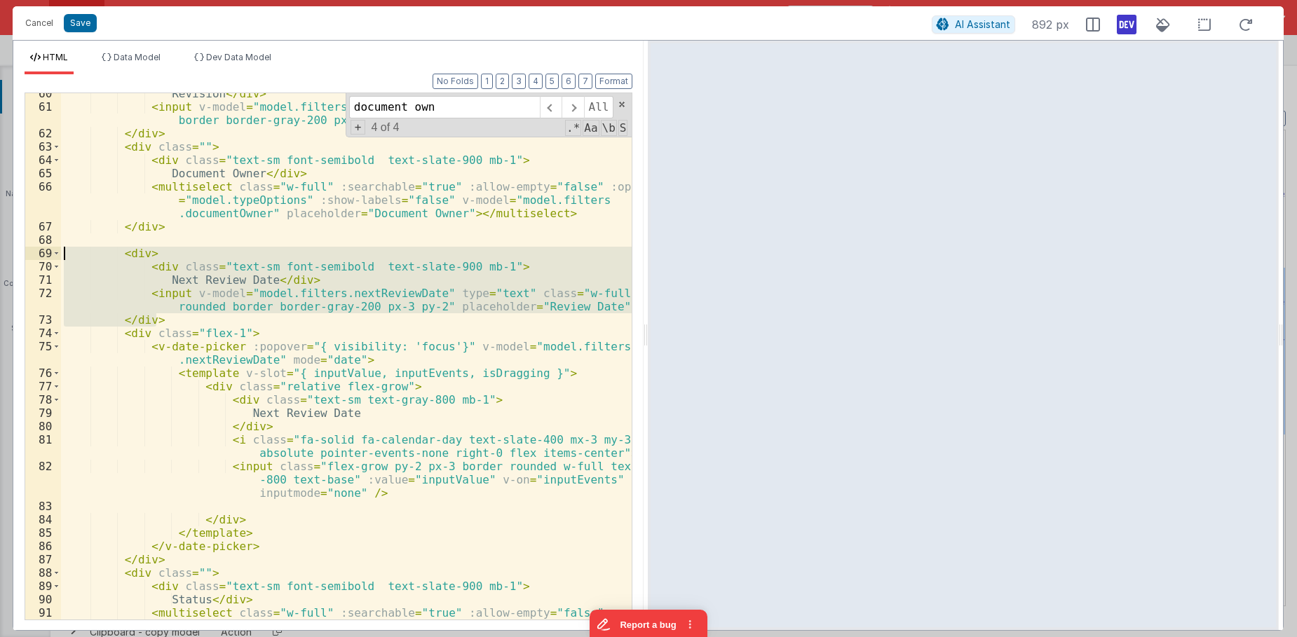
drag, startPoint x: 165, startPoint y: 318, endPoint x: 29, endPoint y: 250, distance: 151.7
click at [61, 250] on div "Revision </ div > < input v-model = "model.filters.revision" type = "text" clas…" at bounding box center [346, 356] width 571 height 526
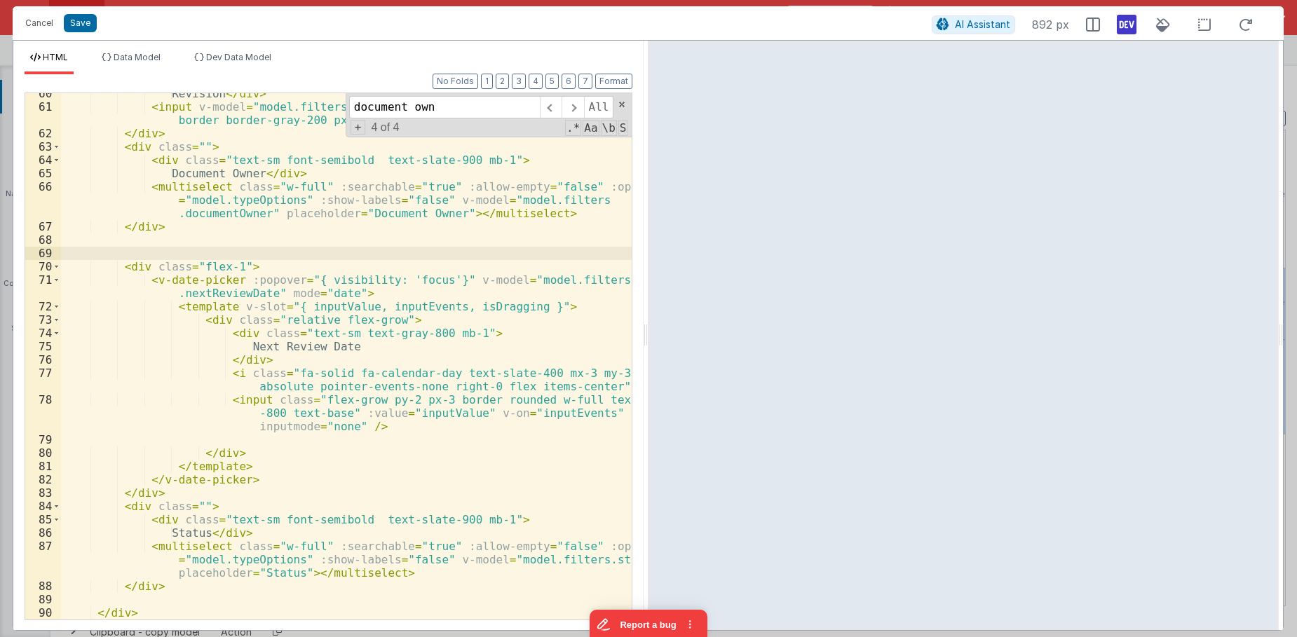
click at [269, 273] on div "Revision </ div > < input v-model = "model.filters.revision" type = "text" clas…" at bounding box center [346, 363] width 571 height 553
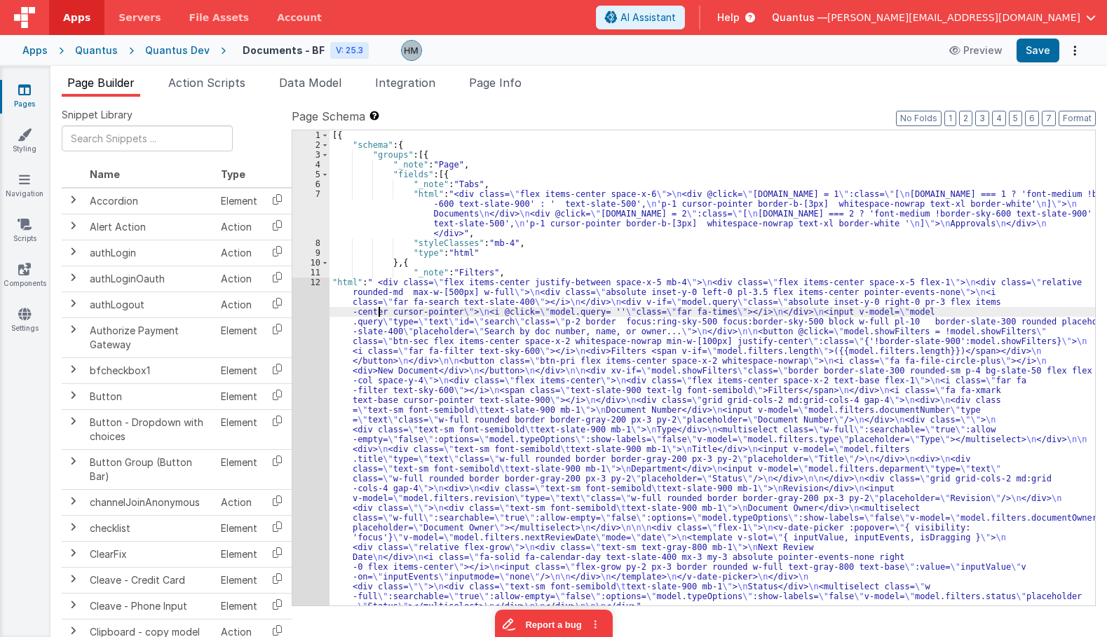
click at [379, 312] on div "[{ "schema" : { "groups" : [{ "_note" : "Page" , "fields" : [{ "_note" : "Tabs"…" at bounding box center [711, 377] width 765 height 495
click at [314, 284] on div "12" at bounding box center [310, 445] width 37 height 334
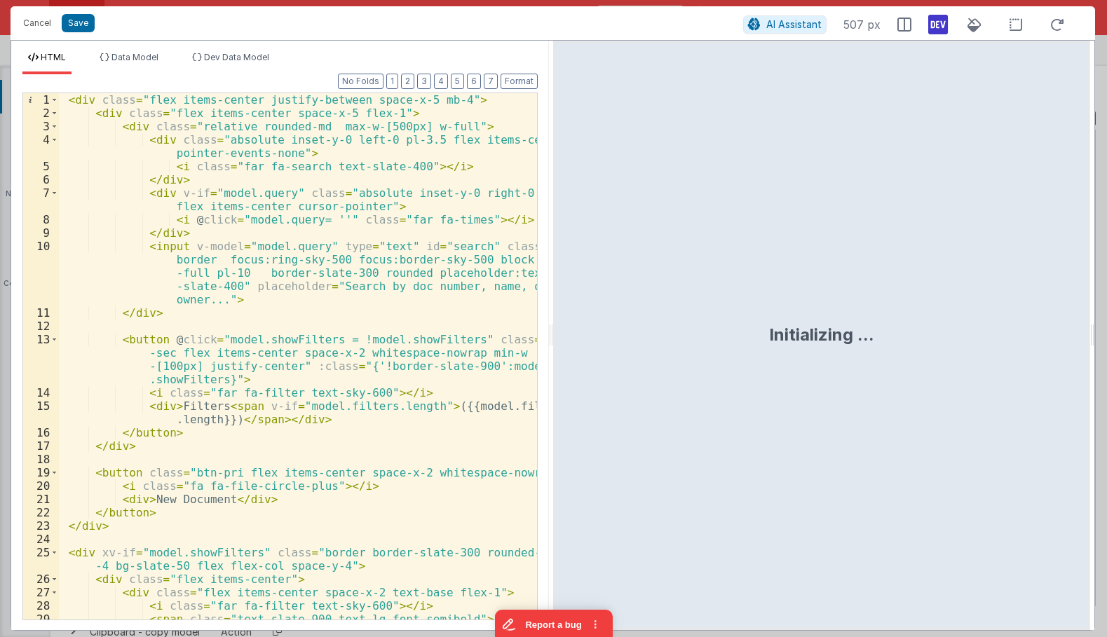
click at [314, 231] on div "< div class = "flex items-center justify-between space-x-5 mb-4" > < div class …" at bounding box center [298, 376] width 478 height 566
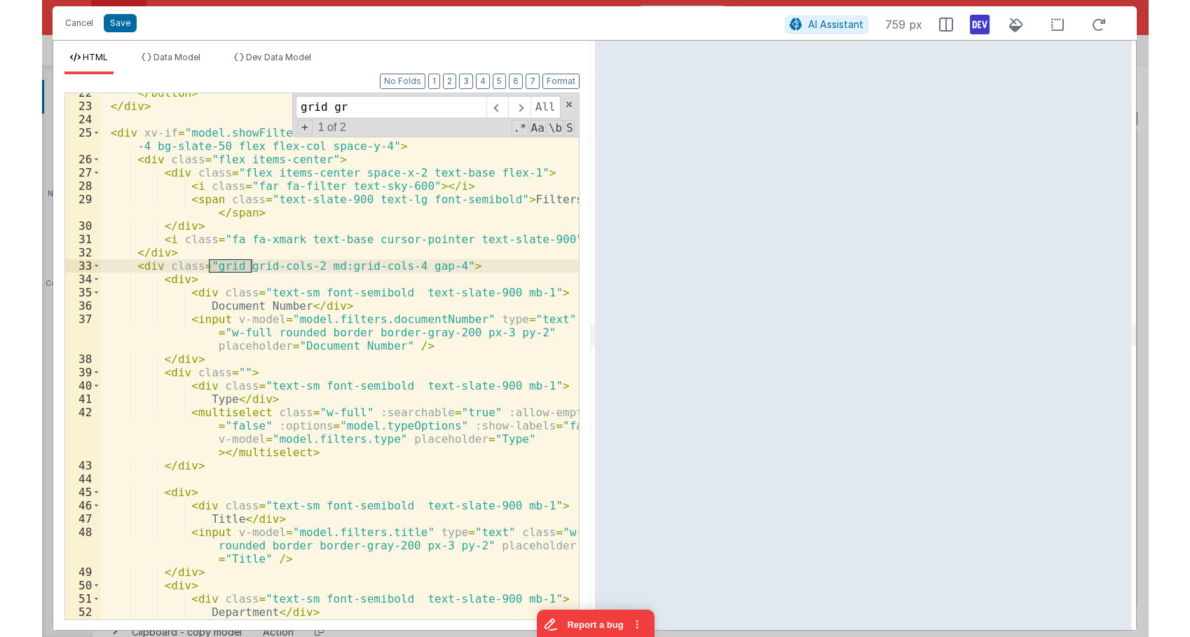
scroll to position [420, 0]
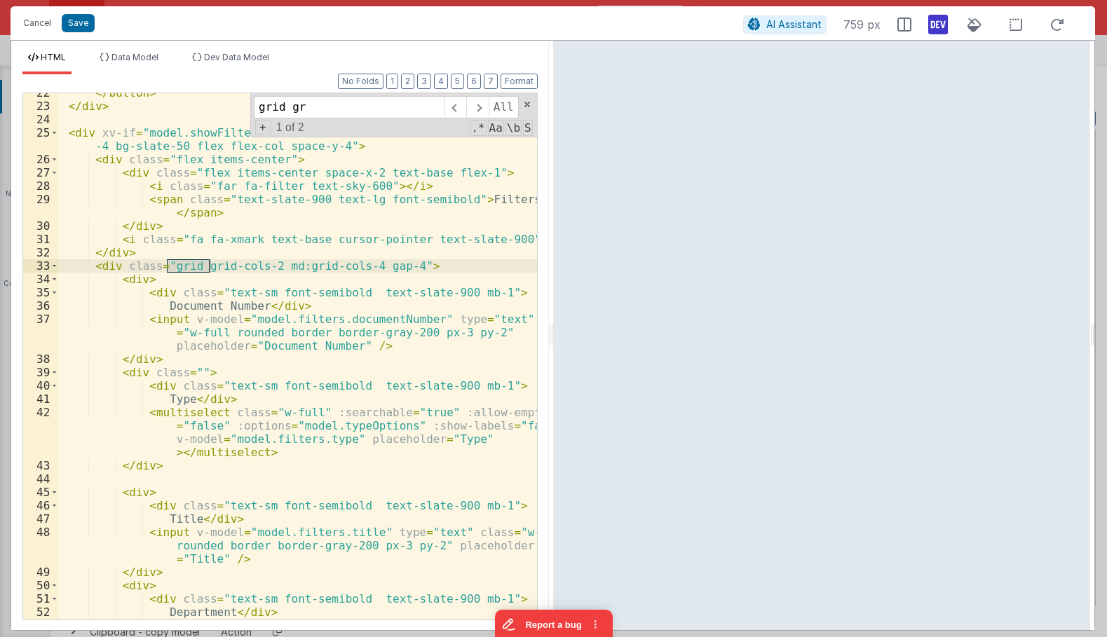
type input "grid gr"
click at [280, 265] on div "</ button > </ div > < div xv-if = "model.showFilters" class = "border border-s…" at bounding box center [298, 376] width 478 height 580
click at [54, 268] on span at bounding box center [54, 265] width 8 height 13
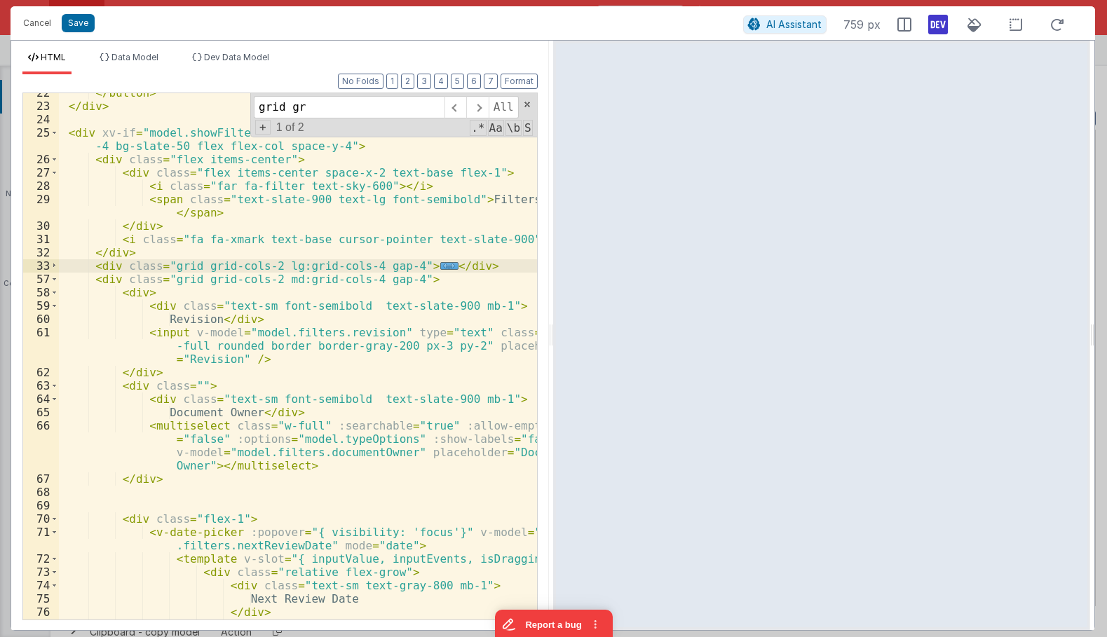
click at [278, 281] on div "</ button > </ div > < div xv-if = "model.showFilters" class = "border border-s…" at bounding box center [298, 376] width 478 height 580
click at [198, 265] on div "</ button > </ div > < div xv-if = "model.showFilters" class = "border border-s…" at bounding box center [298, 376] width 478 height 580
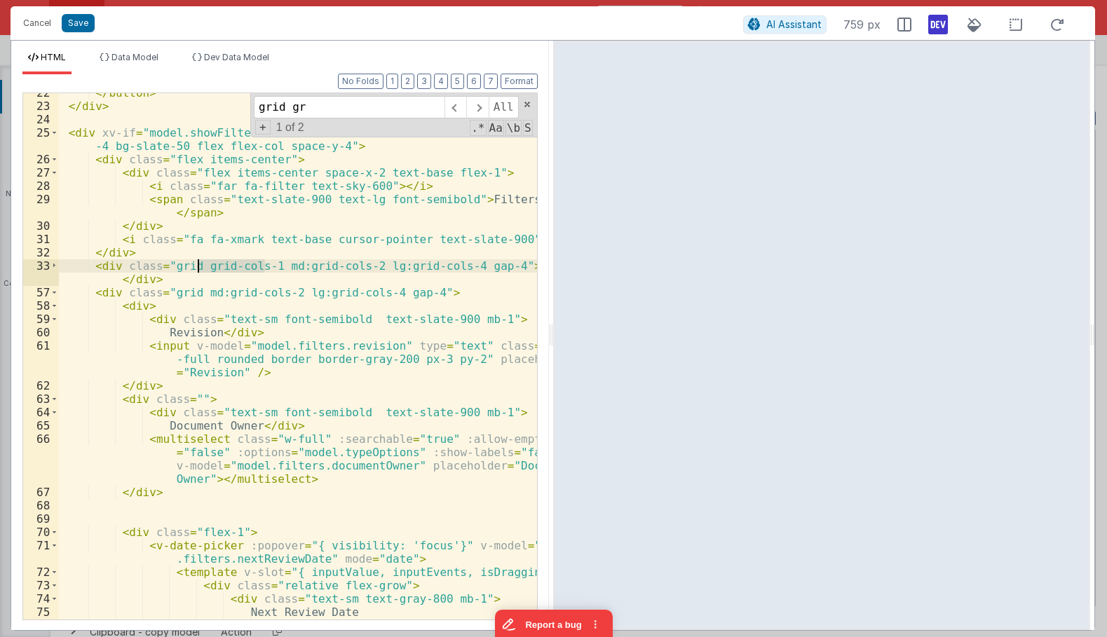
drag, startPoint x: 266, startPoint y: 266, endPoint x: 199, endPoint y: 265, distance: 66.6
click at [199, 265] on div "</ button > </ div > < div xv-if = "model.showFilters" class = "border border-s…" at bounding box center [298, 362] width 478 height 553
click at [193, 287] on div "</ button > </ div > < div xv-if = "model.showFilters" class = "border border-s…" at bounding box center [298, 362] width 478 height 553
click at [262, 268] on div "</ button > </ div > < div xv-if = "model.showFilters" class = "border border-s…" at bounding box center [298, 362] width 478 height 553
click at [330, 256] on div "</ button > </ div > < div xv-if = "model.showFilters" class = "border border-s…" at bounding box center [298, 362] width 478 height 553
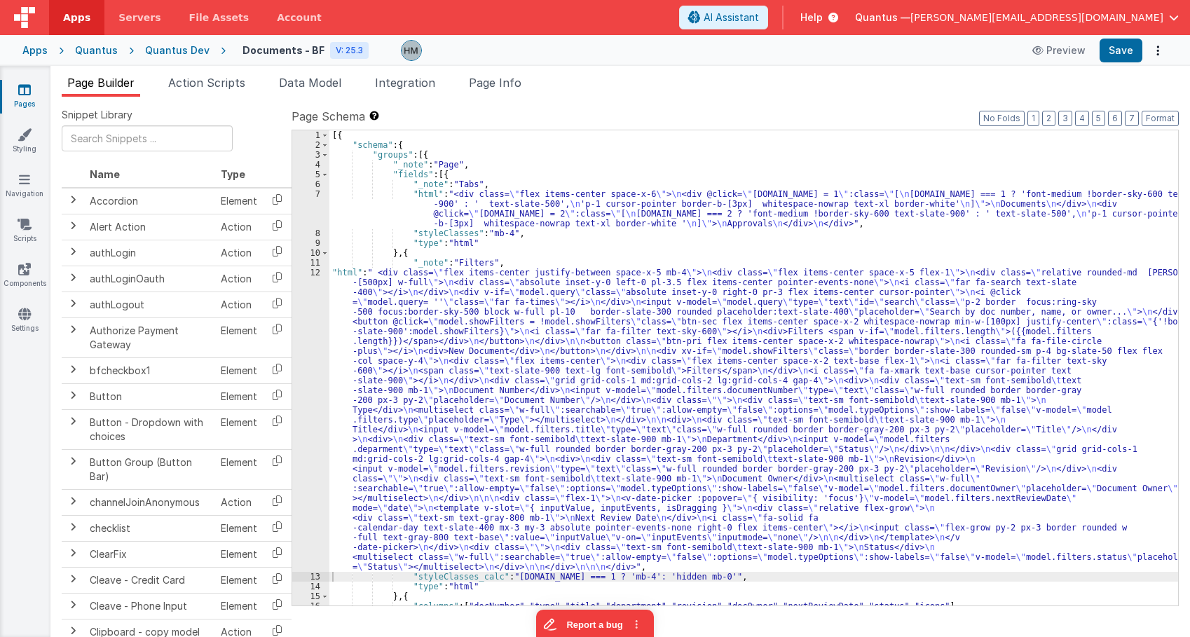
drag, startPoint x: 369, startPoint y: 290, endPoint x: 330, endPoint y: 272, distance: 42.6
click at [370, 290] on div "[{ "schema" : { "groups" : [{ "_note" : "Page" , "fields" : [{ "_note" : "Tabs"…" at bounding box center [753, 377] width 849 height 495
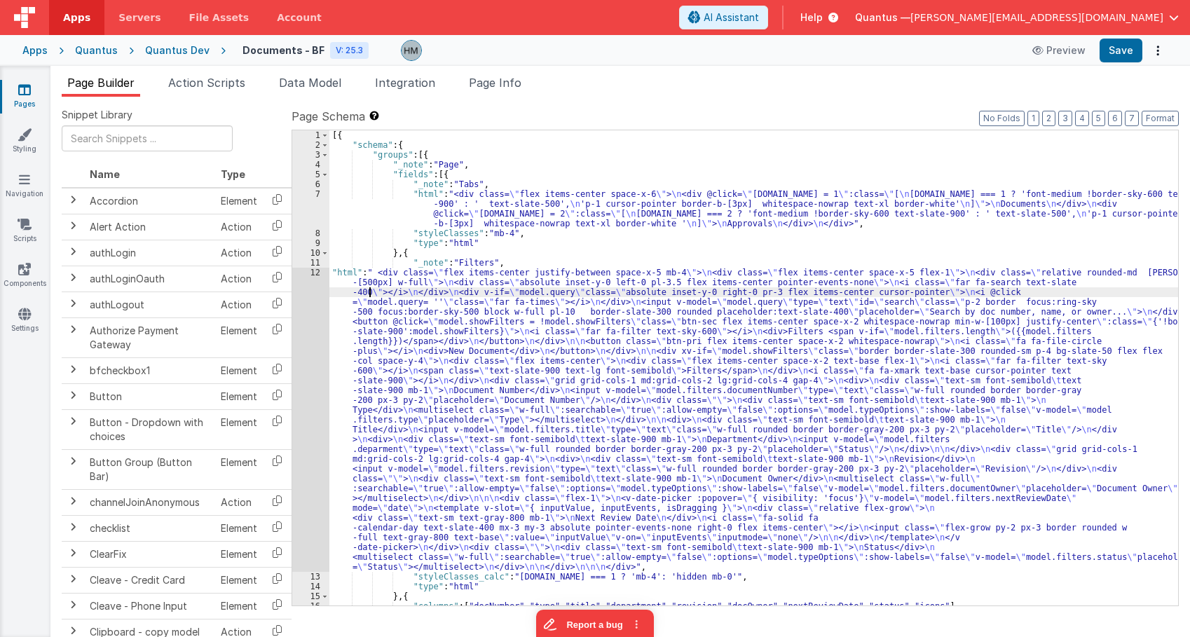
click at [319, 270] on div "12" at bounding box center [310, 420] width 37 height 304
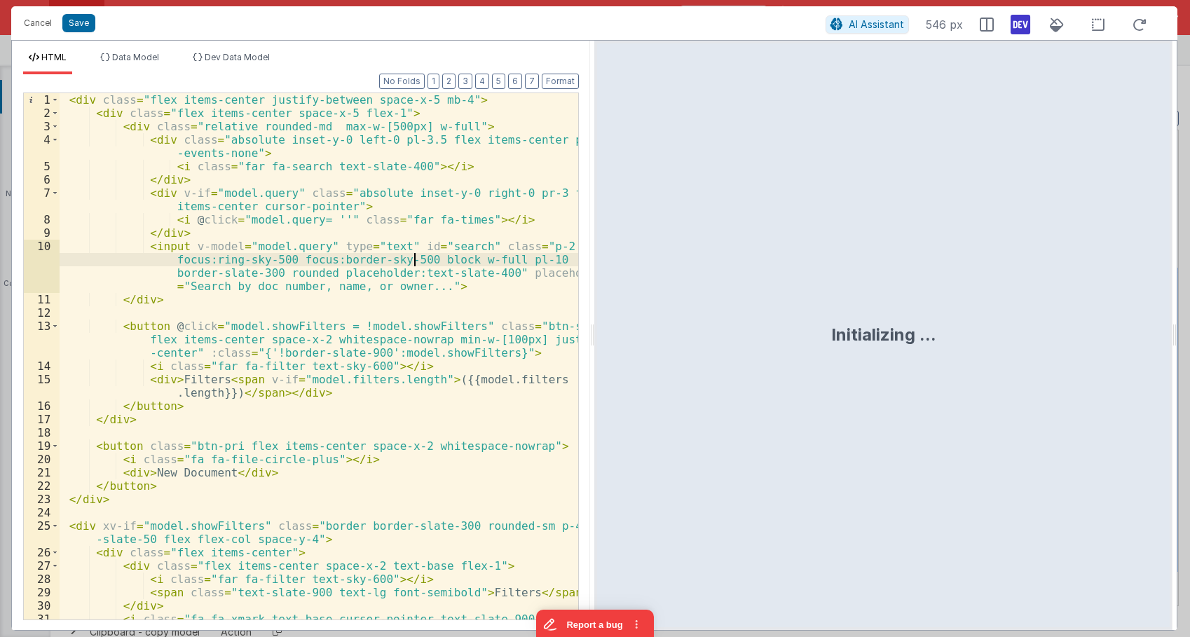
click at [416, 260] on div "< div class = "flex items-center justify-between space-x-5 mb-4" > < div class …" at bounding box center [319, 369] width 519 height 553
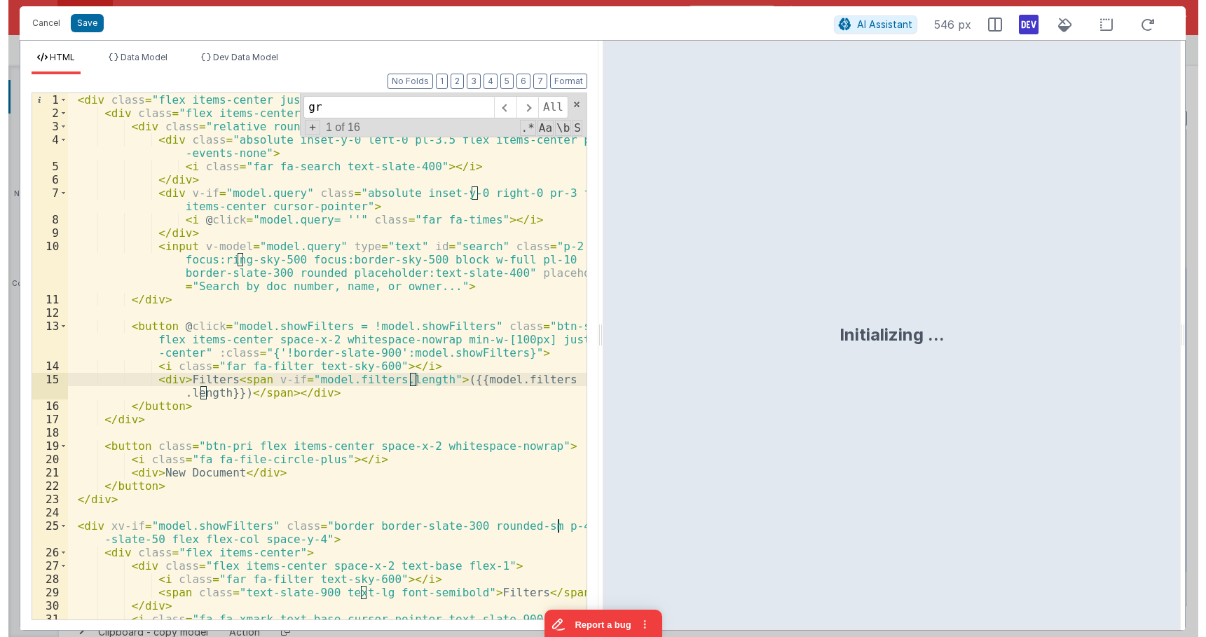
scroll to position [296, 0]
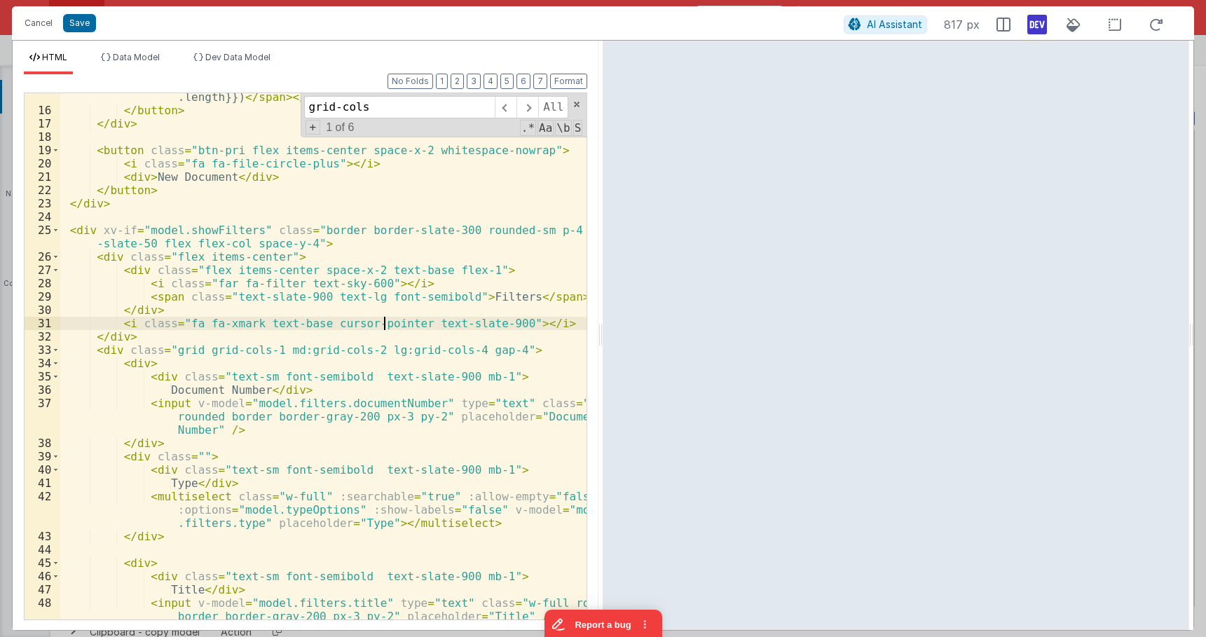
click at [384, 325] on div "< div > Filters < span v-if = "model.filters.length" > ({{model.filters .length…" at bounding box center [323, 360] width 526 height 566
click at [577, 104] on span at bounding box center [577, 105] width 10 height 10
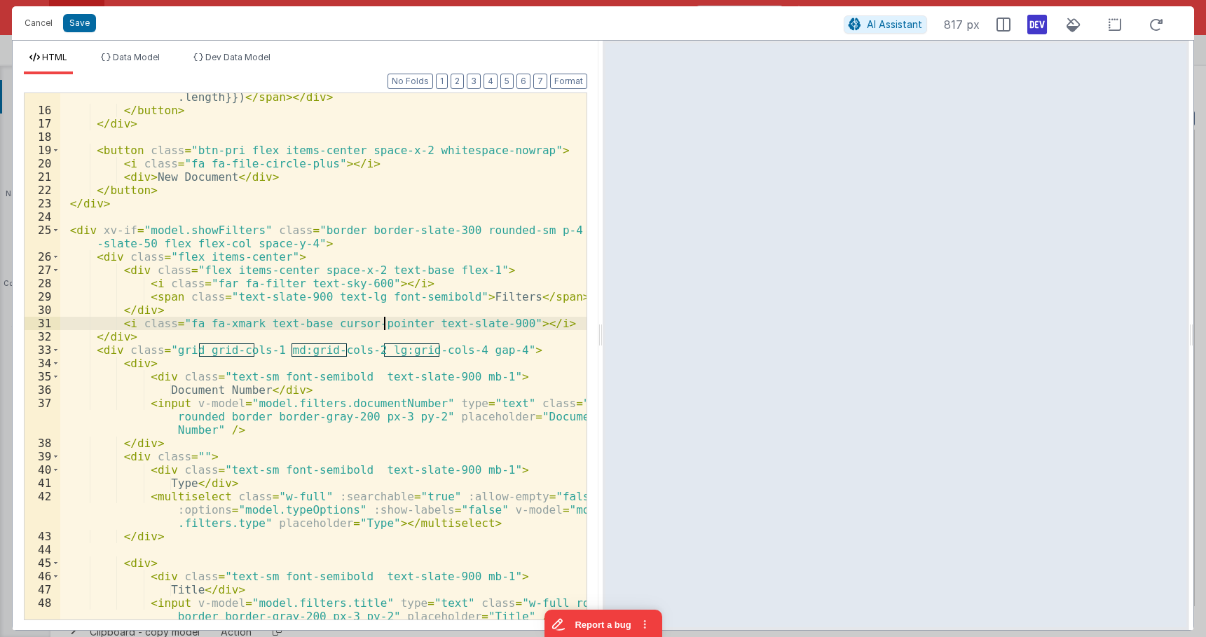
click at [364, 301] on div "< div > Filters < span v-if = "model.filters.length" > ({{model.filters .length…" at bounding box center [323, 360] width 526 height 566
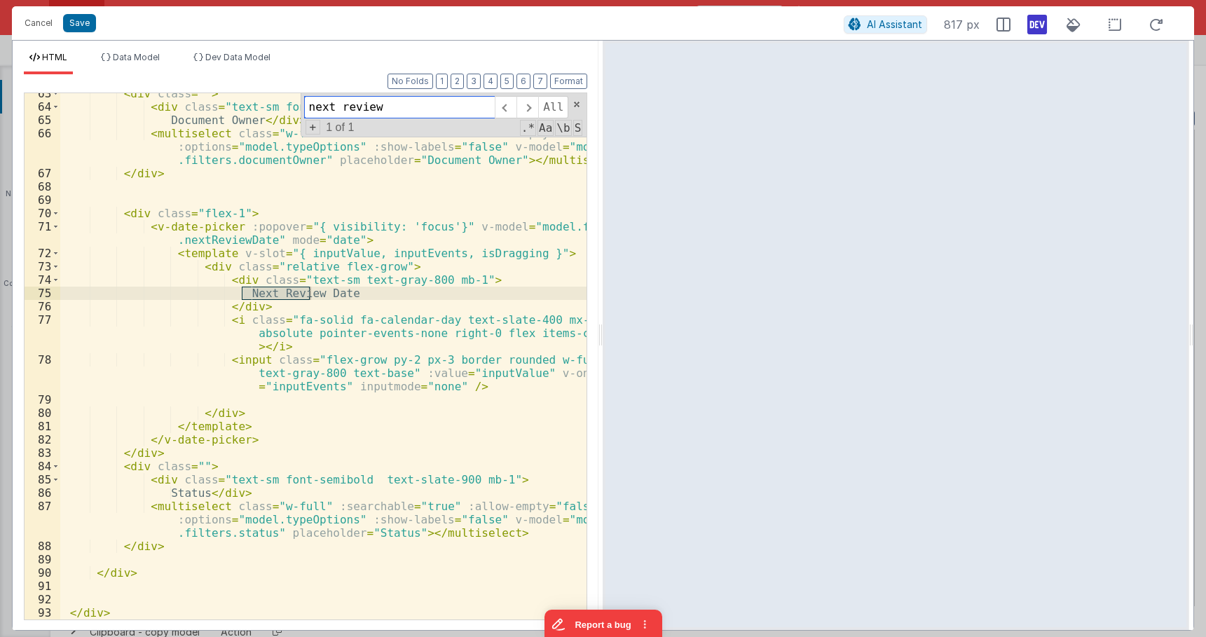
scroll to position [1045, 0]
type input "next review"
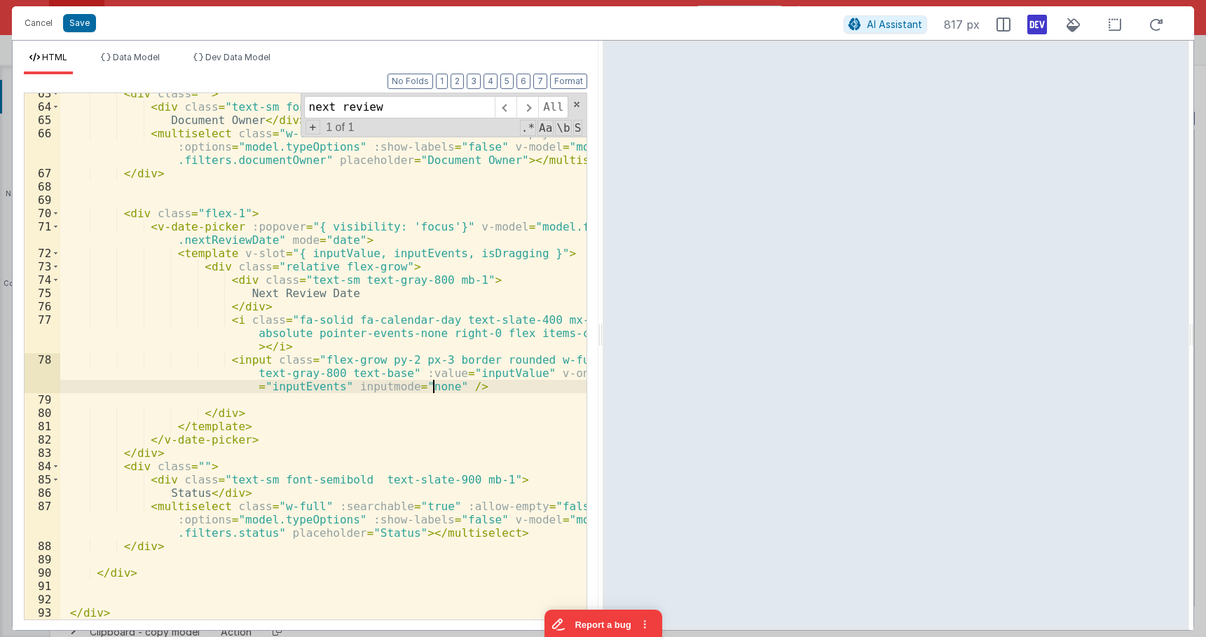
click at [435, 387] on div "< div class = "" > < div class = "text-sm font-semibold text-slate-900 mb-1" > …" at bounding box center [323, 363] width 526 height 553
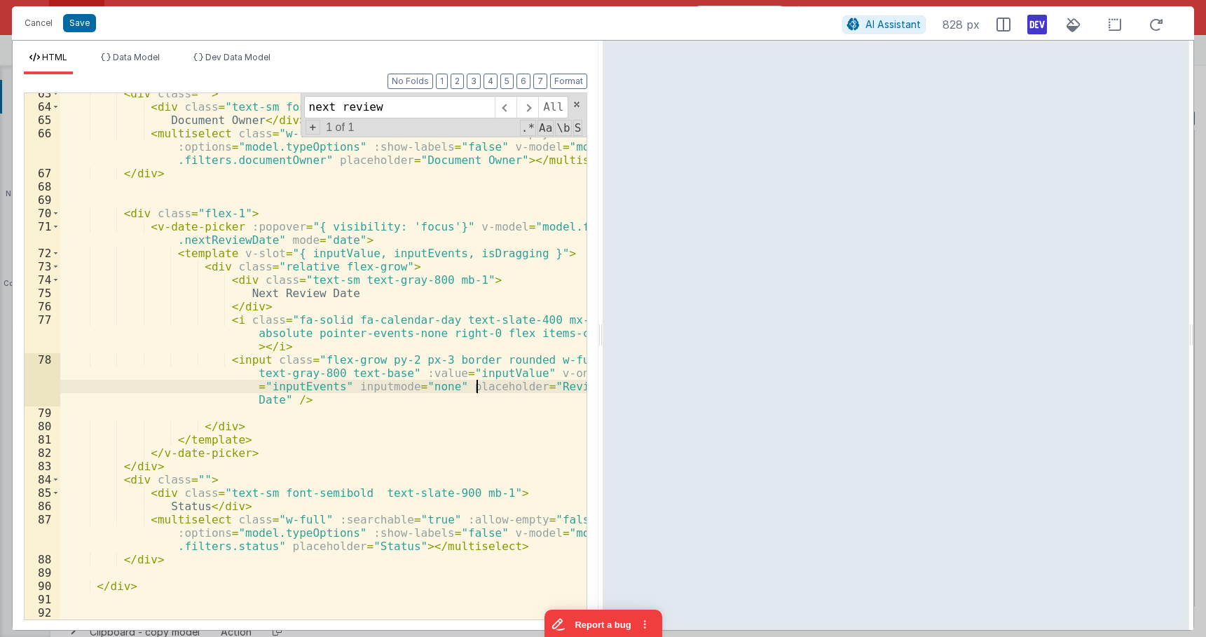
click at [477, 385] on div "< div class = "" > < div class = "text-sm font-semibold text-slate-900 mb-1" > …" at bounding box center [323, 363] width 526 height 553
drag, startPoint x: 272, startPoint y: 399, endPoint x: 441, endPoint y: 388, distance: 169.2
click at [441, 388] on div "< div class = "" > < div class = "text-sm font-semibold text-slate-900 mb-1" > …" at bounding box center [323, 363] width 526 height 553
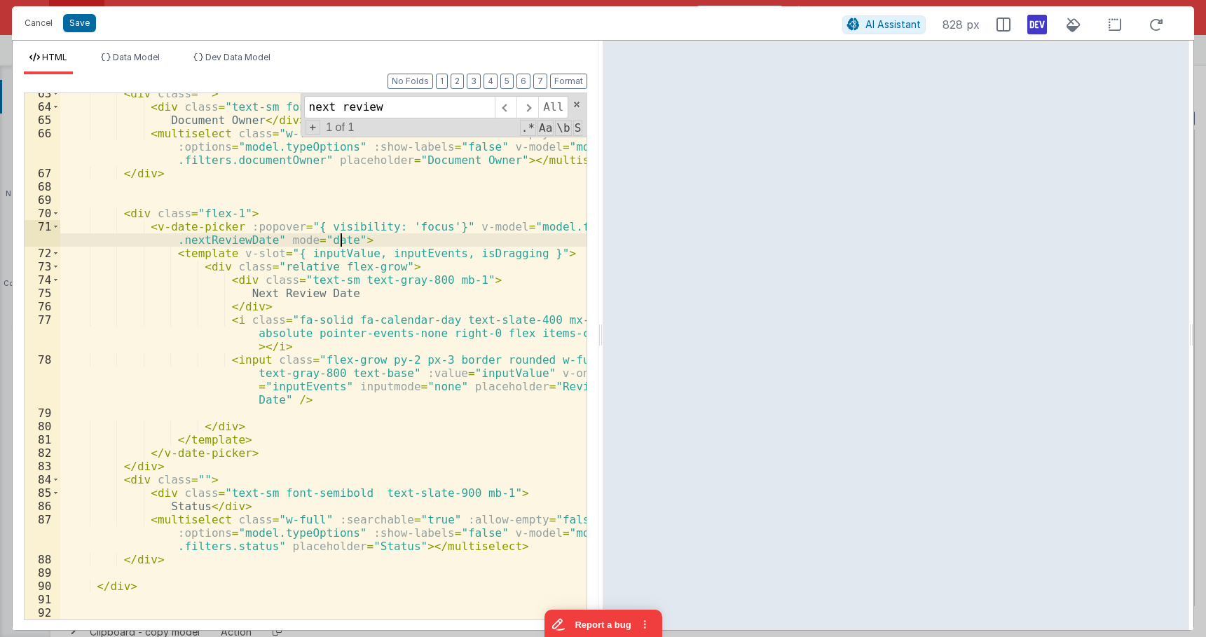
click at [341, 240] on div "< div class = "" > < div class = "text-sm font-semibold text-slate-900 mb-1" > …" at bounding box center [323, 363] width 526 height 553
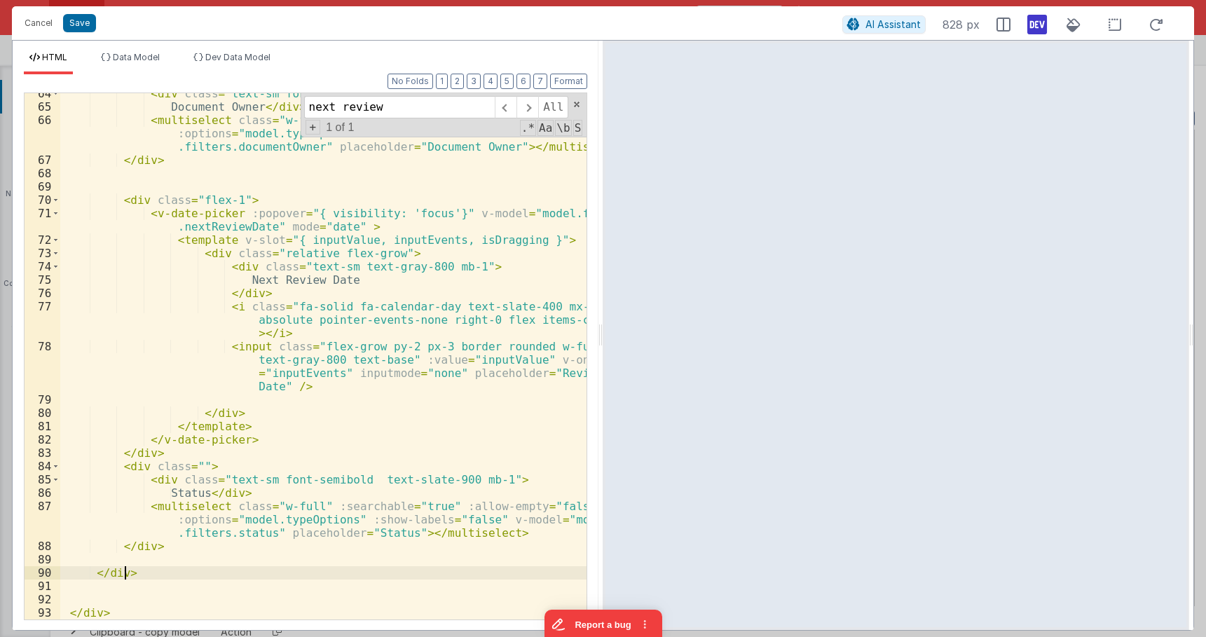
click at [125, 576] on div "< div class = "text-sm font-semibold text-slate-900 mb-1" > Document Owner </ d…" at bounding box center [323, 363] width 526 height 553
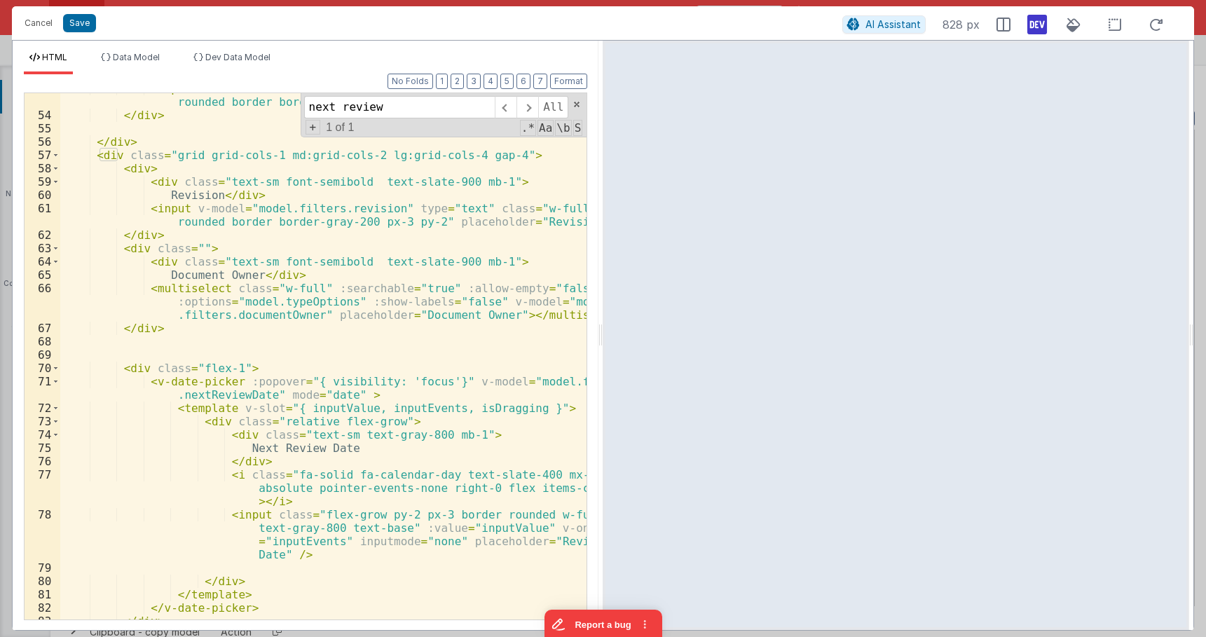
scroll to position [806, 0]
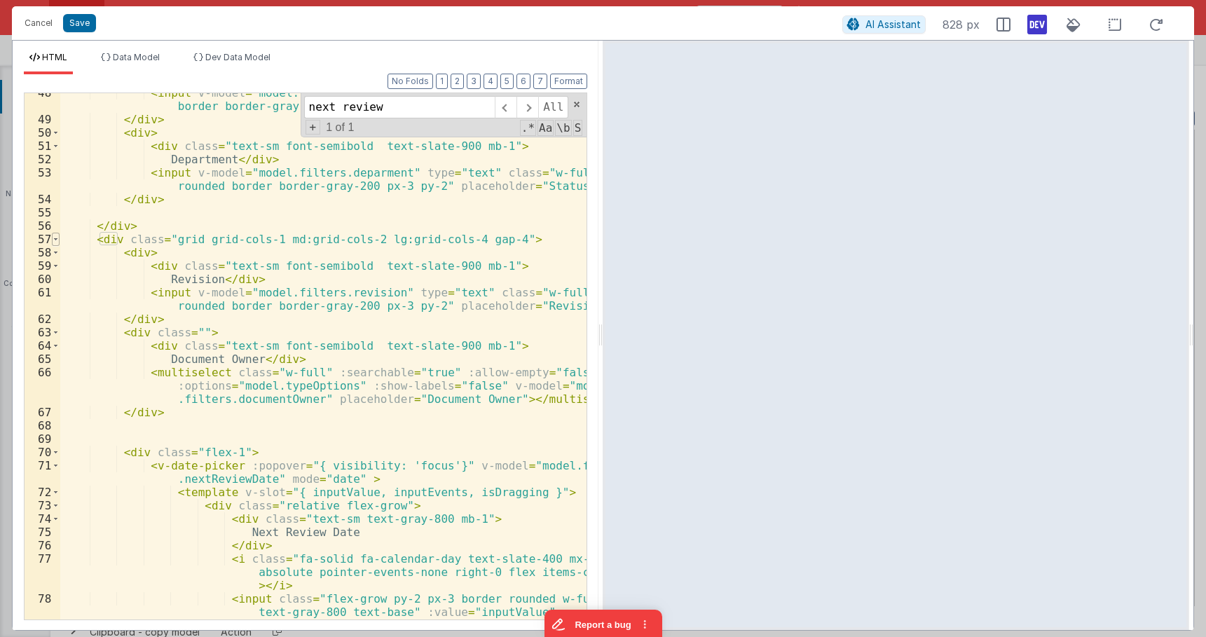
click at [57, 240] on span at bounding box center [56, 239] width 8 height 13
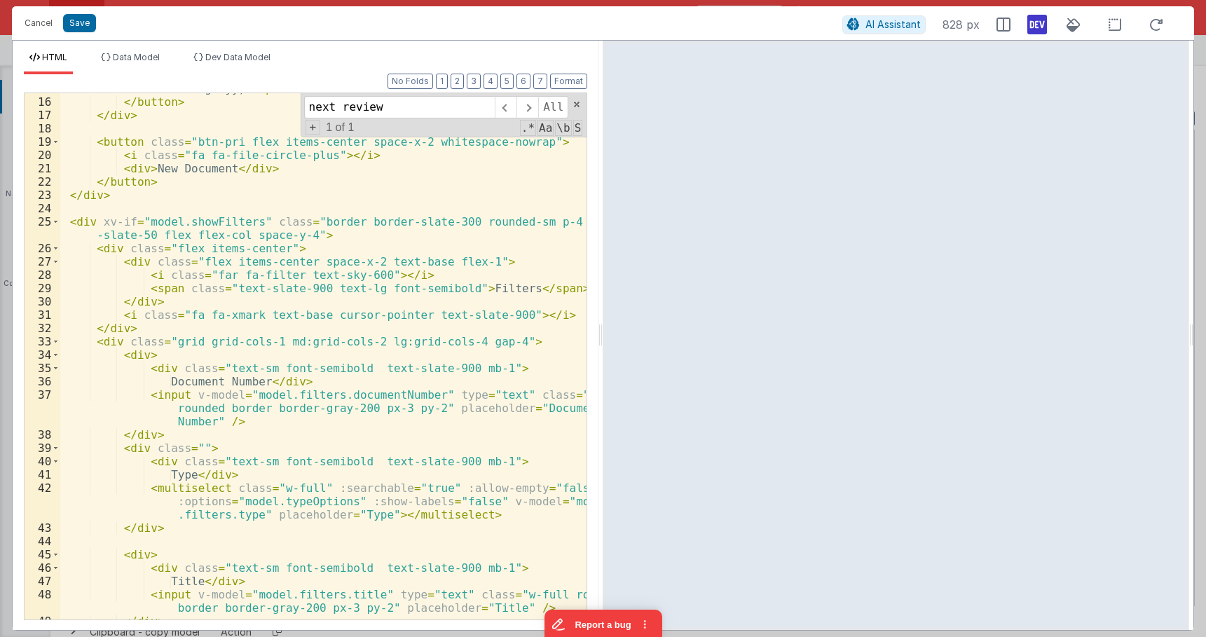
scroll to position [304, 0]
click at [55, 353] on span at bounding box center [56, 354] width 8 height 13
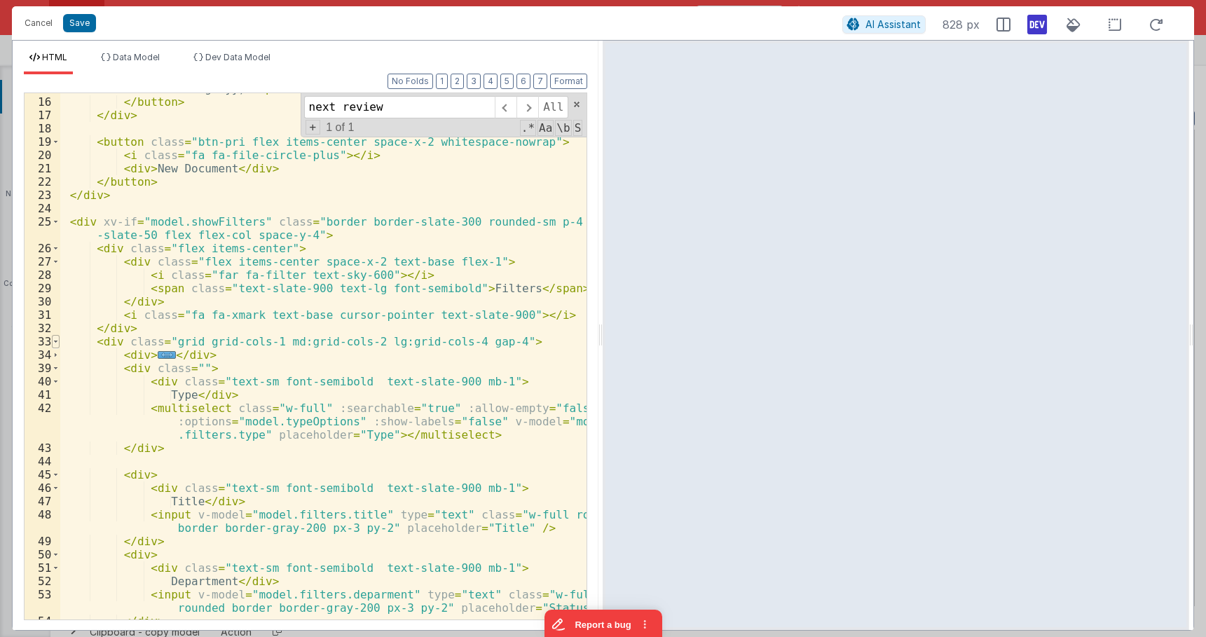
click at [57, 344] on span at bounding box center [56, 341] width 8 height 13
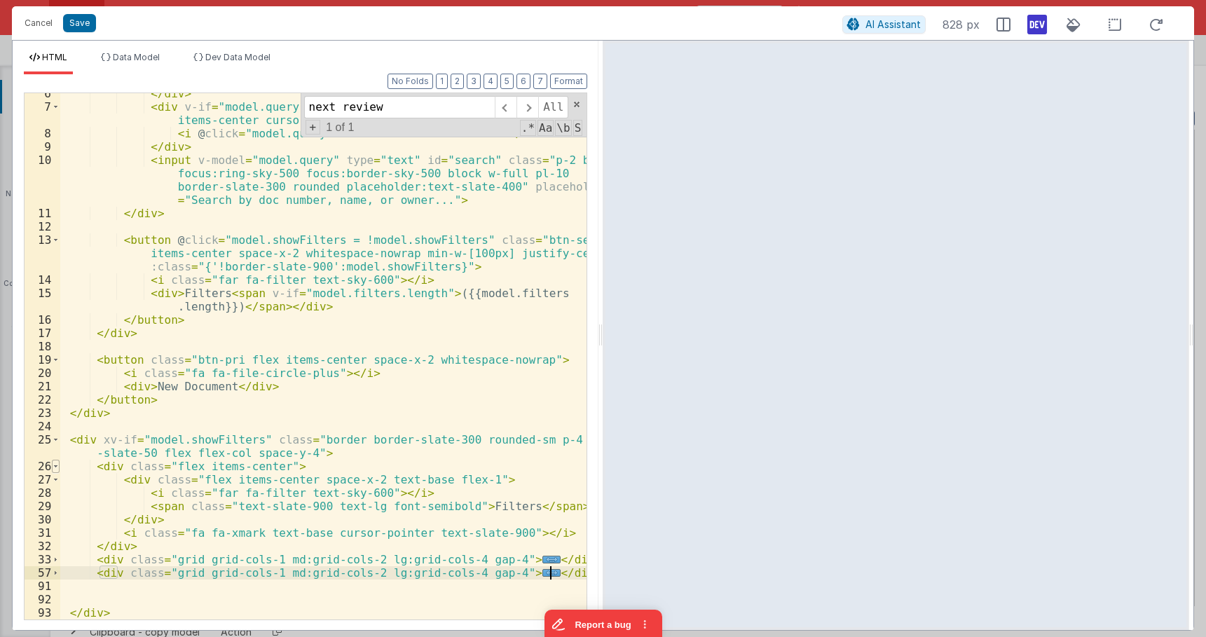
click at [57, 466] on span at bounding box center [56, 466] width 8 height 13
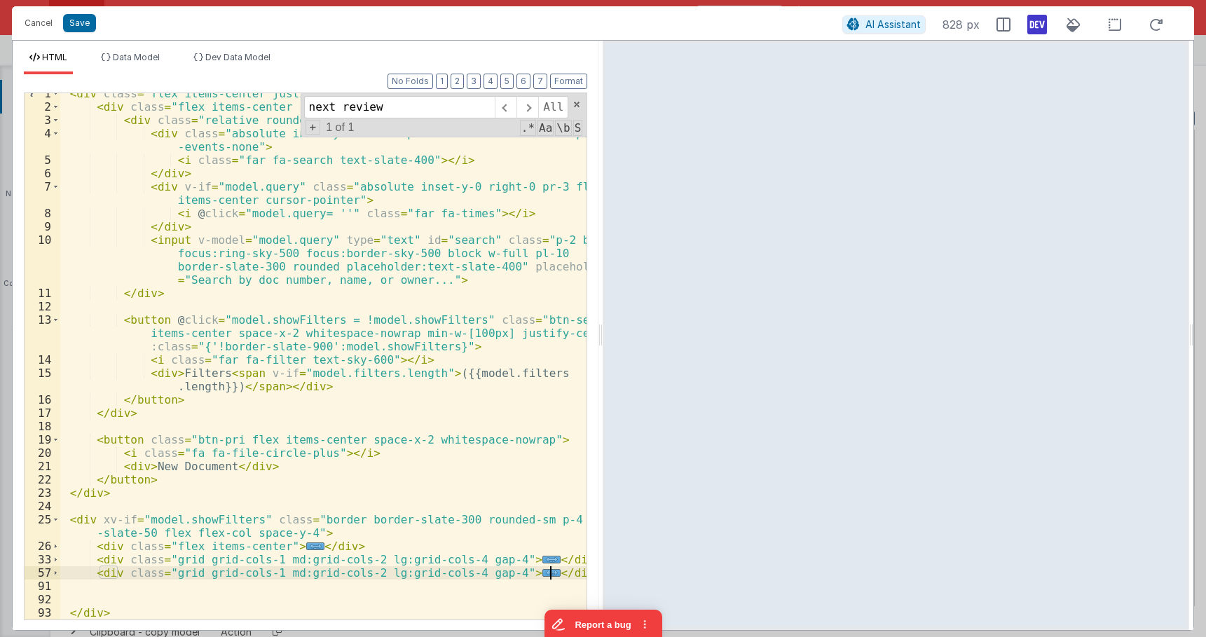
scroll to position [6, 0]
click at [564, 573] on div "< div class = "flex items-center justify-between space-x-5 mb-4" > < div class …" at bounding box center [323, 363] width 526 height 553
click at [169, 589] on div "< div class = "flex items-center justify-between space-x-5 mb-4" > < div class …" at bounding box center [323, 363] width 526 height 553
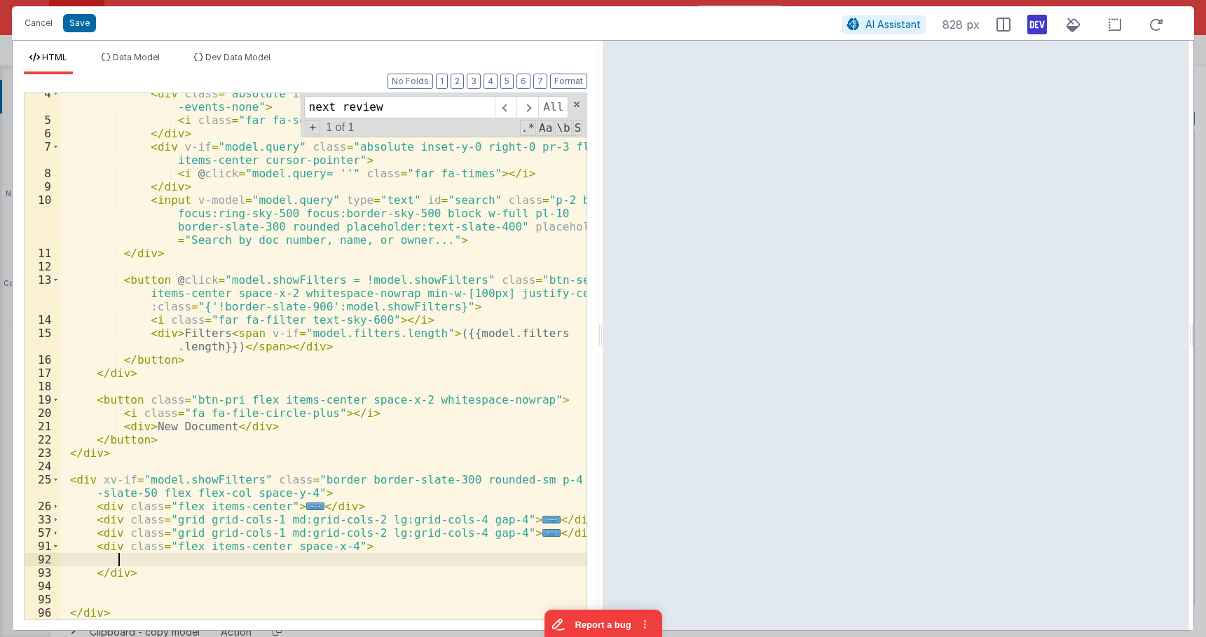
click at [135, 561] on div "< div class = "absolute inset-y-0 left-0 pl-3.5 flex items-center pointer -even…" at bounding box center [323, 370] width 526 height 566
drag, startPoint x: 409, startPoint y: 560, endPoint x: 119, endPoint y: 557, distance: 289.5
click at [119, 557] on div "< div class = "absolute inset-y-0 left-0 pl-3.5 flex items-center pointer -even…" at bounding box center [323, 370] width 526 height 566
click at [418, 559] on div "< div class = "absolute inset-y-0 left-0 pl-3.5 flex items-center pointer -even…" at bounding box center [323, 356] width 526 height 526
paste textarea
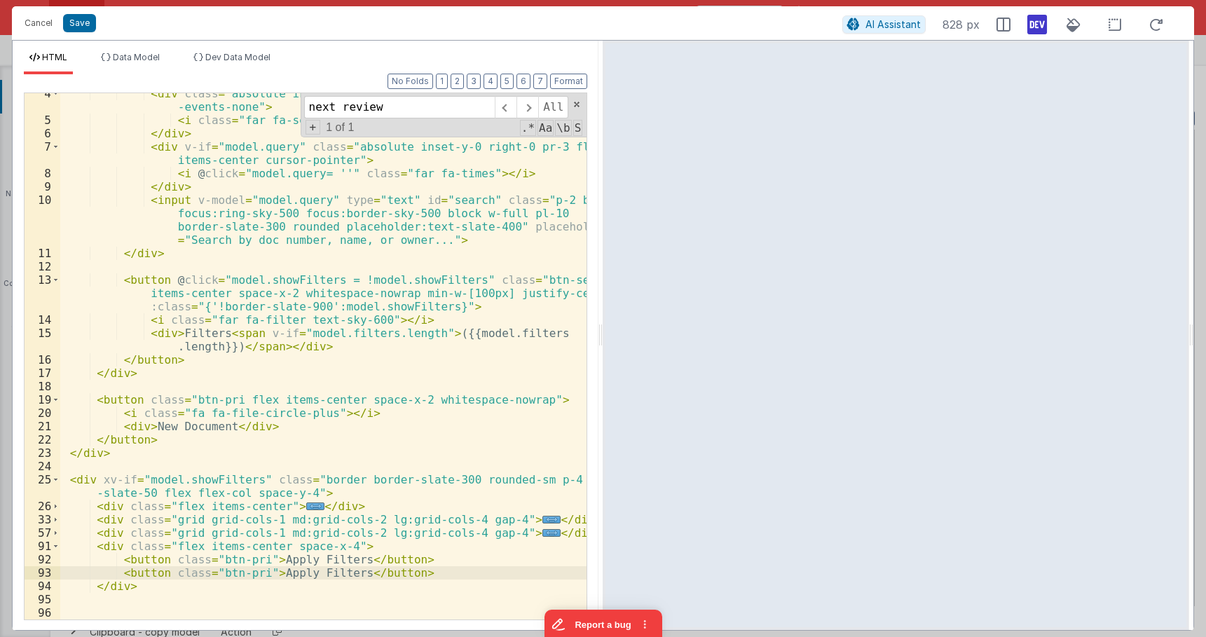
click at [245, 573] on div "< div class = "absolute inset-y-0 left-0 pl-3.5 flex items-center pointer -even…" at bounding box center [323, 370] width 526 height 566
drag, startPoint x: 347, startPoint y: 574, endPoint x: 269, endPoint y: 577, distance: 77.8
click at [269, 577] on div "< div class = "absolute inset-y-0 left-0 pl-3.5 flex items-center pointer -even…" at bounding box center [323, 370] width 526 height 566
click at [150, 62] on span "Data Model" at bounding box center [136, 57] width 47 height 11
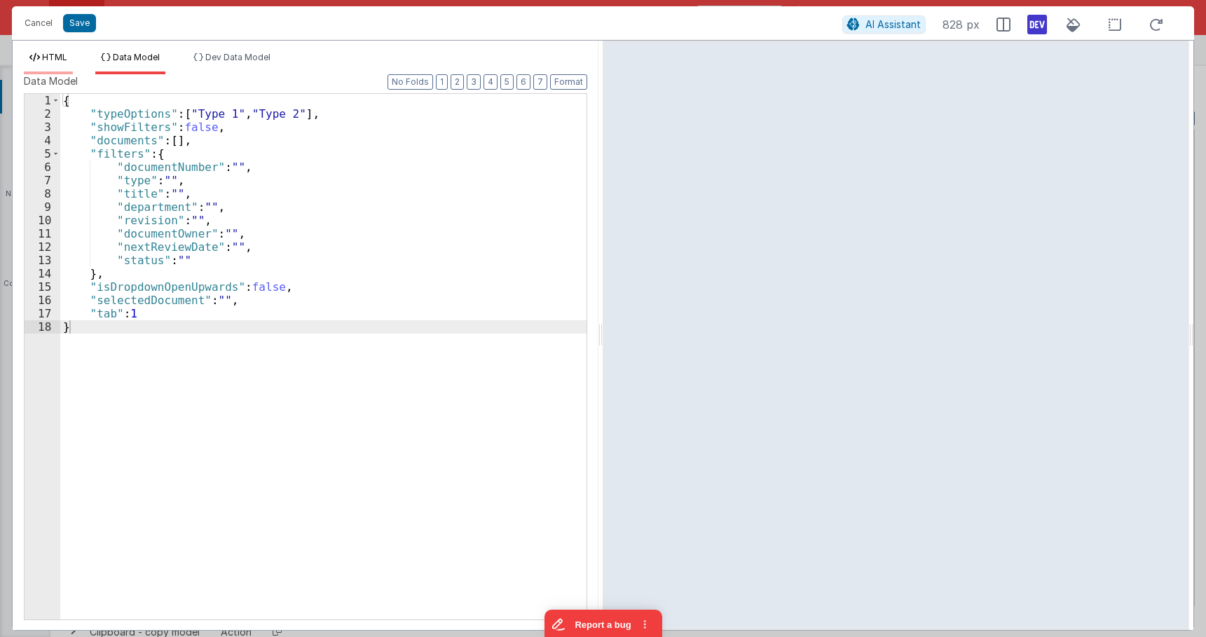
click at [69, 60] on li "HTML" at bounding box center [48, 63] width 49 height 22
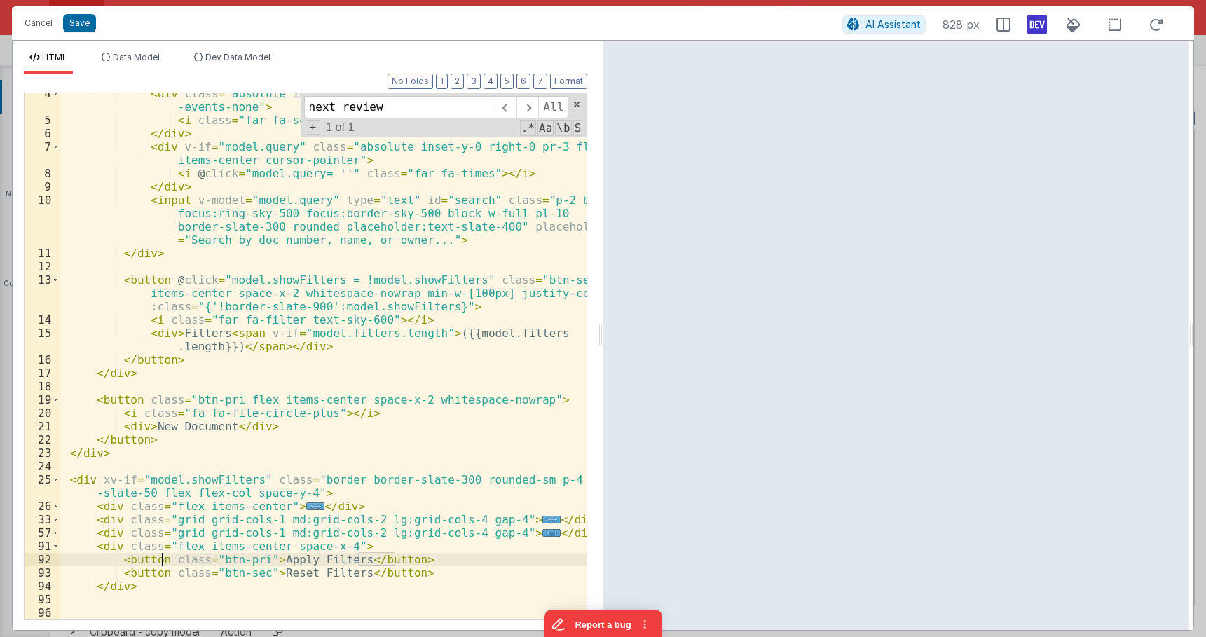
click at [159, 558] on div "< div class = "absolute inset-y-0 left-0 pl-3.5 flex items-center pointer -even…" at bounding box center [323, 370] width 526 height 566
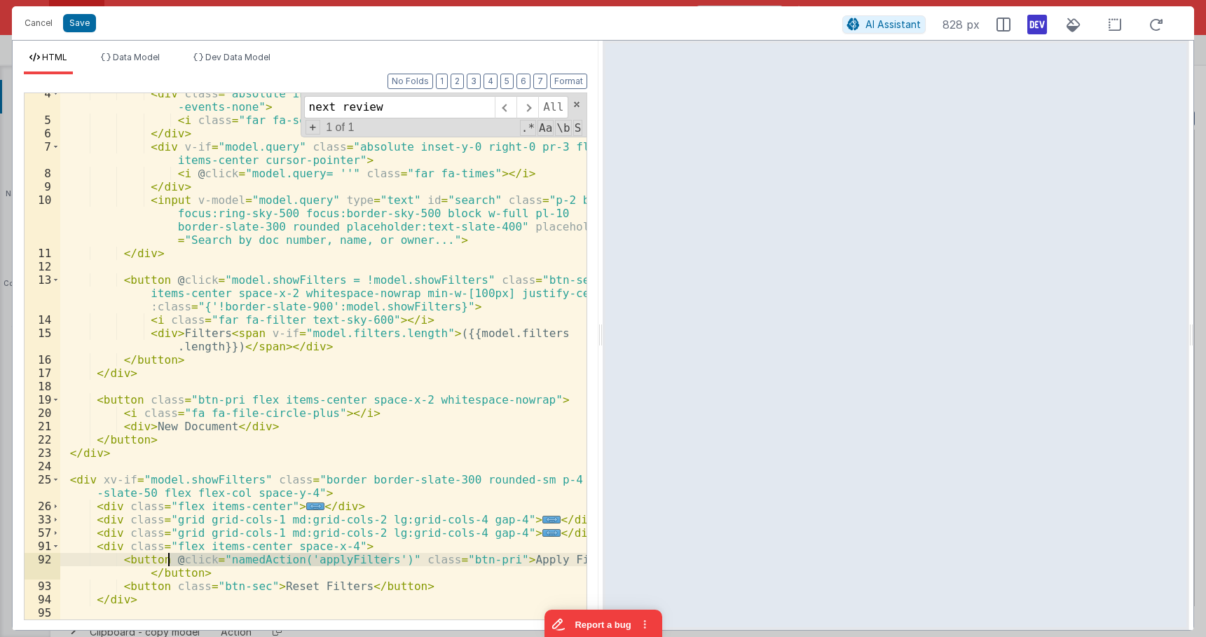
drag, startPoint x: 393, startPoint y: 561, endPoint x: 167, endPoint y: 554, distance: 225.8
click at [167, 554] on div "< div class = "absolute inset-y-0 left-0 pl-3.5 flex items-center pointer -even…" at bounding box center [323, 370] width 526 height 566
click at [161, 588] on div "< div class = "absolute inset-y-0 left-0 pl-3.5 flex items-center pointer -even…" at bounding box center [323, 370] width 526 height 566
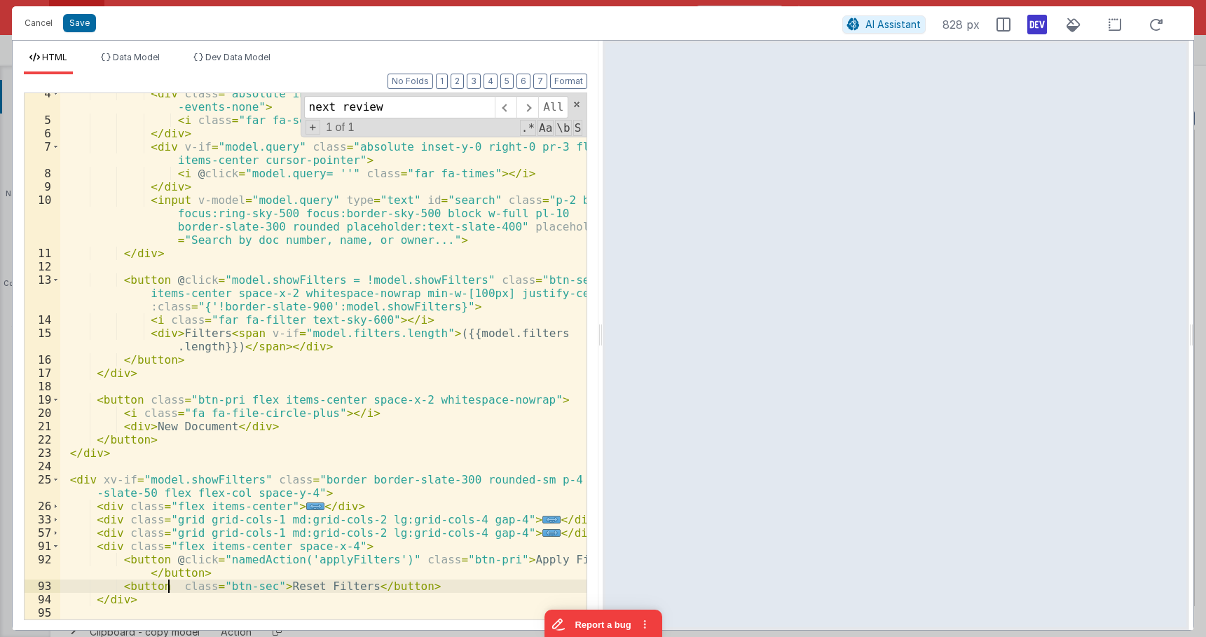
paste textarea
drag, startPoint x: 329, startPoint y: 587, endPoint x: 300, endPoint y: 590, distance: 28.9
click at [300, 590] on div "< div class = "absolute inset-y-0 left-0 pl-3.5 flex items-center pointer -even…" at bounding box center [323, 370] width 526 height 566
click at [332, 560] on div "< div class = "absolute inset-y-0 left-0 pl-3.5 flex items-center pointer -even…" at bounding box center [323, 370] width 526 height 566
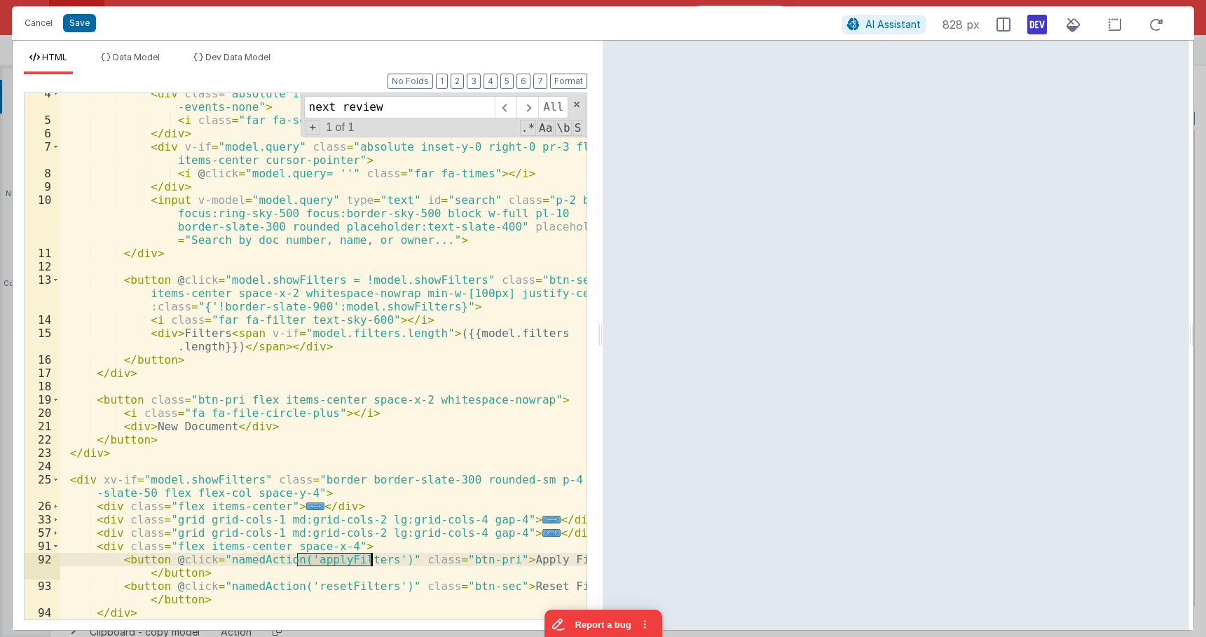
click at [332, 560] on div "< div class = "absolute inset-y-0 left-0 pl-3.5 flex items-center pointer -even…" at bounding box center [323, 370] width 526 height 566
click at [396, 540] on div "< div class = "absolute inset-y-0 left-0 pl-3.5 flex items-center pointer -even…" at bounding box center [323, 370] width 526 height 566
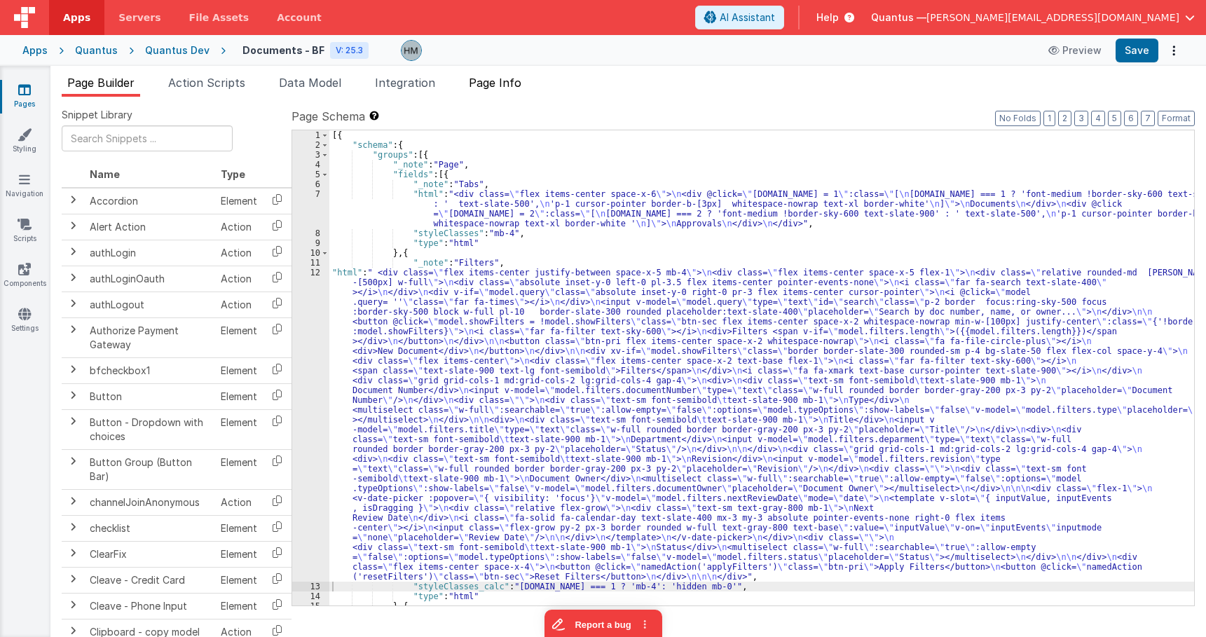
click at [493, 89] on span "Page Info" at bounding box center [495, 83] width 53 height 14
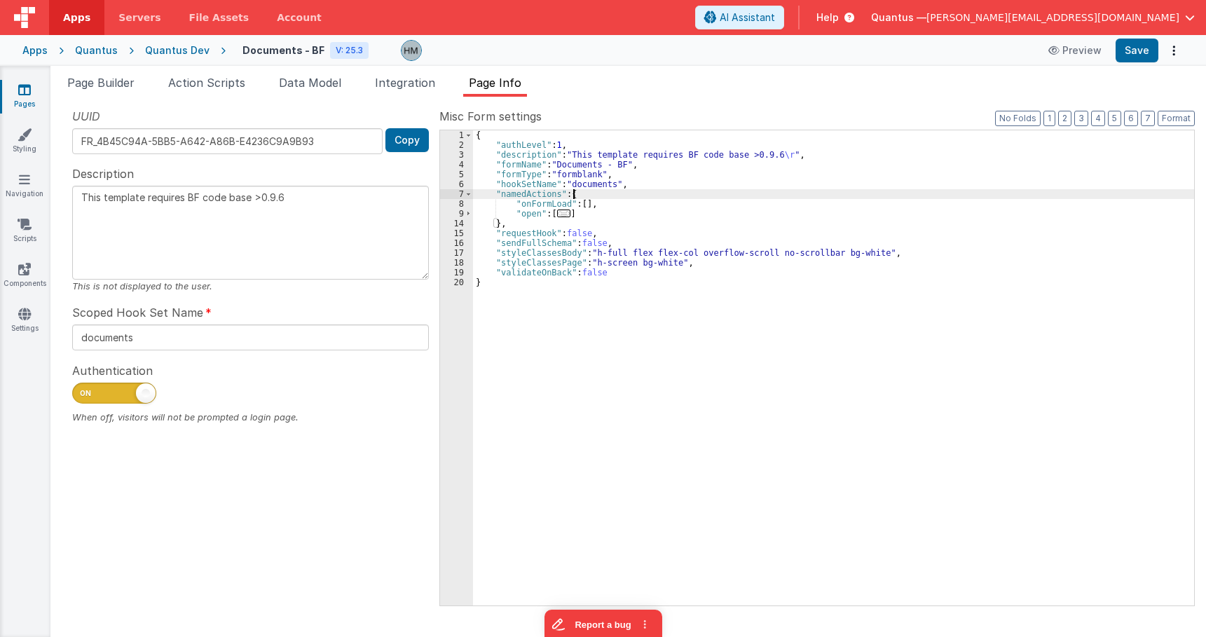
click at [605, 194] on div "{ "authLevel" : 1 , "description" : "This template requires BF code base >0.9.6…" at bounding box center [833, 377] width 721 height 495
type textarea "This template requires BF code base >0.9.6"
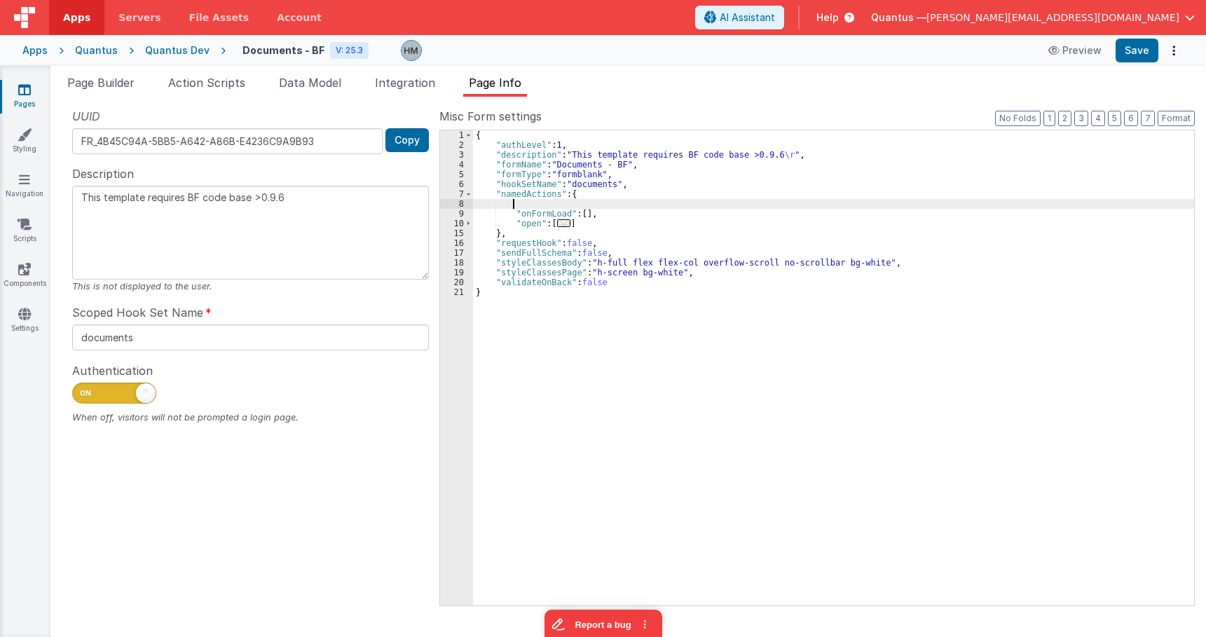
paste textarea
type textarea "This template requires BF code base >0.9.6"
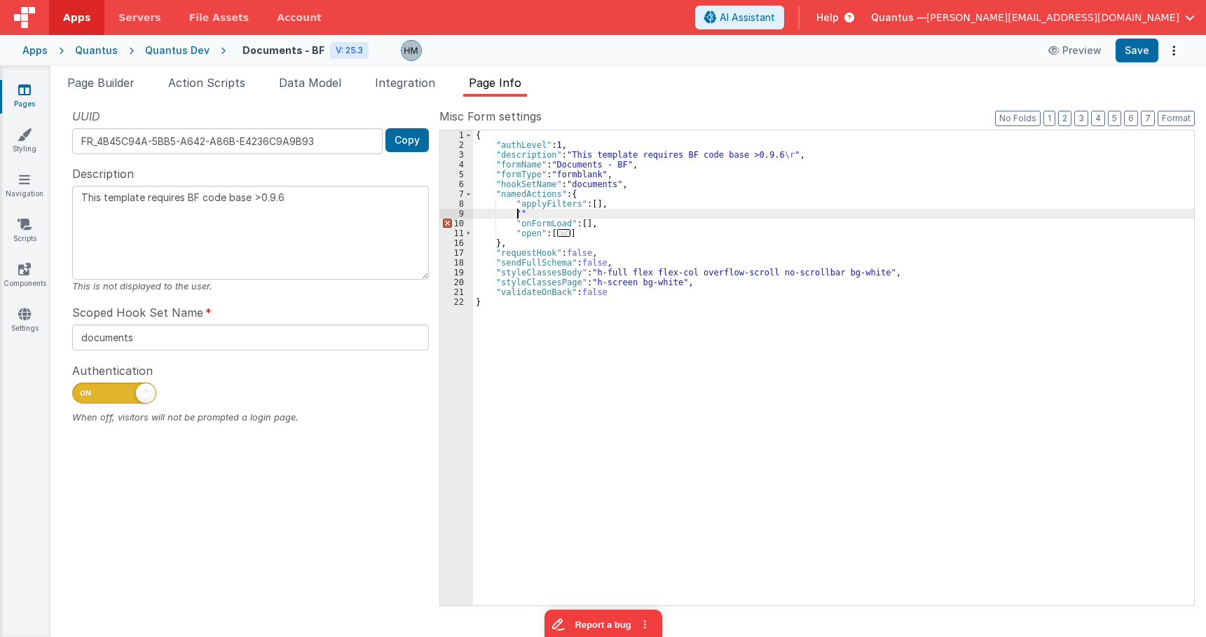
paste textarea
type textarea "This template requires BF code base >0.9.6"
drag, startPoint x: 538, startPoint y: 213, endPoint x: 519, endPoint y: 216, distance: 19.1
click at [519, 216] on div "{ "authLevel" : 1 , "description" : "This template requires BF code base >0.9.6…" at bounding box center [833, 377] width 721 height 495
type textarea "This template requires BF code base >0.9.6"
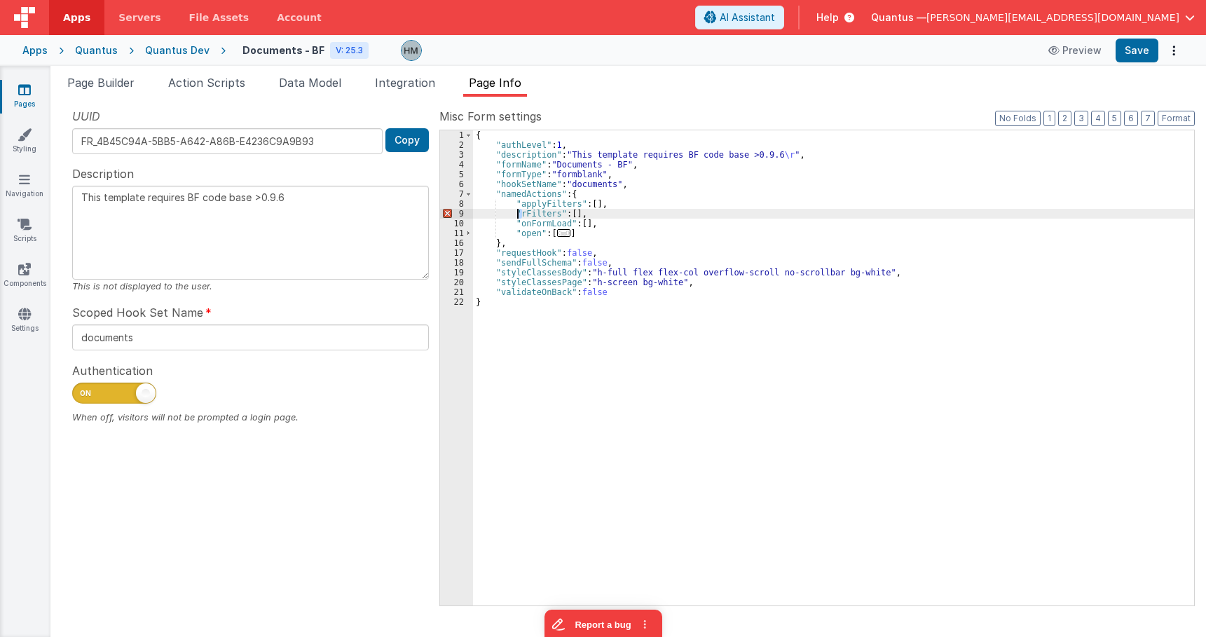
type textarea "This template requires BF code base >0.9.6"
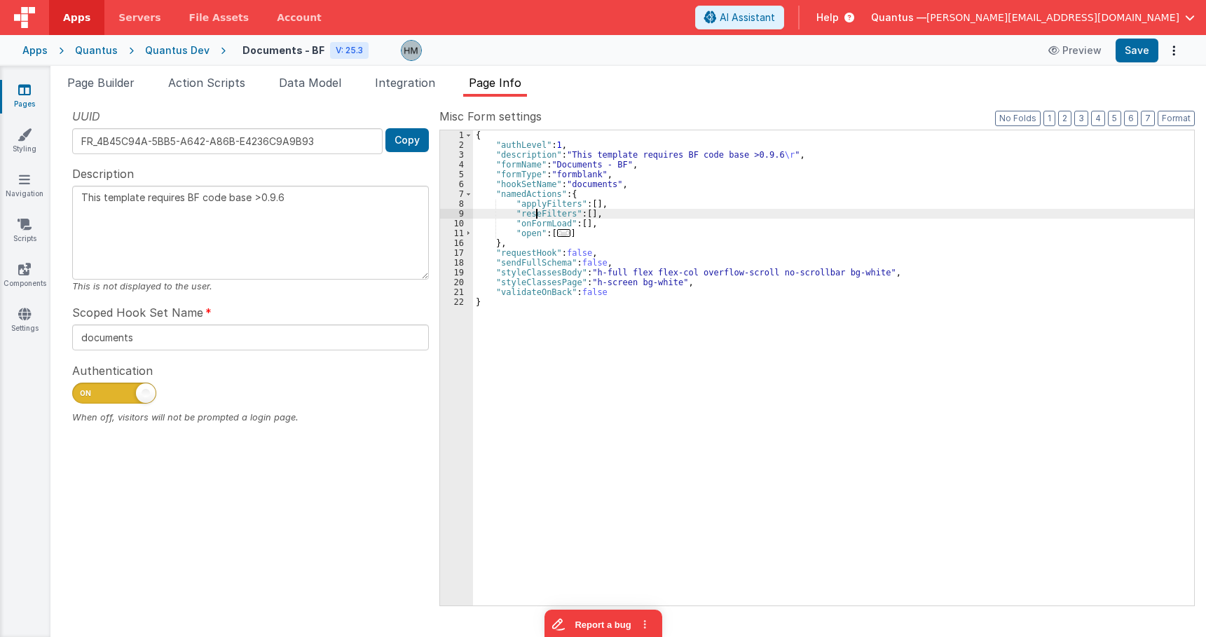
type textarea "This template requires BF code base >0.9.6"
click at [130, 96] on li "Page Builder" at bounding box center [101, 85] width 79 height 22
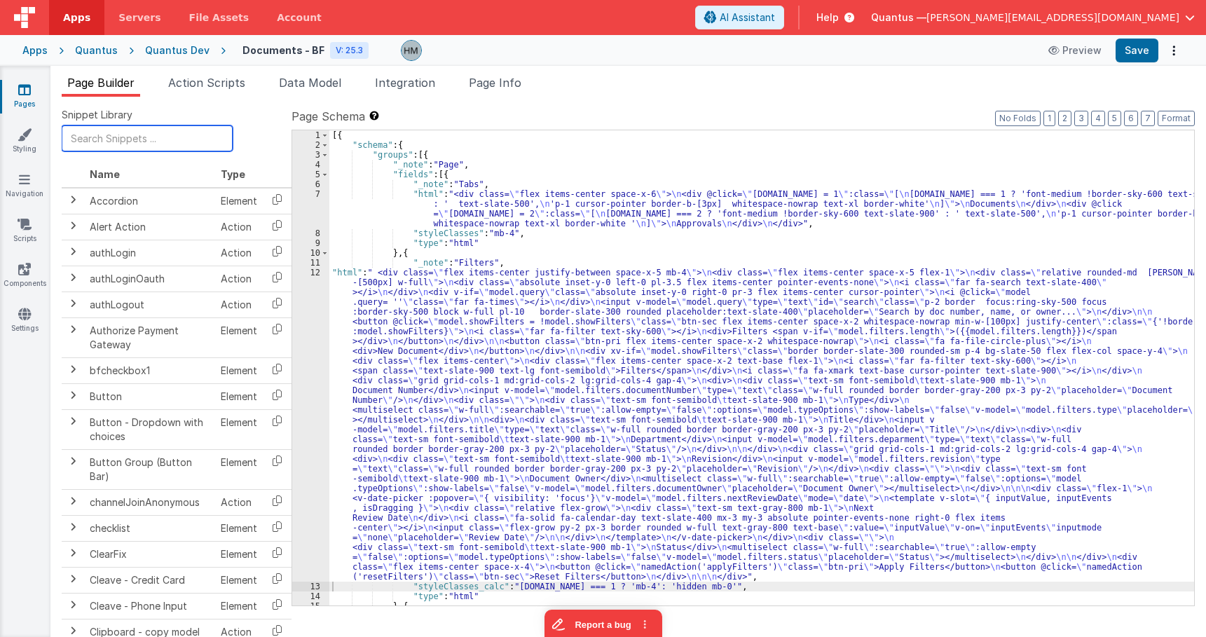
click at [113, 137] on input "text" at bounding box center [147, 138] width 171 height 26
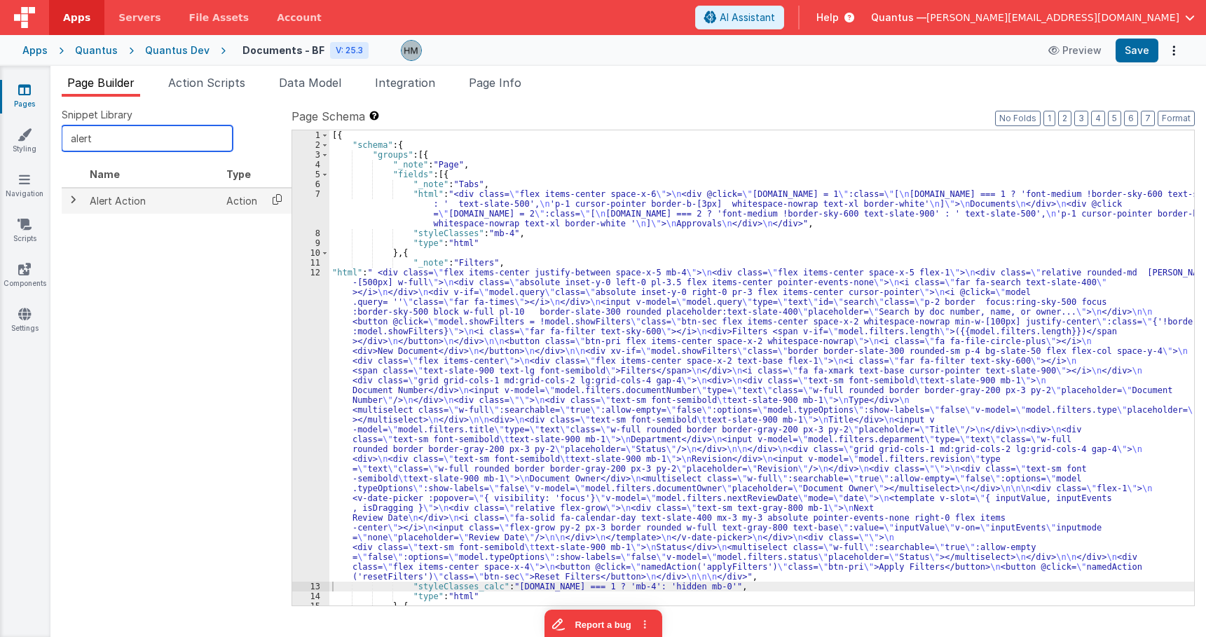
type input "alert"
click at [274, 196] on icon at bounding box center [277, 200] width 29 height 22
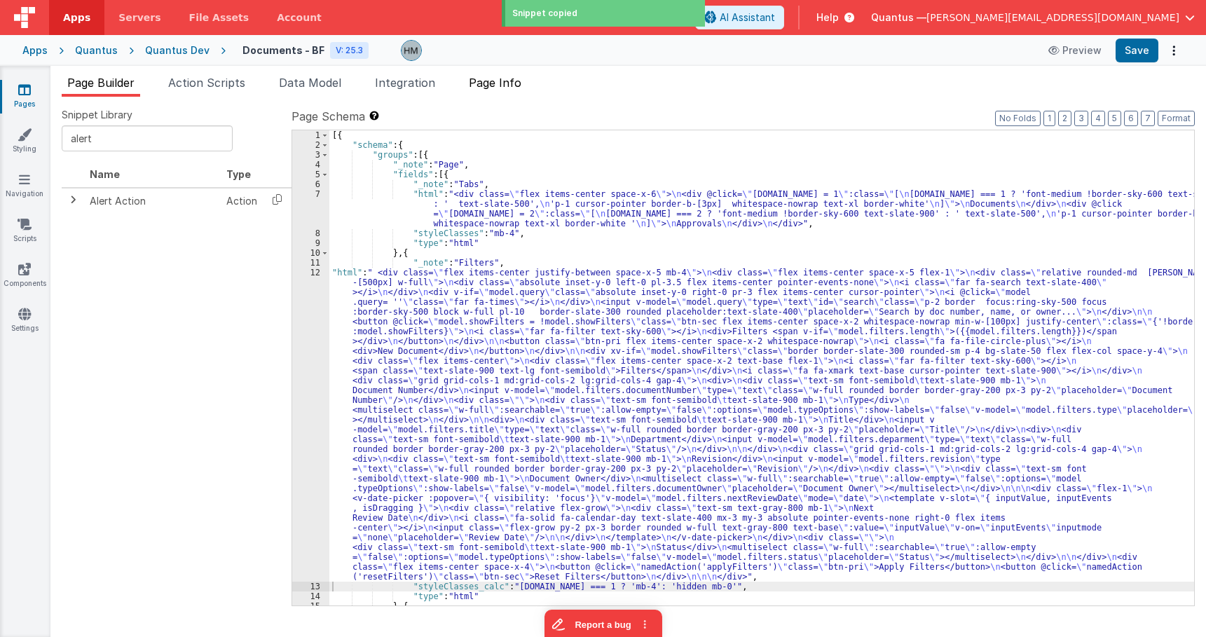
click at [490, 84] on span "Page Info" at bounding box center [495, 83] width 53 height 14
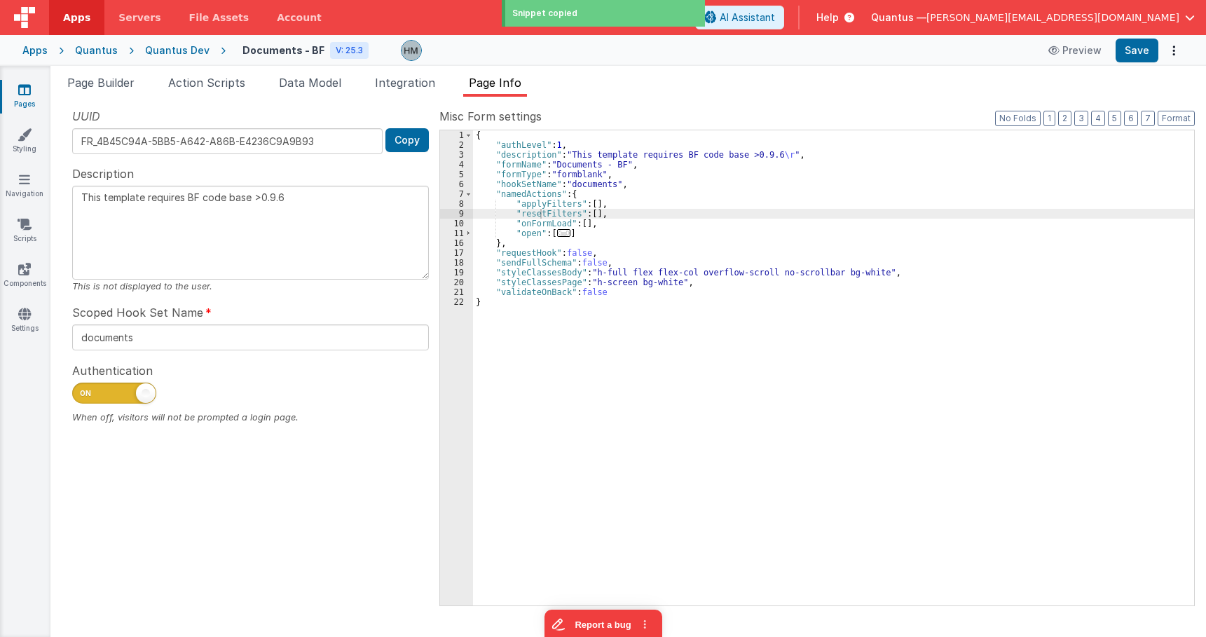
click at [592, 205] on div "{ "authLevel" : 1 , "description" : "This template requires BF code base >0.9.6…" at bounding box center [833, 377] width 721 height 495
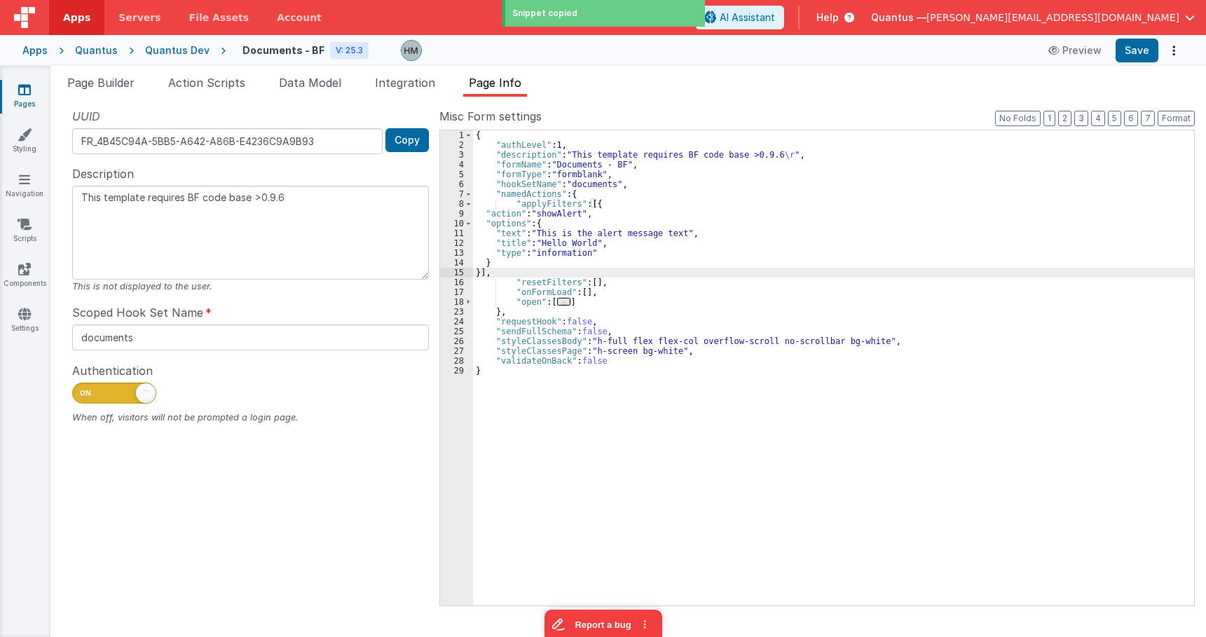
click at [593, 281] on div "{ "authLevel" : 1 , "description" : "This template requires BF code base >0.9.6…" at bounding box center [833, 377] width 721 height 495
type textarea "This template requires BF code base >0.9.6"
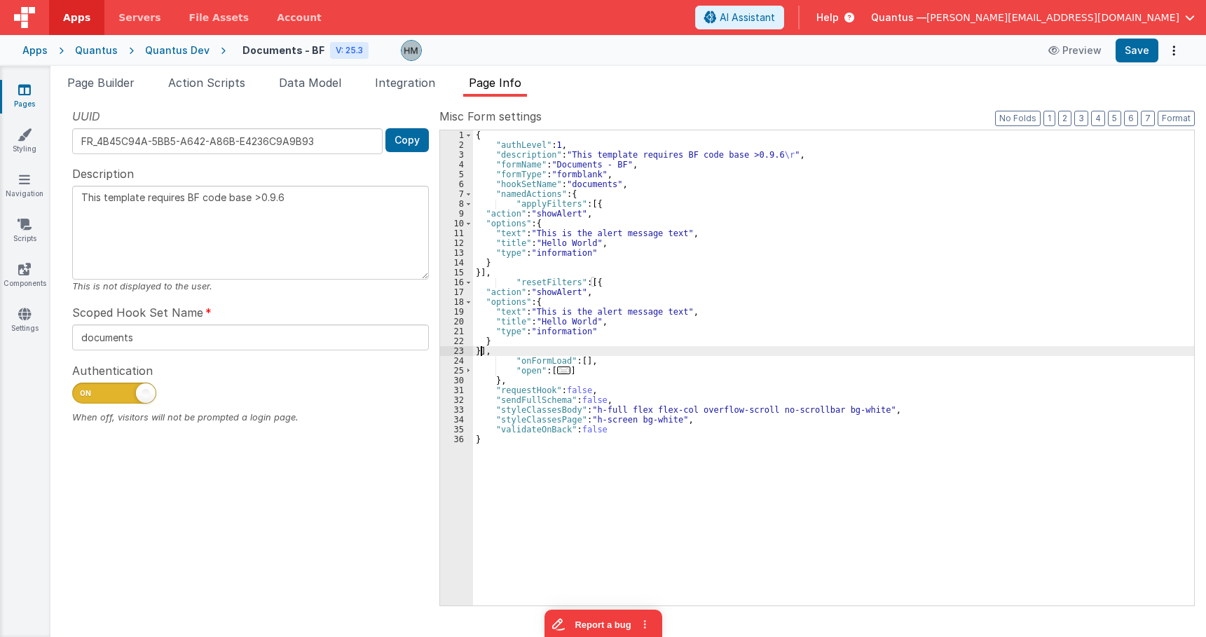
click at [634, 247] on div "{ "authLevel" : 1 , "description" : "This template requires BF code base >0.9.6…" at bounding box center [833, 377] width 721 height 495
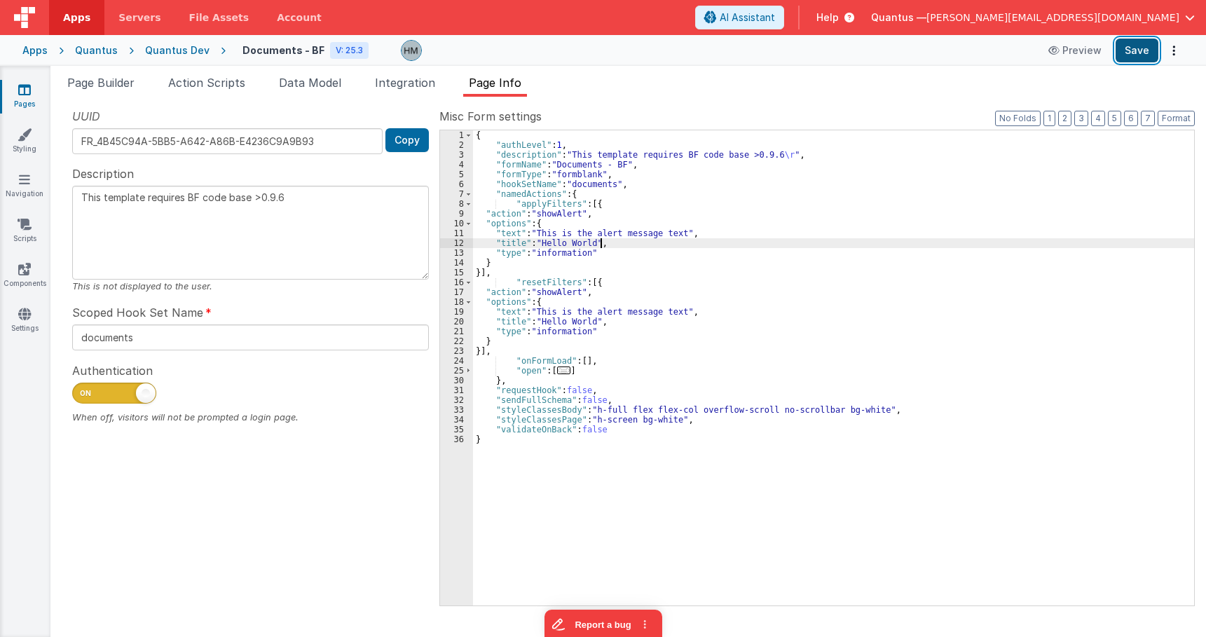
click at [1135, 51] on button "Save" at bounding box center [1137, 51] width 43 height 24
click at [101, 84] on span "Page Builder" at bounding box center [100, 83] width 67 height 14
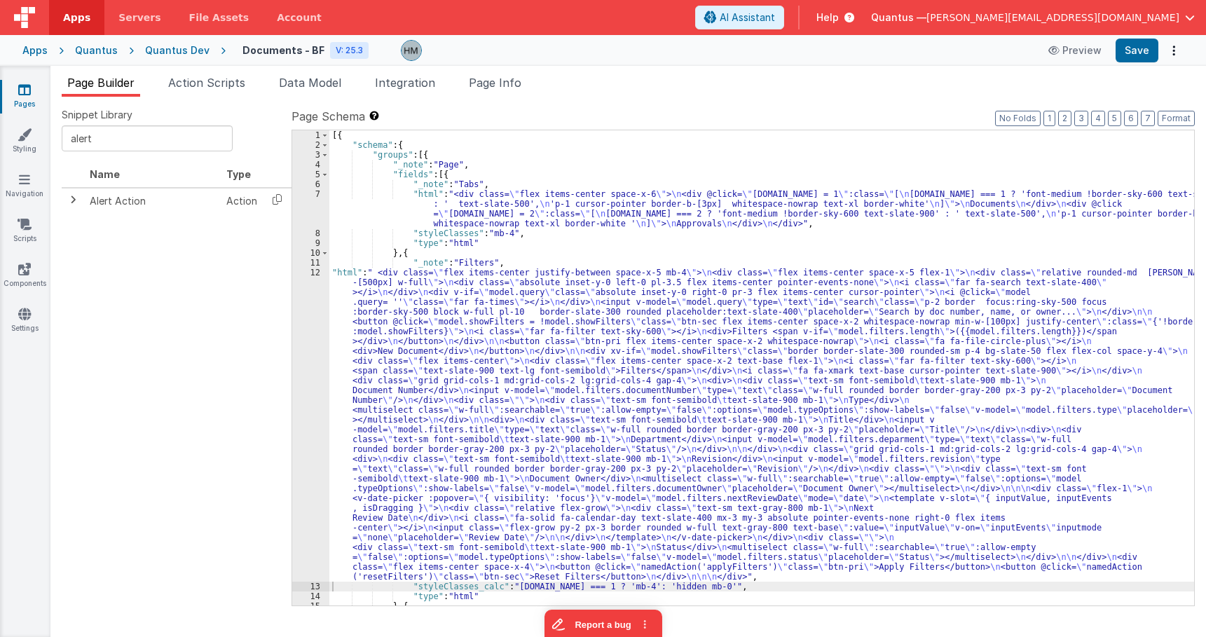
click at [448, 285] on div "[{ "schema" : { "groups" : [{ "_note" : "Page" , "fields" : [{ "_note" : "Tabs"…" at bounding box center [761, 377] width 865 height 495
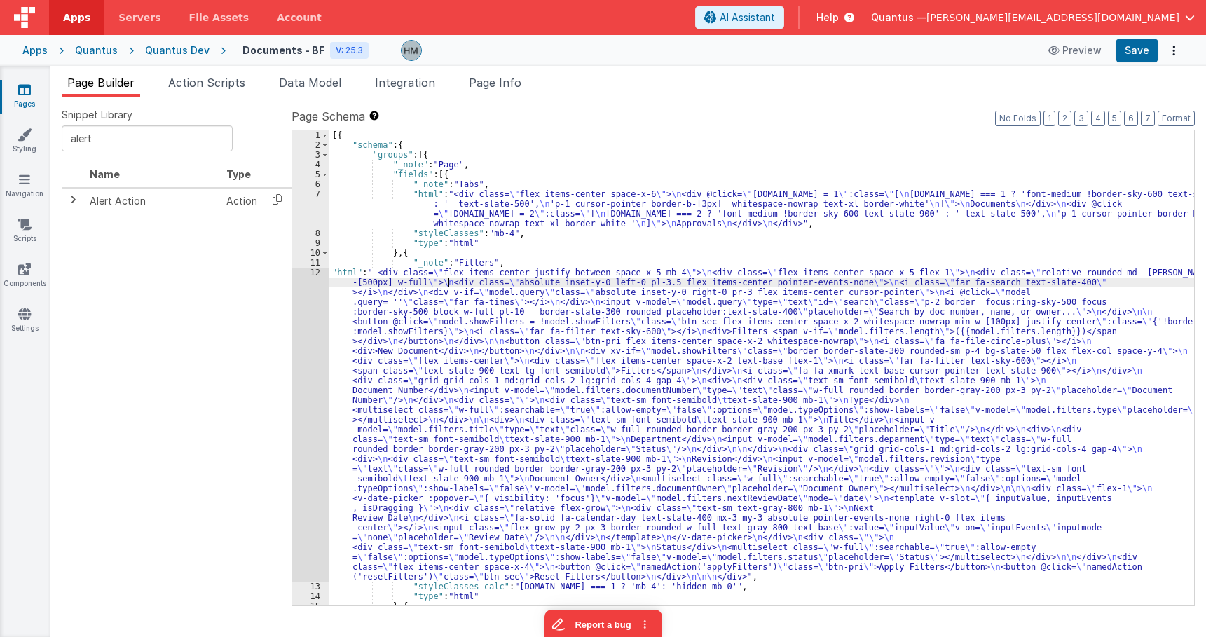
click at [312, 268] on div "12" at bounding box center [310, 425] width 37 height 314
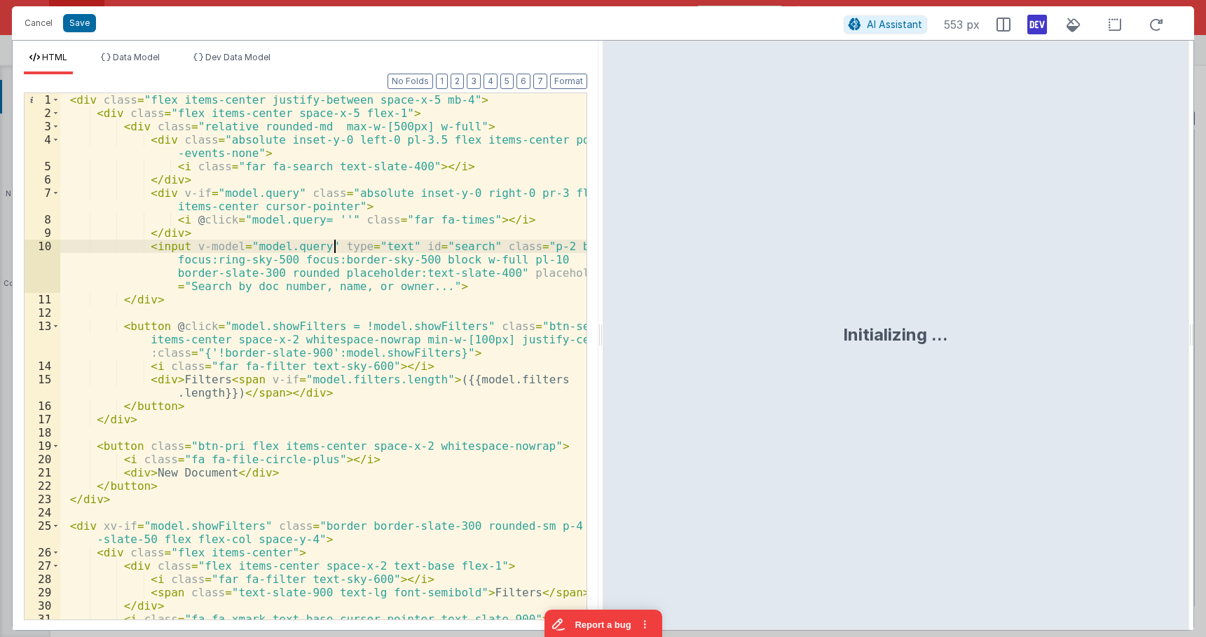
click at [332, 250] on div "< div class = "flex items-center justify-between space-x-5 mb-4" > < div class …" at bounding box center [323, 369] width 526 height 553
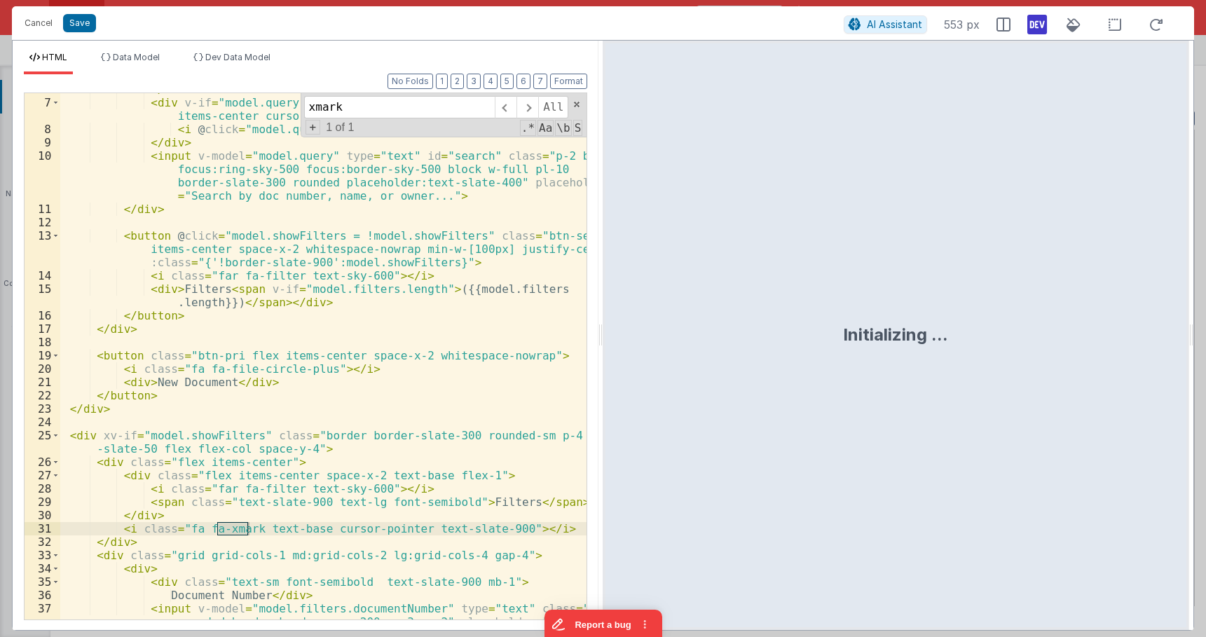
scroll to position [175, 0]
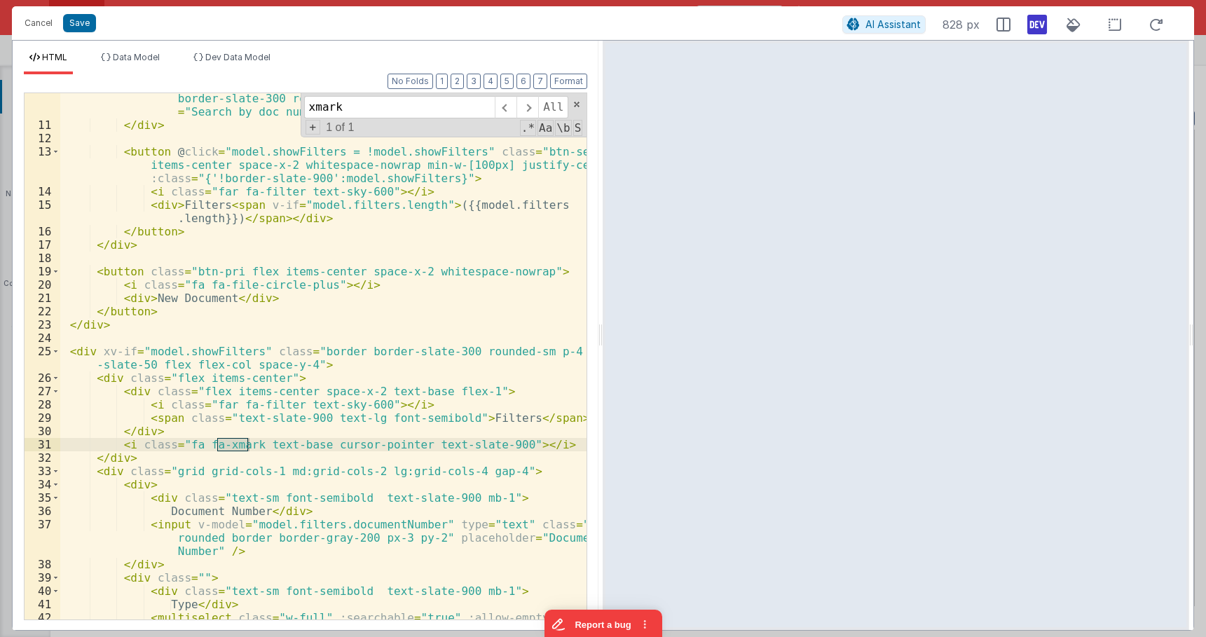
type input "xmark"
click at [130, 442] on div "< input v-model = "model.query" type = "text" id = "search" class = "p-2 border…" at bounding box center [323, 375] width 526 height 620
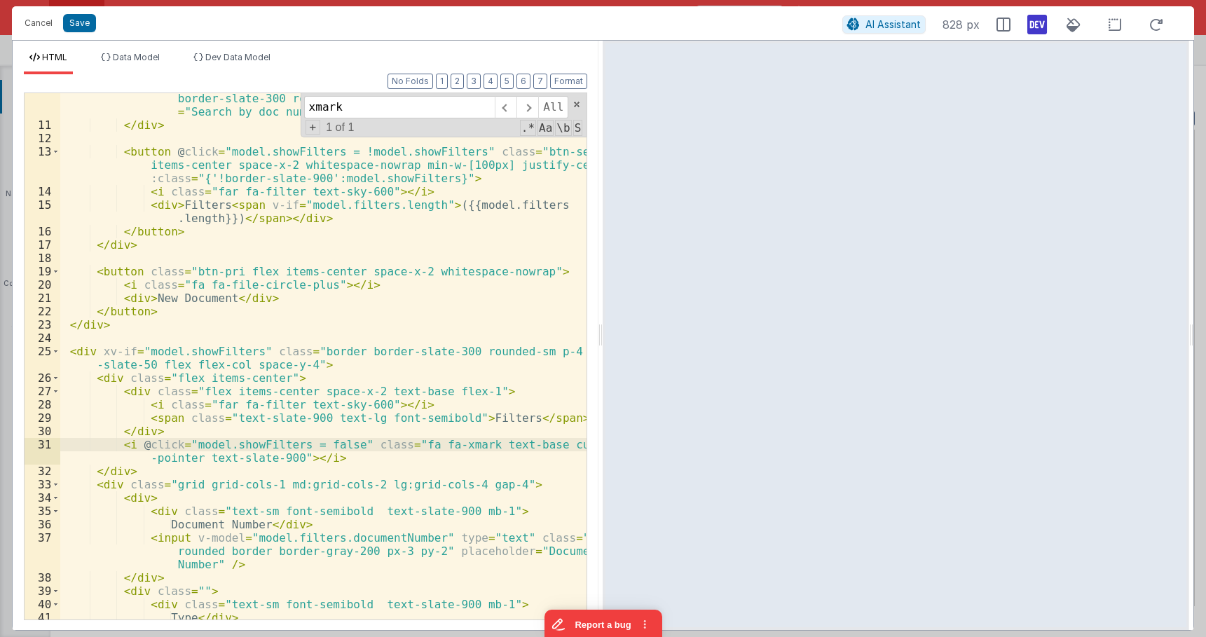
click at [106, 348] on div "< input v-model = "model.query" type = "text" id = "search" class = "p-2 border…" at bounding box center [323, 375] width 526 height 620
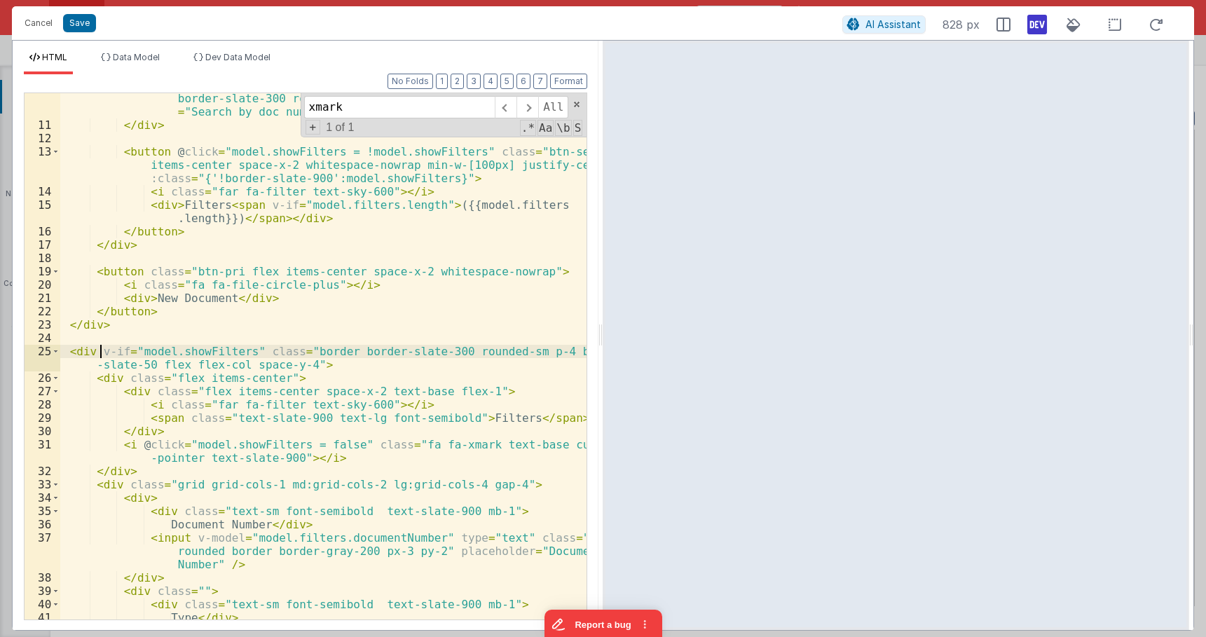
click at [209, 352] on div "< input v-model = "model.query" type = "text" id = "search" class = "p-2 border…" at bounding box center [323, 375] width 526 height 620
click at [144, 71] on li "Data Model" at bounding box center [130, 63] width 70 height 22
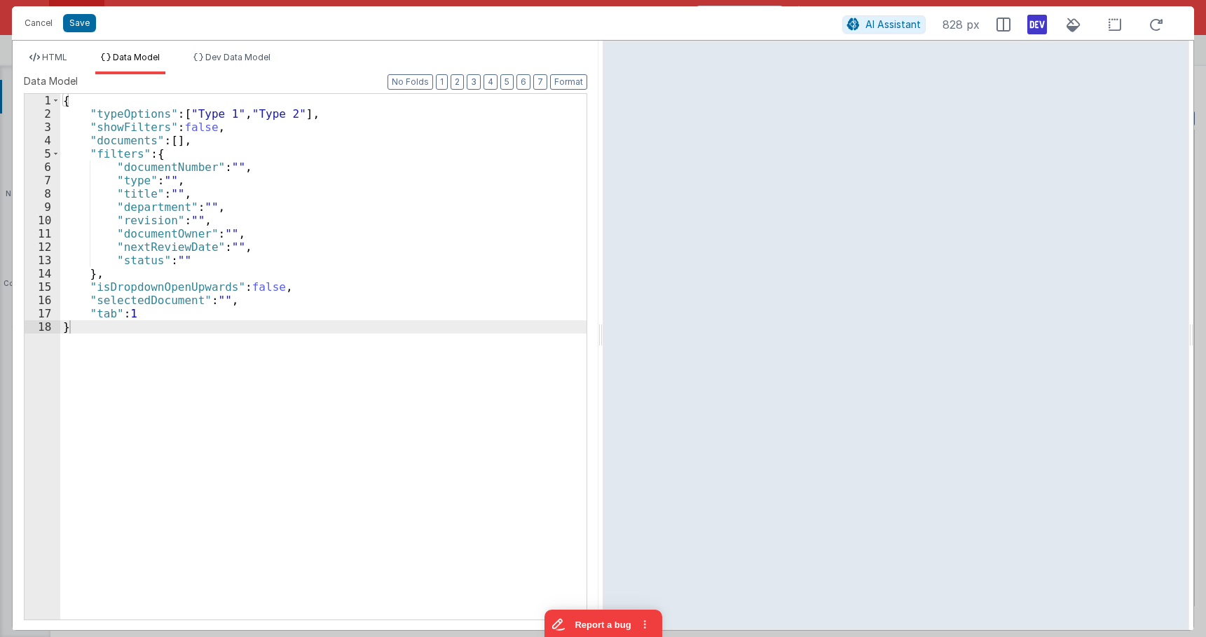
click at [199, 128] on div "{ "typeOptions" : [ "Type 1" , "Type 2" ] , "showFilters" : false , "documents"…" at bounding box center [323, 370] width 526 height 552
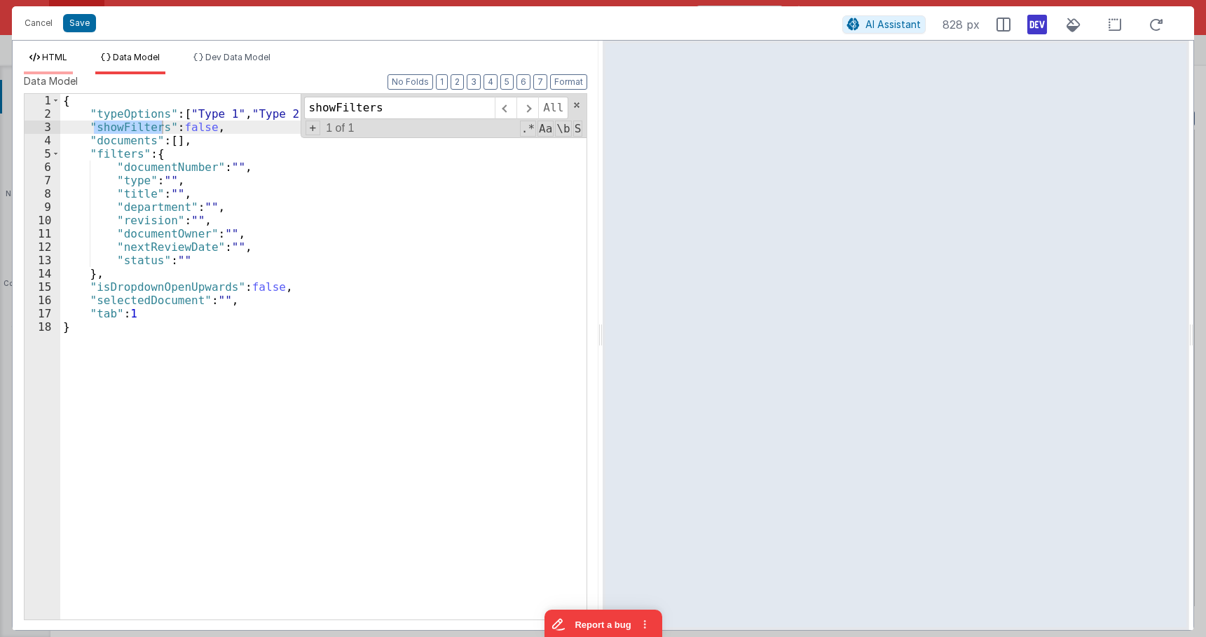
type input "showFilters"
click at [69, 58] on li "HTML" at bounding box center [48, 63] width 49 height 22
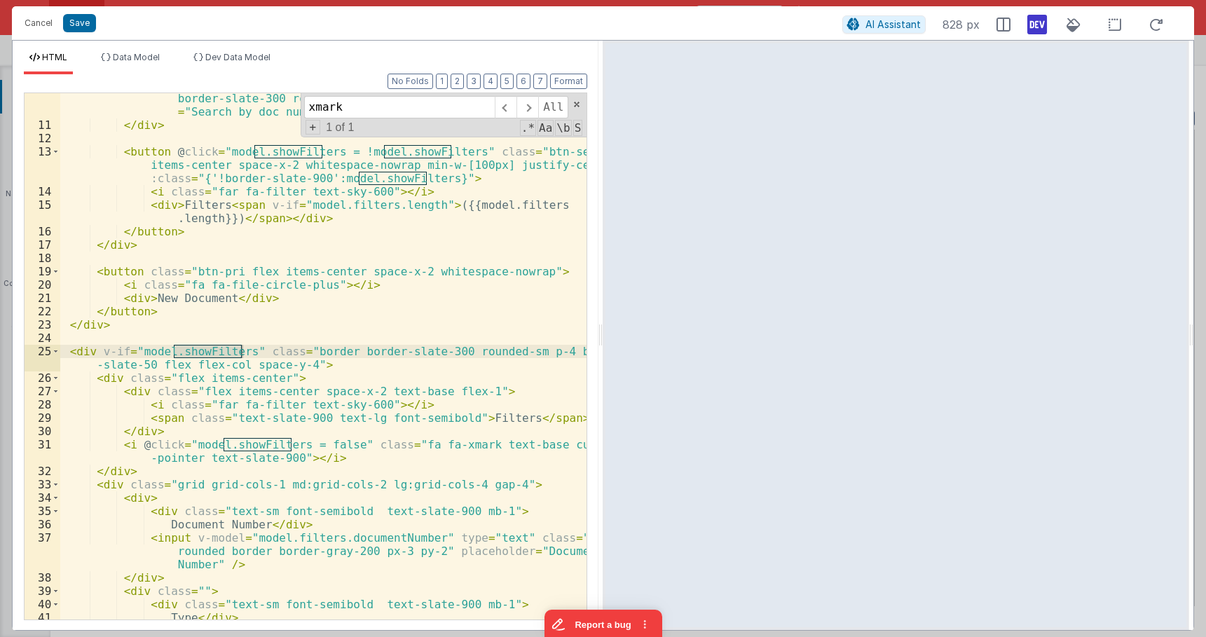
click at [246, 411] on div "< input v-model = "model.query" type = "text" id = "search" class = "p-2 border…" at bounding box center [323, 375] width 526 height 620
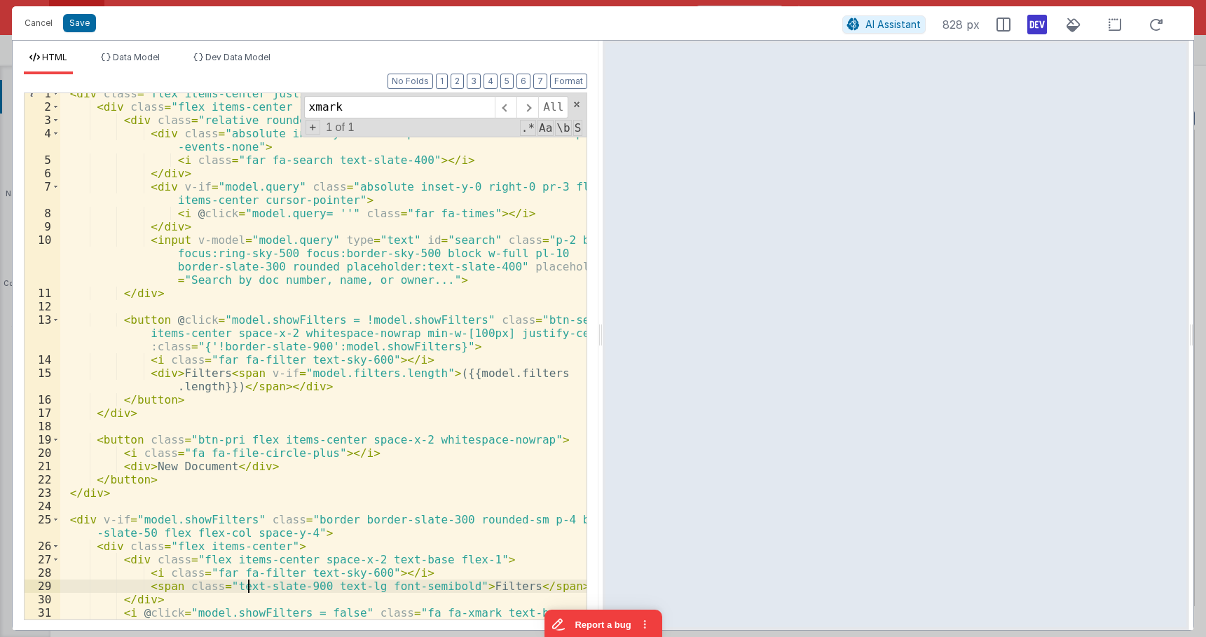
scroll to position [0, 0]
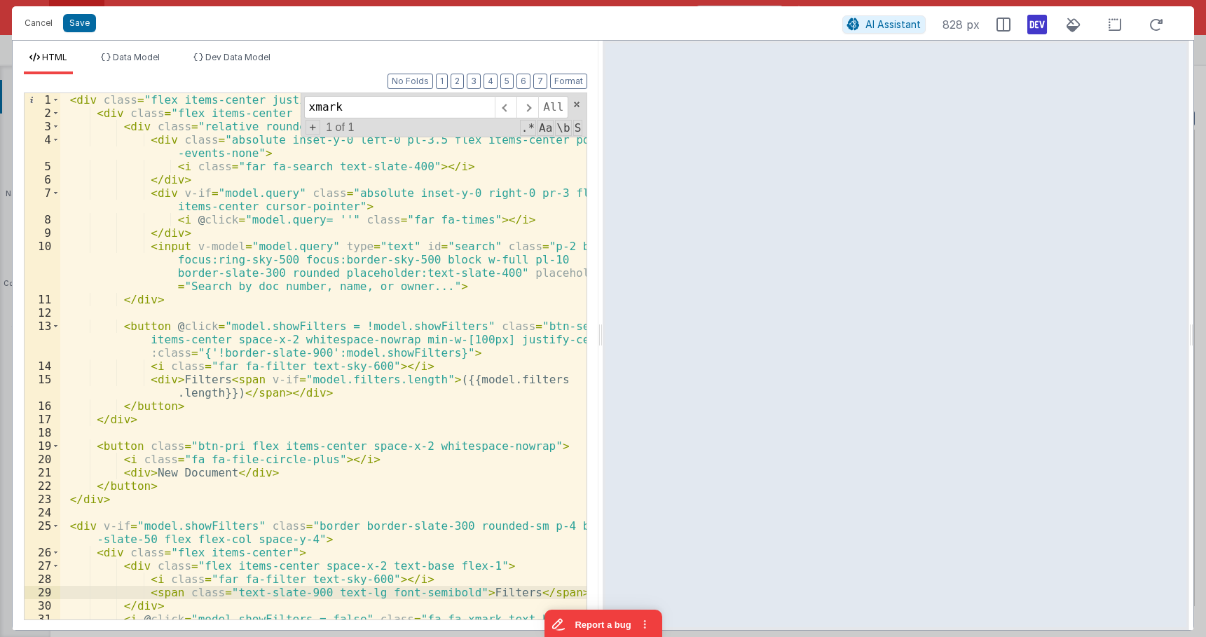
click at [253, 392] on div "< div class = "flex items-center justify-between space-x-5 mb-4" > < div class …" at bounding box center [323, 376] width 526 height 566
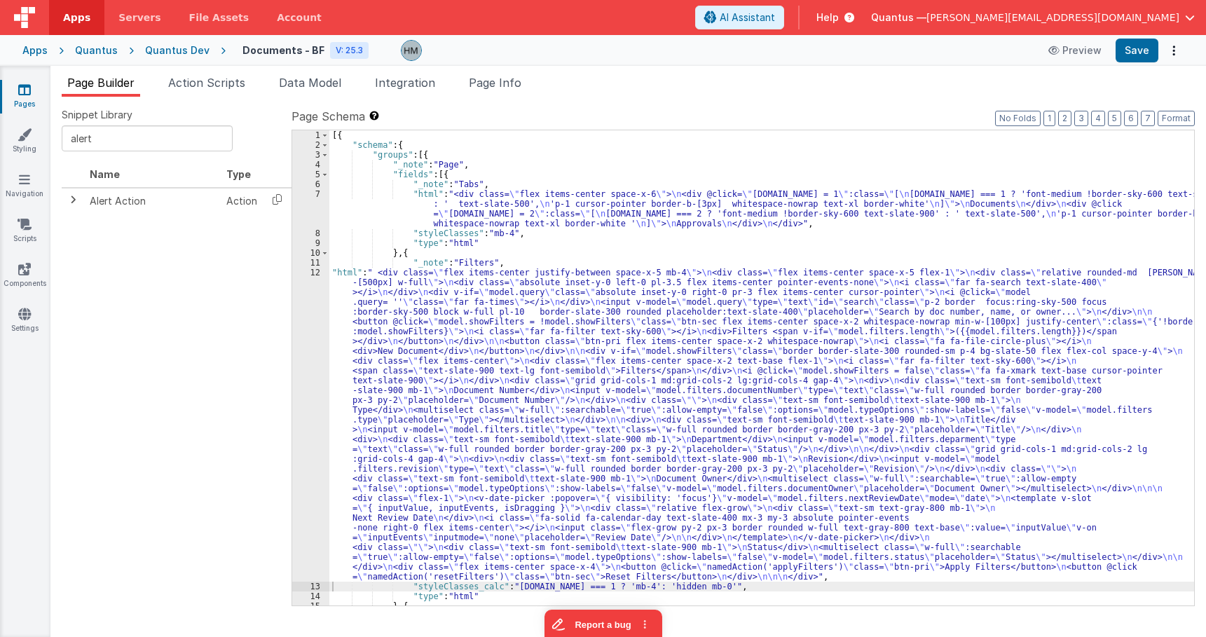
click at [349, 306] on div "[{ "schema" : { "groups" : [{ "_note" : "Page" , "fields" : [{ "_note" : "Tabs"…" at bounding box center [761, 377] width 865 height 495
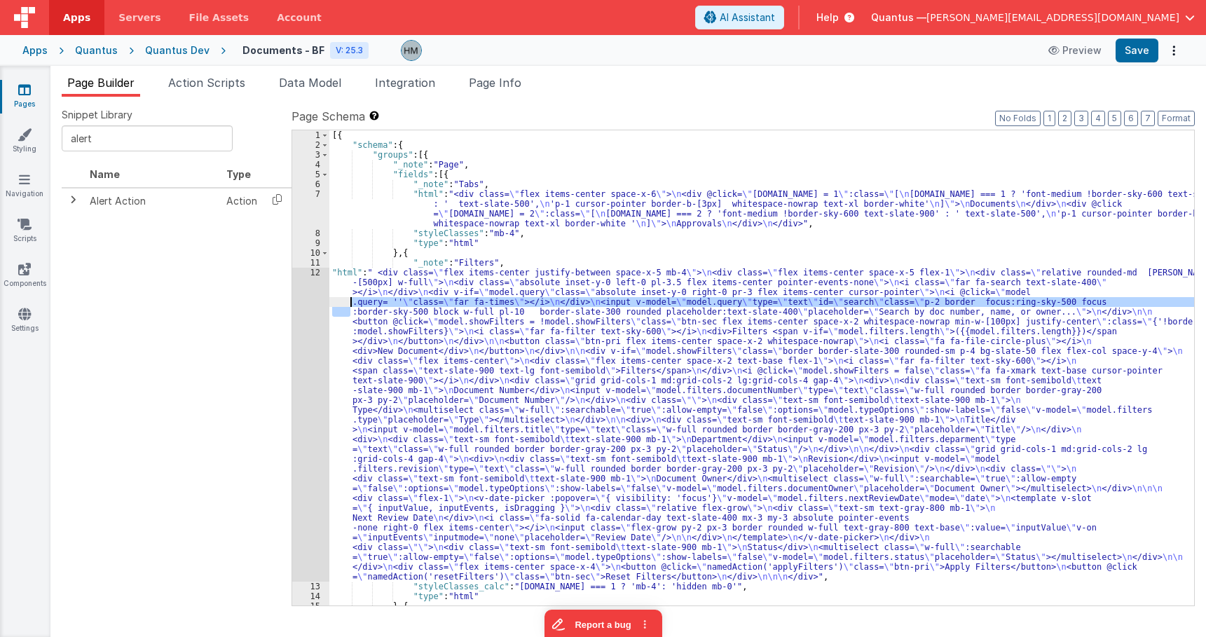
click at [320, 273] on div "12" at bounding box center [310, 425] width 37 height 314
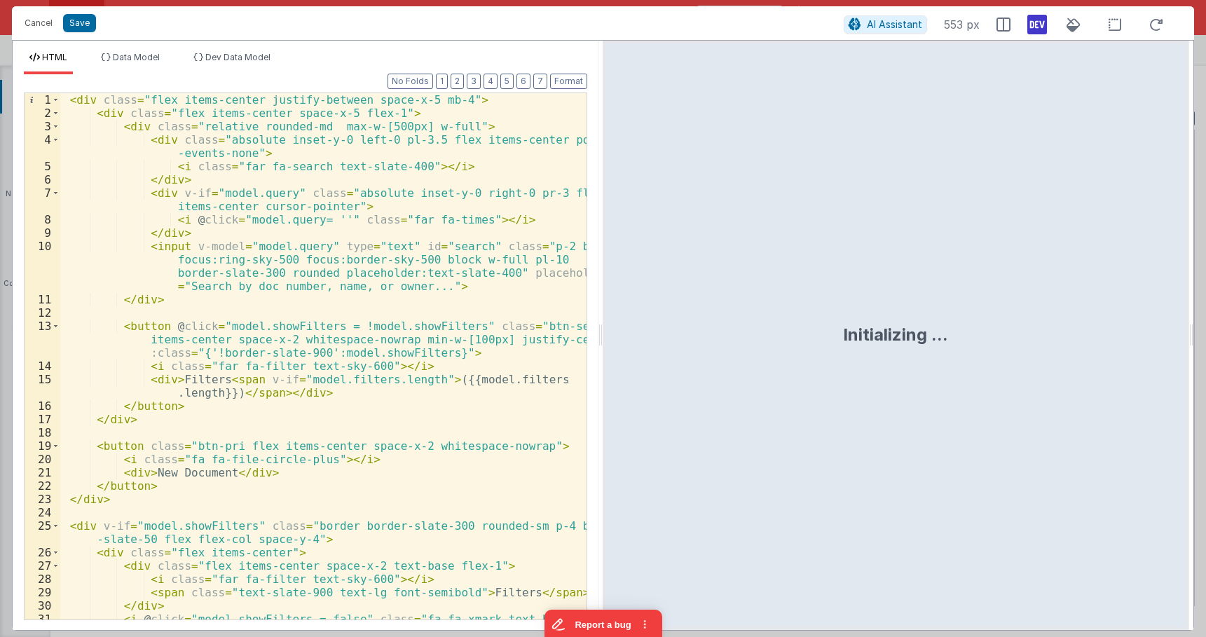
click at [286, 212] on div "< div class = "flex items-center justify-between space-x-5 mb-4" > < div class …" at bounding box center [323, 376] width 526 height 566
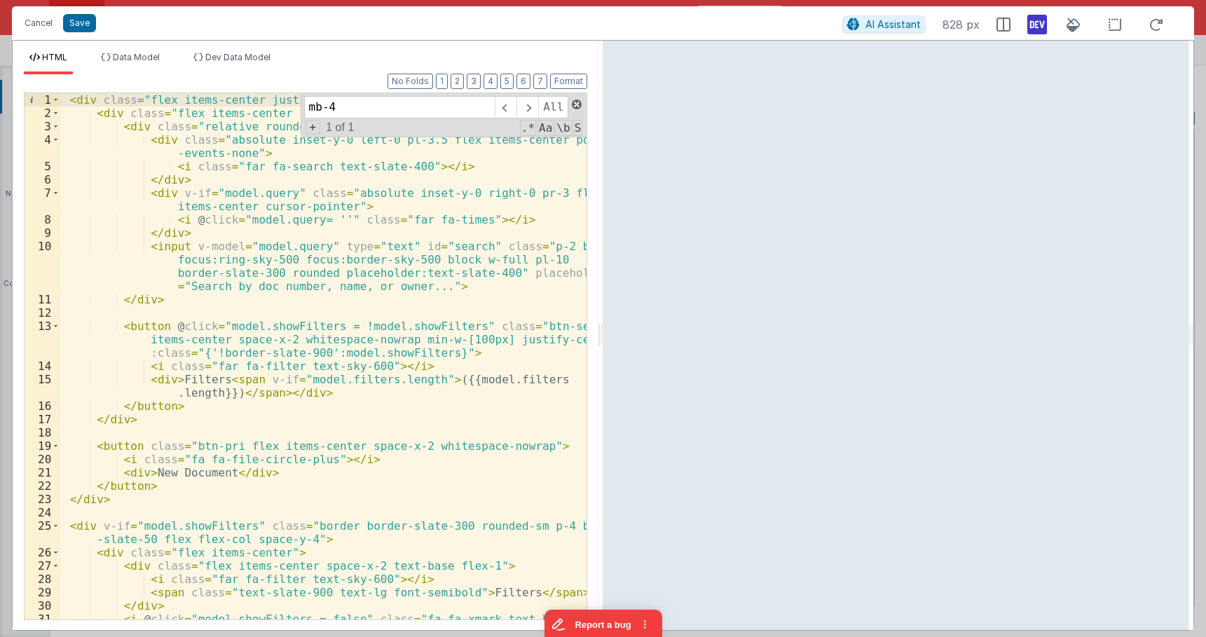
type input "mb-4"
click at [579, 100] on span at bounding box center [577, 105] width 10 height 10
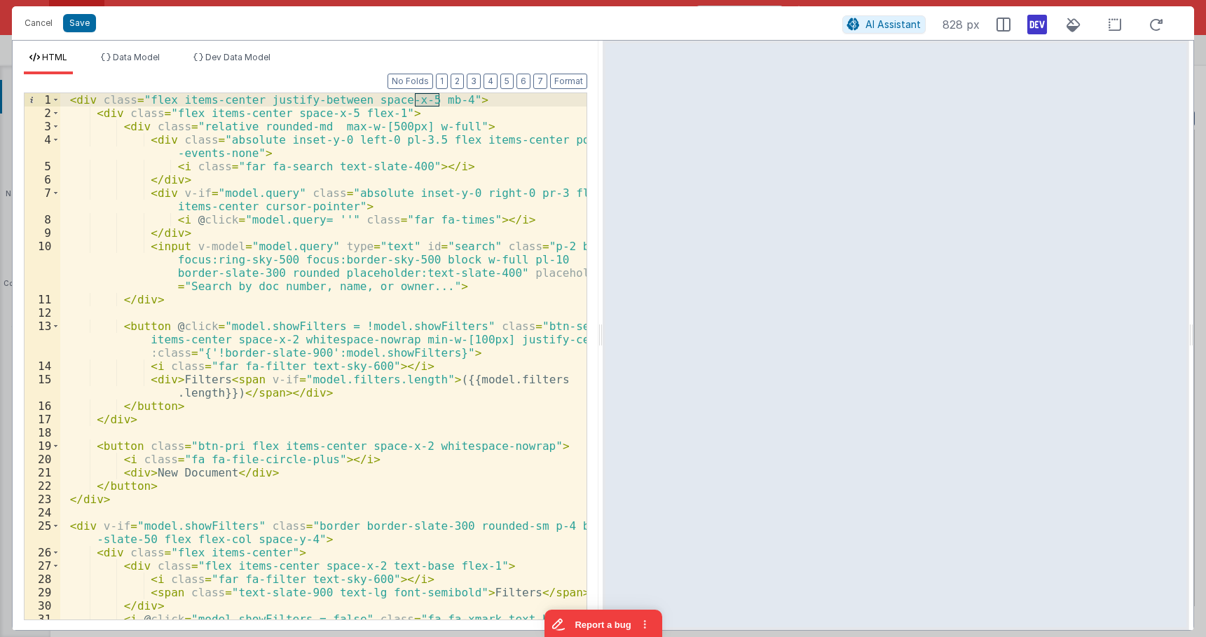
click at [442, 97] on div "< div class = "flex items-center justify-between space-x-5 mb-4" > < div class …" at bounding box center [323, 356] width 526 height 526
drag, startPoint x: 440, startPoint y: 103, endPoint x: 409, endPoint y: 100, distance: 31.0
click at [409, 100] on div "< div class = "flex items-center justify-between space-x-5 mb-4" > < div class …" at bounding box center [323, 376] width 526 height 566
click at [58, 98] on span at bounding box center [56, 99] width 8 height 13
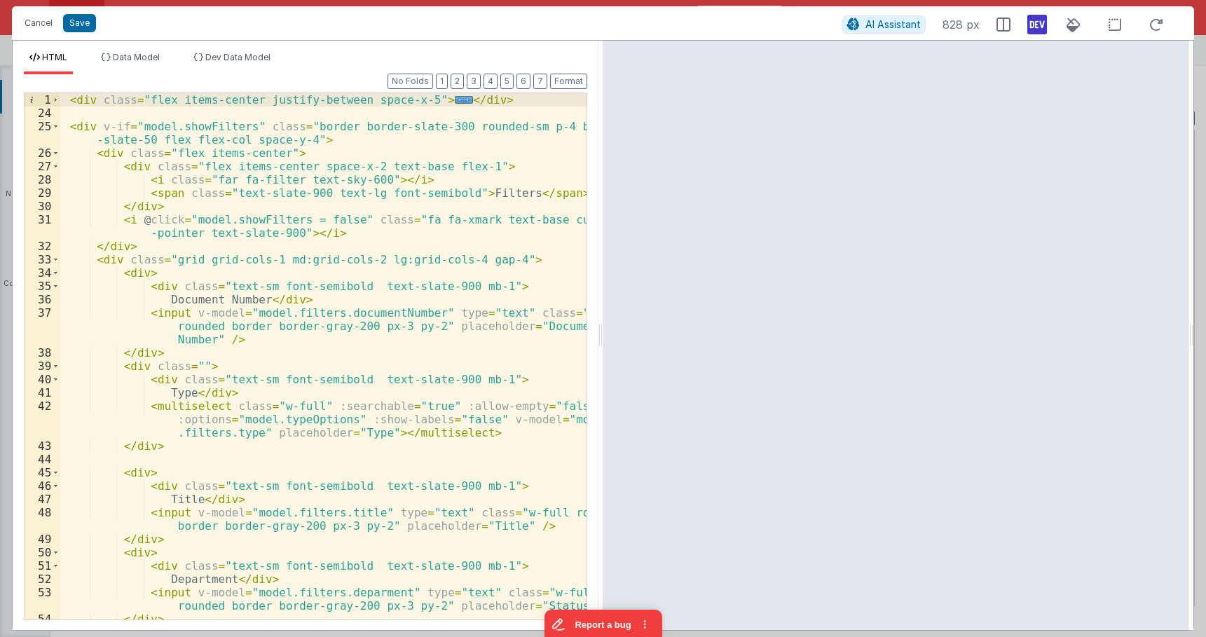
click at [296, 129] on div "< div class = "flex items-center justify-between space-x-5" > ... </ div > < di…" at bounding box center [323, 369] width 526 height 553
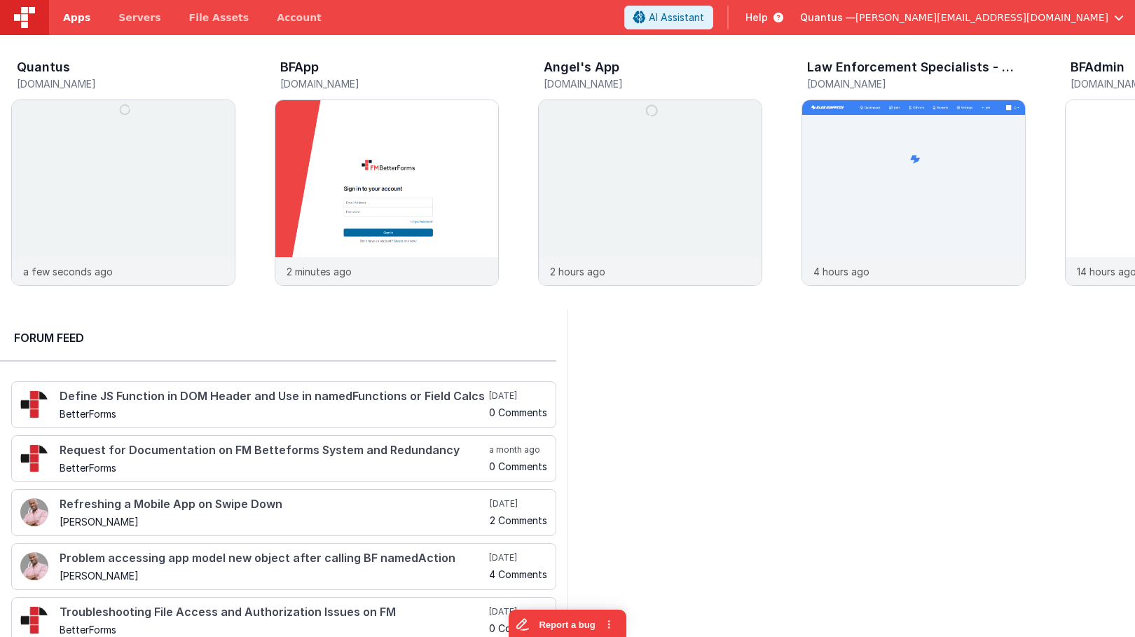
click at [66, 19] on span "Apps" at bounding box center [76, 18] width 27 height 14
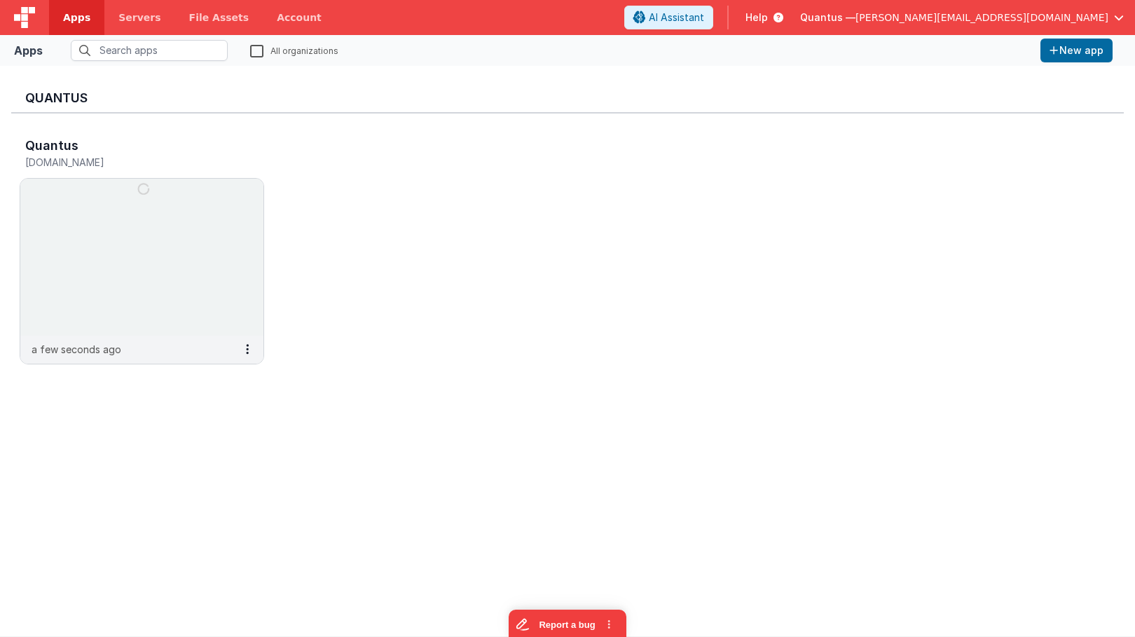
click at [255, 49] on label "All organizations" at bounding box center [294, 49] width 88 height 13
click at [0, 0] on input "All organizations" at bounding box center [0, 0] width 0 height 0
click at [197, 44] on input "text" at bounding box center [149, 50] width 157 height 21
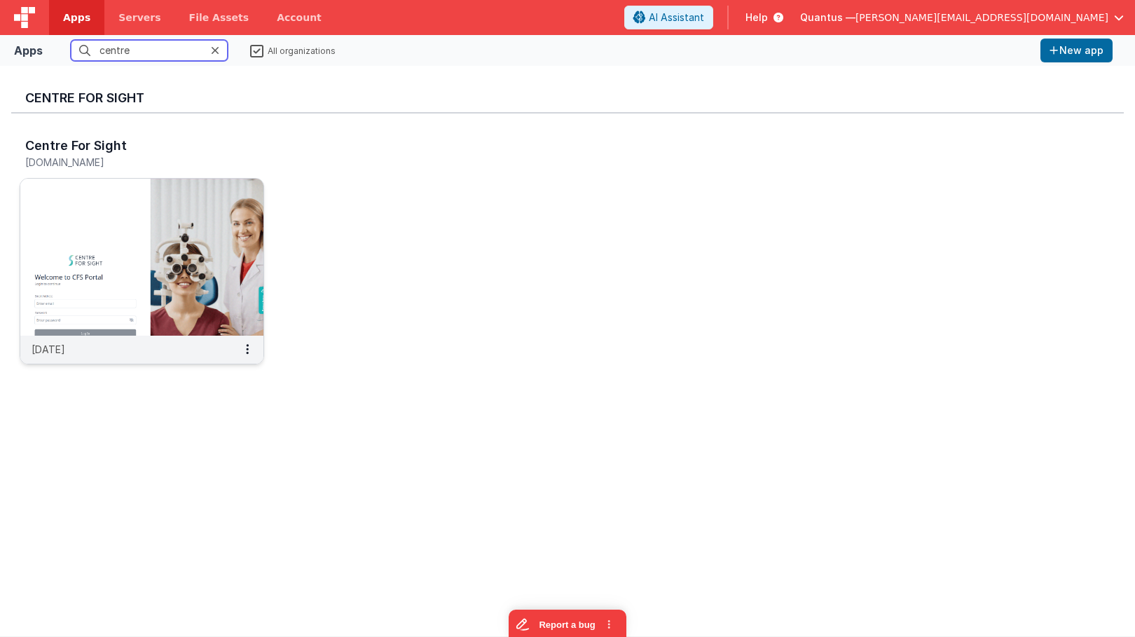
type input "centre"
click at [163, 196] on img at bounding box center [141, 257] width 243 height 157
drag, startPoint x: 181, startPoint y: 51, endPoint x: 39, endPoint y: 32, distance: 142.9
click at [71, 40] on input "centre" at bounding box center [149, 50] width 157 height 21
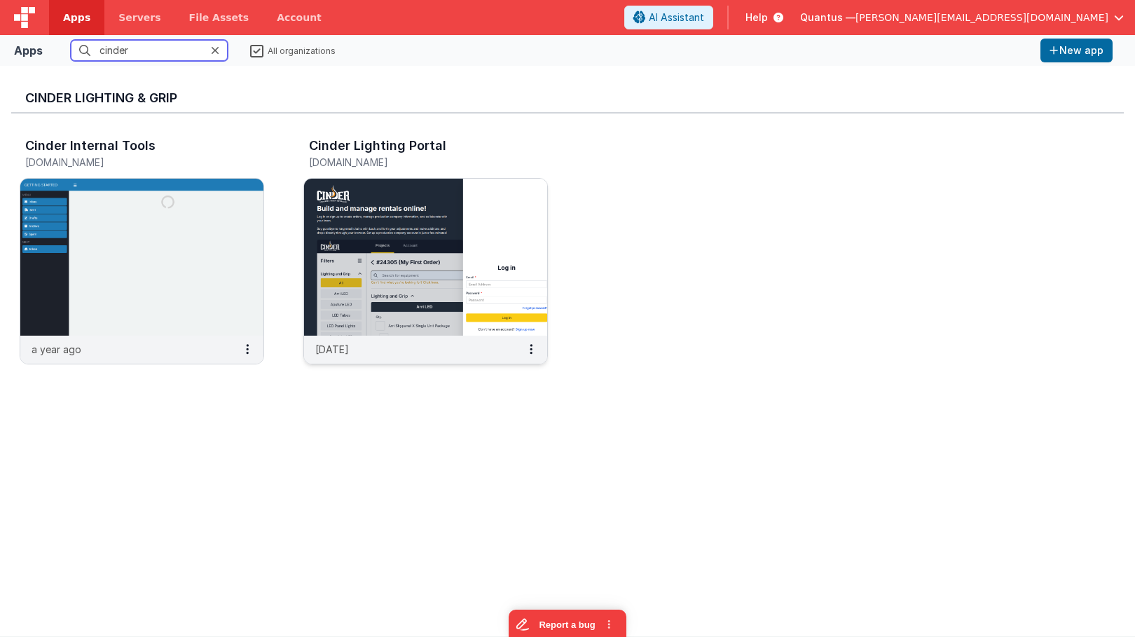
type input "cinder"
click at [400, 217] on img at bounding box center [425, 257] width 243 height 157
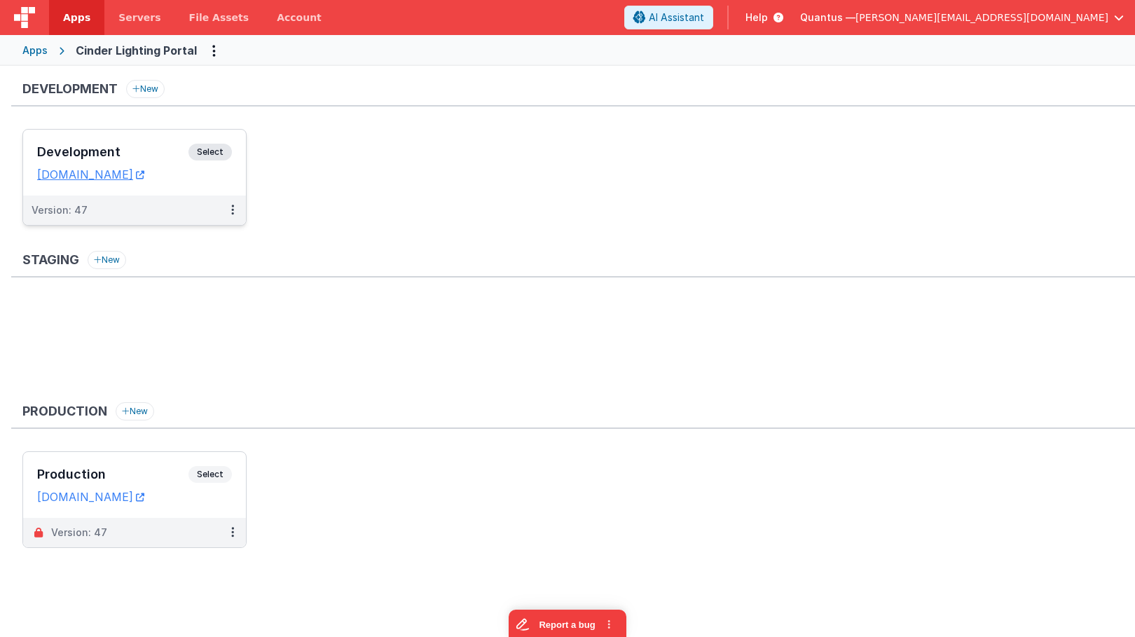
click at [134, 138] on div "Development Select URLs cinderlightingdev.fmbetterforms.com" at bounding box center [134, 163] width 223 height 66
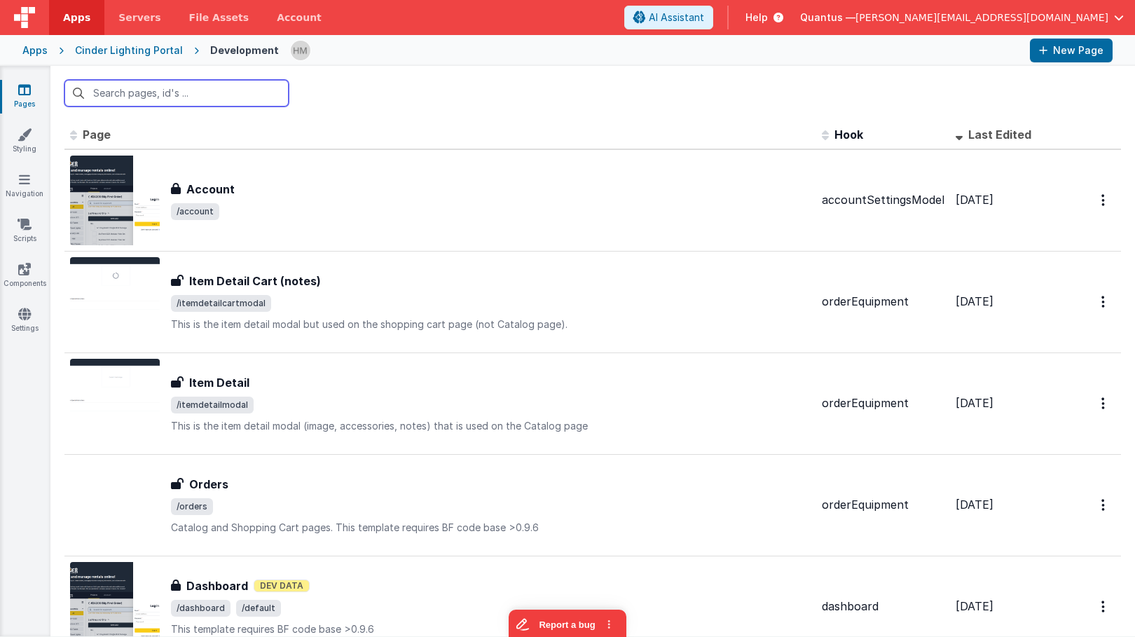
click at [231, 98] on input "text" at bounding box center [176, 93] width 224 height 27
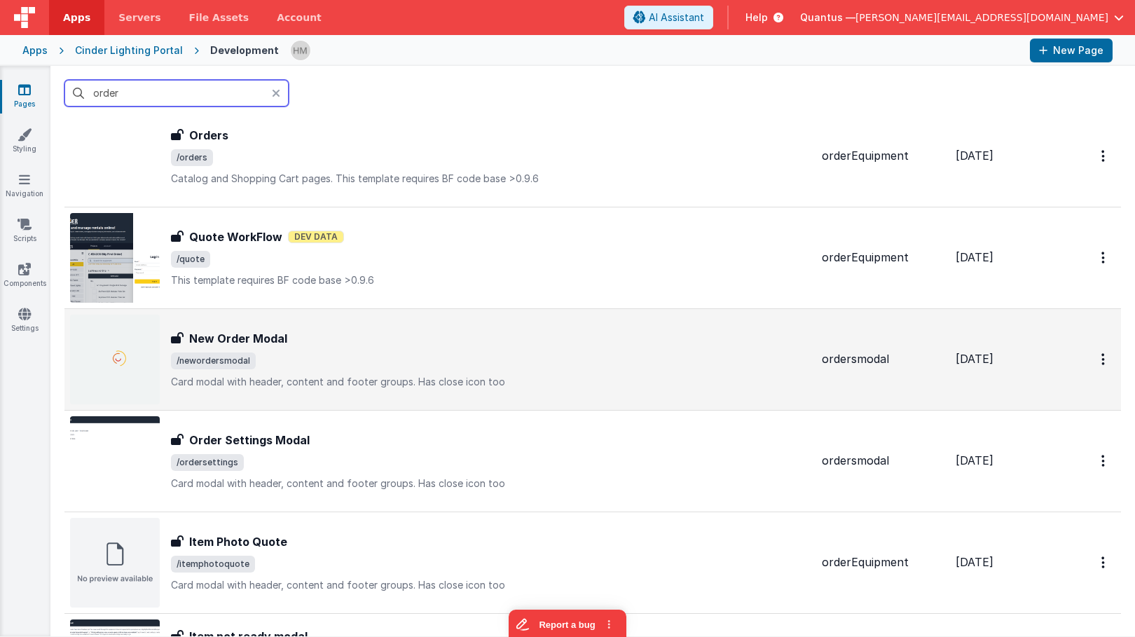
scroll to position [252, 0]
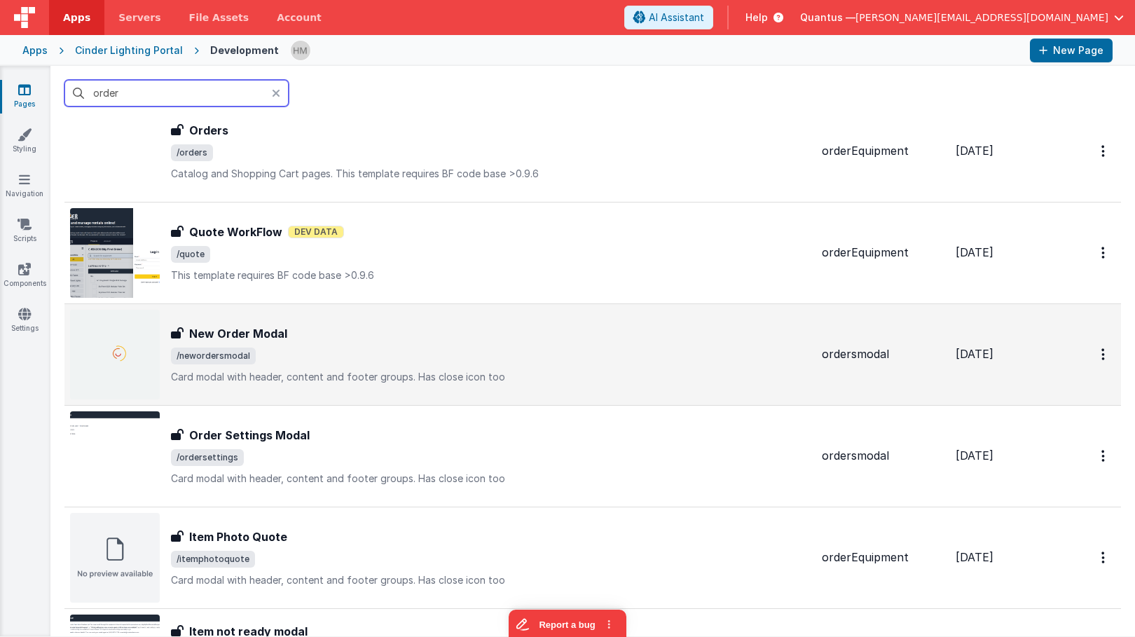
type input "order"
click at [367, 360] on span "/newordersmodal" at bounding box center [491, 356] width 640 height 17
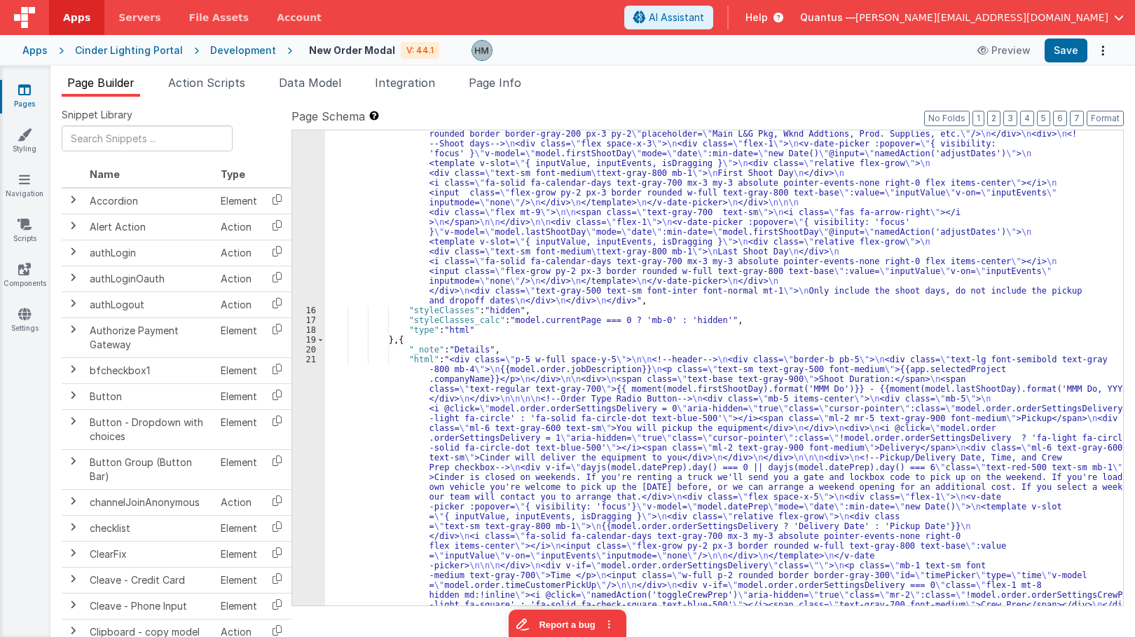
scroll to position [252, 0]
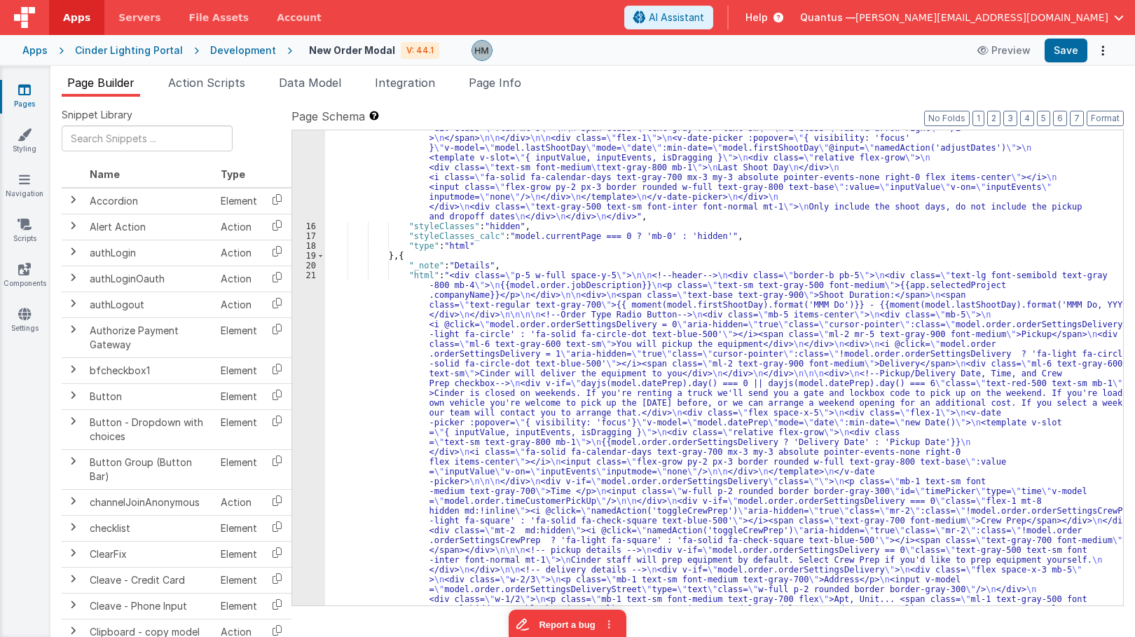
click at [310, 272] on div "21" at bounding box center [308, 482] width 33 height 422
click at [308, 273] on div "21" at bounding box center [308, 482] width 33 height 422
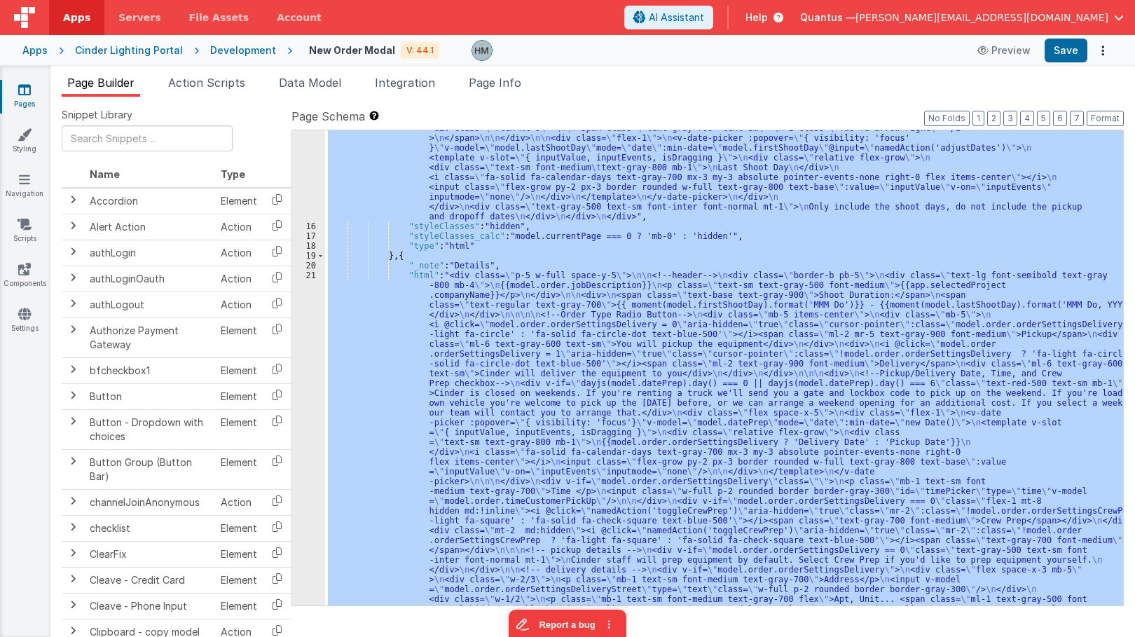
click at [308, 273] on div "21" at bounding box center [308, 482] width 33 height 422
click at [310, 275] on div "21" at bounding box center [308, 482] width 33 height 422
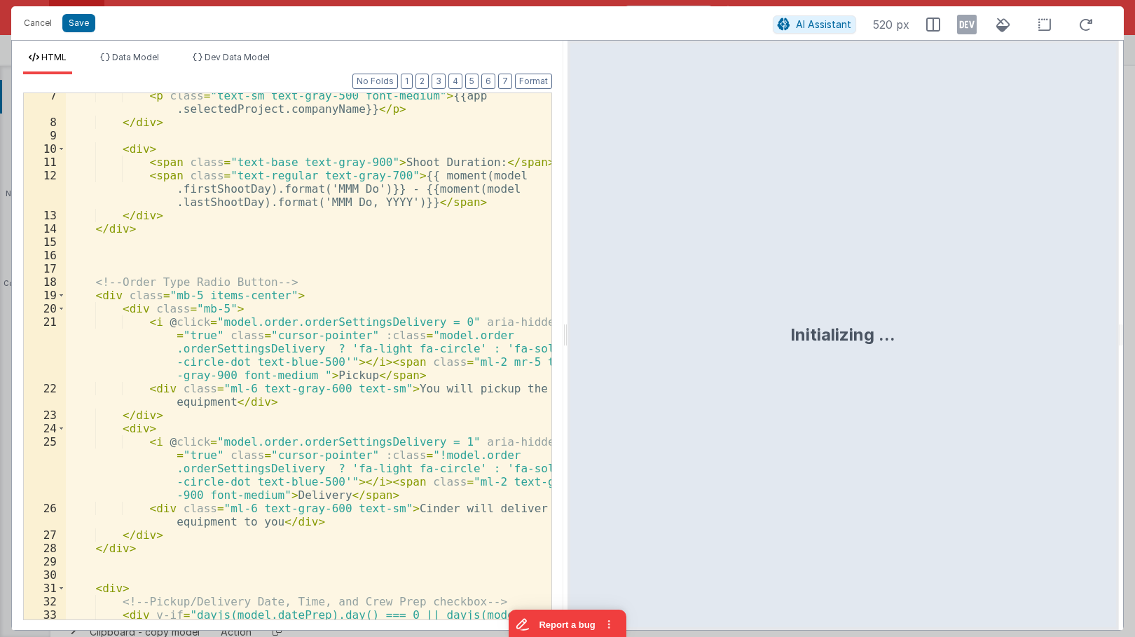
scroll to position [84, 0]
click at [293, 283] on div "< p class = "text-sm text-gray-500 font-medium" > {{app .selectedProject.compan…" at bounding box center [309, 419] width 486 height 660
click at [43, 22] on button "Cancel" at bounding box center [38, 23] width 42 height 20
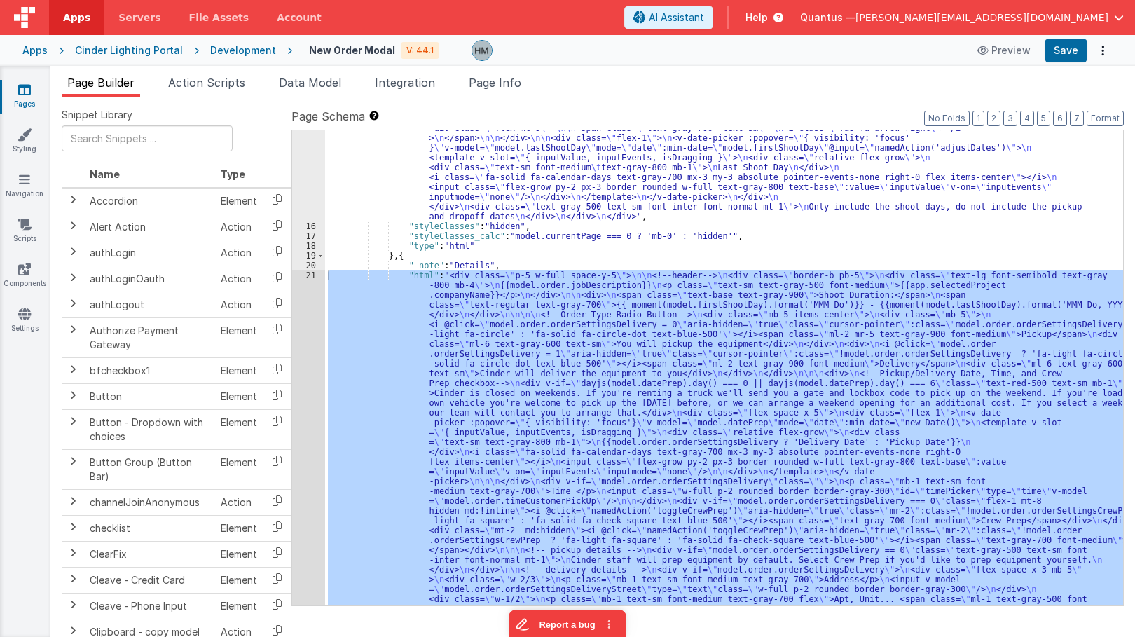
click at [477, 182] on div at bounding box center [567, 318] width 1135 height 637
click at [477, 186] on div ""html" : "<div class= \" p-5 w-full space-y-5 \" > \n <div> \n <div class= \" t…" at bounding box center [724, 571] width 798 height 1093
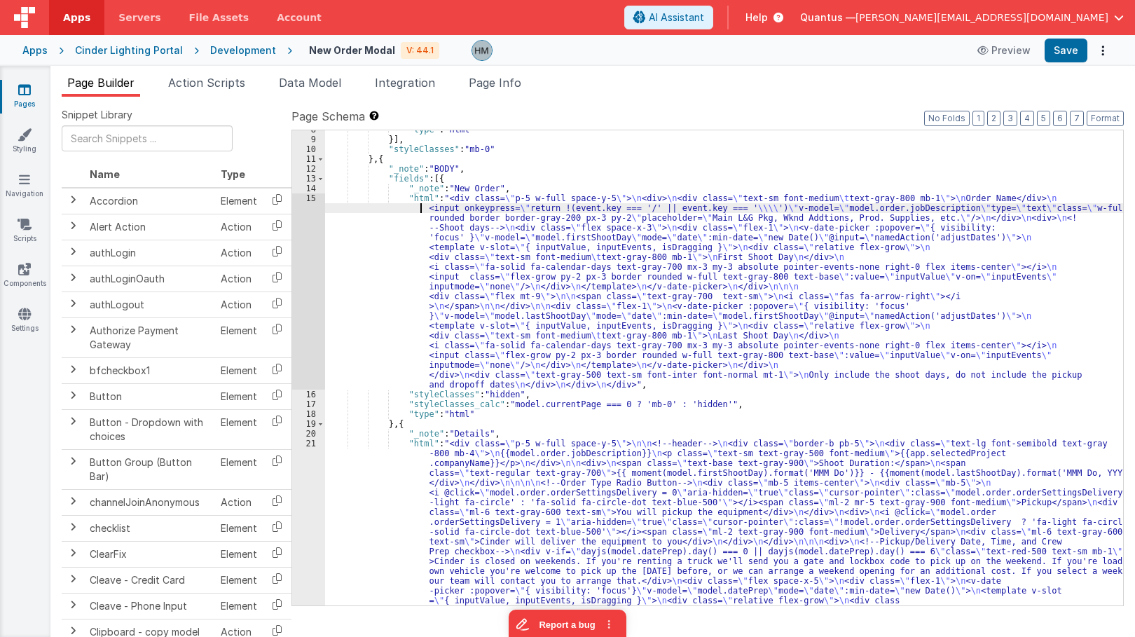
drag, startPoint x: 373, startPoint y: 212, endPoint x: 329, endPoint y: 203, distance: 44.4
click at [372, 212] on div ""type" : "html" }] , "styleClasses" : "mb-0" } , { "_note" : "BODY" , "fields" …" at bounding box center [724, 578] width 798 height 907
click at [310, 197] on div "15" at bounding box center [308, 291] width 33 height 196
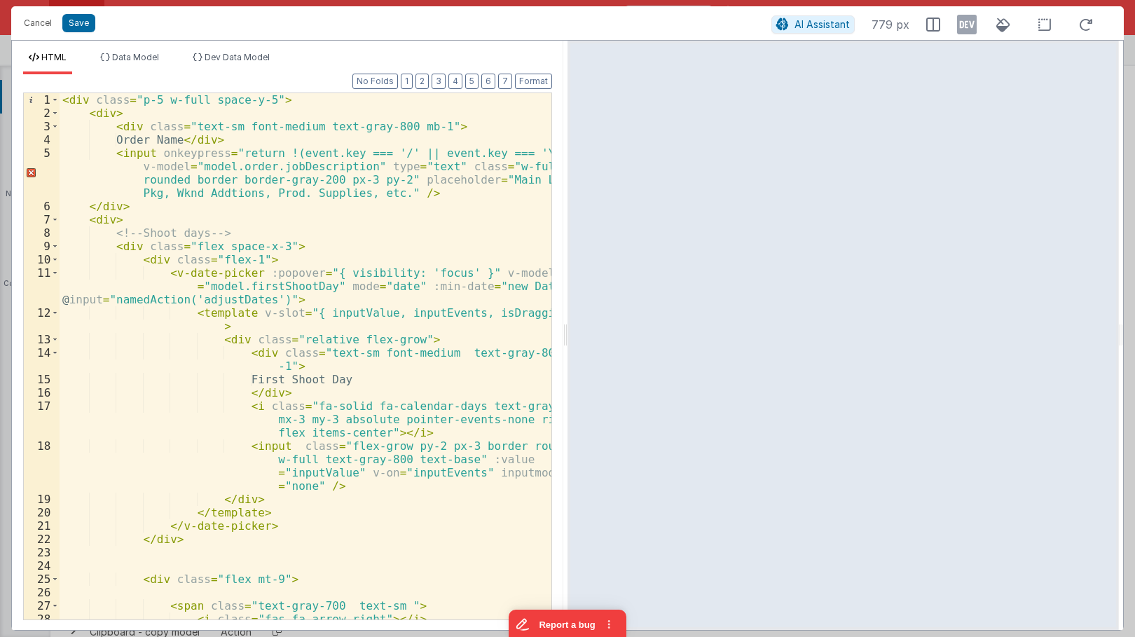
click at [109, 116] on div "< div class = "p-5 w-full space-y-5" > < div > < div class = "text-sm font-medi…" at bounding box center [306, 369] width 492 height 553
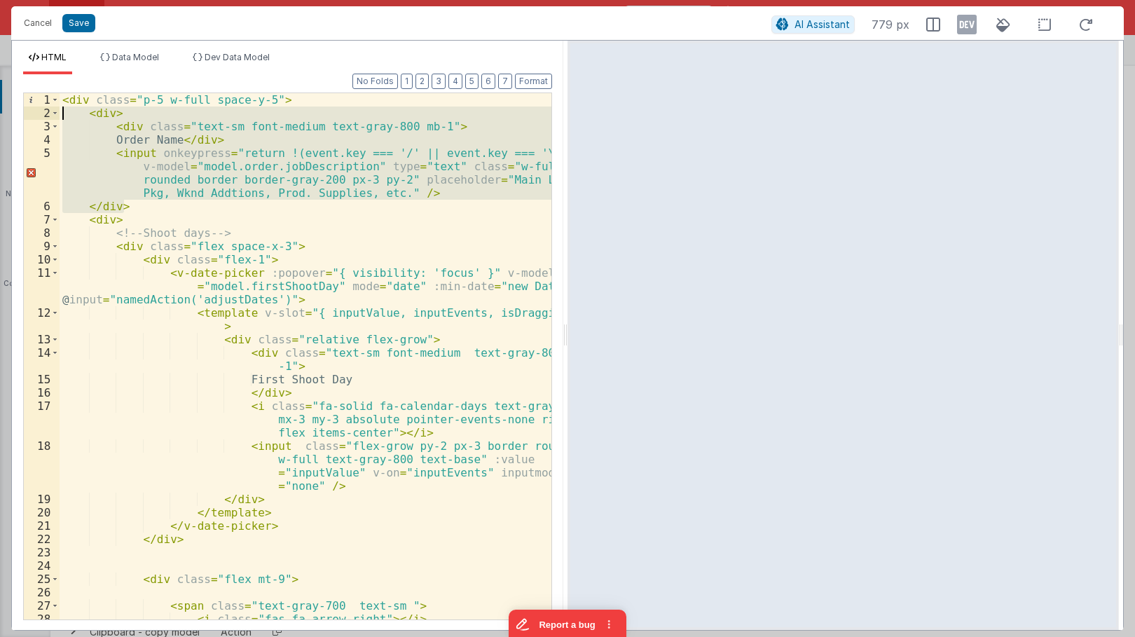
drag, startPoint x: 128, startPoint y: 204, endPoint x: 4, endPoint y: 113, distance: 153.9
click at [60, 113] on div "< div class = "p-5 w-full space-y-5" > < div > < div class = "text-sm font-medi…" at bounding box center [306, 356] width 492 height 526
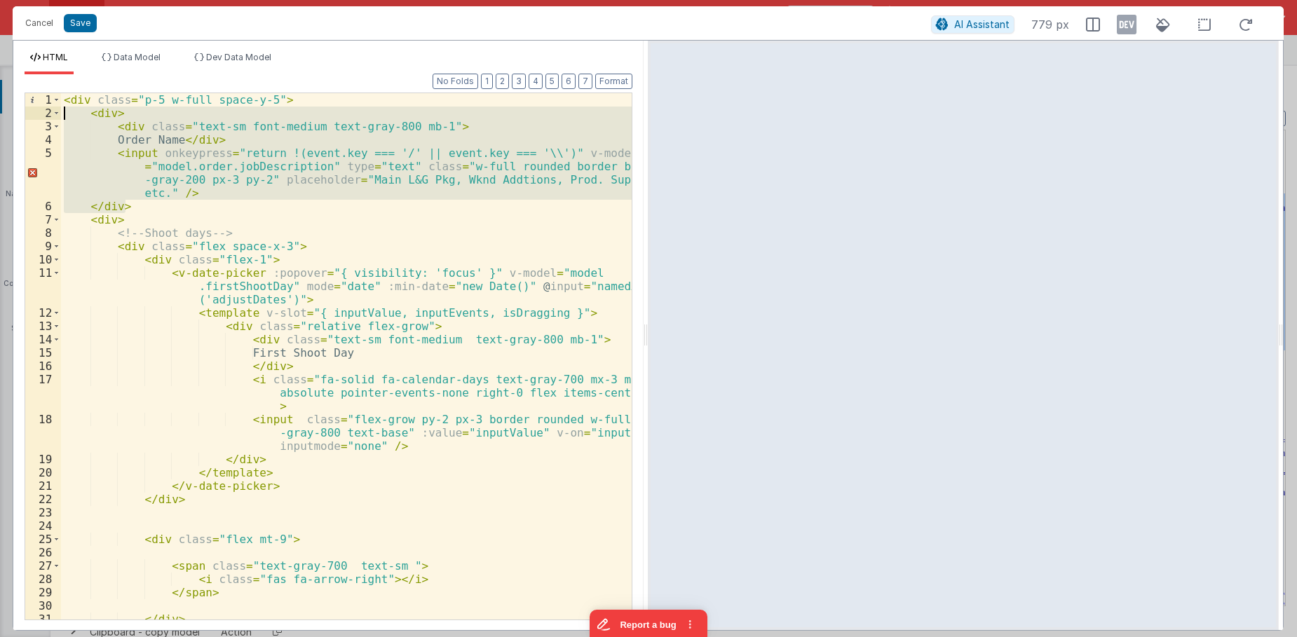
click at [390, 193] on div "< div class = "p-5 w-full space-y-5" > < div > < div class = "text-sm font-medi…" at bounding box center [346, 356] width 571 height 526
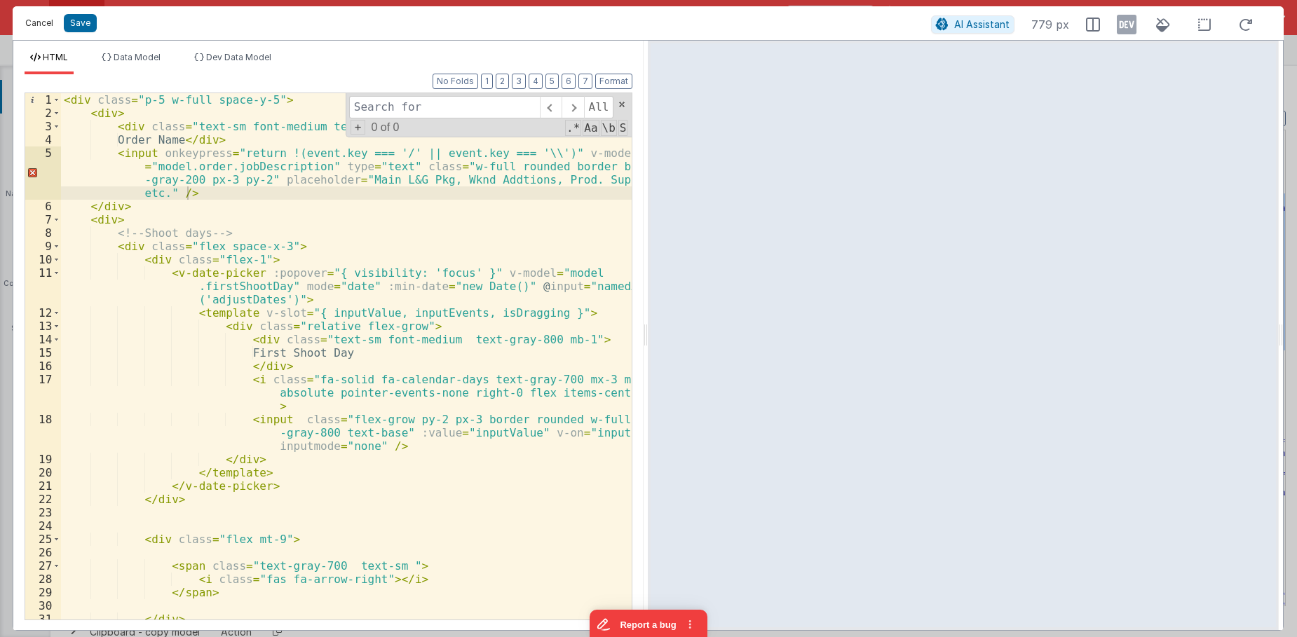
click at [37, 21] on button "Cancel" at bounding box center [39, 23] width 42 height 20
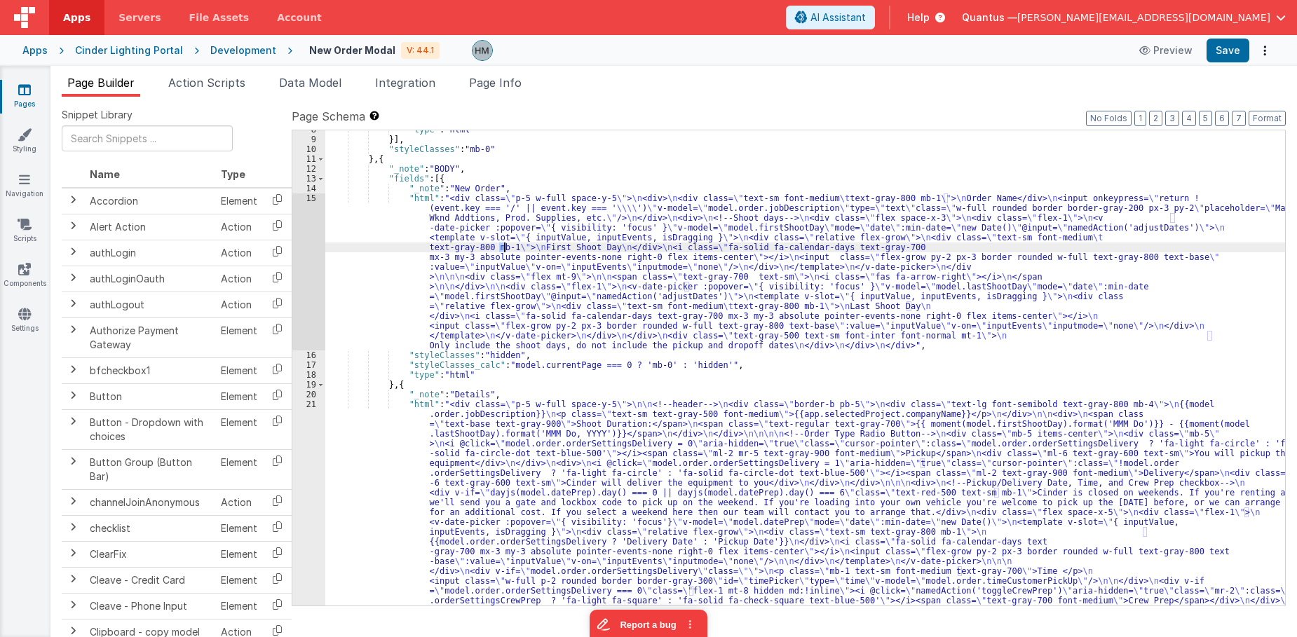
click at [505, 244] on div ""type" : "html" }] , "styleClasses" : "mb-0" } , { "_note" : "BODY" , "fields" …" at bounding box center [805, 539] width 960 height 828
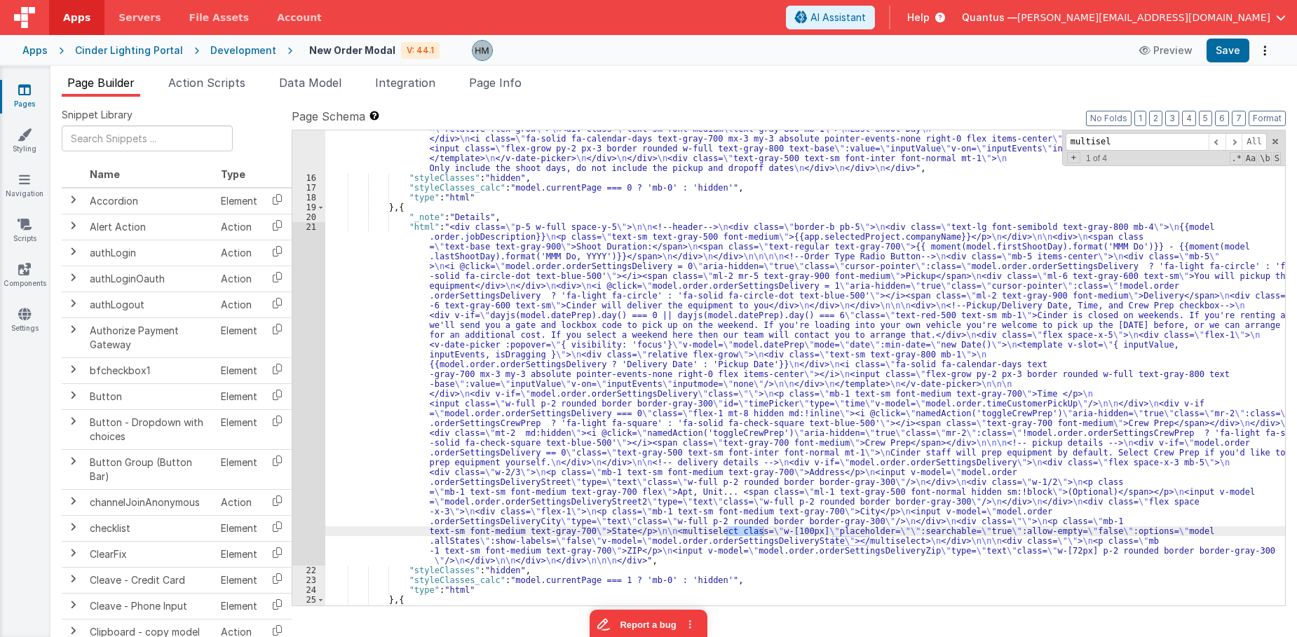
scroll to position [261, 0]
type input "multisel"
drag, startPoint x: 374, startPoint y: 247, endPoint x: 362, endPoint y: 247, distance: 11.9
click at [372, 247] on div ""html" : "<div class= \" p-5 w-full space-y-5 \" > \n <div> \n <div class= \" t…" at bounding box center [805, 337] width 960 height 642
click at [312, 231] on div "21" at bounding box center [308, 393] width 33 height 343
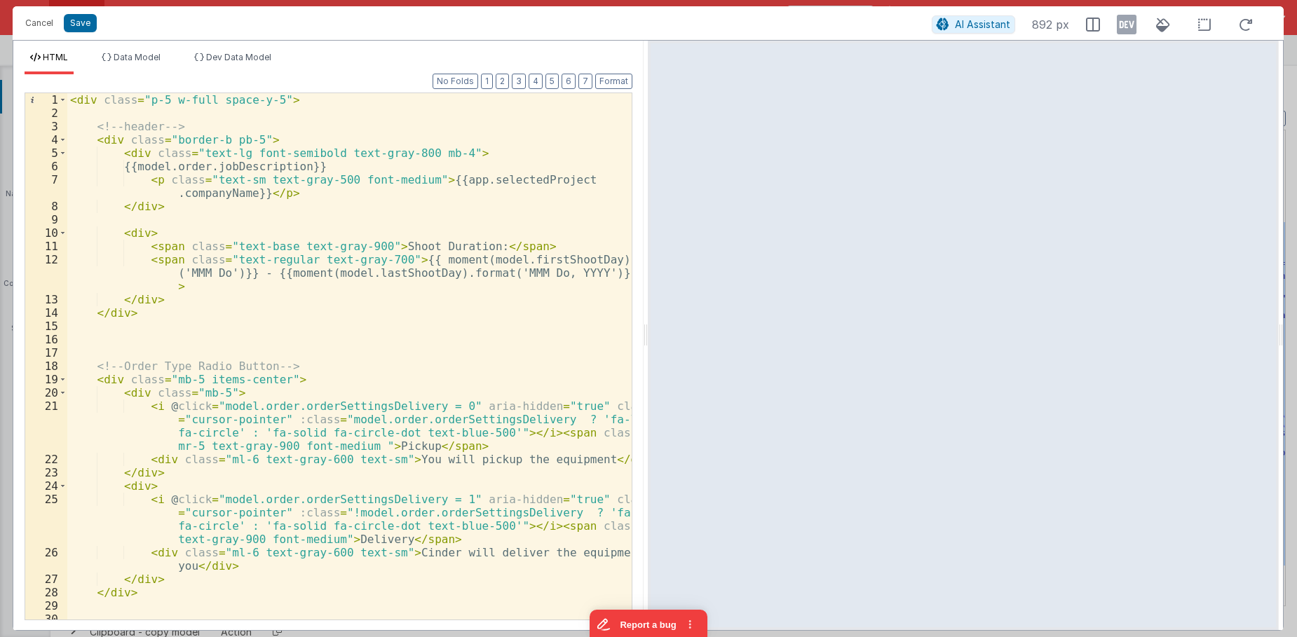
click at [500, 282] on div "< div class = "p-5 w-full space-y-5" > <!-- header --> < div class = "border-b …" at bounding box center [349, 369] width 564 height 553
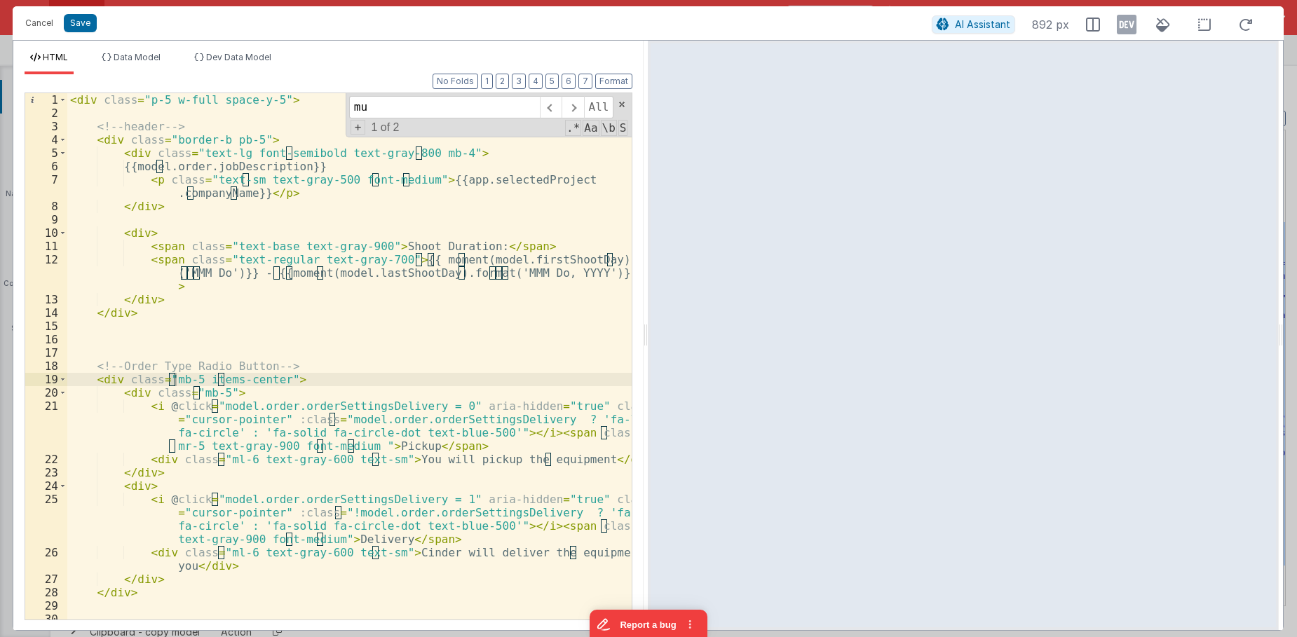
scroll to position [1338, 0]
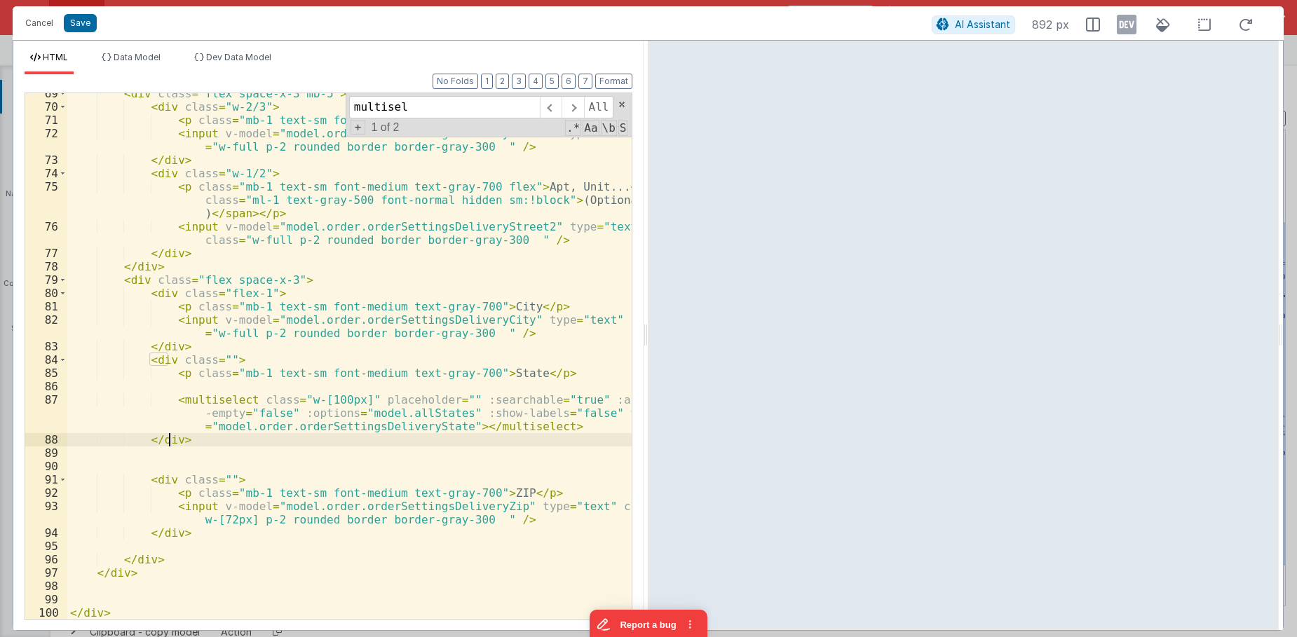
click at [166, 439] on div "< div class = "flex space-x-3 mb-5" > < div class = "w-2/3" > < p class = "mb-1…" at bounding box center [349, 363] width 564 height 553
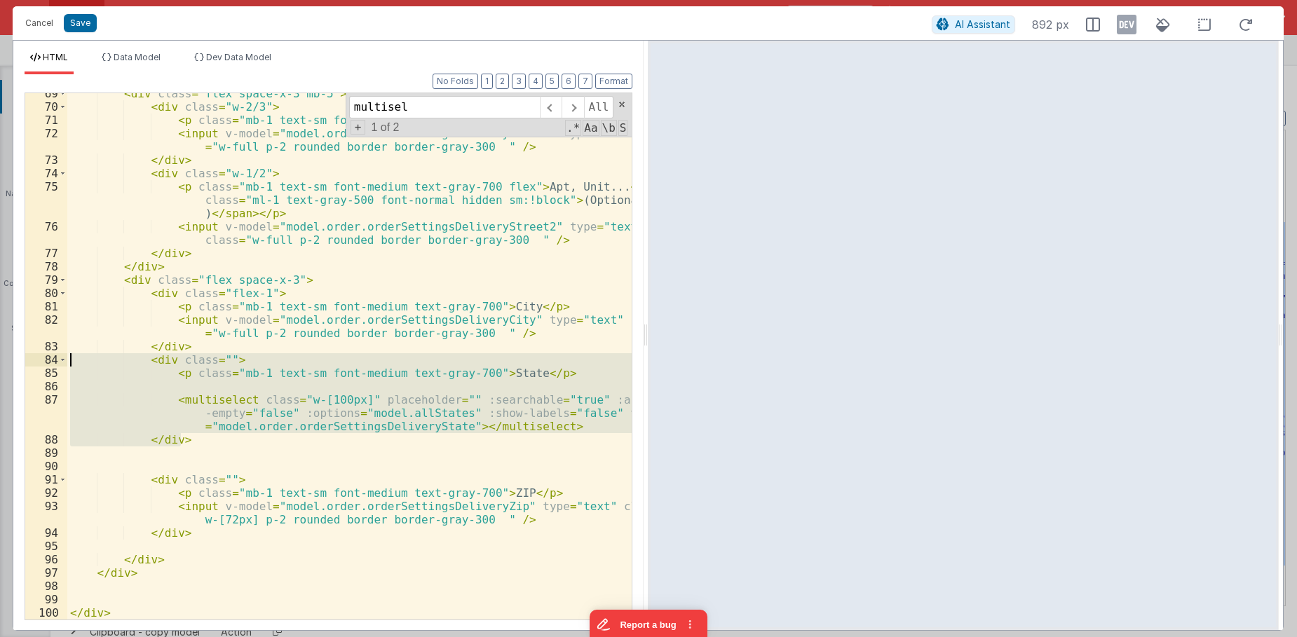
drag, startPoint x: 138, startPoint y: 418, endPoint x: 38, endPoint y: 364, distance: 113.8
click at [67, 364] on div "< div class = "flex space-x-3 mb-5" > < div class = "w-2/3" > < p class = "mb-1…" at bounding box center [349, 356] width 564 height 526
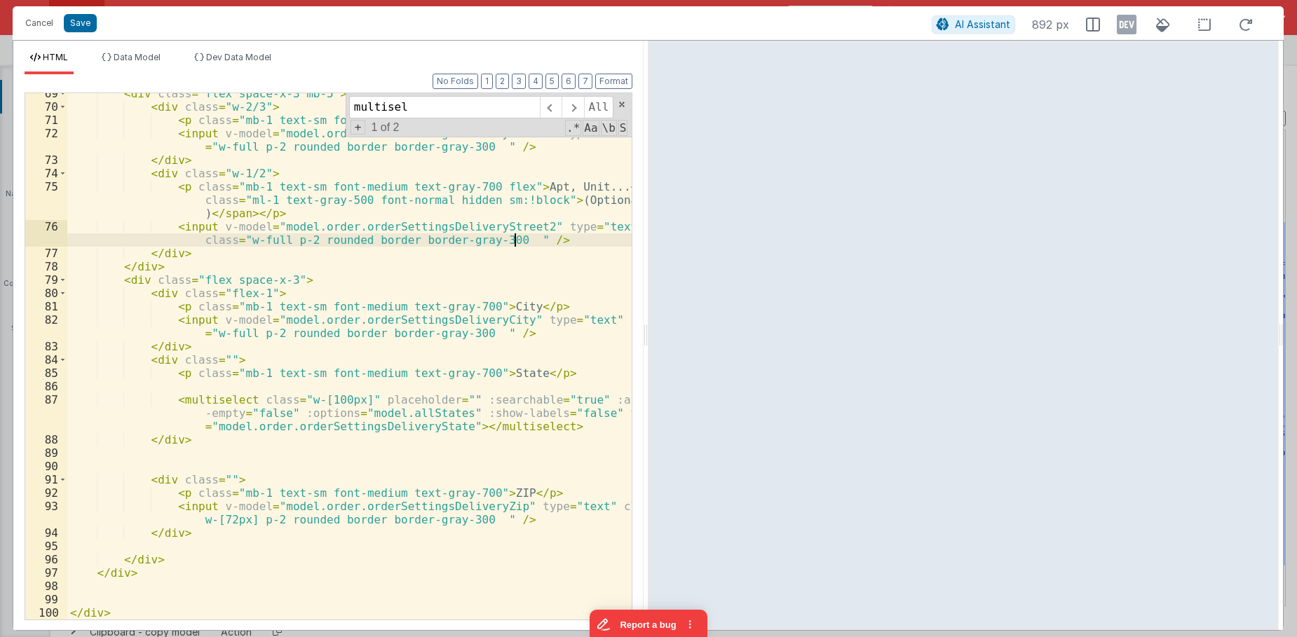
click at [514, 238] on div "< div class = "flex space-x-3 mb-5" > < div class = "w-2/3" > < p class = "mb-1…" at bounding box center [349, 363] width 564 height 553
click at [363, 261] on div "< div class = "flex space-x-3 mb-5" > < div class = "w-2/3" > < p class = "mb-1…" at bounding box center [349, 363] width 564 height 553
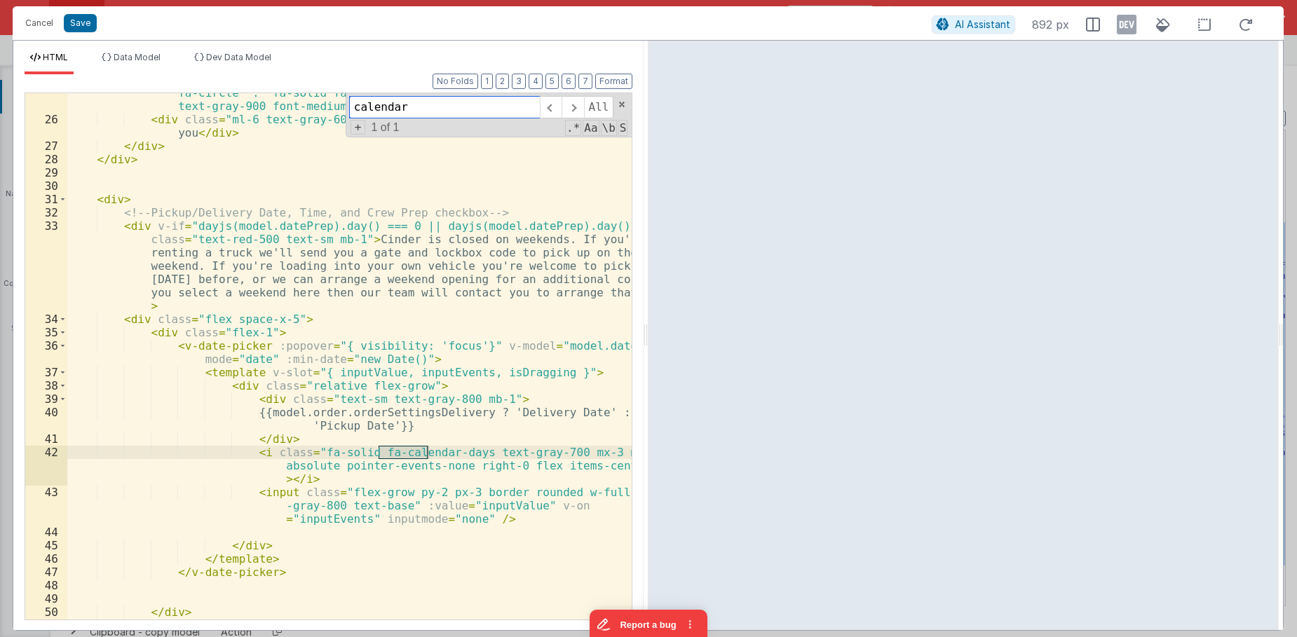
scroll to position [517, 0]
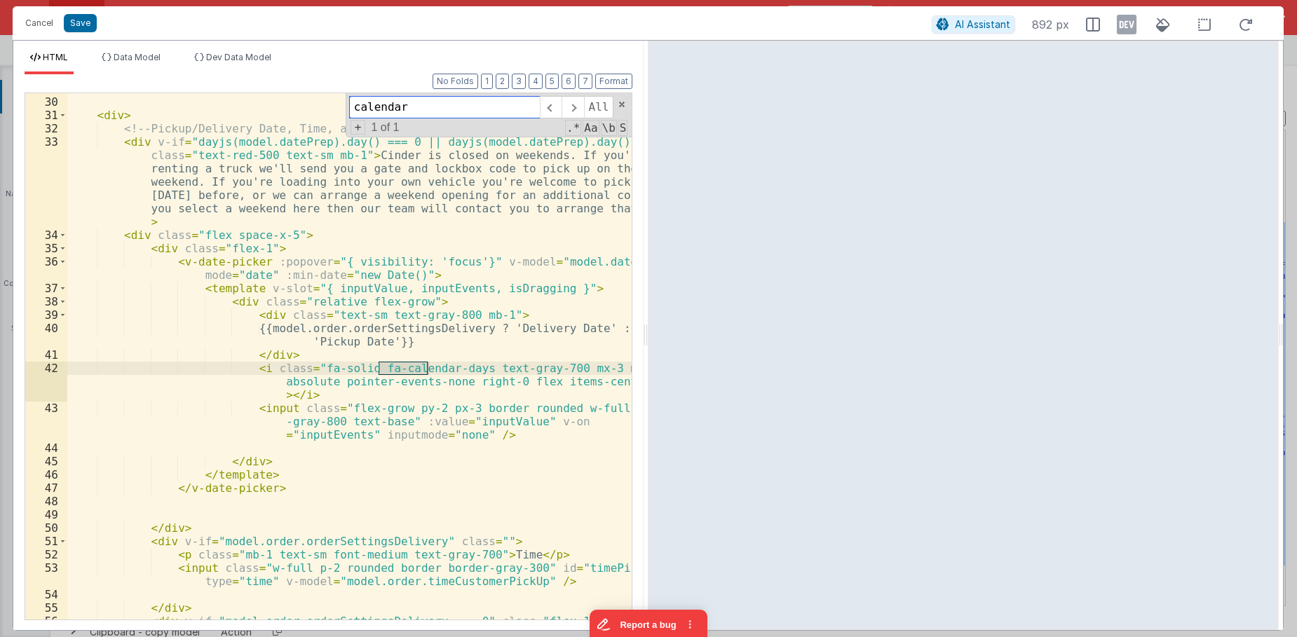
type input "calendar"
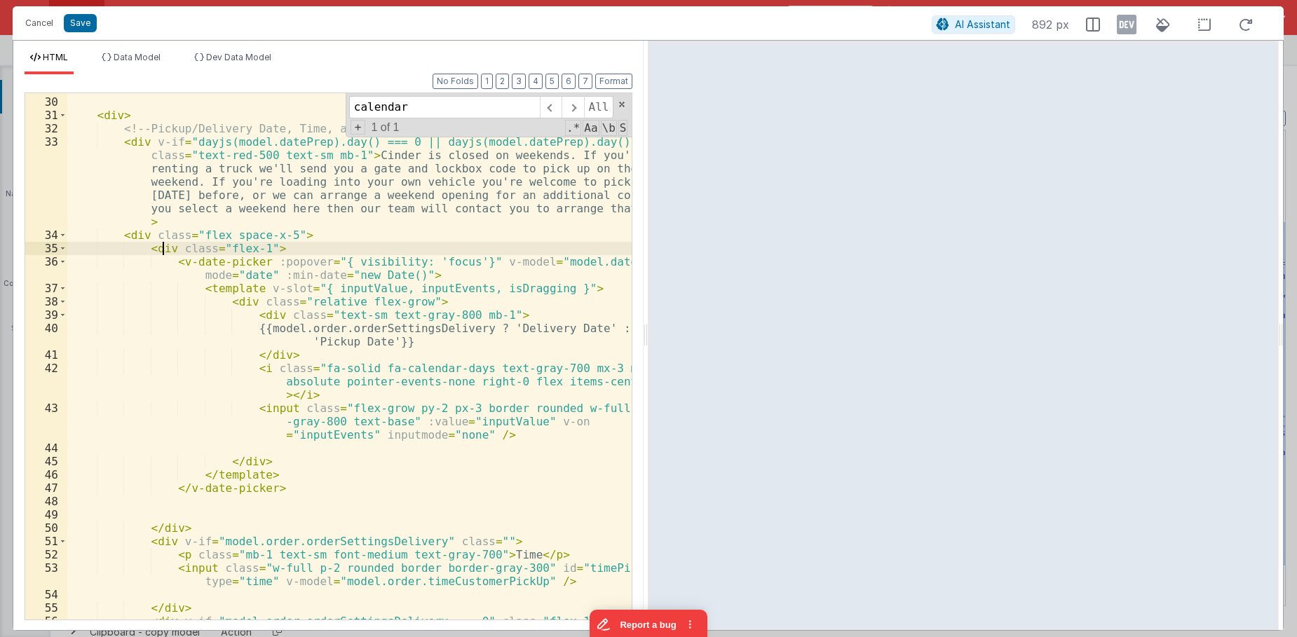
click at [162, 247] on div "< div > <!-- Pickup/Delivery Date, Time, and Crew Prep checkbox --> < div v-if …" at bounding box center [349, 385] width 564 height 606
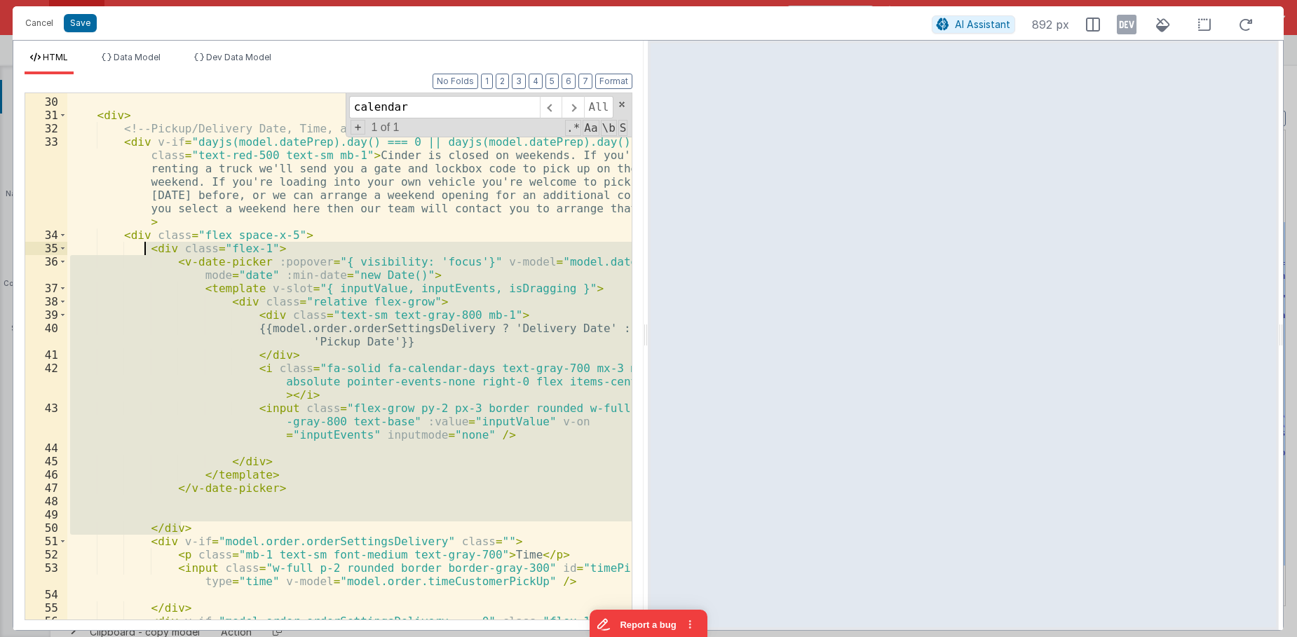
drag, startPoint x: 182, startPoint y: 523, endPoint x: 145, endPoint y: 247, distance: 278.6
click at [145, 247] on div "< div > <!-- Pickup/Delivery Date, Time, and Crew Prep checkbox --> < div v-if …" at bounding box center [349, 385] width 564 height 606
click at [37, 18] on button "Cancel" at bounding box center [39, 23] width 42 height 20
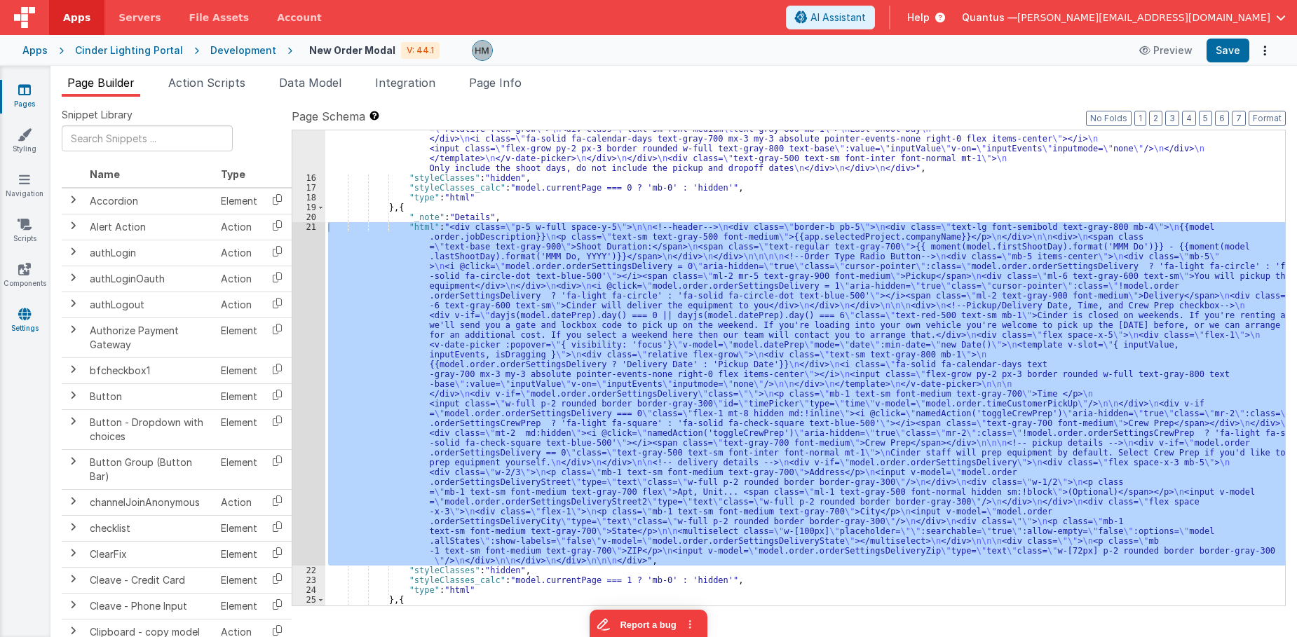
click at [24, 316] on icon at bounding box center [24, 314] width 13 height 14
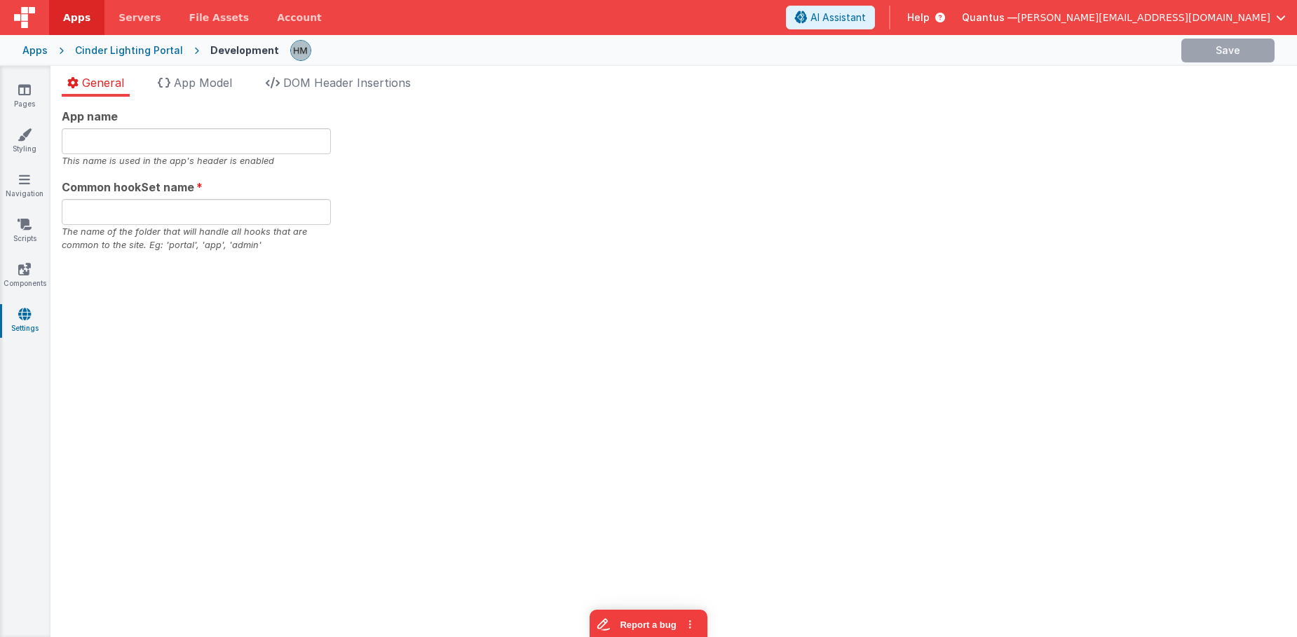
type input "Client Portal"
type input "app"
click at [363, 86] on span "DOM Header Insertions" at bounding box center [347, 83] width 128 height 14
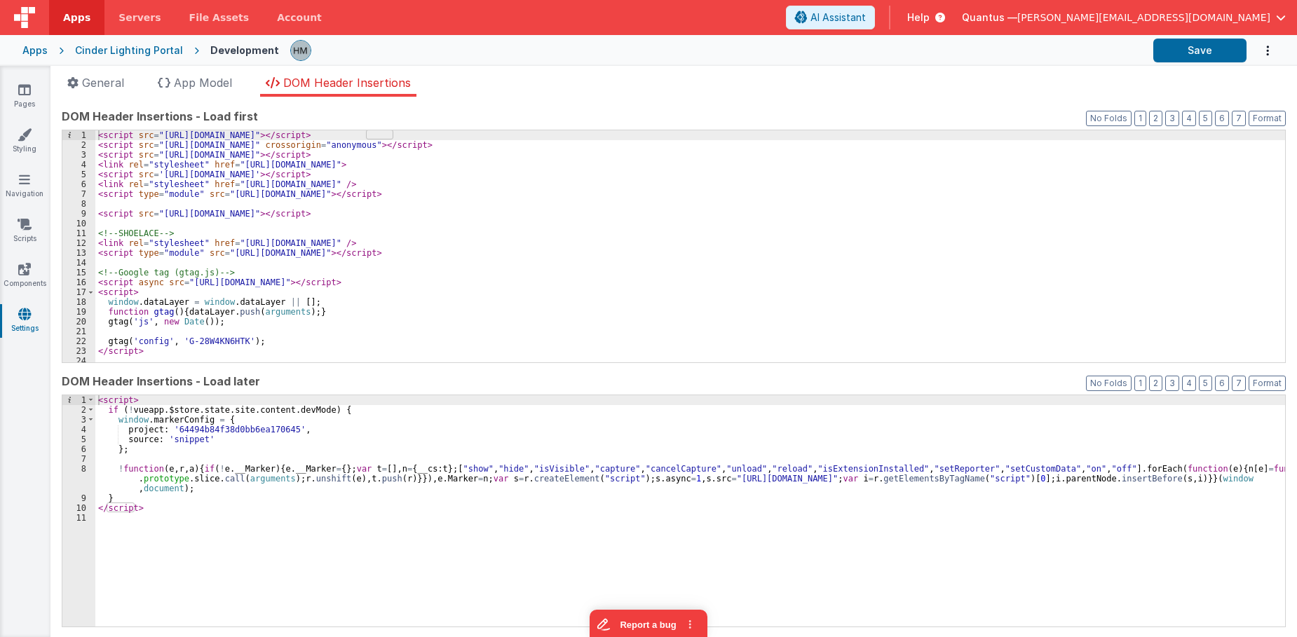
click at [371, 196] on div "< script src = "https://cdn.tailwindcss.com?plugins=forms" > </ script > < scri…" at bounding box center [689, 256] width 1189 height 252
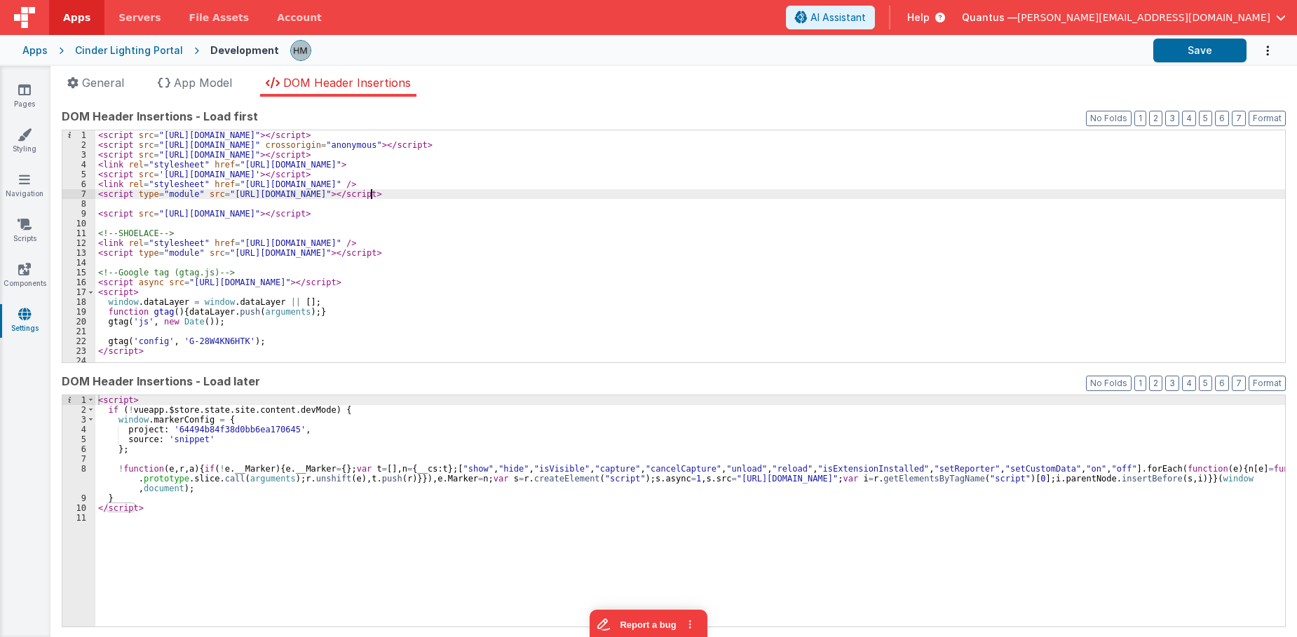
click at [371, 196] on div "< script src = "https://cdn.tailwindcss.com?plugins=forms" > </ script > < scri…" at bounding box center [689, 256] width 1189 height 252
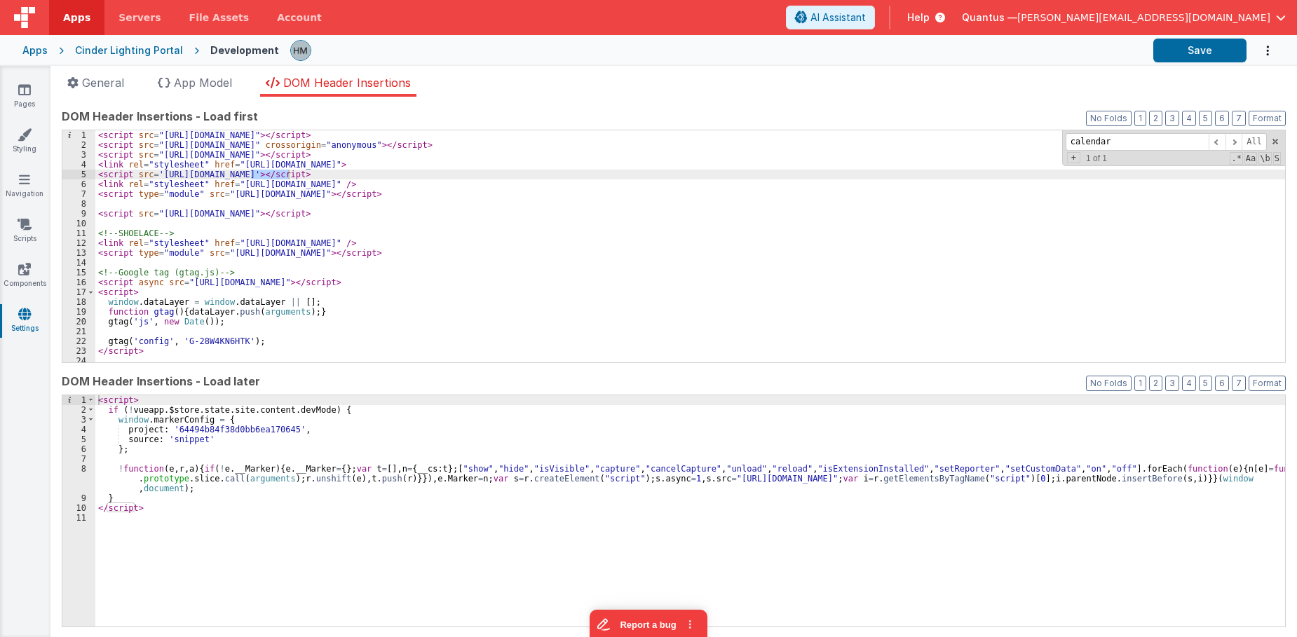
type input "calendar"
drag, startPoint x: 350, startPoint y: 171, endPoint x: 61, endPoint y: 172, distance: 289.5
click at [95, 172] on div "< script src = "https://cdn.tailwindcss.com?plugins=forms" > </ script > < scri…" at bounding box center [689, 246] width 1189 height 232
click at [32, 51] on div "Apps" at bounding box center [34, 50] width 25 height 14
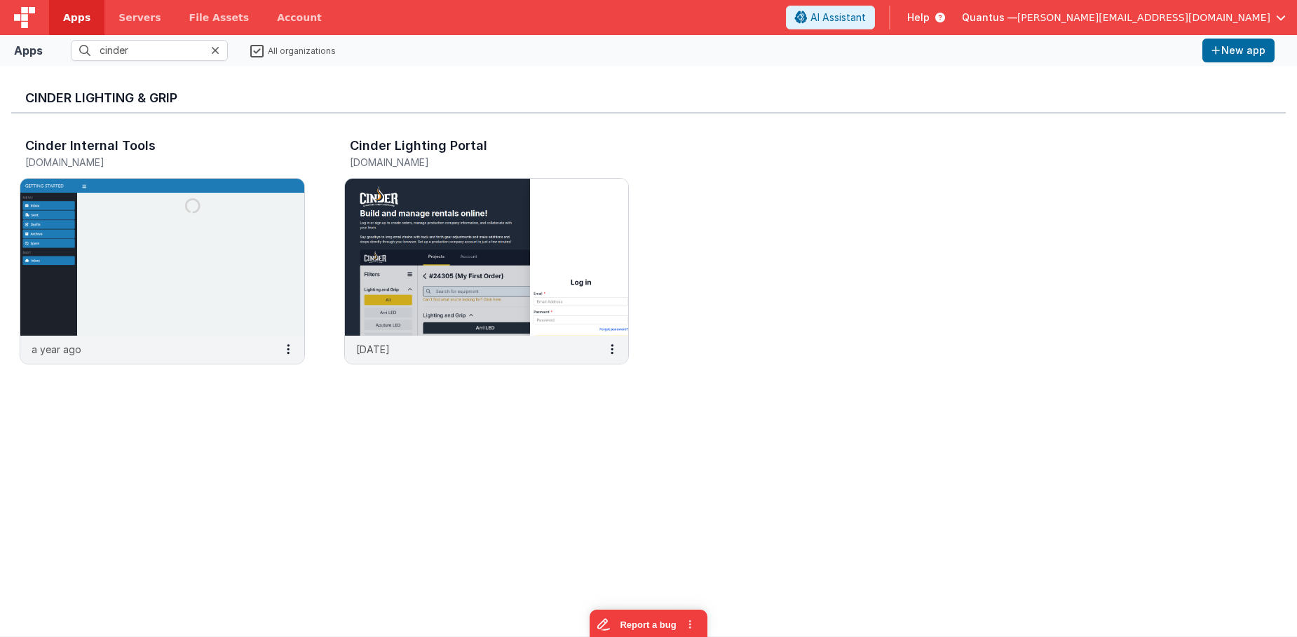
click at [214, 47] on icon at bounding box center [215, 50] width 8 height 11
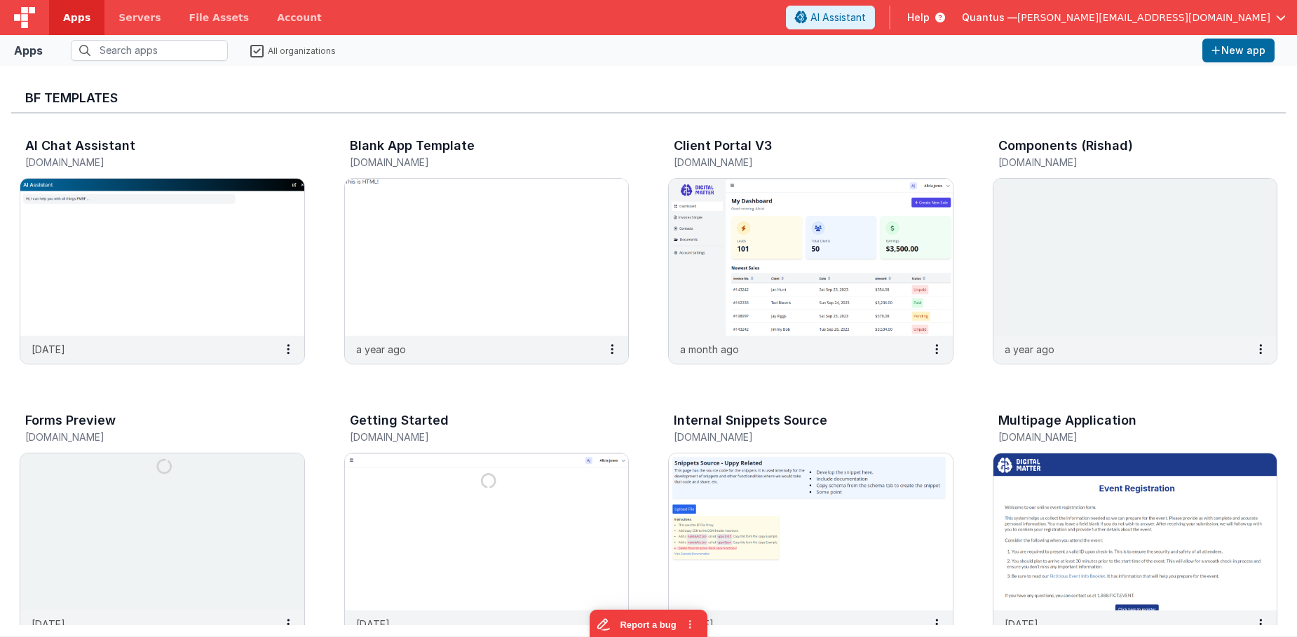
click at [260, 53] on label "All organizations" at bounding box center [293, 49] width 86 height 13
click at [0, 0] on input "All organizations" at bounding box center [0, 0] width 0 height 0
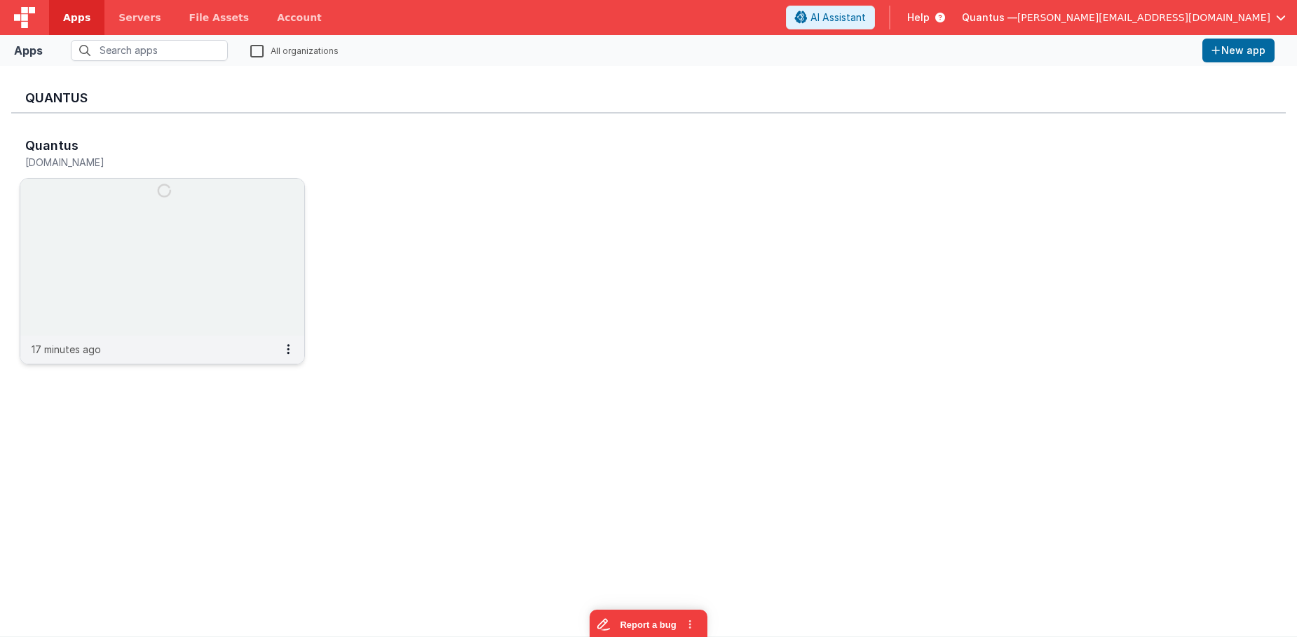
click at [180, 217] on img at bounding box center [162, 257] width 284 height 157
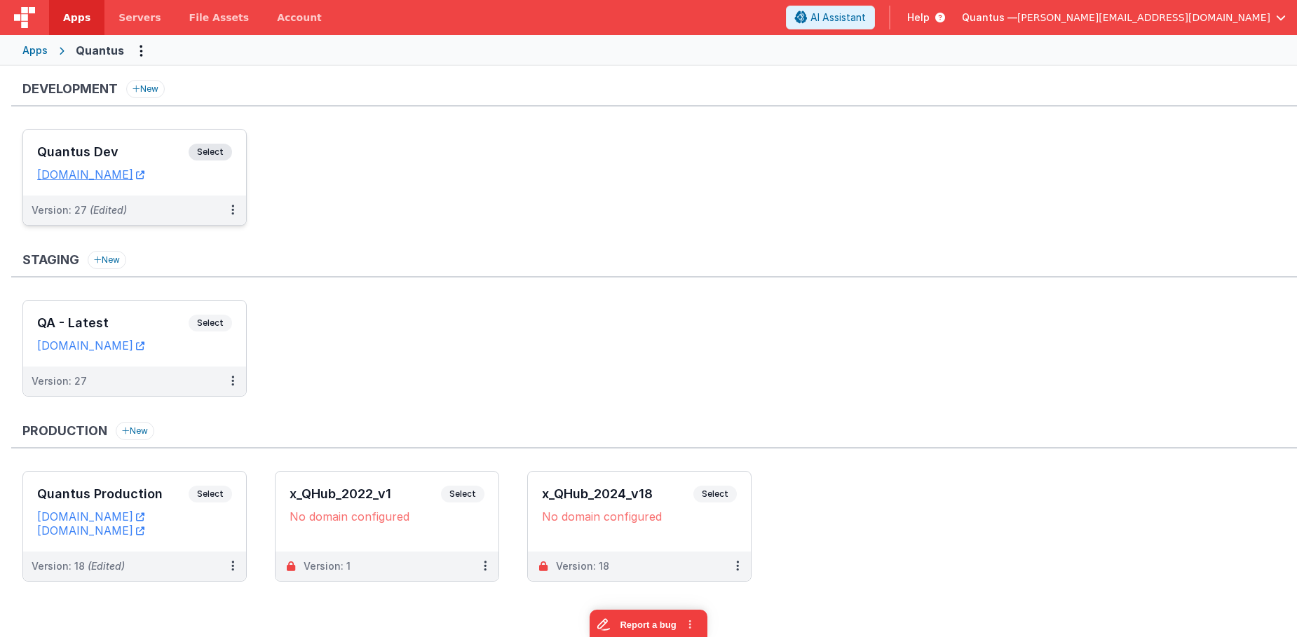
click at [147, 144] on div "Quantus Dev Select" at bounding box center [134, 156] width 195 height 24
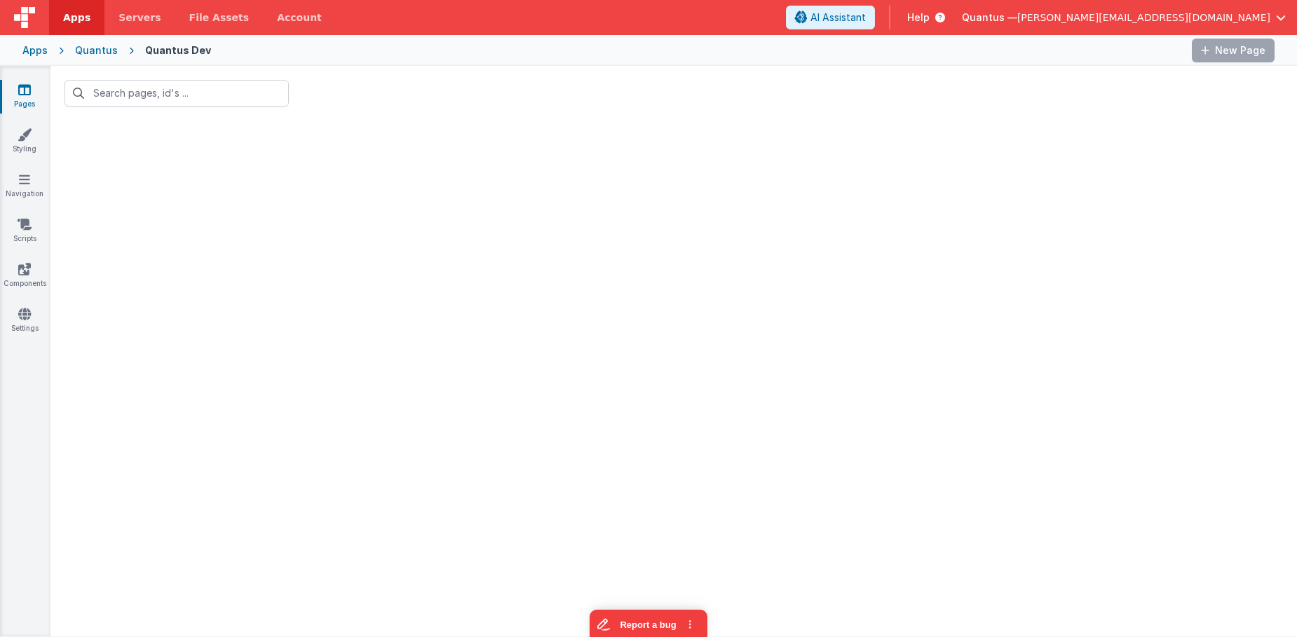
type input "order"
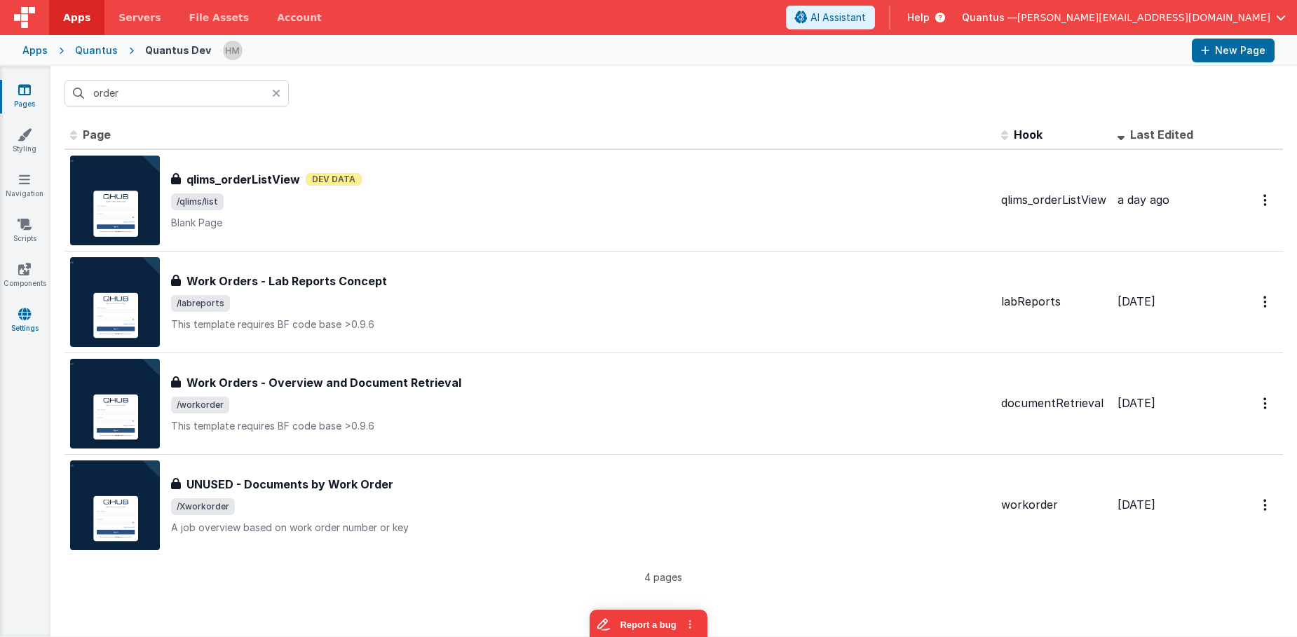
click at [17, 315] on link "Settings" at bounding box center [24, 321] width 50 height 28
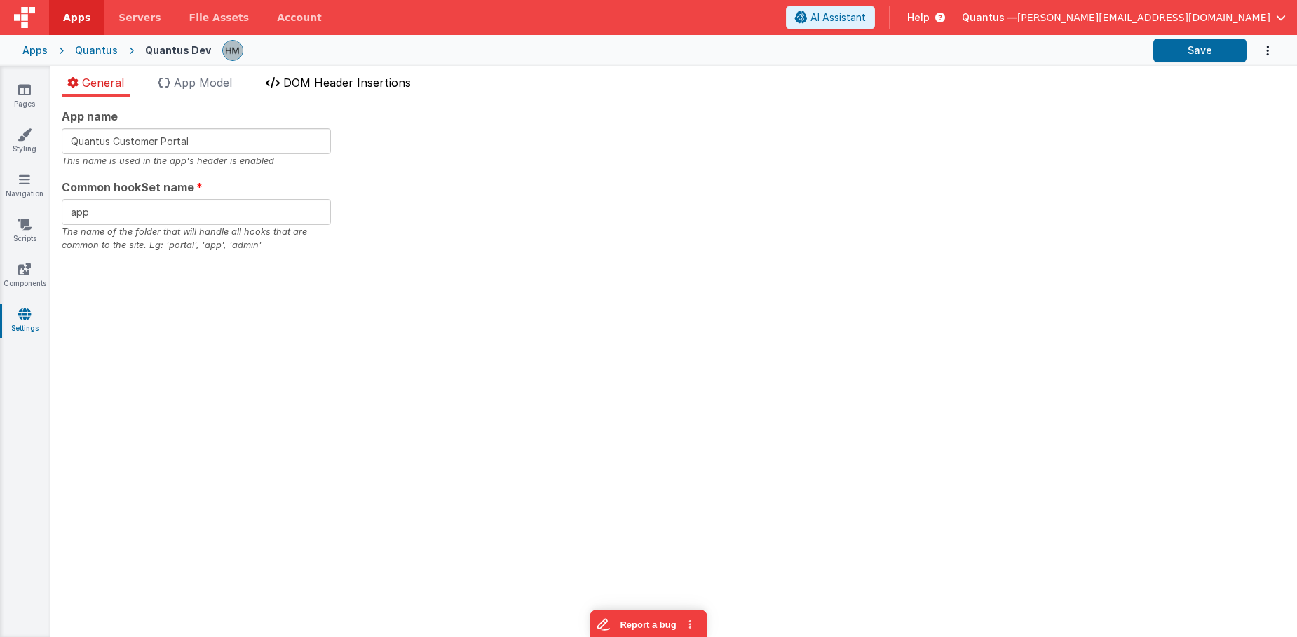
click at [391, 93] on li "DOM Header Insertions" at bounding box center [338, 85] width 156 height 22
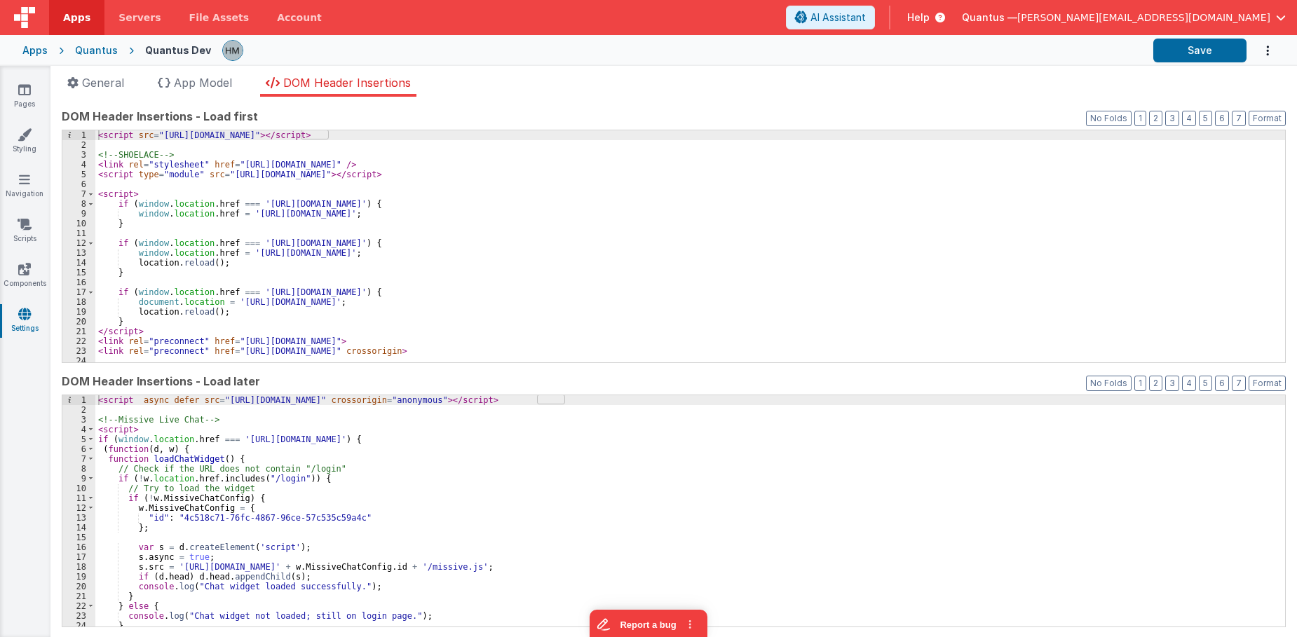
click at [258, 156] on div "< script src = "https://cdn.tailwindcss.com" > </ script > <!-- SHOELACE --> < …" at bounding box center [689, 256] width 1189 height 252
type input "calendar"
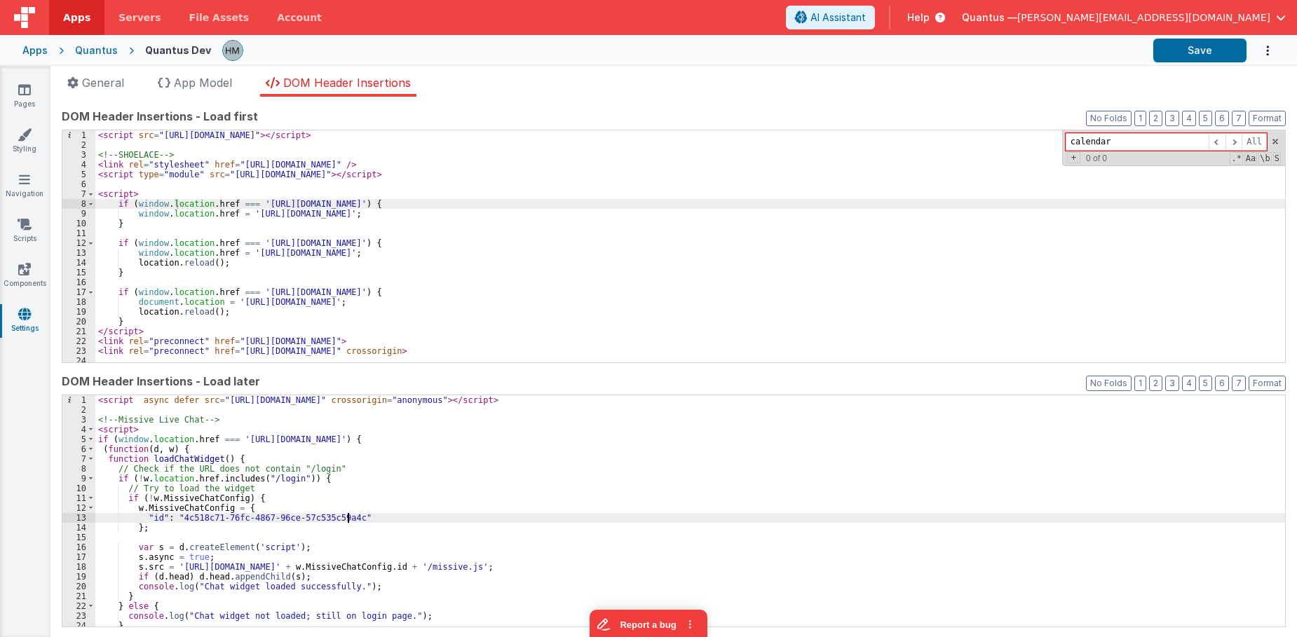
click at [676, 516] on div "< script async defer src = "https://kit.fontawesome.com/3ae2208760.js" crossori…" at bounding box center [689, 521] width 1189 height 252
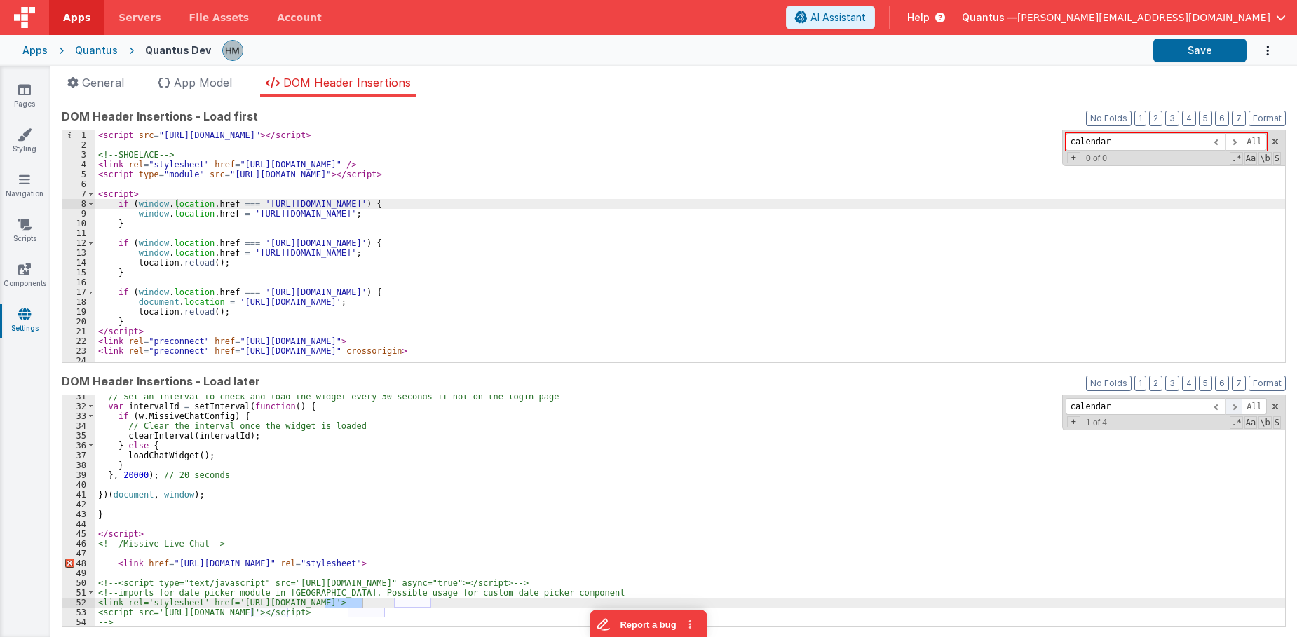
type input "calendar"
click at [1135, 406] on span at bounding box center [1233, 407] width 17 height 18
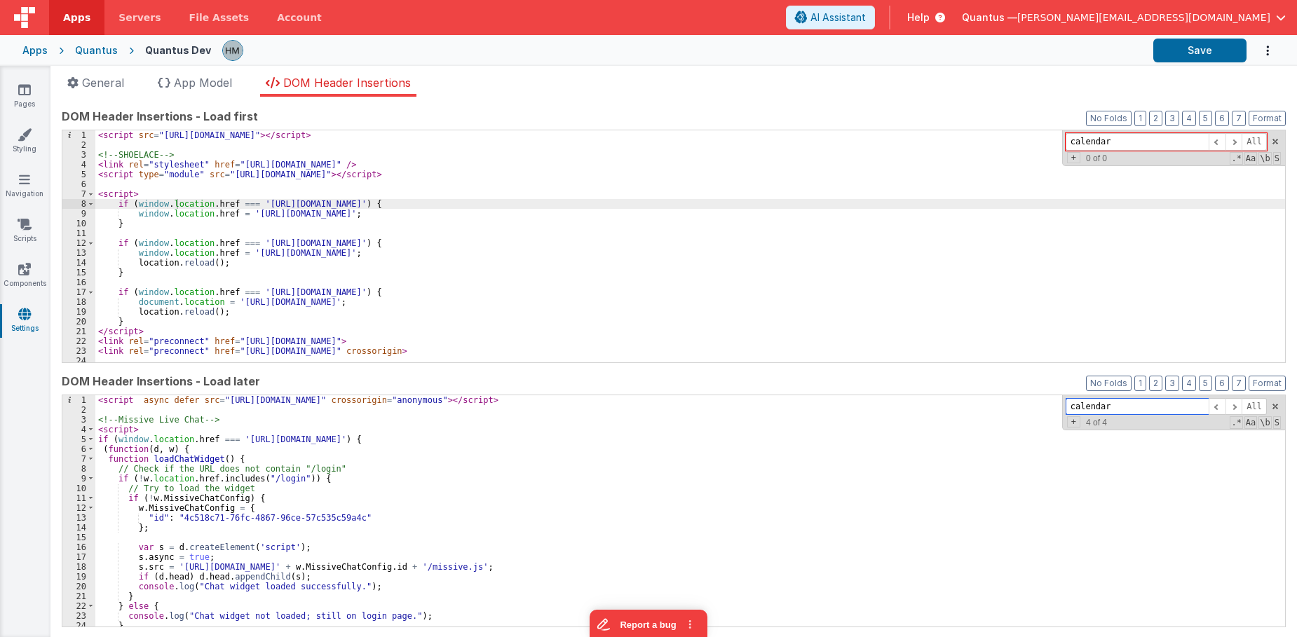
scroll to position [0, 0]
click at [362, 137] on div "< script src = "https://cdn.tailwindcss.com" > </ script > <!-- SHOELACE --> < …" at bounding box center [689, 256] width 1189 height 252
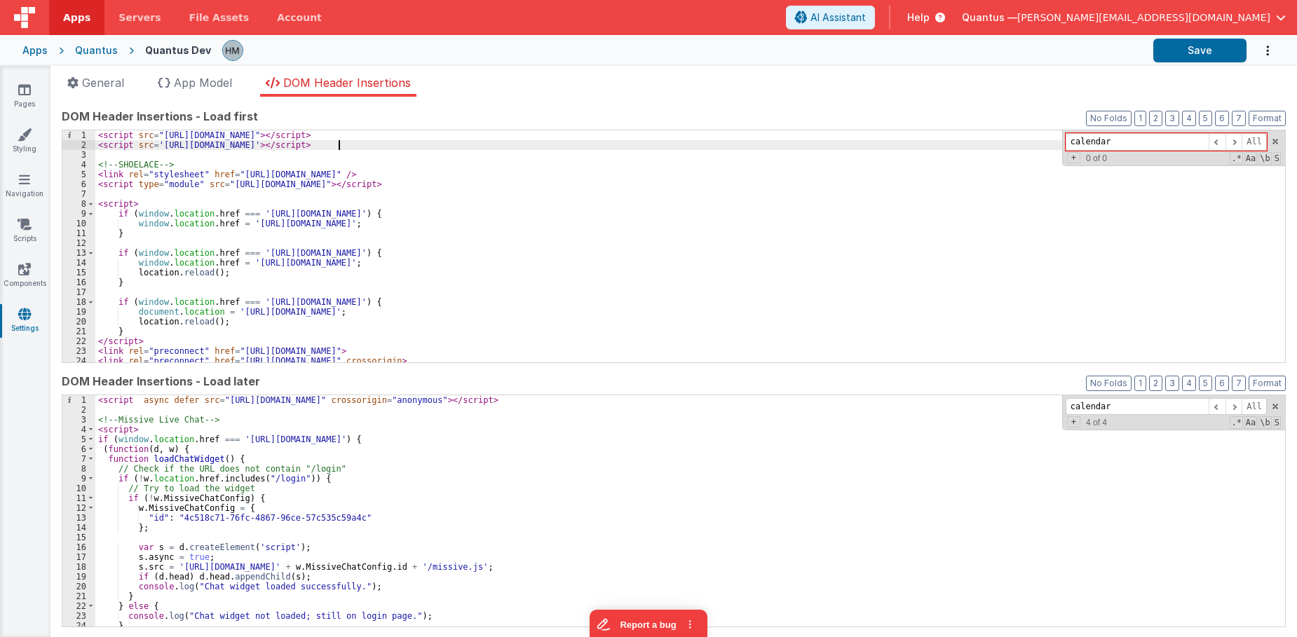
click at [346, 153] on div "< script src = "https://cdn.tailwindcss.com" > </ script > < script src = 'http…" at bounding box center [689, 256] width 1189 height 252
click at [1135, 48] on button "Save" at bounding box center [1199, 51] width 93 height 24
